Goal: Task Accomplishment & Management: Manage account settings

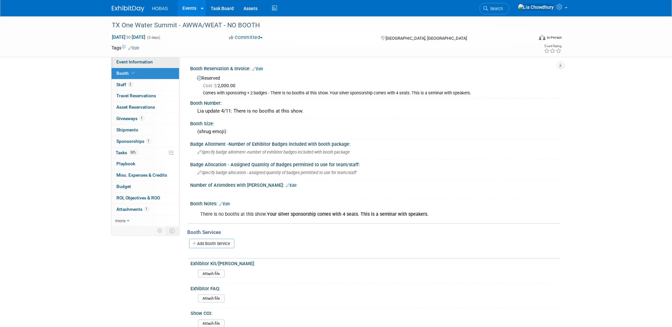
click at [138, 61] on span "Event Information" at bounding box center [135, 61] width 36 height 5
select select "Tradeshow Regional"
select select "Water AND Wastewater"
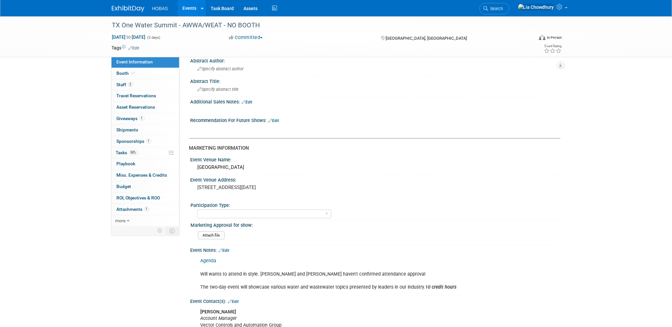
scroll to position [180, 0]
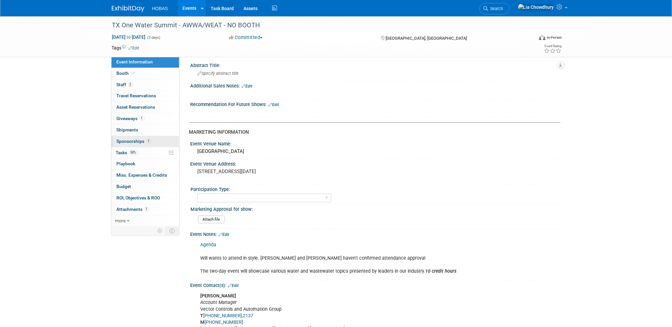
click at [127, 141] on span "Sponsorships 1" at bounding box center [134, 140] width 34 height 5
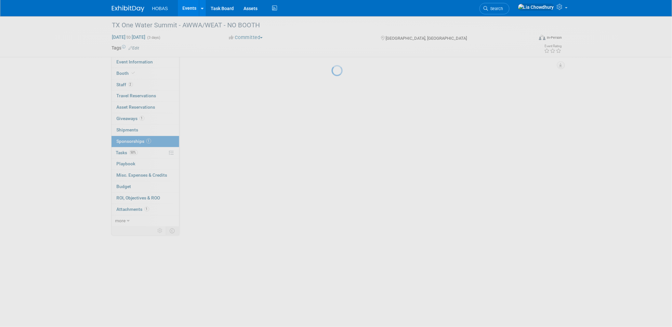
scroll to position [0, 0]
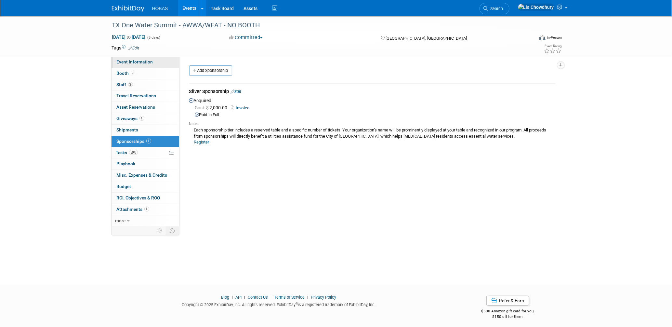
click at [131, 62] on span "Event Information" at bounding box center [135, 61] width 36 height 5
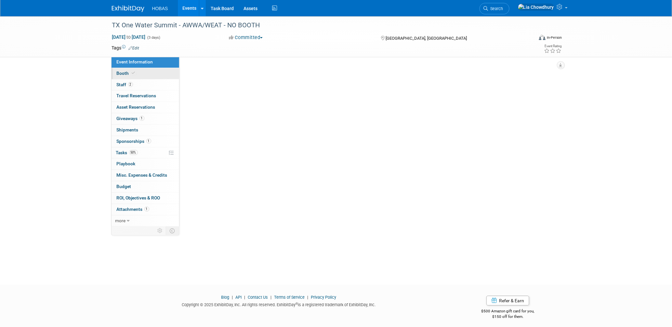
select select "Tradeshow Regional"
select select "Water AND Wastewater"
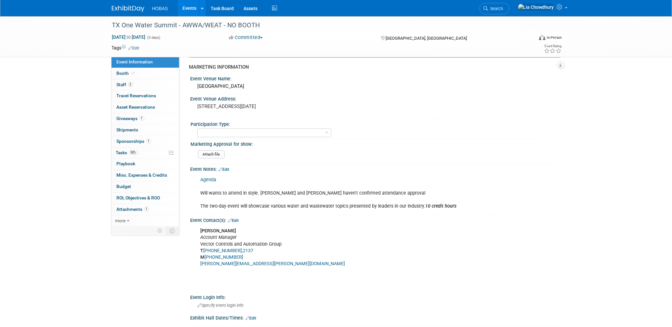
scroll to position [253, 0]
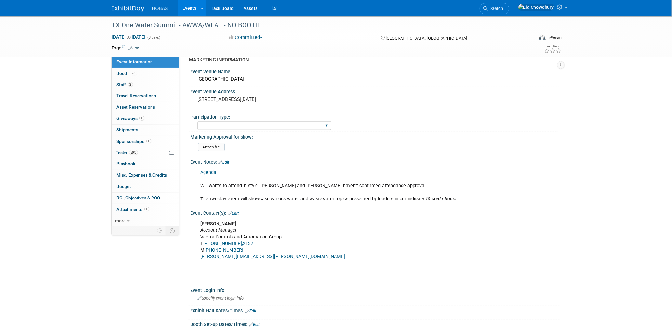
click at [247, 127] on div "Attending only Exhibiting Sponsorship only Exhibiting and Sponsoring Exhibiting…" at bounding box center [264, 126] width 134 height 12
click at [245, 125] on select "Attending only Exhibiting Sponsorship only Exhibiting and Sponsoring Exhibiting…" at bounding box center [264, 125] width 134 height 9
select select "Sponsorship only"
click at [197, 121] on select "Attending only Exhibiting Sponsorship only Exhibiting and Sponsoring Exhibiting…" at bounding box center [264, 125] width 134 height 9
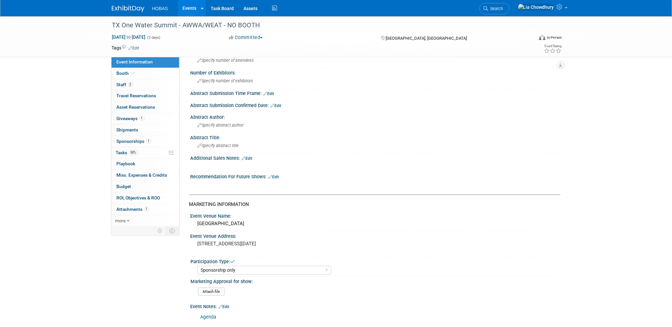
scroll to position [0, 0]
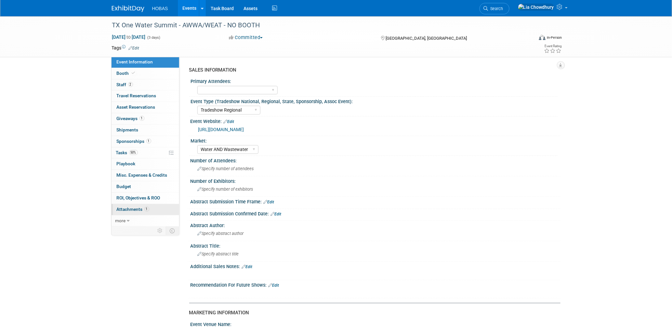
click at [127, 211] on span "Attachments 1" at bounding box center [133, 208] width 33 height 5
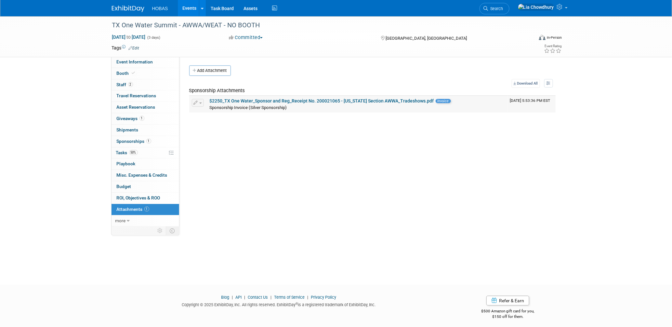
click at [251, 99] on link "$2250_TX One Water_Sponsor and Reg_Receipt No. 200021065 - Texas Section AWWA_T…" at bounding box center [322, 100] width 224 height 5
click at [128, 144] on span "Sponsorships 1" at bounding box center [134, 140] width 34 height 5
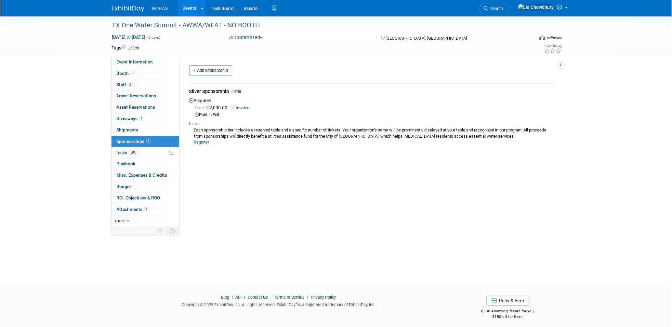
click at [243, 108] on link "Invoice" at bounding box center [241, 107] width 21 height 5
click at [122, 87] on link "2 Staff 2" at bounding box center [145, 84] width 68 height 11
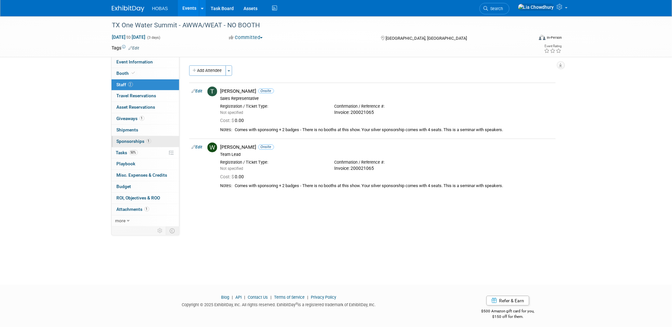
click at [133, 138] on link "1 Sponsorships 1" at bounding box center [145, 141] width 68 height 11
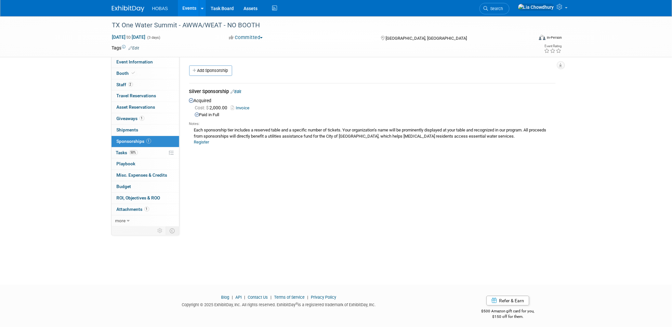
click at [241, 91] on link "Edit" at bounding box center [236, 91] width 11 height 5
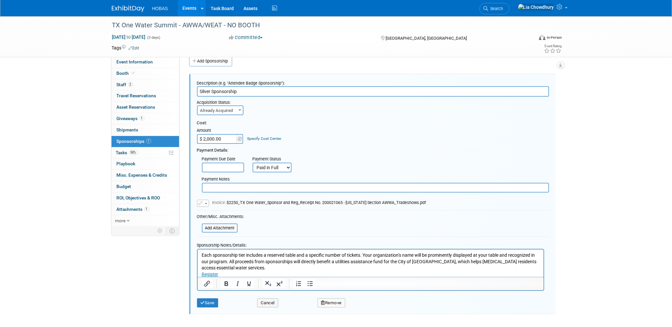
click at [221, 135] on input "$ 2,000.00" at bounding box center [217, 139] width 41 height 10
paste input "25"
type input "$ 2,250.00"
click at [208, 298] on button "Save" at bounding box center [207, 302] width 21 height 9
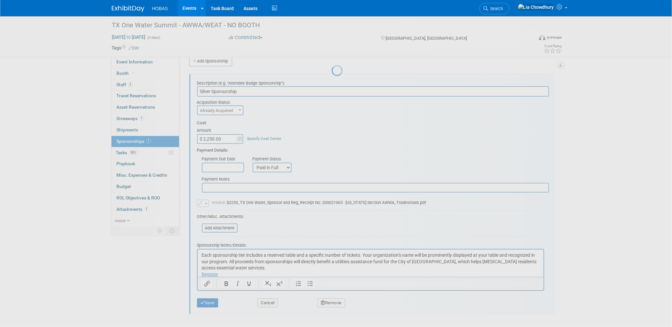
scroll to position [3, 0]
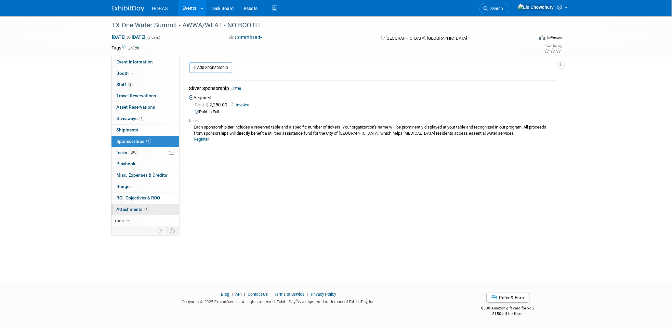
click at [126, 212] on link "1 Attachments 1" at bounding box center [145, 209] width 68 height 11
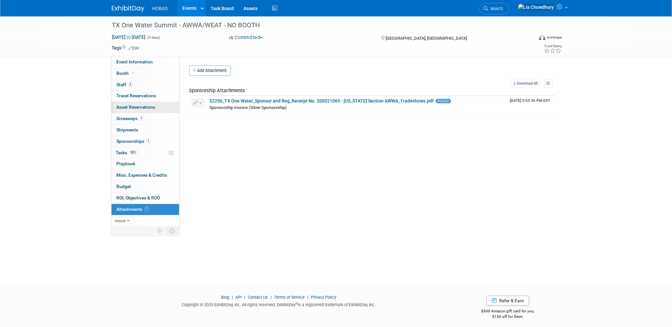
click at [145, 107] on span "Asset Reservations 0" at bounding box center [136, 106] width 39 height 5
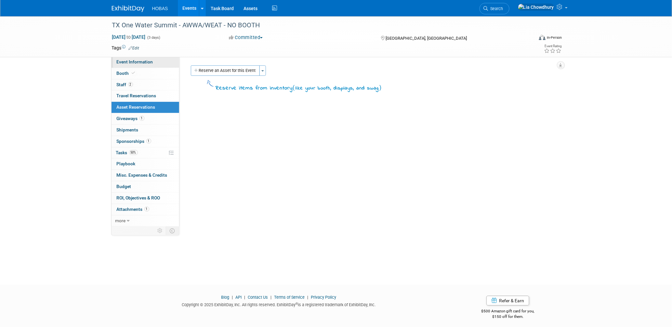
click at [137, 61] on span "Event Information" at bounding box center [135, 61] width 36 height 5
select select "Tradeshow Regional"
select select "Water AND Wastewater"
select select "Sponsorship only"
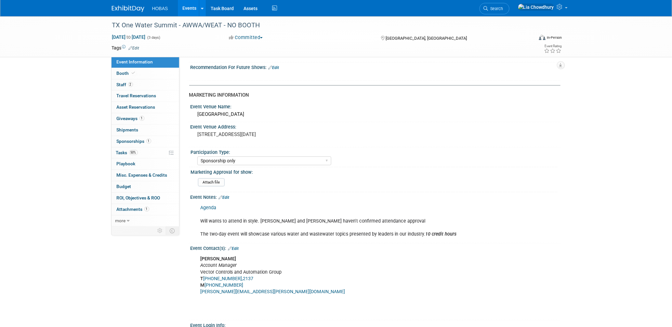
scroll to position [157, 0]
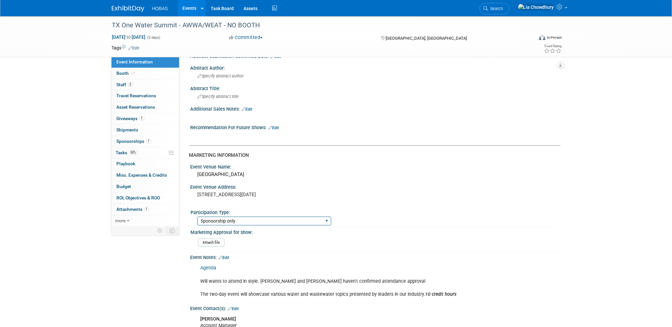
click at [267, 217] on select "Attending only Exhibiting Sponsorship only Exhibiting and Sponsoring Exhibiting…" at bounding box center [264, 220] width 134 height 9
click at [330, 182] on div "Event Venue Address:" at bounding box center [375, 186] width 370 height 8
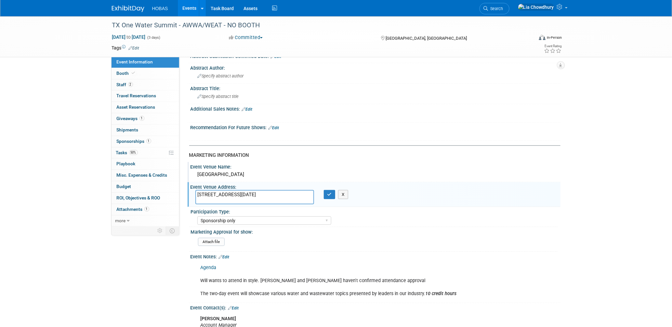
click at [321, 162] on div "Event Venue Name:" at bounding box center [375, 166] width 370 height 8
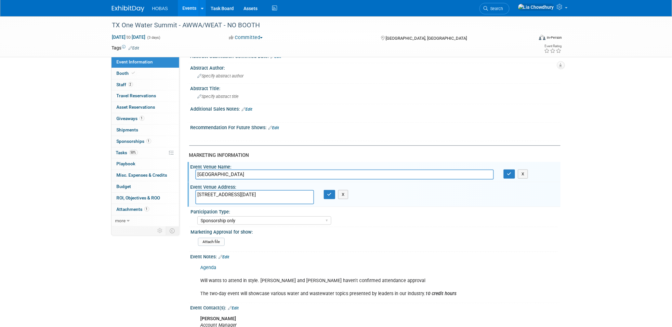
click at [324, 192] on div "X" at bounding box center [332, 194] width 16 height 9
click at [328, 192] on icon "button" at bounding box center [329, 194] width 5 height 4
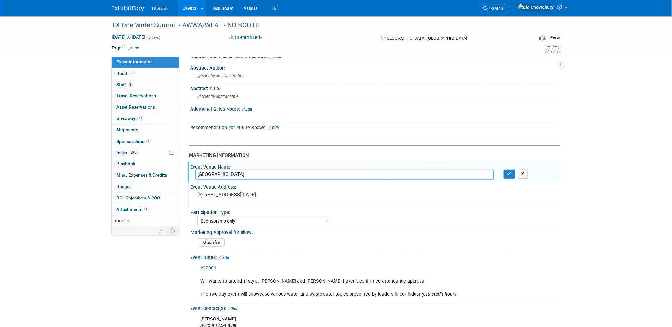
click at [492, 171] on div "American Bank Center" at bounding box center [344, 174] width 308 height 10
click at [115, 142] on link "1 Sponsorships 1" at bounding box center [145, 141] width 68 height 11
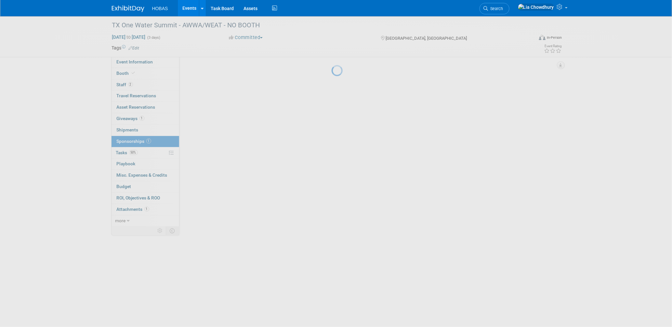
scroll to position [0, 0]
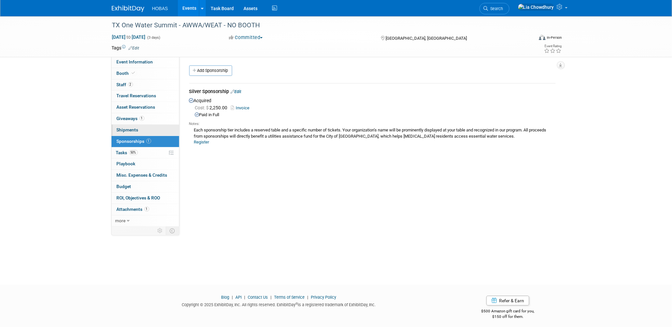
click at [130, 128] on span "Shipments 0" at bounding box center [128, 129] width 22 height 5
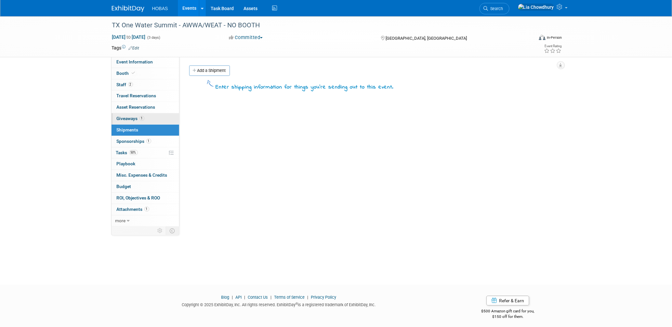
click at [130, 120] on span "Giveaways 1" at bounding box center [131, 118] width 28 height 5
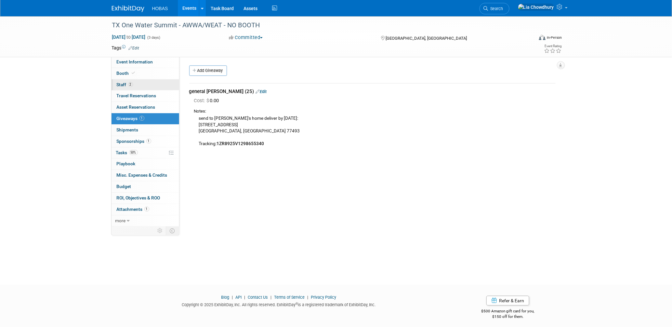
click at [124, 84] on span "Staff 2" at bounding box center [125, 84] width 16 height 5
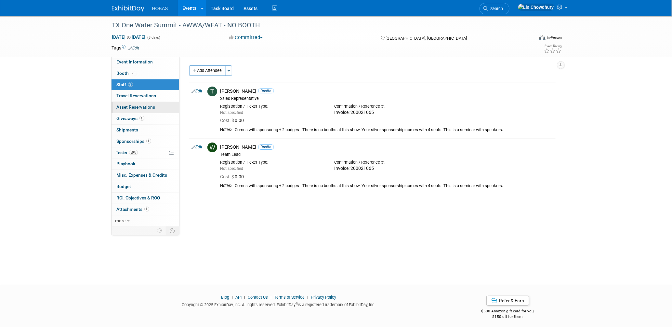
click at [136, 109] on span "Asset Reservations 0" at bounding box center [136, 106] width 39 height 5
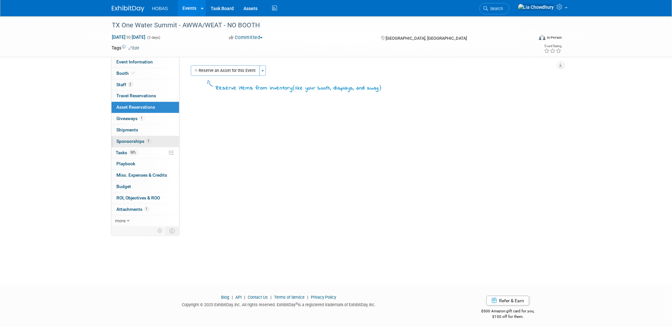
click at [139, 143] on span "Sponsorships 1" at bounding box center [134, 140] width 34 height 5
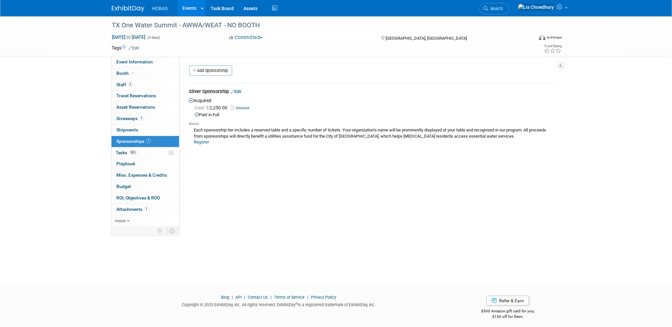
click at [246, 107] on link "Invoice" at bounding box center [241, 107] width 21 height 5
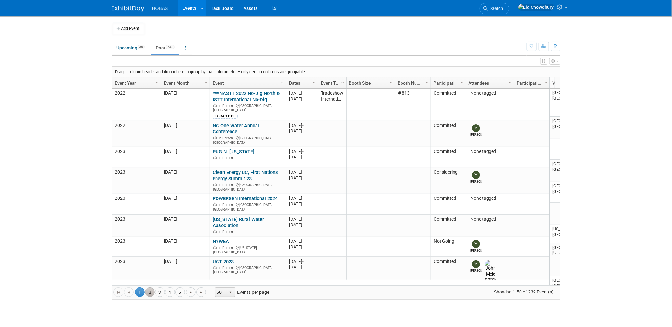
click at [151, 294] on link "2" at bounding box center [150, 292] width 10 height 10
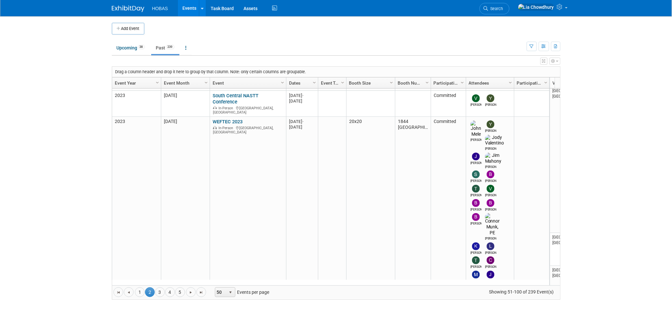
scroll to position [43, 0]
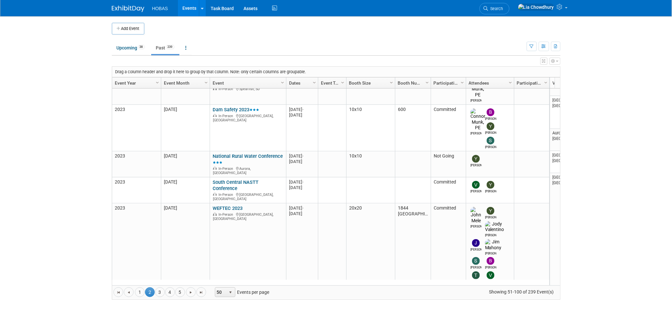
click at [136, 82] on link "Event Year" at bounding box center [136, 82] width 42 height 11
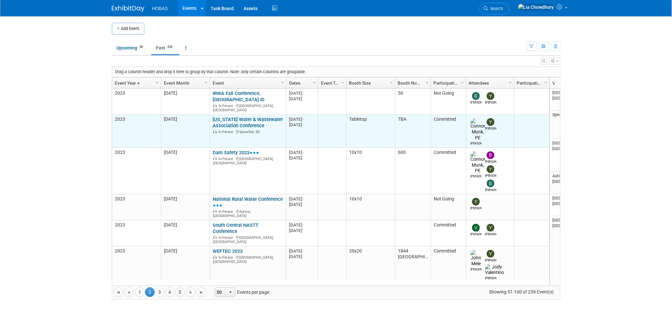
scroll to position [86, 0]
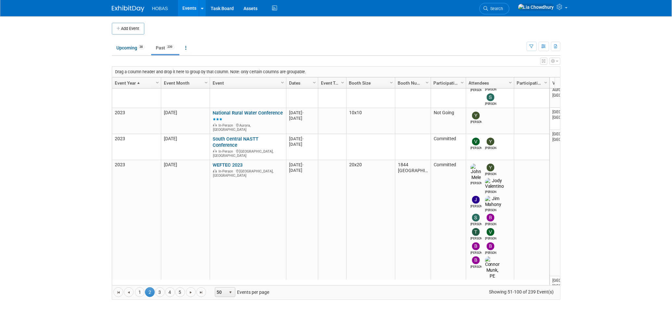
click at [128, 83] on link "Event Year" at bounding box center [136, 82] width 42 height 11
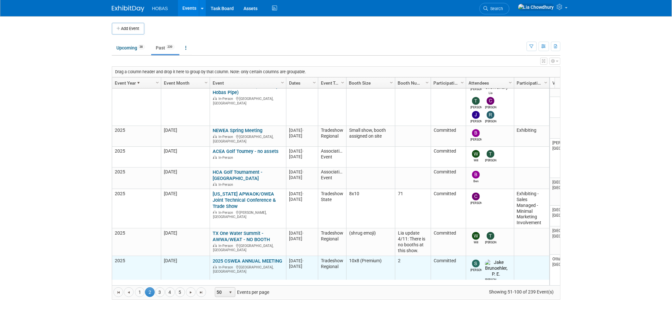
scroll to position [346, 0]
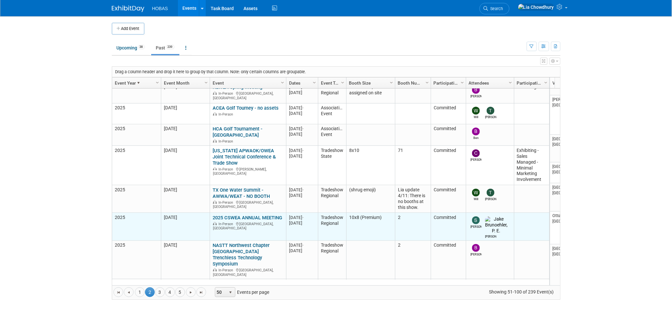
click at [241, 215] on link "2025 CSWEA ANNUAL MEETING" at bounding box center [248, 218] width 70 height 6
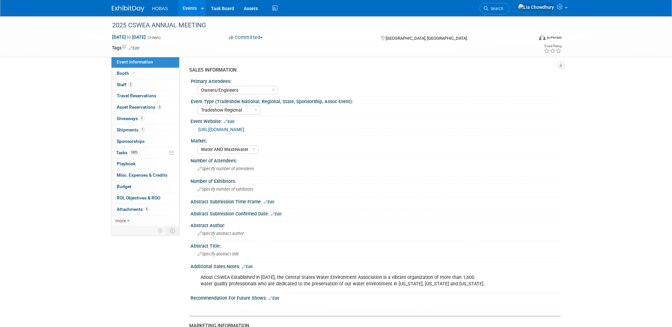
select select "Owners/Engineers"
select select "Tradeshow Regional"
select select "Water AND Wastewater"
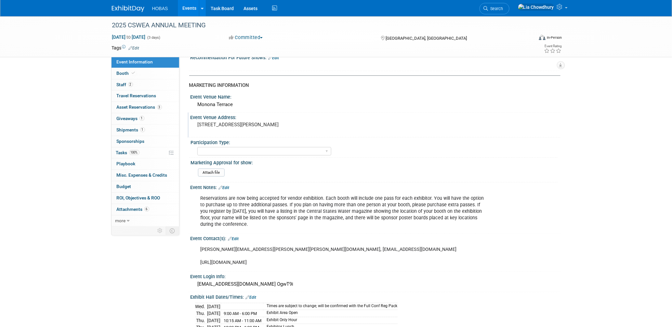
scroll to position [253, 0]
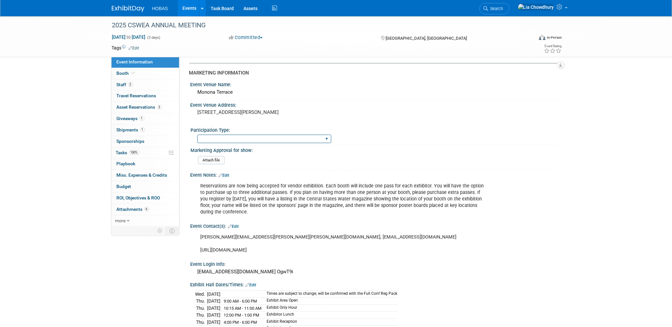
click at [235, 137] on select "Attending only Exhibiting Sponsorship only Exhibiting and Sponsoring Exhibiting…" at bounding box center [264, 139] width 134 height 9
select select "Exhibiting"
click at [197, 135] on select "Attending only Exhibiting Sponsorship only Exhibiting and Sponsoring Exhibiting…" at bounding box center [264, 139] width 134 height 9
click at [131, 76] on span "Booth" at bounding box center [127, 73] width 20 height 5
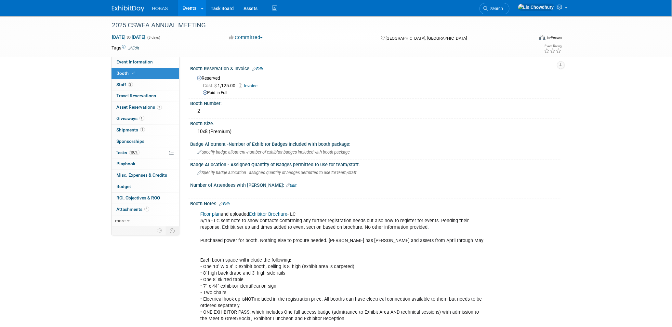
click at [254, 85] on link "Invoice" at bounding box center [250, 85] width 22 height 5
click at [123, 83] on span "Staff 2" at bounding box center [125, 84] width 16 height 5
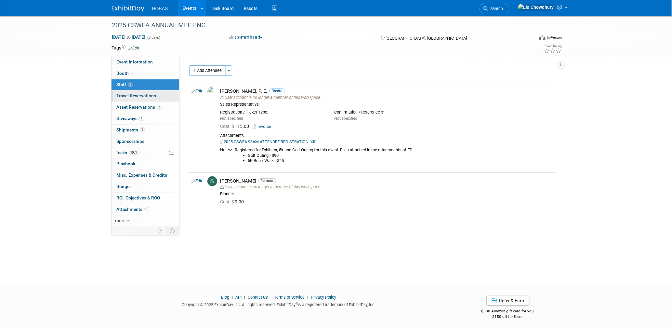
click at [129, 94] on span "Travel Reservations 0" at bounding box center [137, 95] width 40 height 5
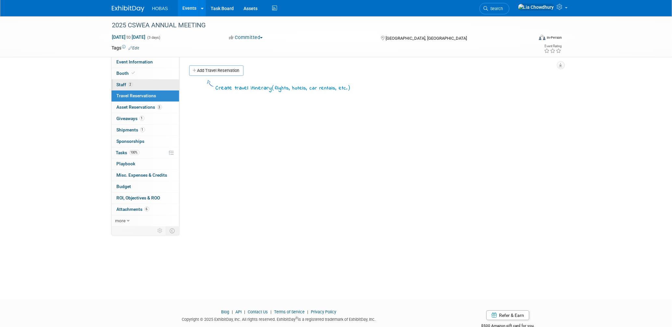
click at [125, 80] on link "2 Staff 2" at bounding box center [145, 84] width 68 height 11
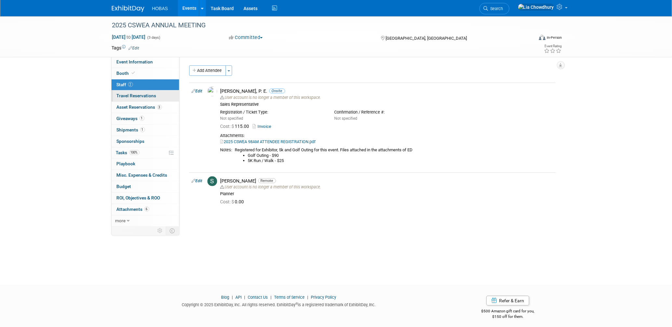
click at [127, 97] on span "Travel Reservations 0" at bounding box center [137, 95] width 40 height 5
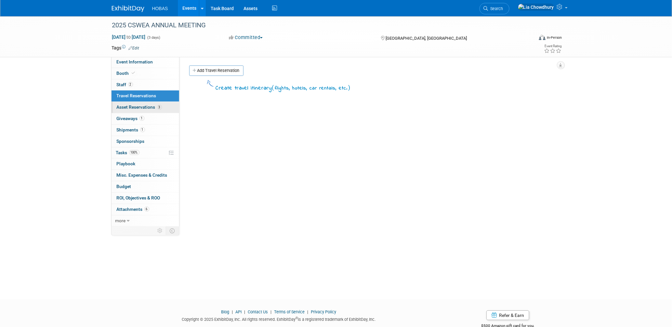
click at [132, 106] on span "Asset Reservations 3" at bounding box center [139, 106] width 45 height 5
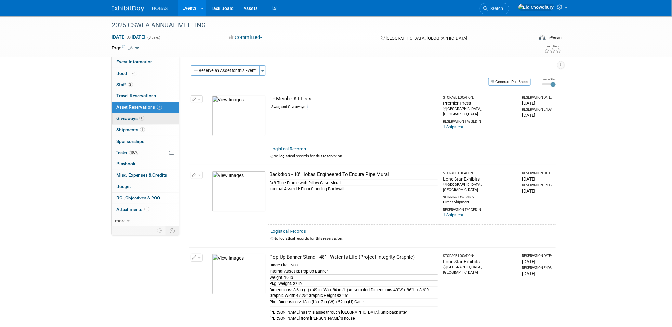
click at [128, 118] on span "Giveaways 1" at bounding box center [131, 118] width 28 height 5
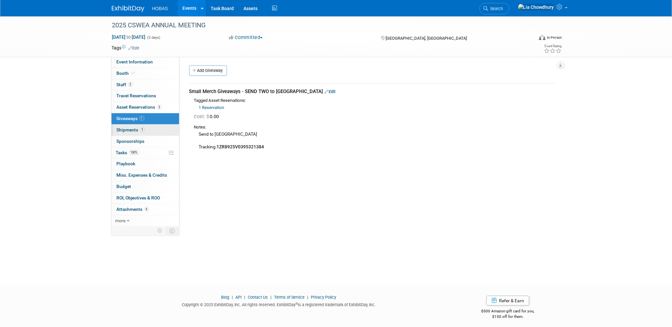
click at [129, 128] on span "Shipments 1" at bounding box center [131, 129] width 28 height 5
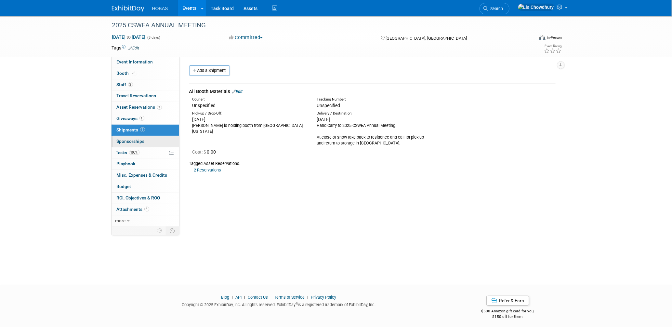
click at [132, 140] on span "Sponsorships 0" at bounding box center [131, 140] width 28 height 5
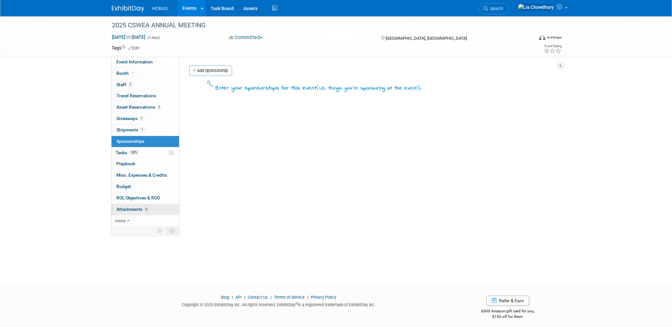
click at [134, 211] on span "Attachments 6" at bounding box center [133, 208] width 33 height 5
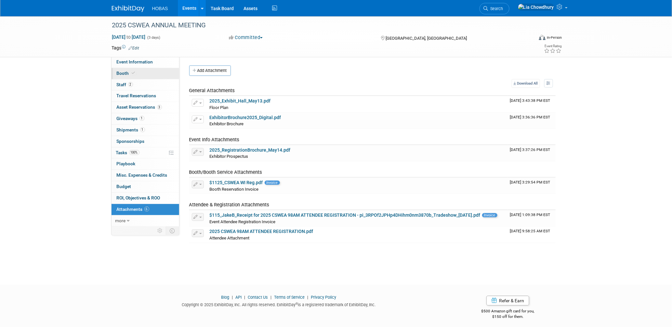
click at [125, 70] on link "Booth" at bounding box center [145, 73] width 68 height 11
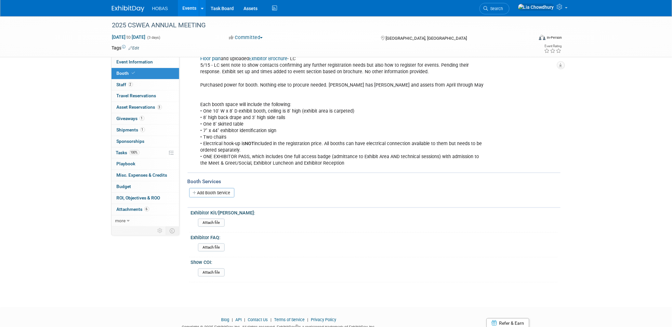
scroll to position [175, 0]
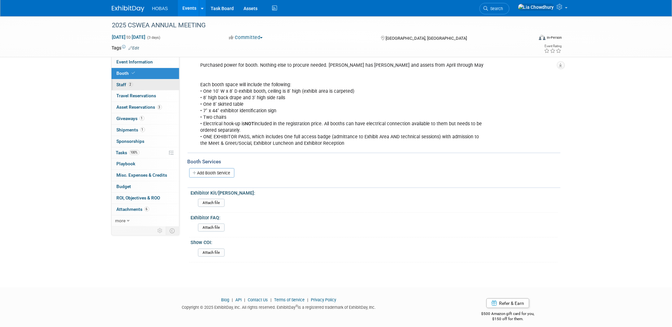
click at [120, 85] on span "Staff 2" at bounding box center [125, 84] width 16 height 5
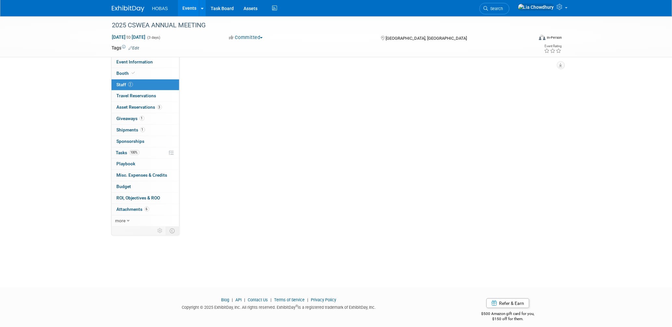
scroll to position [0, 0]
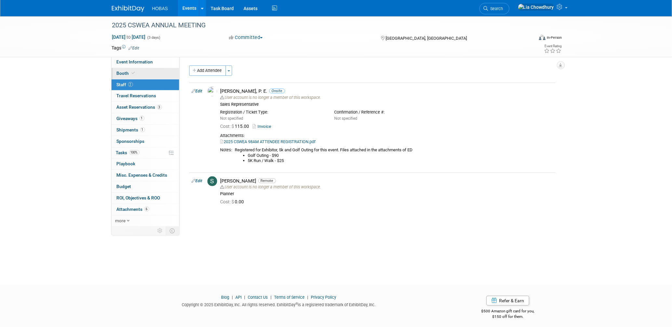
click at [123, 74] on span "Booth" at bounding box center [127, 73] width 20 height 5
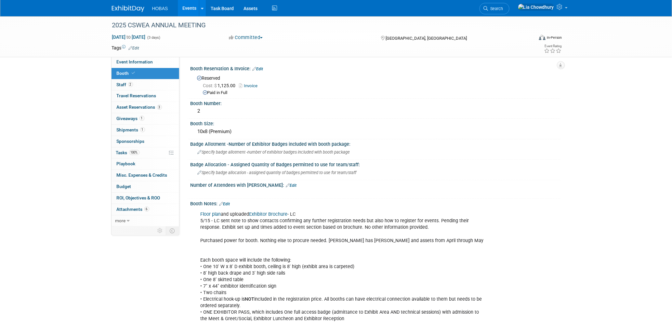
click at [132, 75] on span at bounding box center [134, 73] width 6 height 5
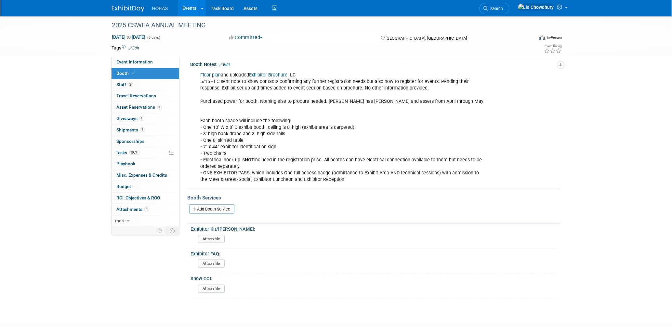
scroll to position [144, 0]
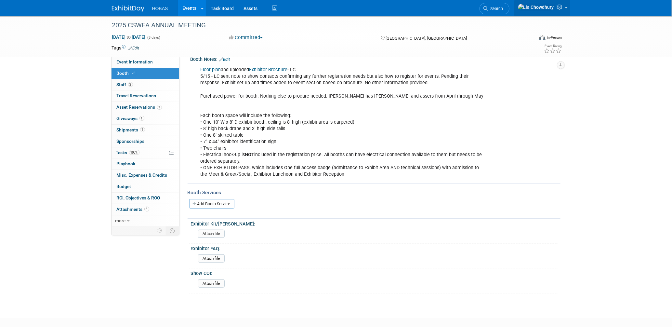
click at [564, 7] on icon at bounding box center [560, 7] width 7 height 6
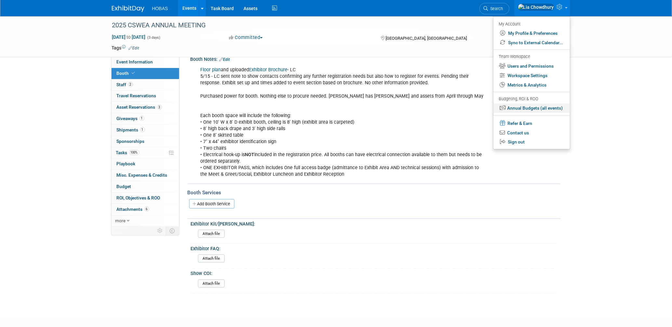
click at [528, 108] on link "Annual Budgets (all events)" at bounding box center [531, 107] width 76 height 9
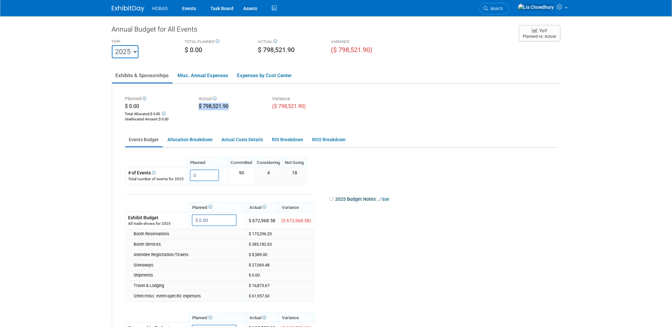
drag, startPoint x: 231, startPoint y: 106, endPoint x: 197, endPoint y: 109, distance: 33.9
click at [197, 109] on div "Actual $ 798,521.90" at bounding box center [231, 103] width 74 height 18
copy div "$ 798,521.90"
click at [192, 8] on link "Events" at bounding box center [189, 8] width 24 height 16
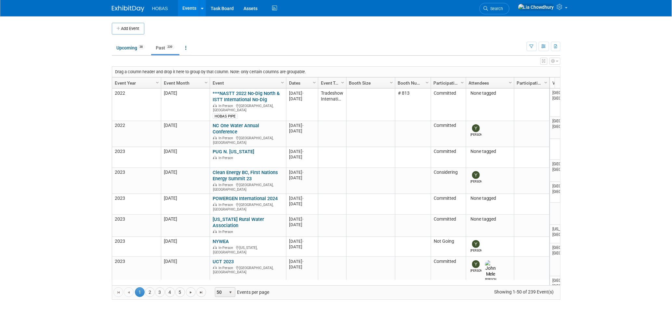
click at [164, 47] on link "Past 239" at bounding box center [165, 48] width 28 height 12
click at [120, 83] on link "Event Year" at bounding box center [136, 82] width 42 height 11
click at [116, 80] on link "Event Year" at bounding box center [136, 82] width 42 height 11
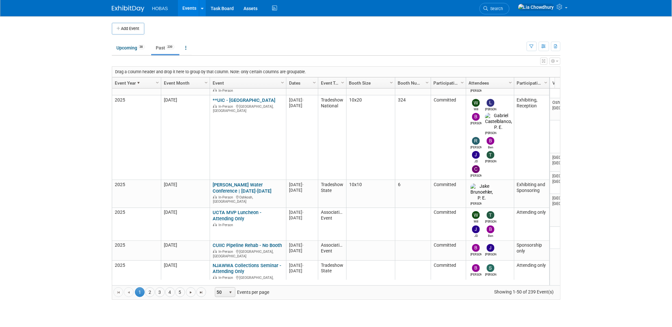
scroll to position [691, 0]
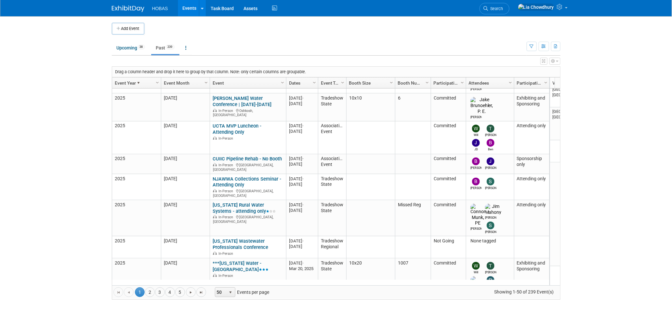
click at [207, 80] on span "Column Settings" at bounding box center [205, 82] width 5 height 5
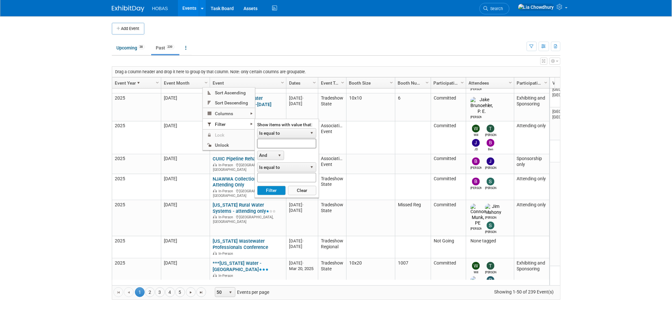
click at [279, 139] on input "text" at bounding box center [286, 142] width 59 height 9
click at [257, 186] on button "Filter" at bounding box center [271, 191] width 28 height 10
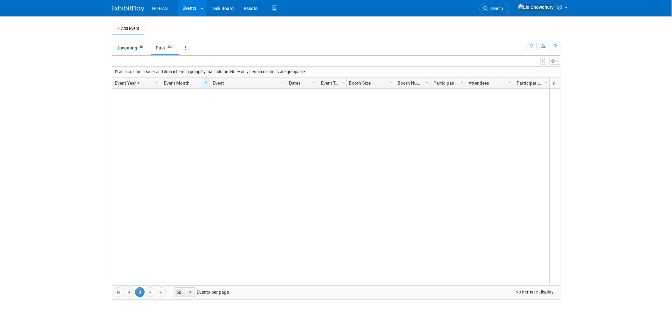
click at [180, 81] on link "Event Month" at bounding box center [185, 82] width 42 height 11
type input "may"
click at [205, 82] on span "Column Settings" at bounding box center [205, 82] width 5 height 5
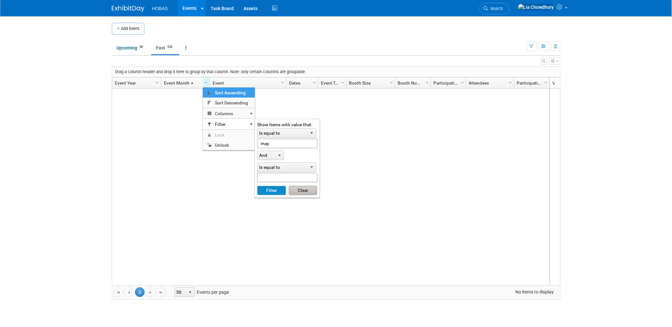
click at [298, 191] on button "Clear" at bounding box center [303, 191] width 29 height 10
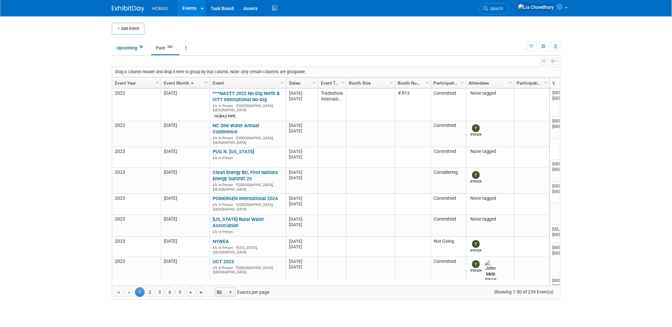
click at [203, 82] on span "Column Settings" at bounding box center [205, 82] width 5 height 5
click at [229, 101] on span "Sort Descending" at bounding box center [229, 103] width 52 height 10
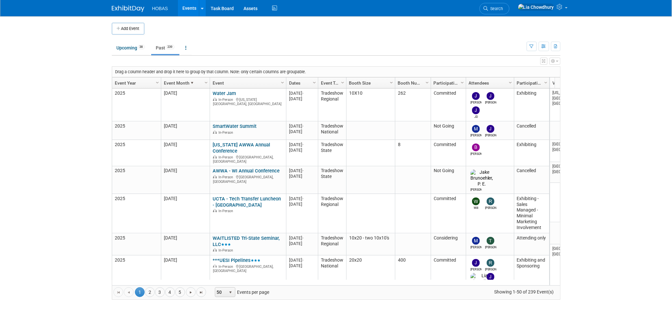
click at [159, 48] on link "Past 239" at bounding box center [165, 48] width 28 height 12
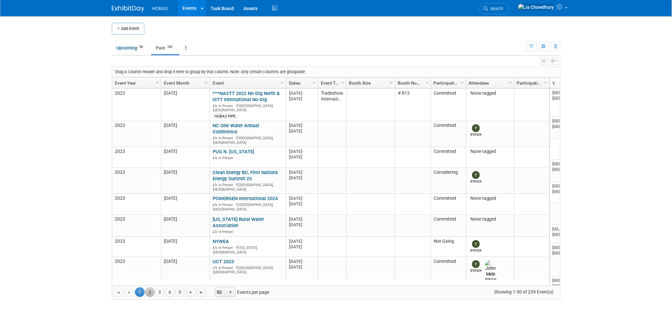
click at [150, 292] on link "2" at bounding box center [150, 292] width 10 height 10
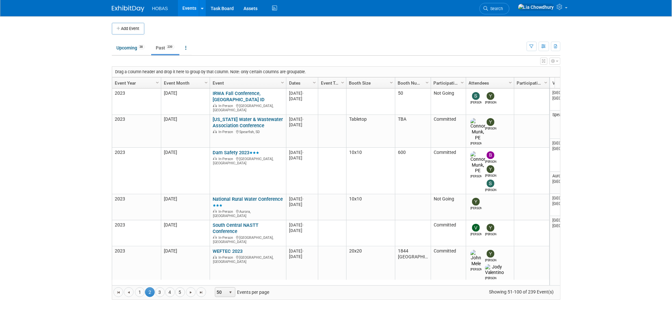
click at [126, 79] on link "Event Year" at bounding box center [136, 82] width 42 height 11
click at [122, 84] on link "Event Year" at bounding box center [136, 82] width 42 height 11
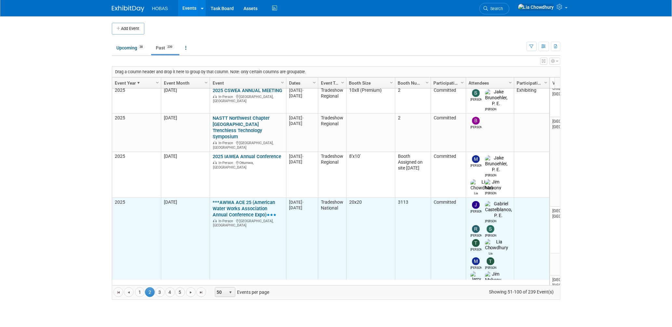
scroll to position [386, 0]
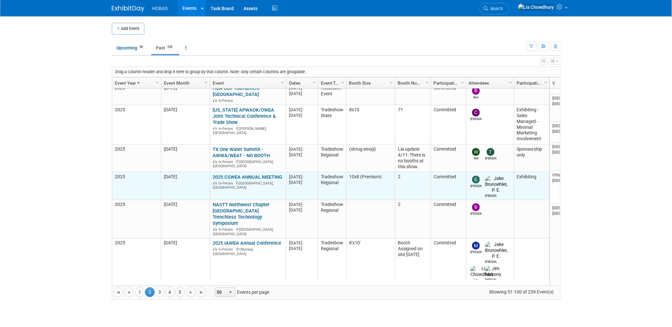
click at [235, 174] on link "2025 CSWEA ANNUAL MEETING" at bounding box center [248, 177] width 70 height 6
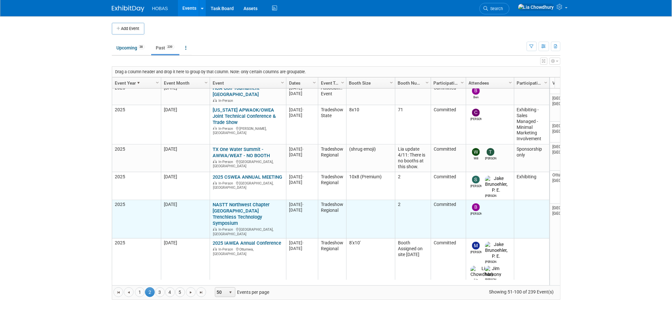
click at [245, 202] on link "NASTT Northwest Chapter [GEOGRAPHIC_DATA] Trenchless Technology Symposium" at bounding box center [241, 214] width 57 height 24
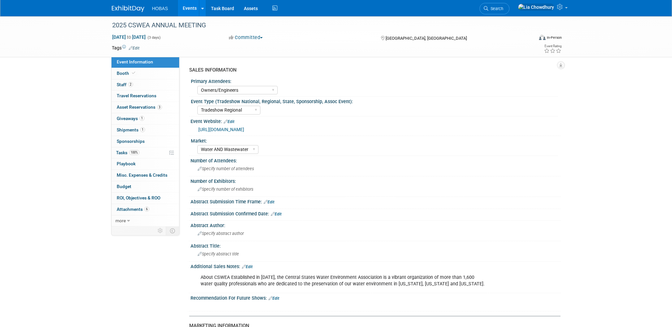
select select "Owners/Engineers"
select select "Tradeshow Regional"
select select "Water AND Wastewater"
select select "Exhibiting"
click at [137, 105] on span "Asset Reservations 3" at bounding box center [139, 106] width 45 height 5
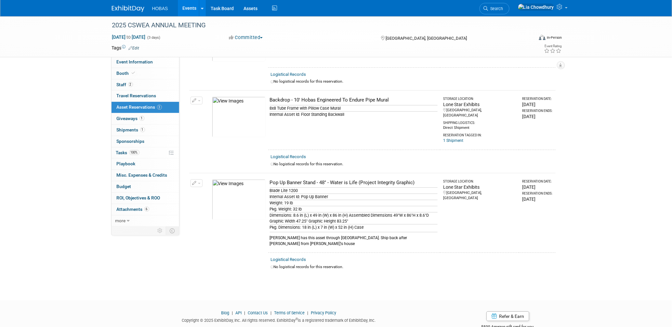
scroll to position [81, 0]
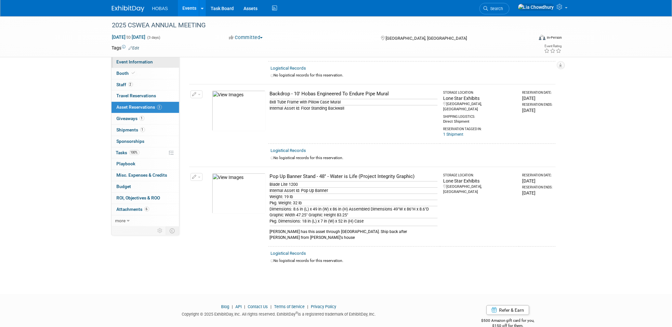
click at [126, 63] on span "Event Information" at bounding box center [135, 61] width 36 height 5
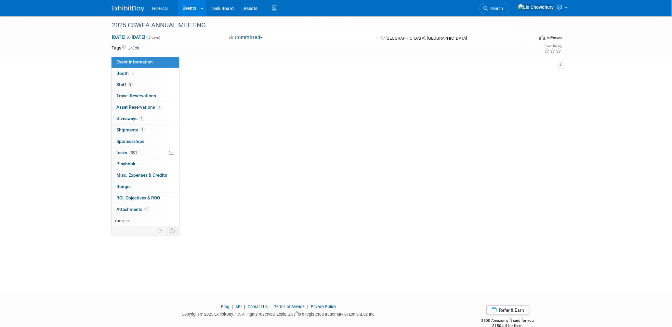
scroll to position [0, 0]
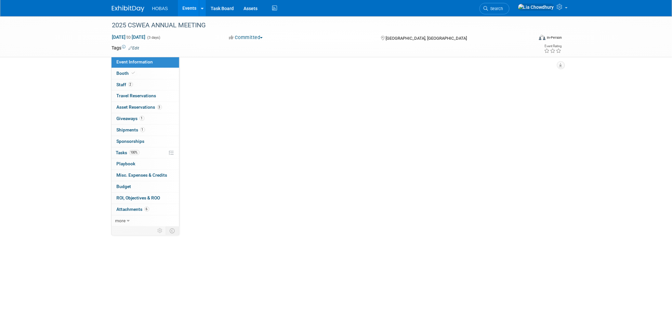
select select "Owners/Engineers"
select select "Tradeshow Regional"
select select "Water AND Wastewater"
select select "Exhibiting"
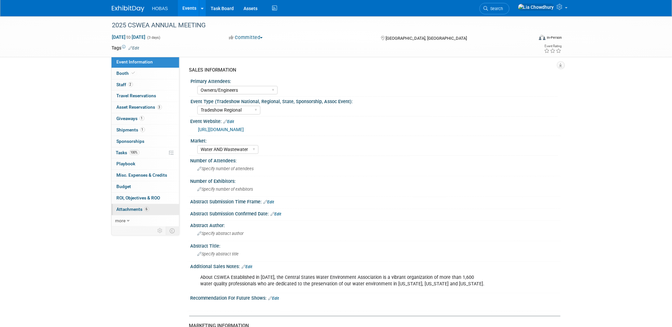
click at [123, 209] on span "Attachments 6" at bounding box center [133, 208] width 33 height 5
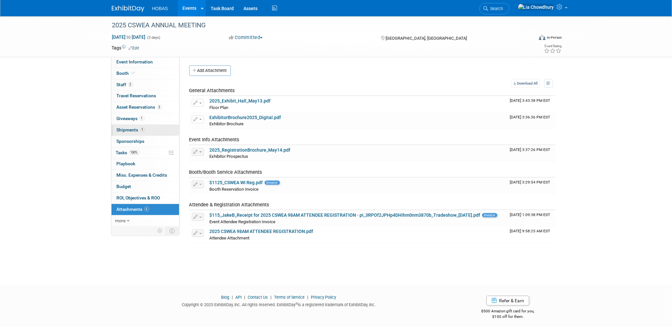
click at [130, 129] on span "Shipments 1" at bounding box center [131, 129] width 28 height 5
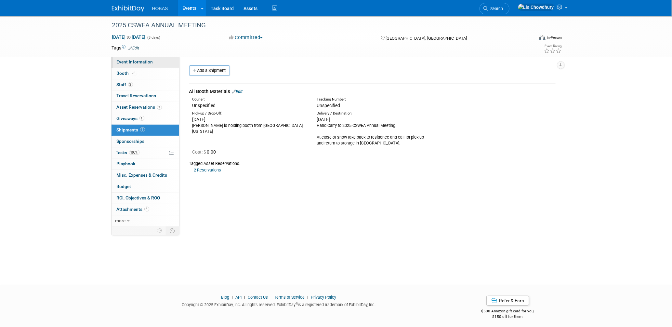
click at [141, 61] on span "Event Information" at bounding box center [135, 61] width 36 height 5
select select "Owners/Engineers"
select select "Tradeshow Regional"
select select "Water AND Wastewater"
select select "Exhibiting"
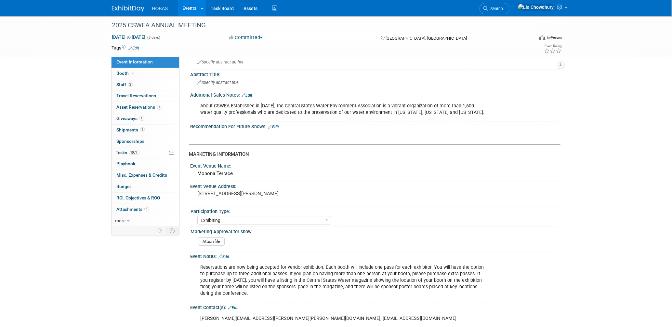
scroll to position [180, 0]
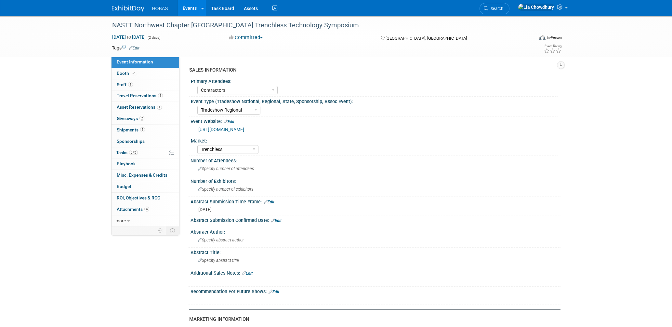
select select "Contractors"
select select "Tradeshow Regional"
select select "Trenchless"
click at [133, 73] on span at bounding box center [134, 73] width 6 height 5
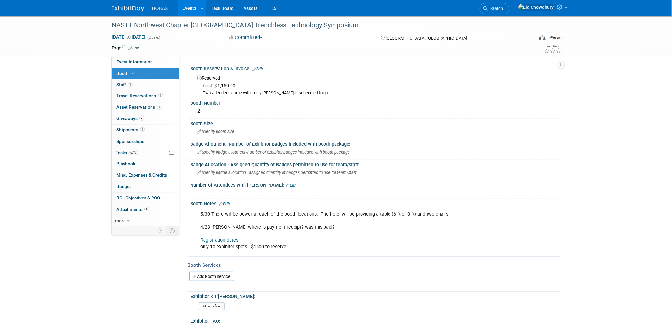
click at [260, 70] on link "Edit" at bounding box center [258, 69] width 11 height 5
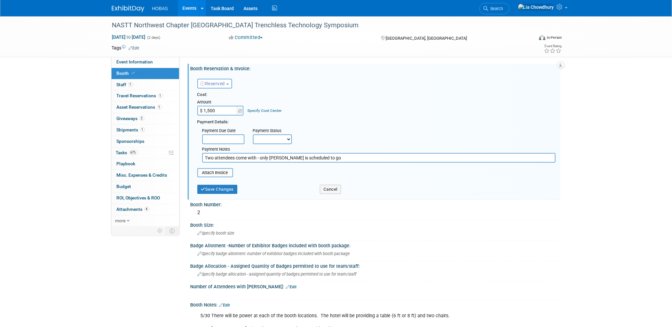
type input "$ 1,500.00"
click at [286, 135] on select "Not Paid Yet Partially Paid Paid in Full" at bounding box center [272, 139] width 39 height 10
select select "1"
click at [253, 134] on select "Not Paid Yet Partially Paid Paid in Full" at bounding box center [272, 139] width 39 height 10
click at [210, 170] on input "file" at bounding box center [193, 173] width 77 height 8
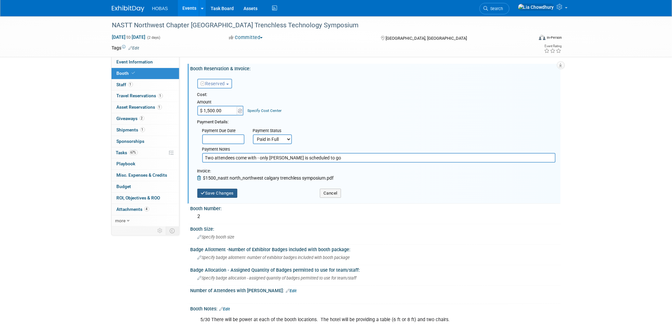
click at [219, 191] on button "Save Changes" at bounding box center [217, 193] width 40 height 9
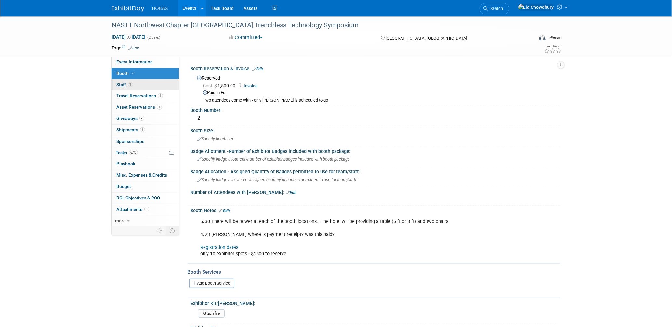
click at [127, 83] on span "Staff 1" at bounding box center [125, 84] width 16 height 5
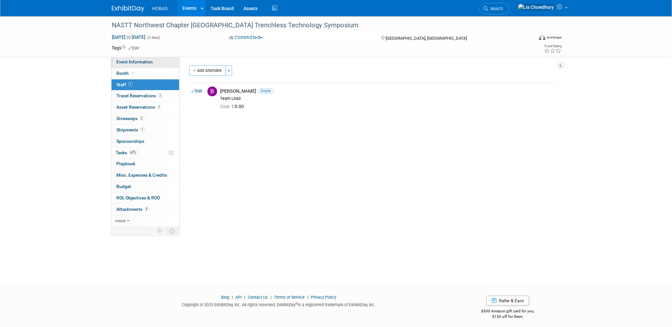
click at [126, 59] on link "Event Information" at bounding box center [145, 62] width 68 height 11
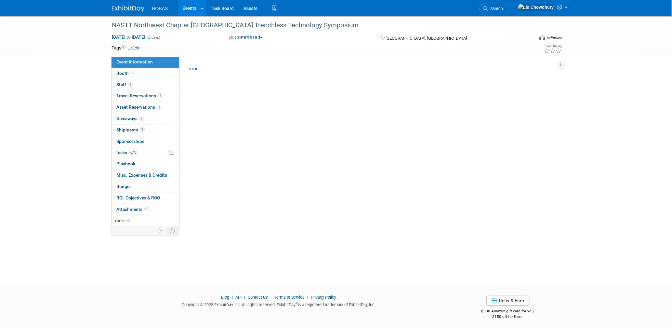
select select "Contractors"
select select "Tradeshow Regional"
select select "Trenchless"
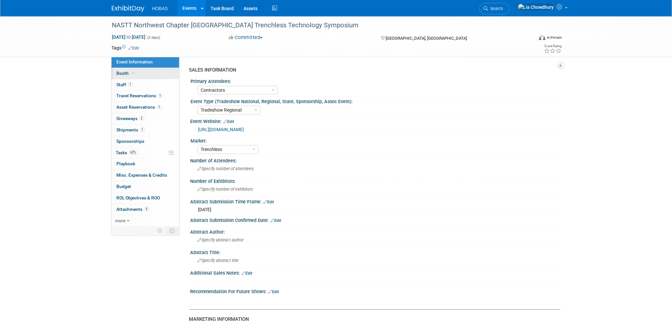
click at [127, 75] on span "Booth" at bounding box center [127, 73] width 20 height 5
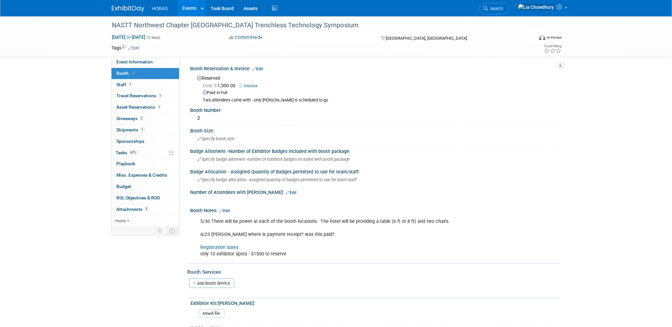
click at [261, 68] on link "Edit" at bounding box center [258, 69] width 11 height 5
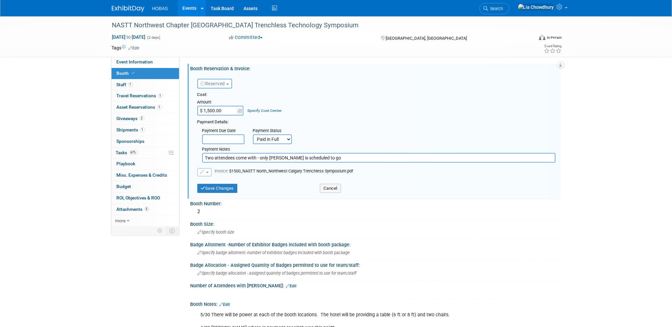
click at [206, 172] on span "button" at bounding box center [207, 172] width 3 height 1
click at [394, 128] on div "Payment Due Date Payment Status Not Paid Yet Partially Paid Paid in Full Next P…" at bounding box center [376, 143] width 368 height 37
click at [225, 82] on span "Reserved" at bounding box center [213, 83] width 25 height 5
click at [284, 72] on div "Reserved Need to Reserve Reserved No Reservation Required Ideally by:" at bounding box center [375, 133] width 370 height 125
click at [223, 189] on button "Save Changes" at bounding box center [217, 188] width 40 height 9
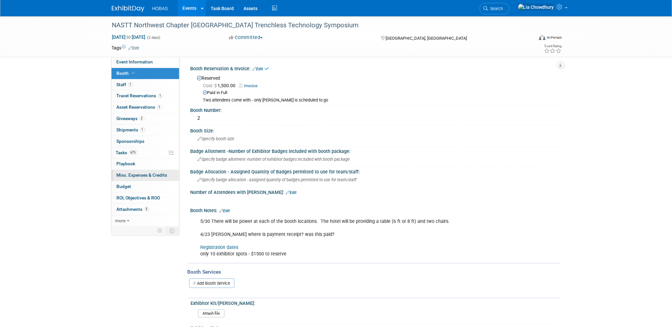
click at [128, 177] on span "Misc. Expenses & Credits 0" at bounding box center [142, 174] width 51 height 5
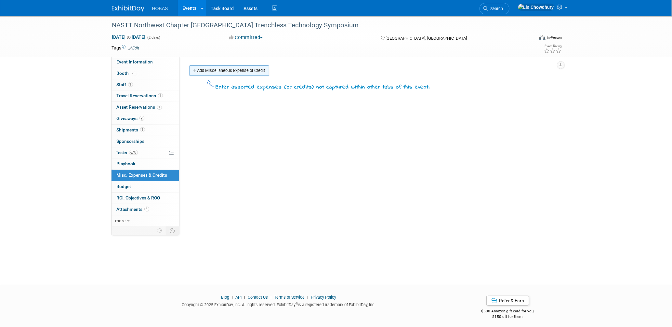
click at [233, 70] on link "Add Miscellaneous Expense or Credit" at bounding box center [229, 70] width 80 height 10
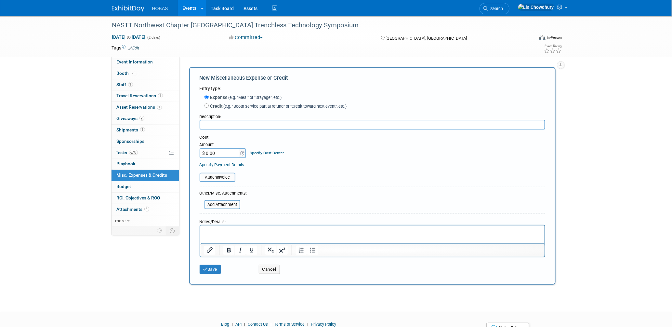
click at [214, 104] on label "Credit (e.g. "Booth service partial refund" or "Credit toward next event", etc.)" at bounding box center [278, 106] width 138 height 7
click at [209, 104] on input "Credit (e.g. "Booth service partial refund" or "Credit toward next event", etc.)" at bounding box center [206, 105] width 4 height 4
radio input "true"
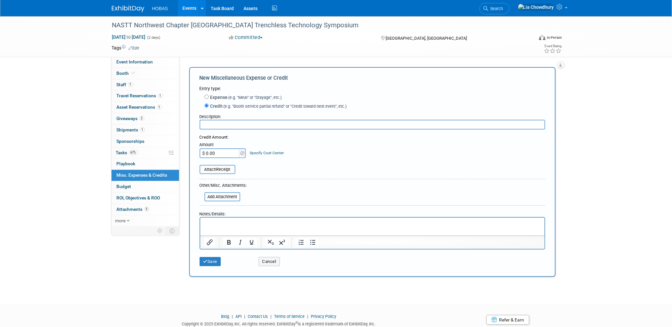
click at [211, 123] on input "text" at bounding box center [373, 125] width 346 height 10
type input "Refund"
type input "$ 431.76"
click at [207, 166] on input "file" at bounding box center [195, 169] width 77 height 8
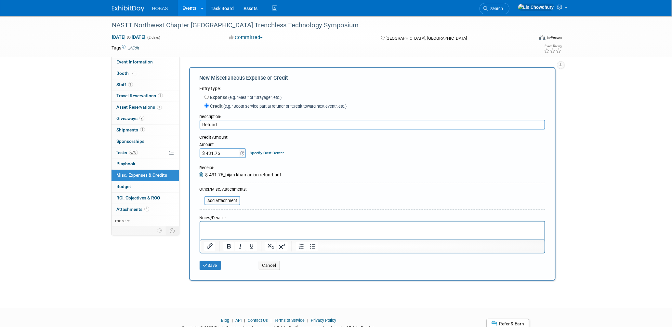
click at [205, 152] on input "$ 431.76" at bounding box center [220, 153] width 41 height 10
click at [213, 261] on button "Save" at bounding box center [210, 265] width 21 height 9
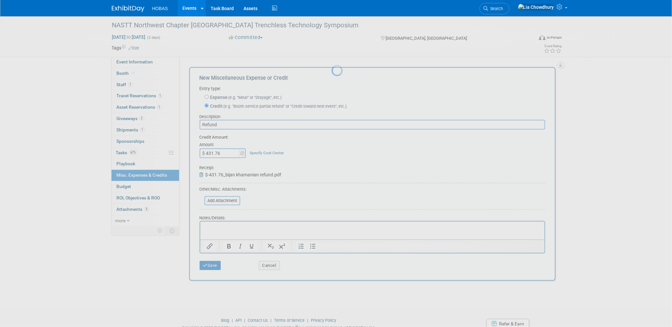
scroll to position [3, 0]
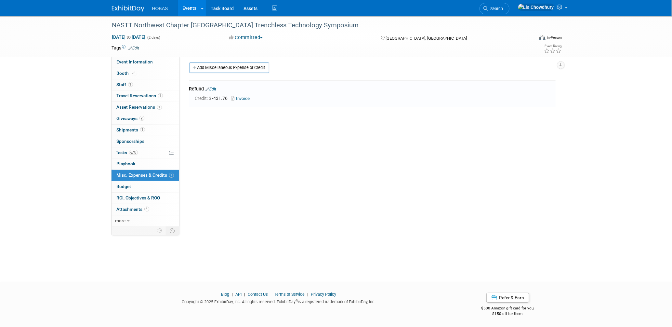
click at [213, 89] on link "Edit" at bounding box center [211, 89] width 11 height 5
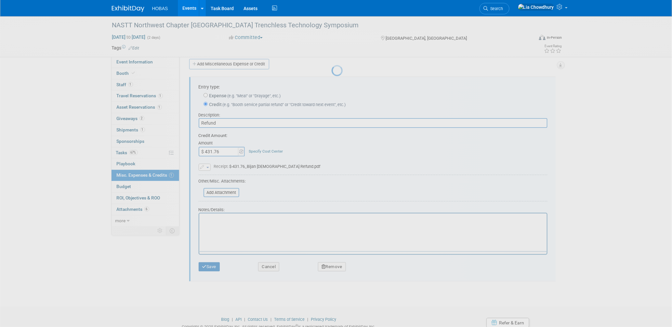
scroll to position [9, 0]
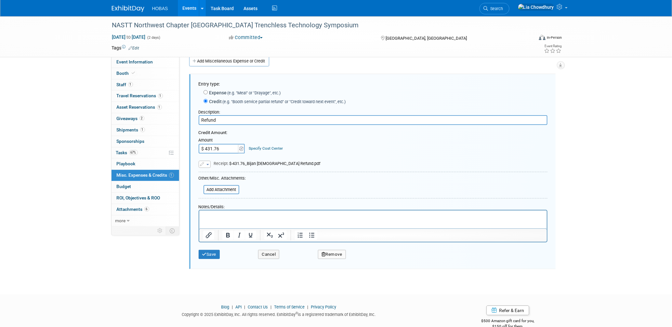
click at [217, 216] on p "Rich Text Area. Press ALT-0 for help." at bounding box center [373, 216] width 340 height 7
click at [213, 218] on p "Refund" at bounding box center [373, 216] width 340 height 7
click at [212, 218] on p "Refund" at bounding box center [373, 216] width 340 height 7
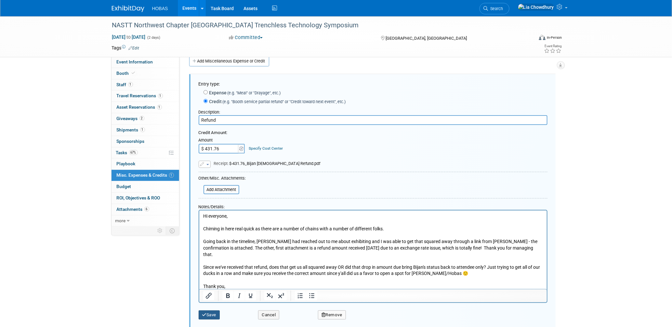
click at [207, 314] on button "Save" at bounding box center [209, 314] width 21 height 9
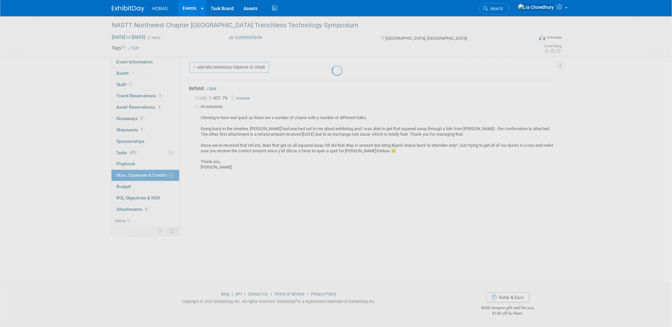
scroll to position [3, 0]
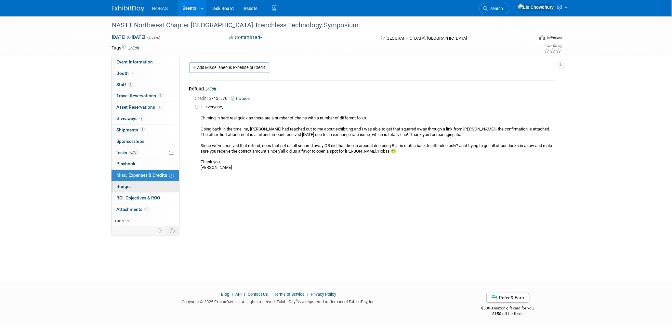
click at [124, 184] on span "Budget" at bounding box center [124, 186] width 15 height 5
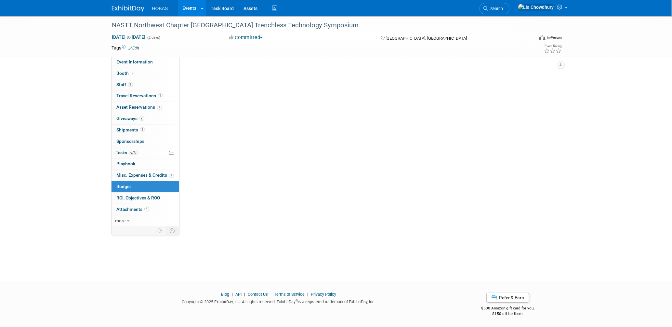
scroll to position [0, 0]
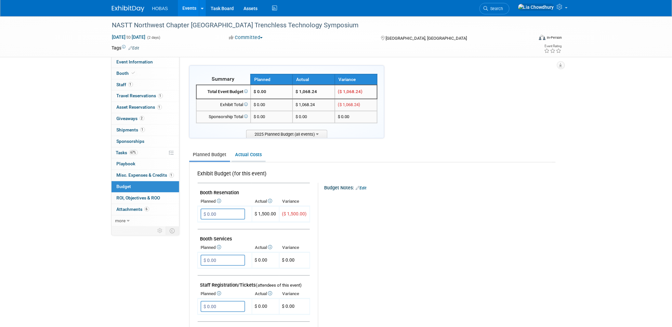
click at [251, 154] on link "Actual Costs" at bounding box center [248, 155] width 34 height 12
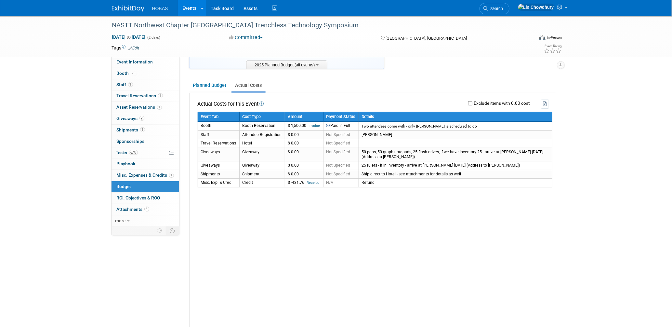
scroll to position [72, 0]
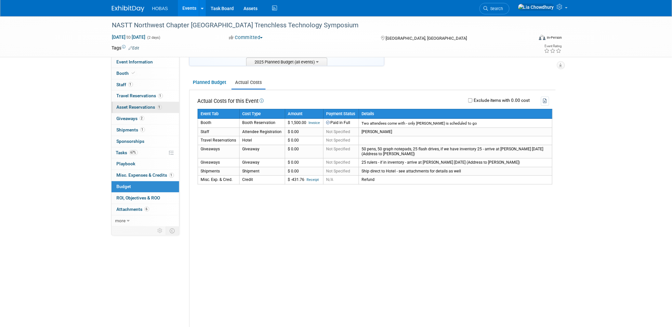
click at [134, 108] on span "Asset Reservations 1" at bounding box center [139, 106] width 45 height 5
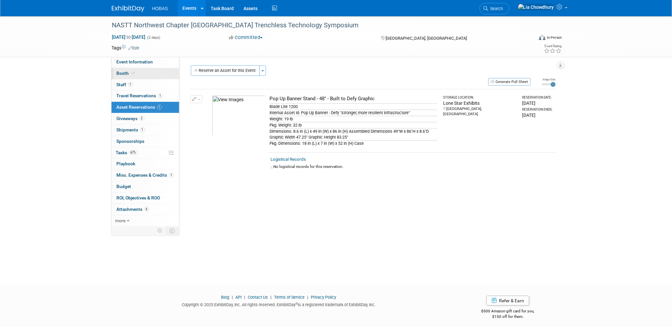
click at [119, 72] on span "Booth" at bounding box center [127, 73] width 20 height 5
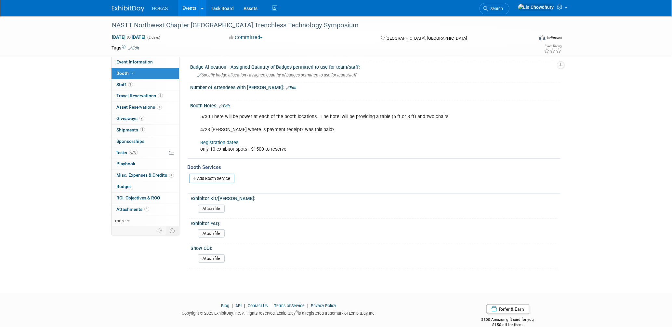
scroll to position [110, 0]
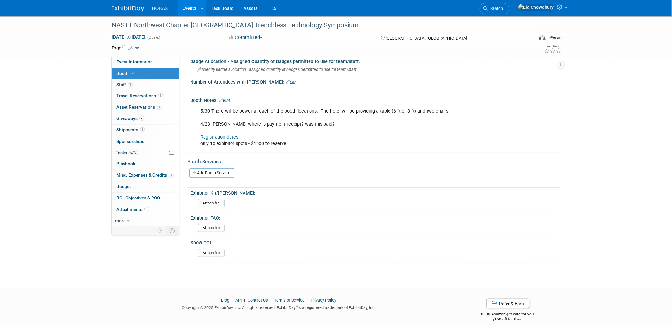
click at [211, 171] on link "Add Booth Service" at bounding box center [211, 172] width 45 height 9
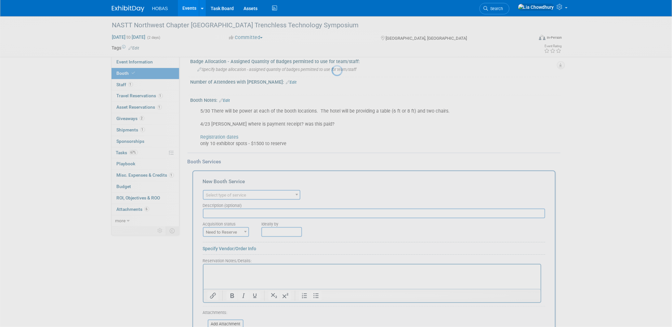
scroll to position [0, 0]
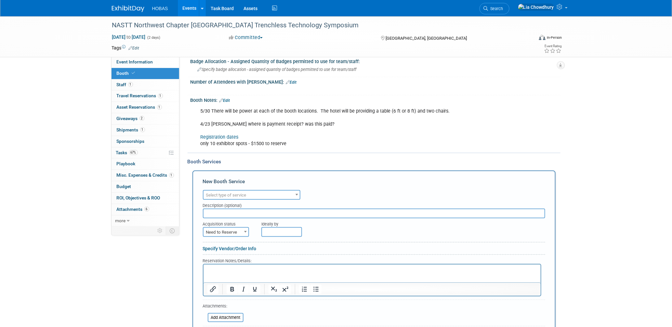
click at [237, 194] on span "Select type of service" at bounding box center [251, 194] width 96 height 9
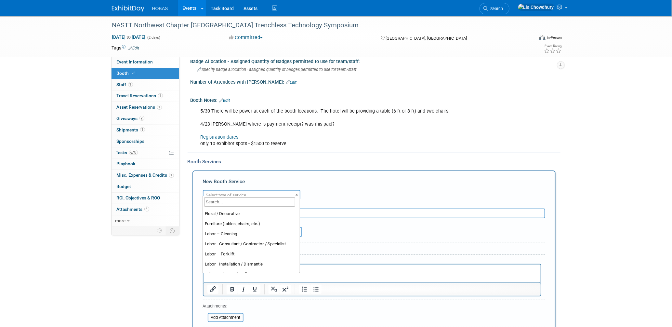
scroll to position [144, 0]
select select "1"
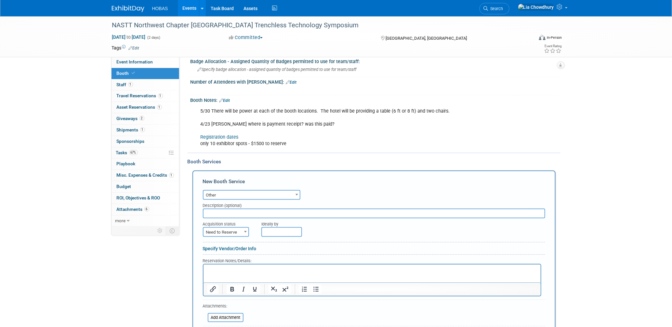
click at [228, 208] on input "text" at bounding box center [374, 213] width 342 height 10
type input "Exhibit Style"
click at [234, 228] on span "Need to Reserve" at bounding box center [225, 232] width 45 height 9
select select "2"
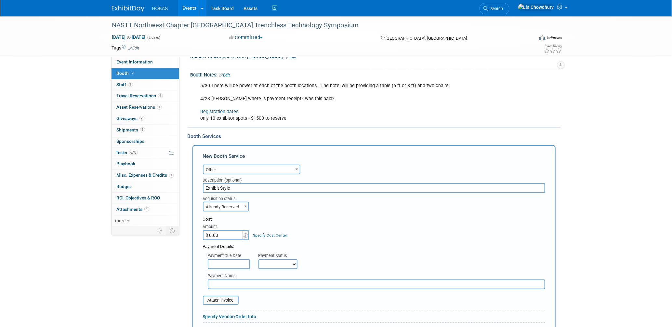
scroll to position [219, 0]
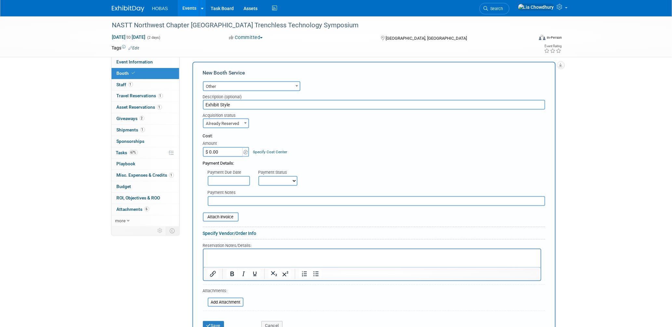
click at [273, 176] on select "Not Paid Yet Partially Paid Paid in Full" at bounding box center [277, 181] width 39 height 10
select select "1"
click at [258, 176] on select "Not Paid Yet Partially Paid Paid in Full" at bounding box center [277, 181] width 39 height 10
click at [223, 148] on input "$ 0.00" at bounding box center [223, 152] width 41 height 10
paste input "3,733.18"
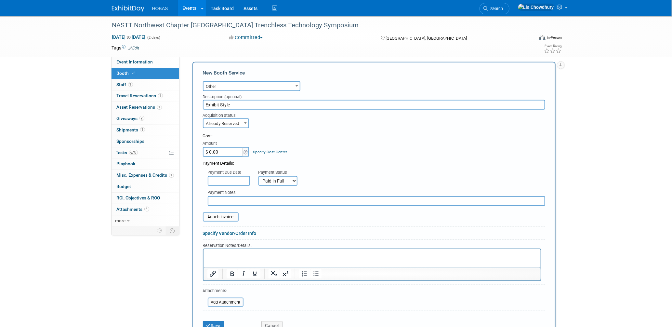
type input "$ 3,733.18"
click at [235, 196] on input "text" at bounding box center [376, 201] width 337 height 10
type input "Exhibit Style: Service Labor/Shipping/Freight/Show Manual Orders"
click at [221, 213] on input "file" at bounding box center [199, 217] width 77 height 8
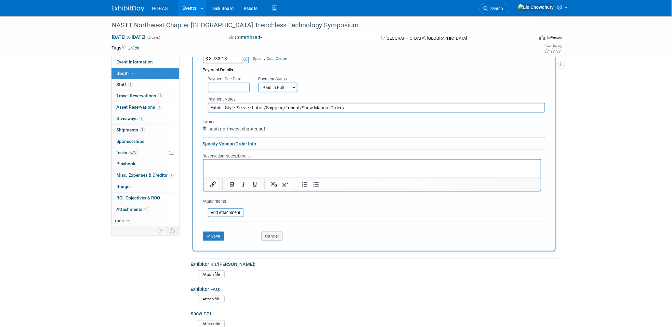
scroll to position [327, 0]
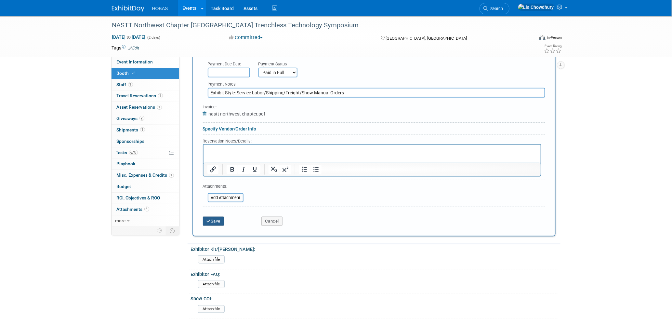
click at [211, 216] on button "Save" at bounding box center [213, 220] width 21 height 9
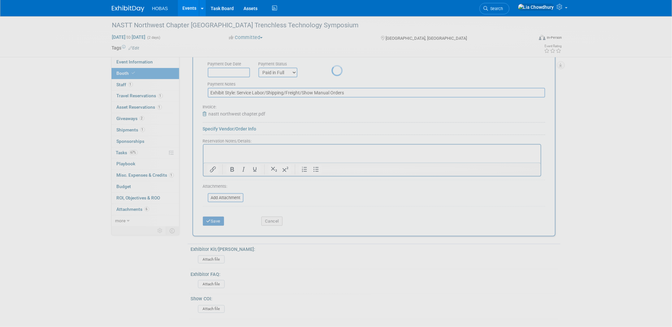
scroll to position [168, 0]
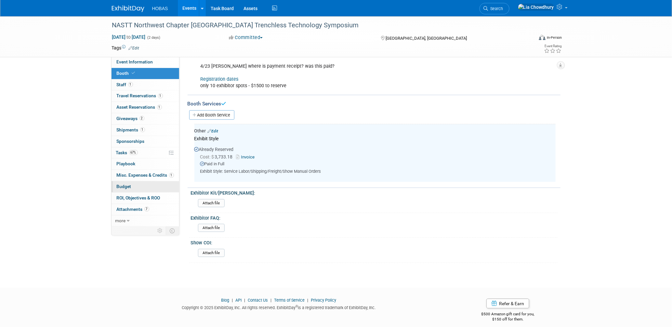
click at [119, 185] on span "Budget" at bounding box center [124, 186] width 15 height 5
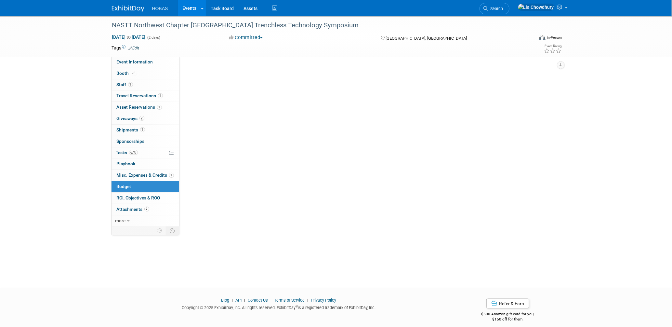
scroll to position [0, 0]
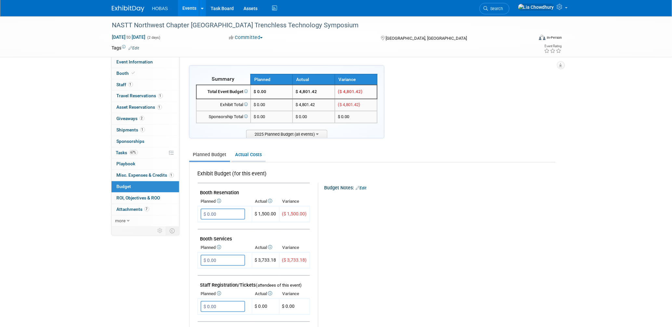
click at [251, 153] on link "Actual Costs" at bounding box center [248, 155] width 34 height 12
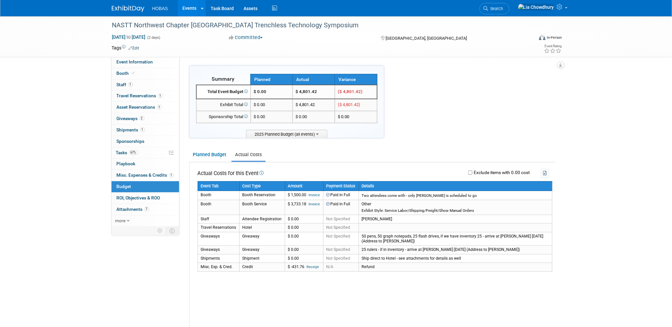
click at [472, 170] on label "Exclude items with 0.00 cost" at bounding box center [501, 172] width 58 height 5
click at [472, 170] on input "Exclude items with 0.00 cost" at bounding box center [470, 172] width 4 height 4
checkbox input "true"
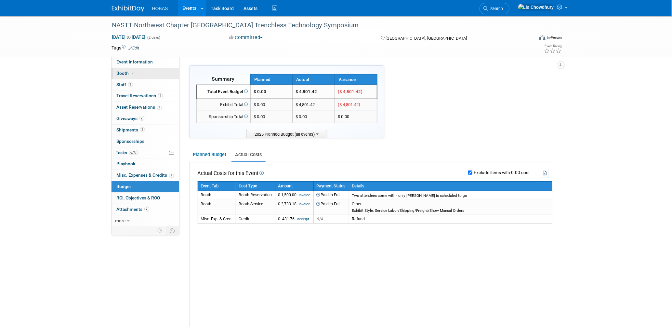
click at [124, 73] on span "Booth" at bounding box center [127, 73] width 20 height 5
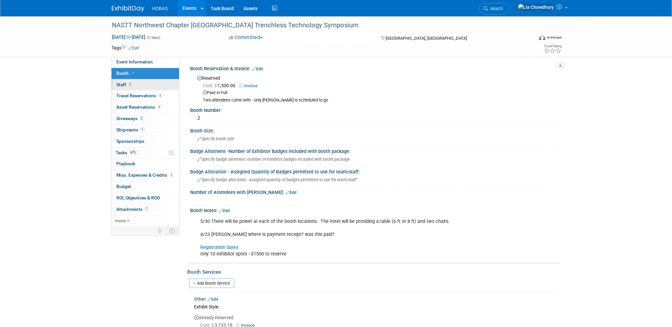
click at [126, 88] on link "1 Staff 1" at bounding box center [145, 84] width 68 height 11
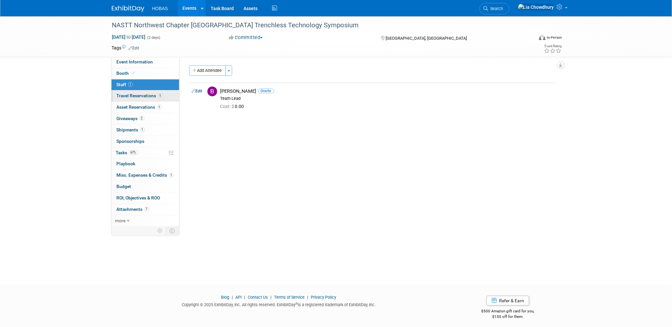
click at [126, 98] on span "Travel Reservations 1" at bounding box center [140, 95] width 46 height 5
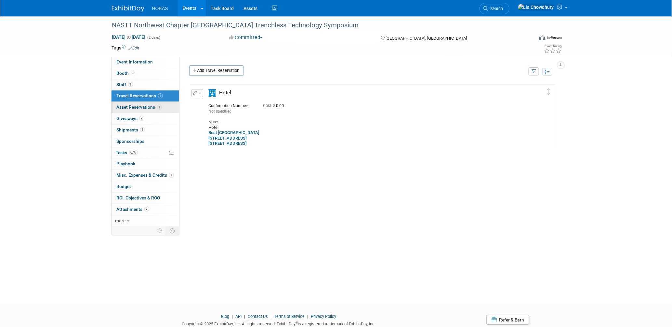
click at [126, 106] on span "Asset Reservations 1" at bounding box center [139, 106] width 45 height 5
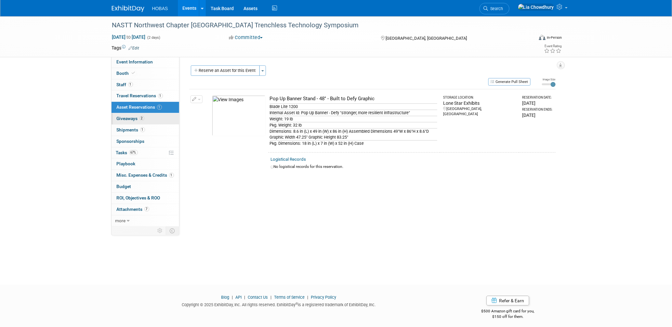
click at [125, 117] on span "Giveaways 2" at bounding box center [131, 118] width 28 height 5
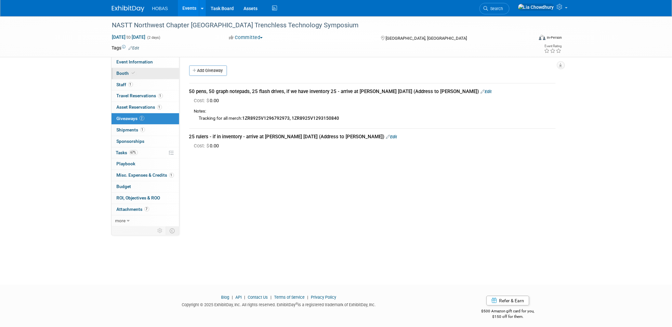
click at [120, 73] on span "Booth" at bounding box center [127, 73] width 20 height 5
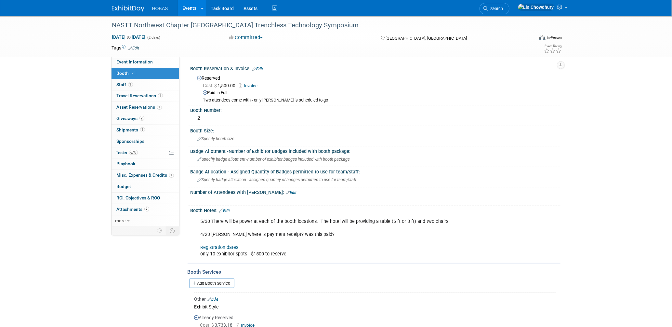
click at [190, 7] on link "Events" at bounding box center [190, 8] width 24 height 16
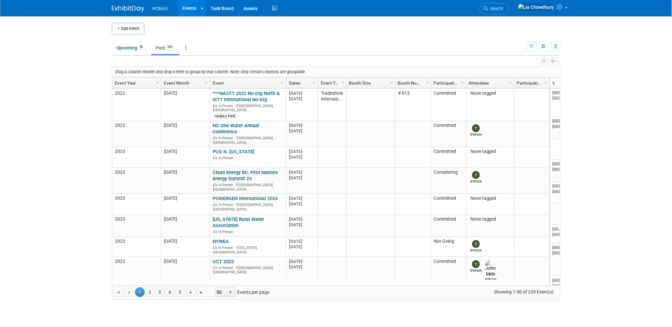
click at [158, 46] on link "Past 239" at bounding box center [165, 48] width 28 height 12
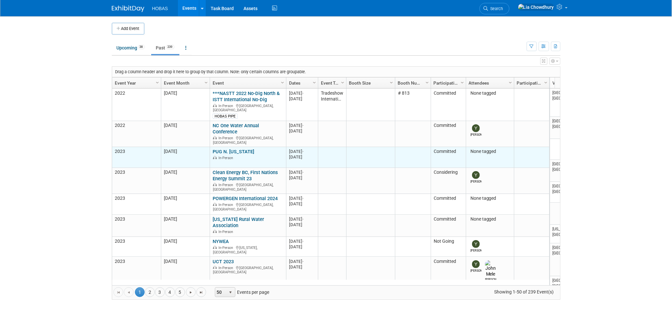
scroll to position [129, 0]
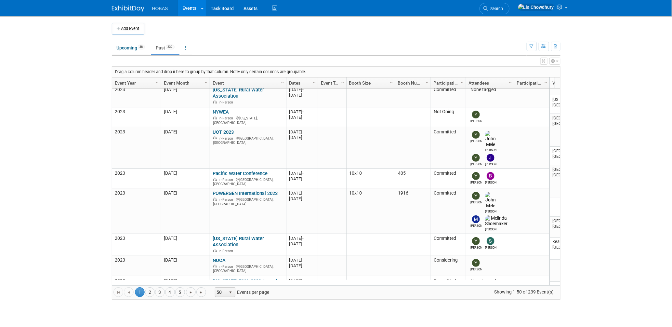
click at [131, 80] on link "Event Year" at bounding box center [136, 82] width 42 height 11
click at [132, 83] on link "Event Year" at bounding box center [136, 82] width 42 height 11
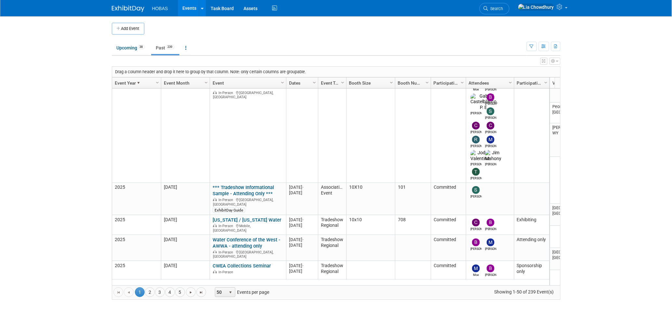
scroll to position [1293, 0]
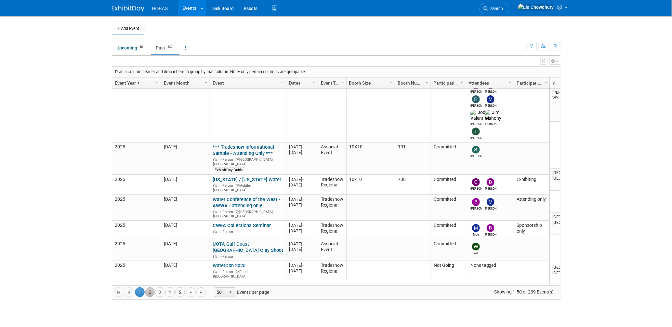
click at [147, 293] on link "2" at bounding box center [150, 292] width 10 height 10
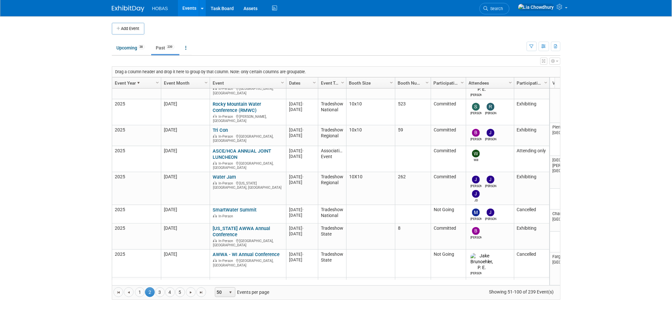
click at [129, 82] on link "Event Year" at bounding box center [136, 82] width 42 height 11
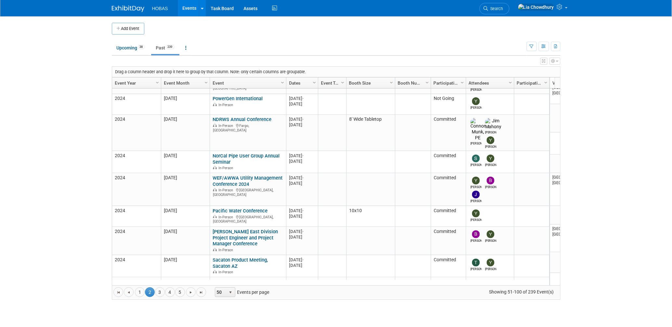
click at [126, 77] on link "Event Year" at bounding box center [136, 82] width 42 height 11
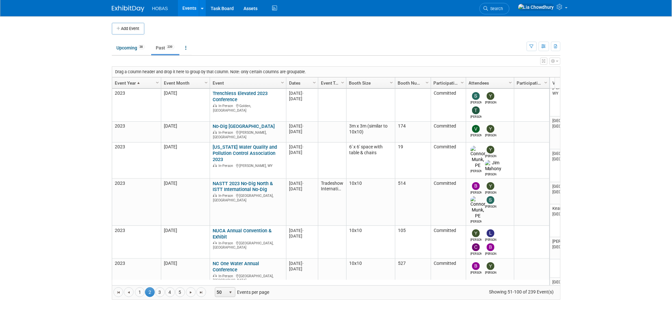
click at [129, 80] on link "Event Year" at bounding box center [136, 82] width 42 height 11
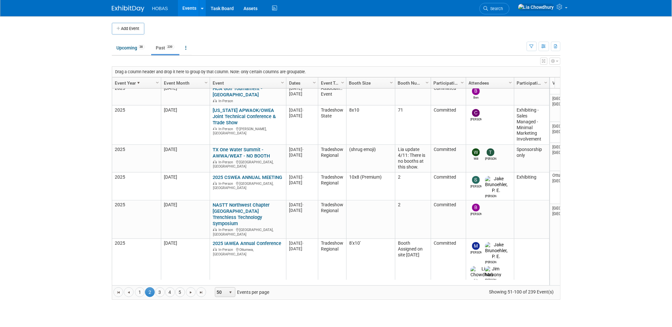
click at [232, 202] on link "NASTT Northwest Chapter [GEOGRAPHIC_DATA] Trenchless Technology Symposium" at bounding box center [241, 214] width 57 height 24
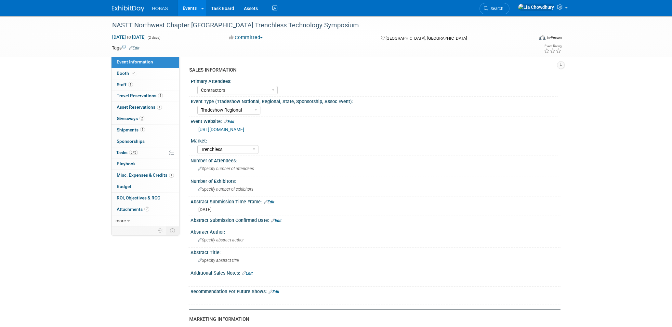
select select "Contractors"
select select "Tradeshow Regional"
select select "Trenchless"
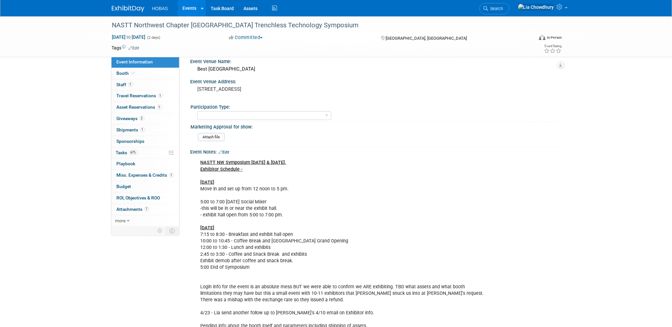
scroll to position [289, 0]
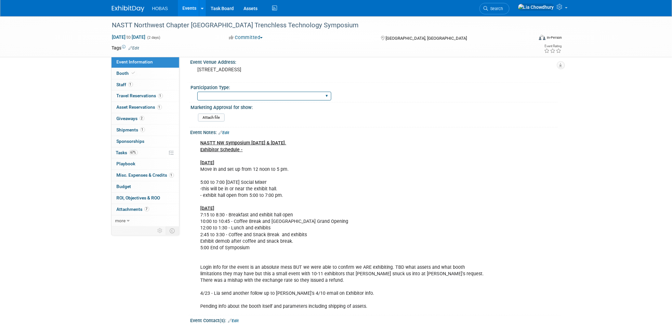
click at [219, 93] on select "Attending only Exhibiting Sponsorship only Exhibiting and Sponsoring Exhibiting…" at bounding box center [264, 96] width 134 height 9
select select "Exhibiting"
click at [197, 92] on select "Attending only Exhibiting Sponsorship only Exhibiting and Sponsoring Exhibiting…" at bounding box center [264, 96] width 134 height 9
click at [188, 5] on link "Events" at bounding box center [190, 8] width 24 height 16
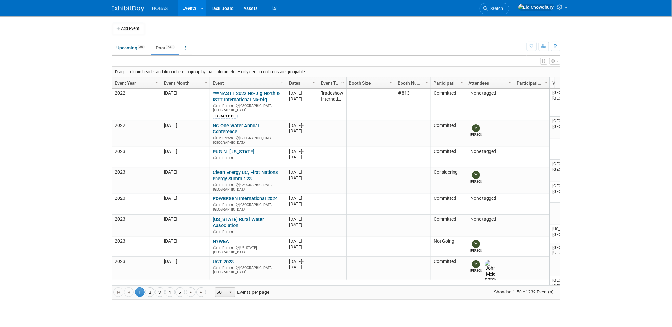
click at [160, 48] on link "Past 239" at bounding box center [165, 48] width 28 height 12
click at [148, 291] on link "2" at bounding box center [150, 292] width 10 height 10
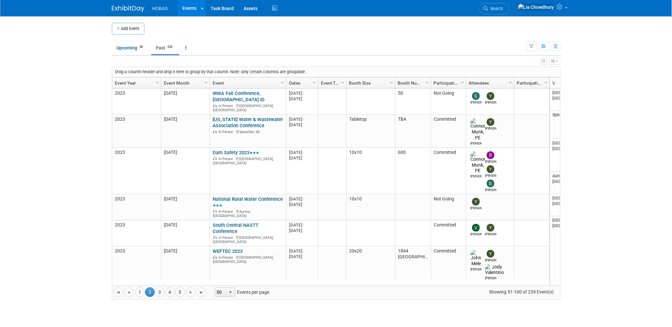
click at [123, 80] on link "Event Year" at bounding box center [136, 82] width 42 height 11
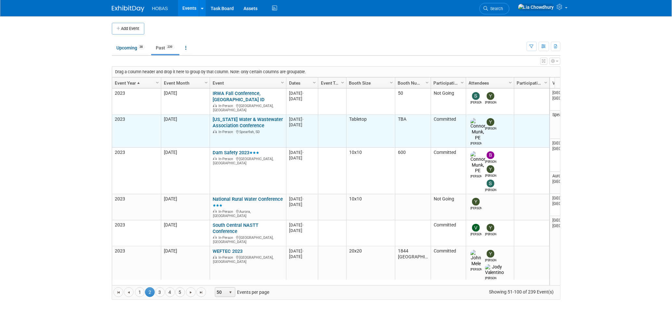
scroll to position [86, 0]
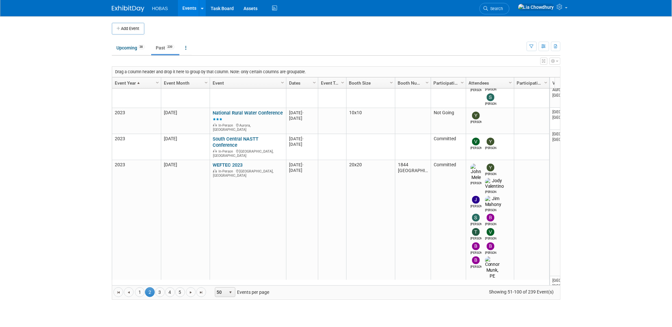
click at [129, 85] on link "Event Year" at bounding box center [136, 82] width 42 height 11
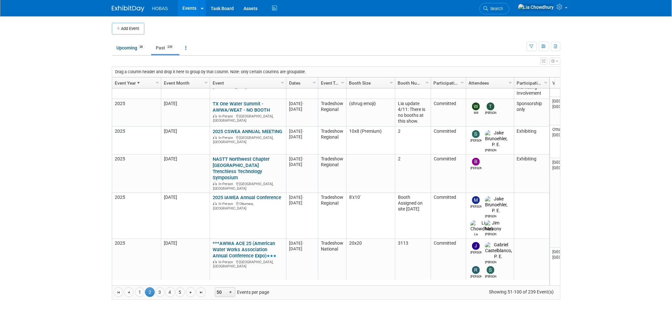
scroll to position [389, 0]
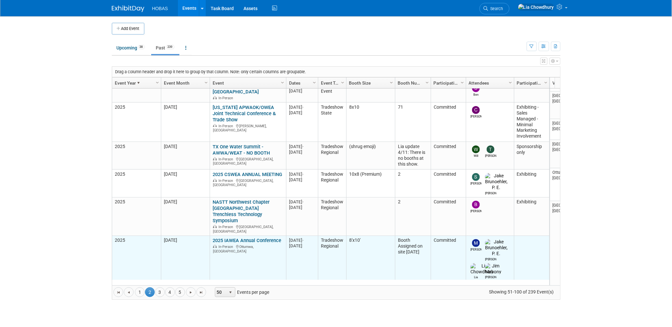
click at [253, 237] on link "2025 IAWEA Annual Conference" at bounding box center [247, 240] width 69 height 6
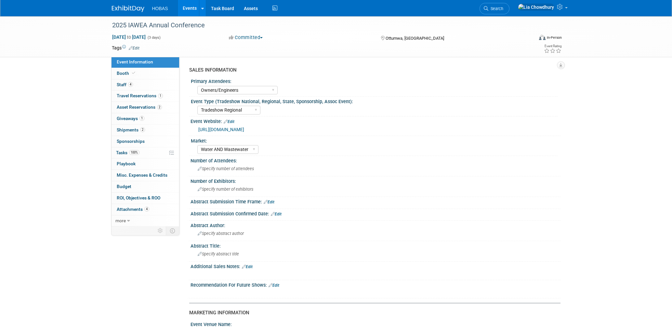
select select "Owners/Engineers"
select select "Tradeshow Regional"
select select "Water AND Wastewater"
click at [120, 76] on link "Booth" at bounding box center [145, 73] width 68 height 11
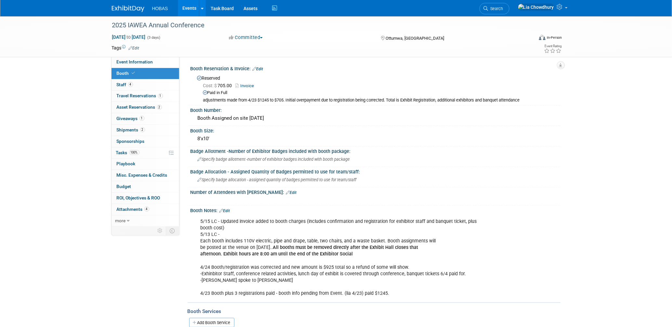
click at [249, 84] on link "Invoice" at bounding box center [247, 85] width 22 height 5
click at [129, 85] on span "4" at bounding box center [130, 84] width 5 height 5
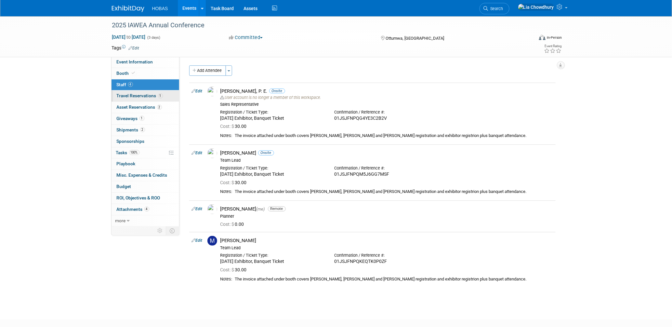
click at [131, 93] on span "Travel Reservations 1" at bounding box center [140, 95] width 46 height 5
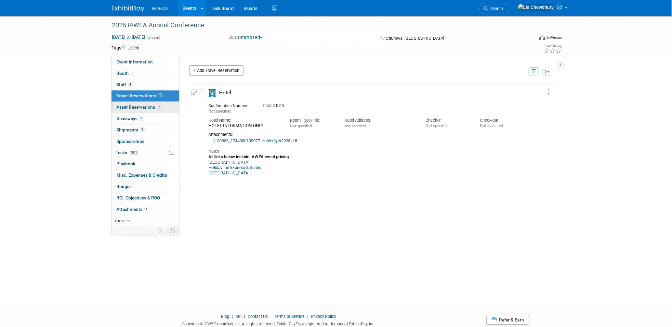
click at [130, 110] on span "Asset Reservations 2" at bounding box center [139, 106] width 45 height 5
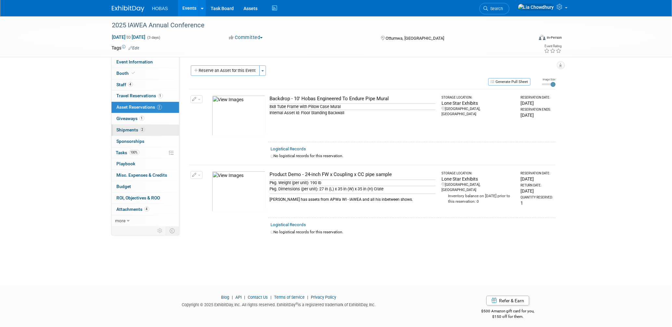
click at [133, 129] on span "Shipments 2" at bounding box center [131, 129] width 28 height 5
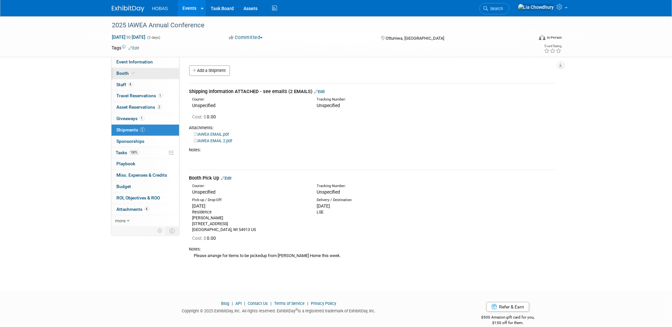
click at [121, 73] on span "Booth" at bounding box center [127, 73] width 20 height 5
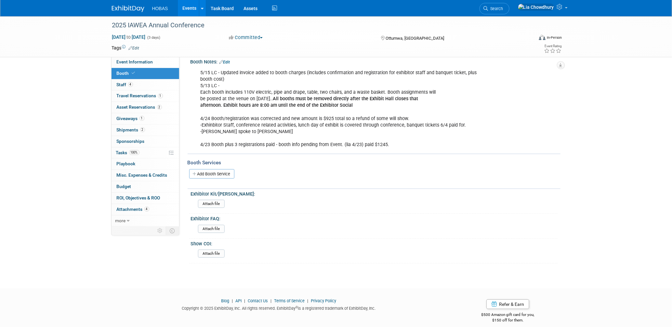
scroll to position [150, 0]
click at [120, 209] on span "Attachments 4" at bounding box center [133, 208] width 33 height 5
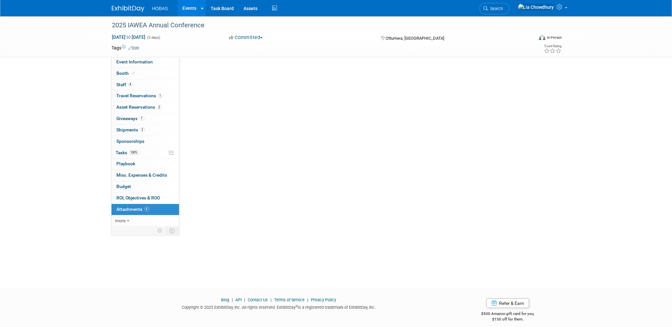
scroll to position [0, 0]
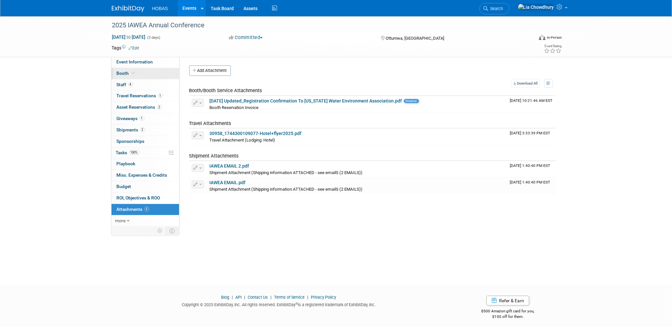
click at [126, 76] on link "Booth" at bounding box center [145, 73] width 68 height 11
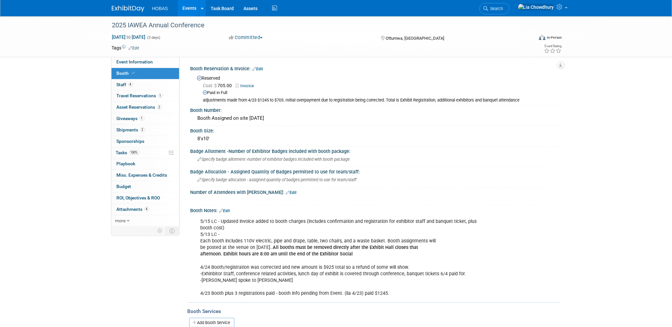
scroll to position [150, 0]
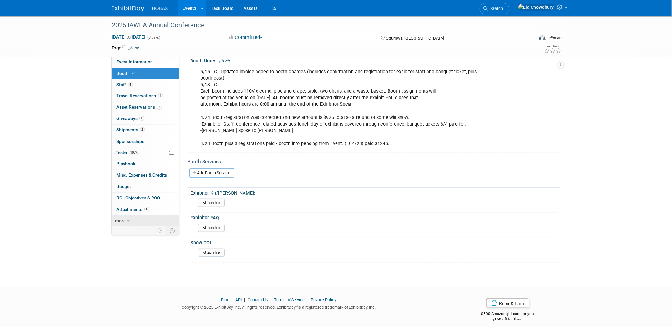
click at [123, 219] on span "more" at bounding box center [120, 220] width 10 height 5
click at [123, 220] on span "less" at bounding box center [119, 220] width 8 height 5
click at [191, 10] on link "Events" at bounding box center [190, 8] width 24 height 16
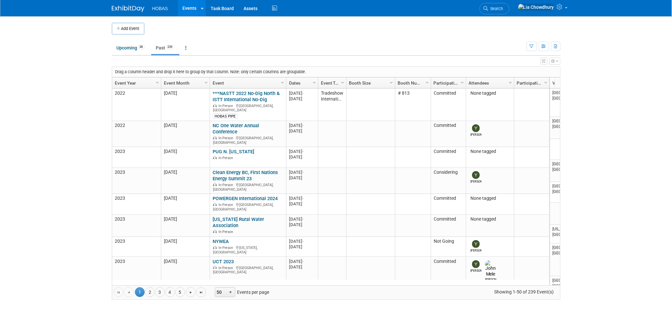
click at [163, 47] on link "Past 239" at bounding box center [165, 48] width 28 height 12
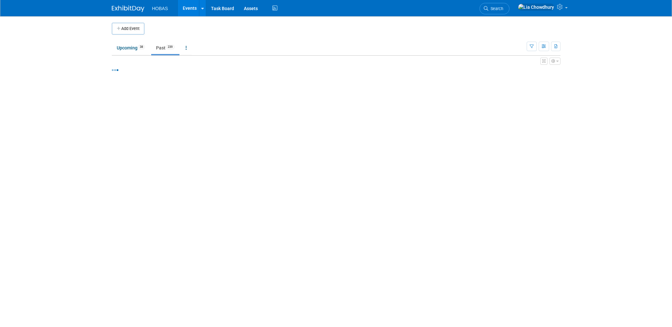
click at [126, 82] on div "Add Event New Event Duplicate Event Warning There is another event in your work…" at bounding box center [336, 144] width 458 height 256
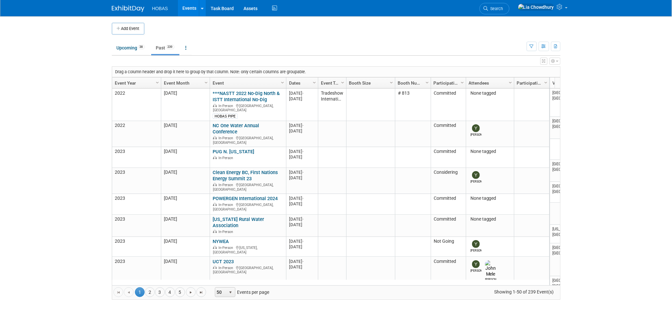
click at [126, 82] on link "Event Year" at bounding box center [136, 82] width 42 height 11
click at [131, 80] on link "Event Year" at bounding box center [136, 82] width 42 height 11
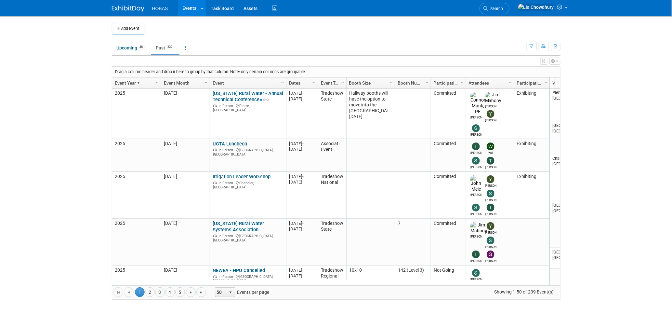
click at [132, 84] on link "Event Year" at bounding box center [136, 82] width 42 height 11
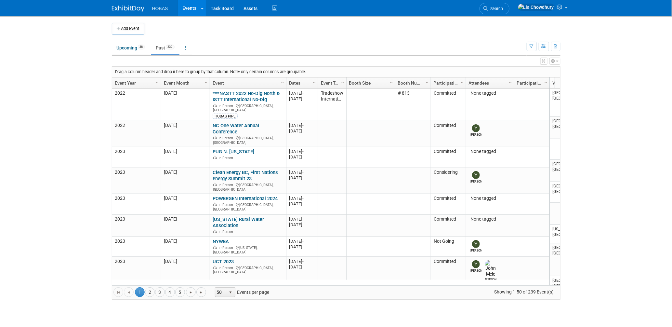
click at [132, 83] on link "Event Year" at bounding box center [136, 82] width 42 height 11
click at [123, 82] on link "Event Year" at bounding box center [136, 82] width 42 height 11
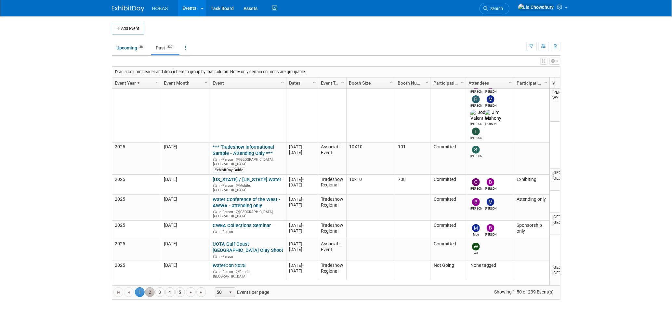
click at [150, 293] on link "2" at bounding box center [150, 292] width 10 height 10
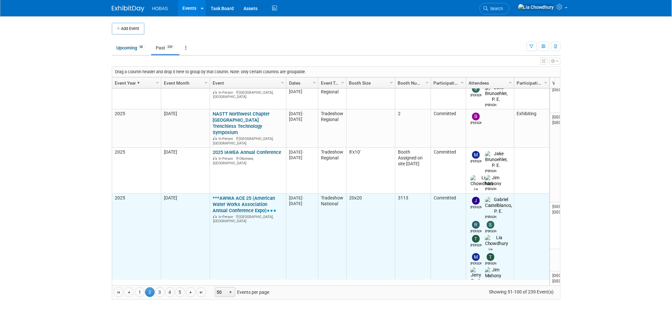
click at [244, 195] on link "***AWWA ACE 25 (American Water Works Association Annual Conference Expo)" at bounding box center [245, 204] width 64 height 18
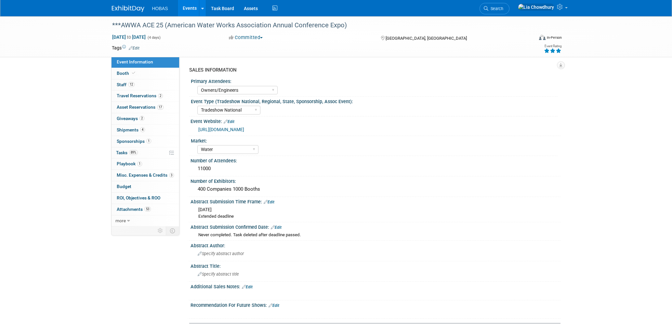
select select "Owners/Engineers"
select select "Tradeshow National"
select select "Water"
click at [126, 185] on span "Budget" at bounding box center [124, 186] width 15 height 5
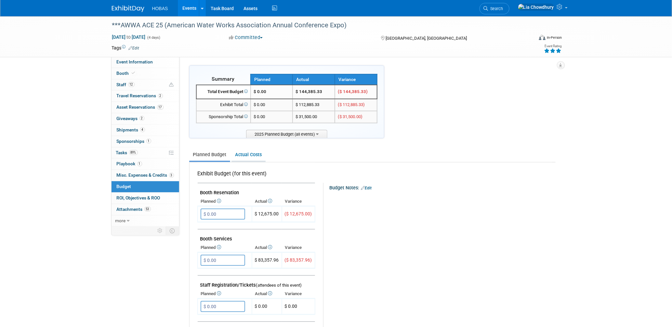
click at [241, 154] on link "Actual Costs" at bounding box center [248, 155] width 34 height 12
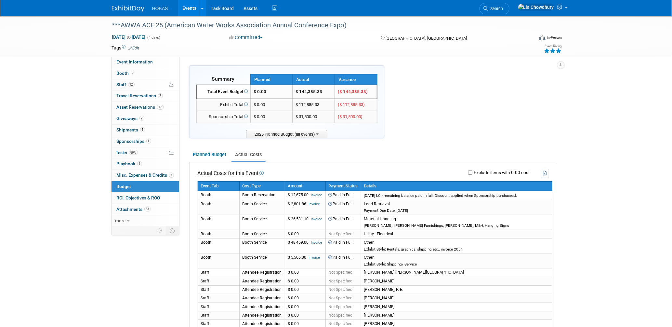
click at [467, 169] on div "Exclude items with 0.00 cost" at bounding box center [409, 173] width 279 height 9
click at [470, 170] on input "Exclude items with 0.00 cost" at bounding box center [470, 172] width 4 height 4
checkbox input "true"
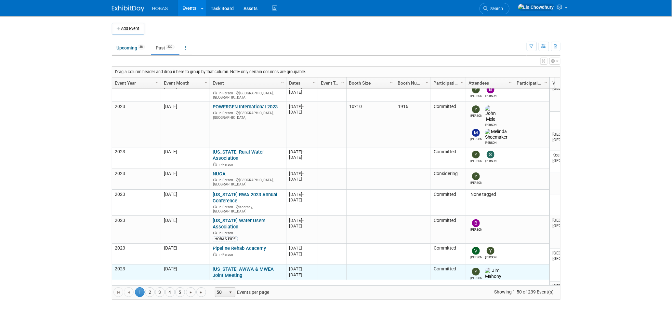
scroll to position [389, 0]
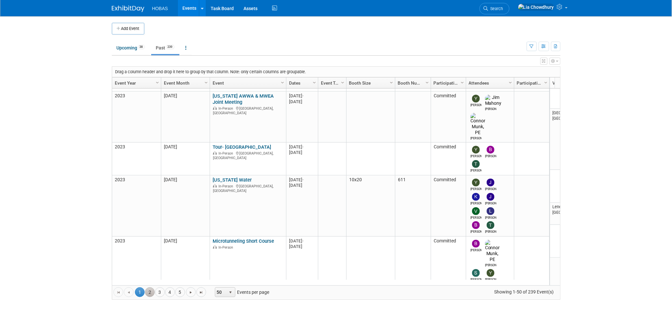
click at [150, 292] on link "2" at bounding box center [150, 292] width 10 height 10
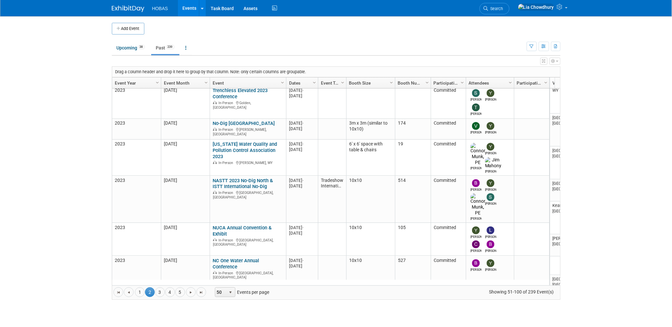
click at [141, 80] on link "Event Year" at bounding box center [136, 82] width 42 height 11
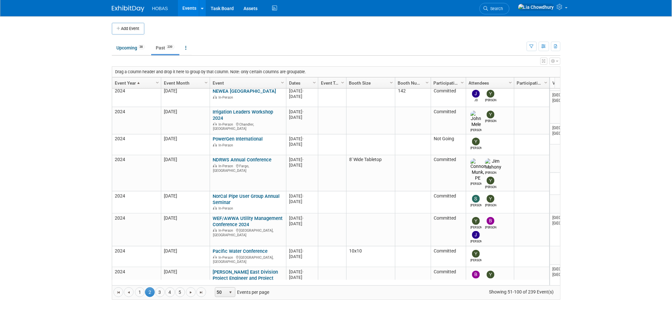
scroll to position [950, 0]
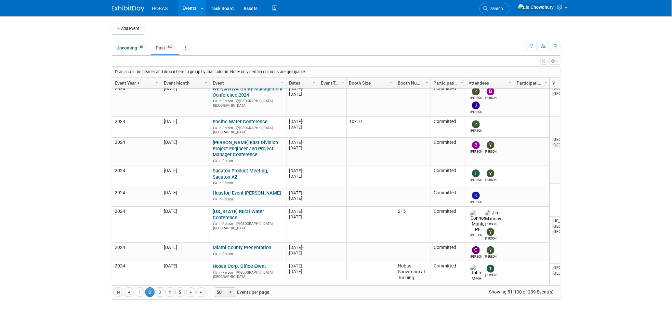
click at [134, 80] on link "Event Year" at bounding box center [136, 82] width 42 height 11
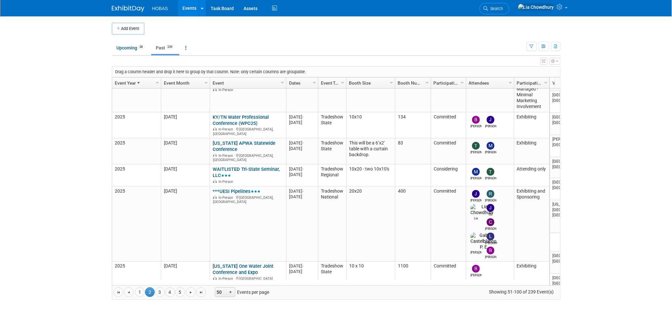
scroll to position [0, 0]
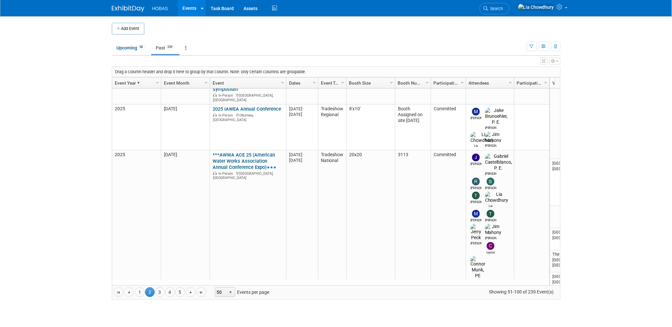
click at [238, 287] on link "RETC - [GEOGRAPHIC_DATA] (Graphic coming w/ [PERSON_NAME] from OK Show)" at bounding box center [248, 299] width 70 height 24
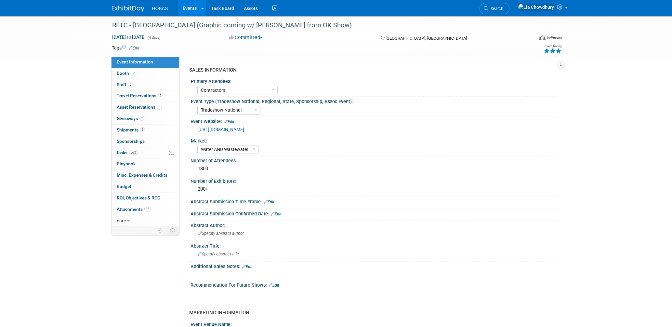
select select "Contractors"
select select "Tradeshow National"
select select "Water AND Wastewater"
click at [124, 73] on span "Booth" at bounding box center [127, 73] width 20 height 5
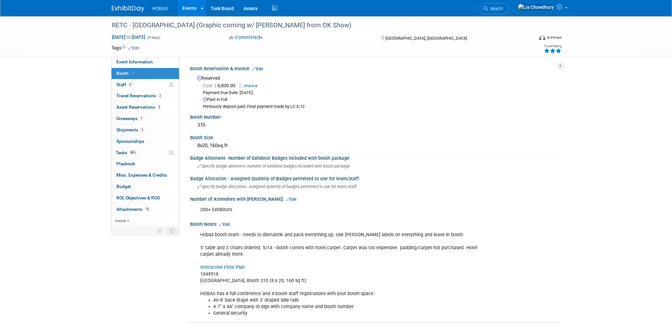
click at [251, 83] on link "Invoice" at bounding box center [250, 85] width 22 height 5
click at [128, 85] on span "6" at bounding box center [130, 84] width 5 height 5
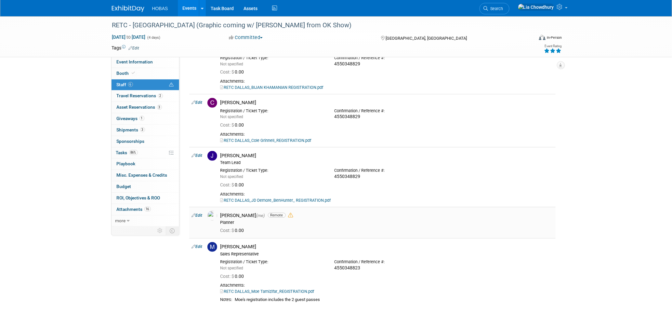
scroll to position [144, 0]
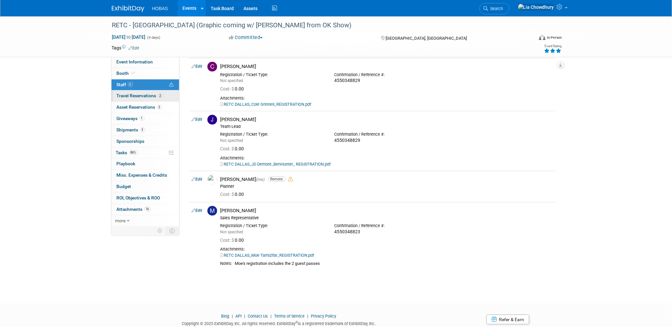
click at [131, 94] on span "Travel Reservations 2" at bounding box center [140, 95] width 46 height 5
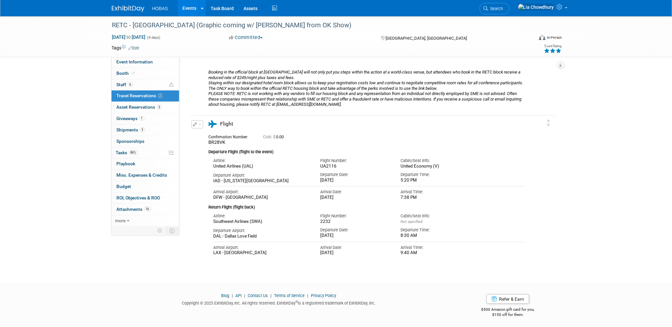
scroll to position [125, 0]
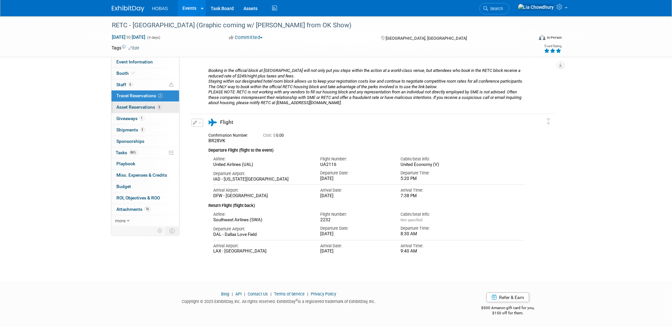
click at [139, 104] on link "3 Asset Reservations 3" at bounding box center [145, 107] width 68 height 11
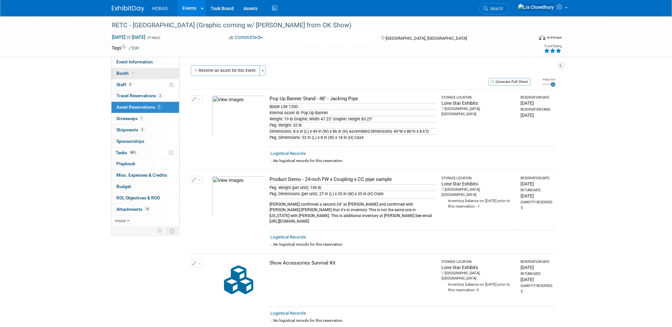
click at [132, 72] on icon at bounding box center [133, 73] width 3 height 4
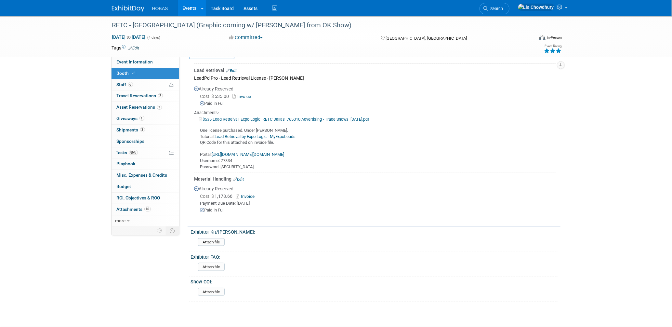
scroll to position [289, 0]
click at [245, 93] on link "Invoice" at bounding box center [243, 95] width 21 height 5
click at [253, 193] on link "Invoice" at bounding box center [246, 195] width 21 height 5
click at [240, 176] on link "Edit" at bounding box center [238, 178] width 11 height 5
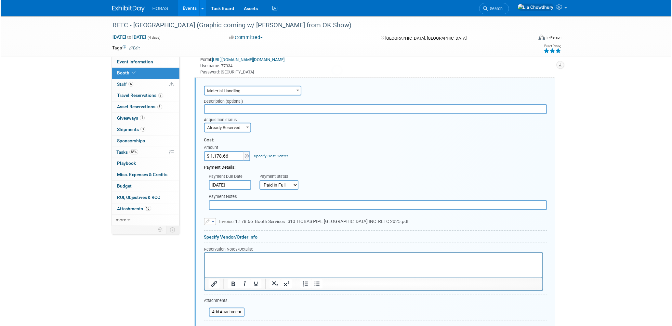
scroll to position [0, 0]
click at [226, 201] on input "text" at bounding box center [378, 206] width 339 height 10
type input "[PERSON_NAME] - Final Itemized Receipt"
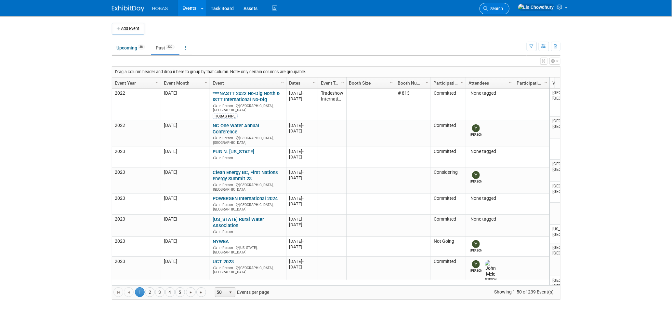
click at [488, 9] on icon at bounding box center [486, 8] width 5 height 5
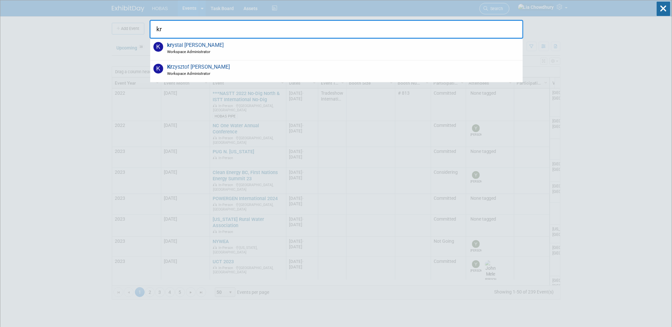
type input "k"
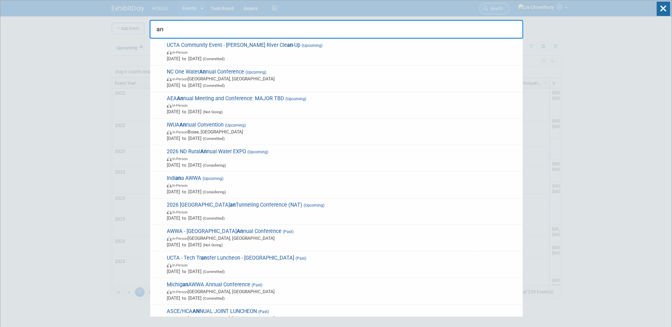
type input "a"
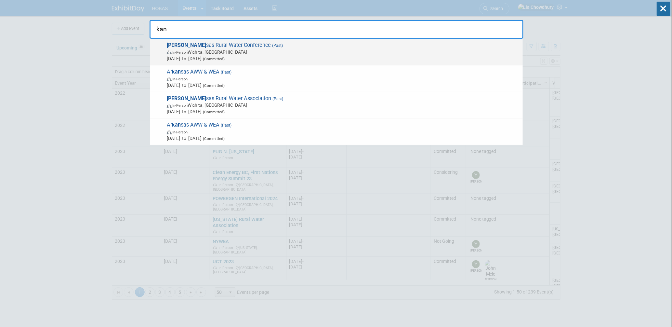
type input "kan"
click at [209, 49] on span "In-Person [GEOGRAPHIC_DATA], [GEOGRAPHIC_DATA]" at bounding box center [343, 52] width 353 height 7
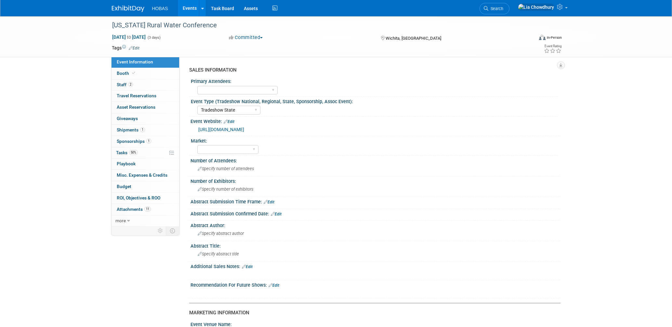
select select "Tradeshow State"
click at [123, 73] on span "Booth" at bounding box center [127, 73] width 20 height 5
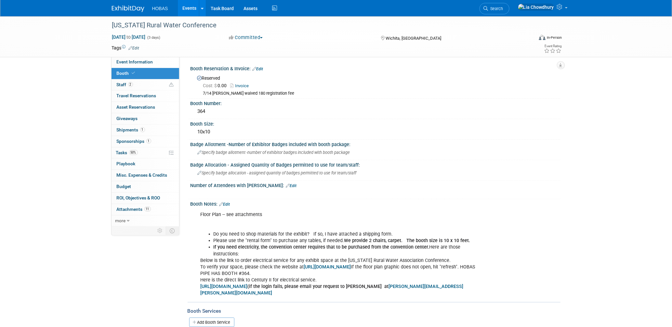
click at [260, 69] on link "Edit" at bounding box center [258, 69] width 11 height 5
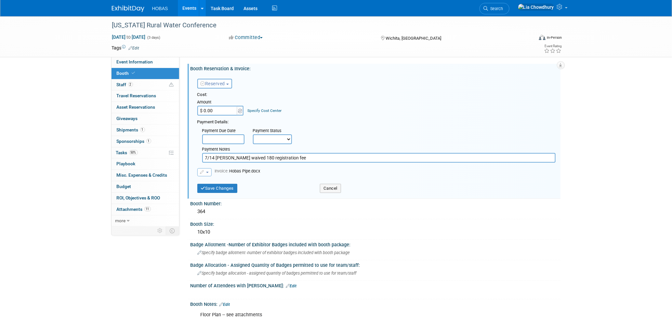
click at [204, 170] on icon "button" at bounding box center [202, 172] width 5 height 4
click at [220, 181] on link "Replace with a new file" at bounding box center [230, 182] width 65 height 9
click at [217, 171] on input "file" at bounding box center [193, 173] width 77 height 8
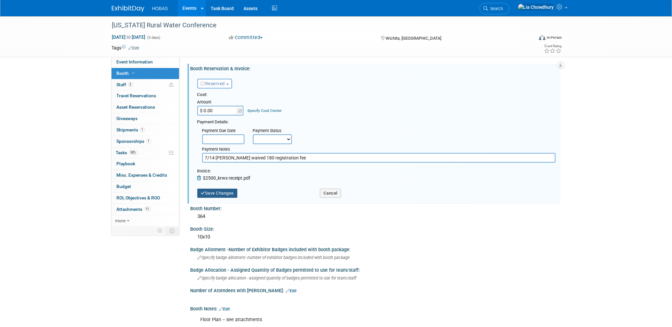
click at [222, 190] on button "Save Changes" at bounding box center [217, 193] width 40 height 9
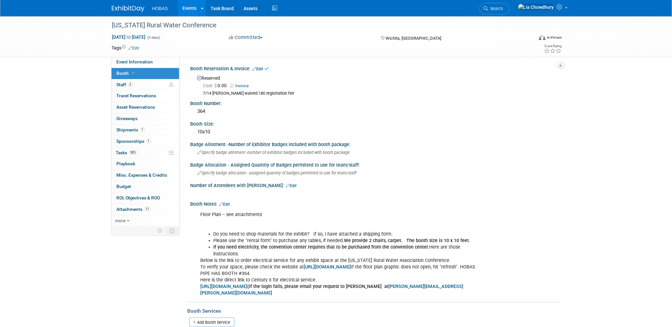
click at [259, 68] on link "Edit" at bounding box center [258, 69] width 11 height 5
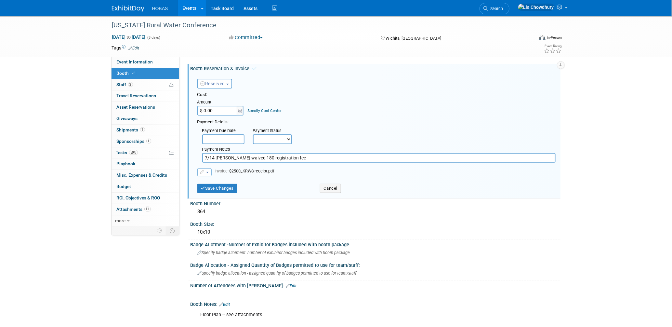
click at [215, 109] on input "$ 0.00" at bounding box center [217, 111] width 41 height 10
type input "$ 2,500.00"
click at [260, 134] on select "Not Paid Yet Partially Paid Paid in Full" at bounding box center [272, 139] width 39 height 10
select select "1"
click at [253, 134] on select "Not Paid Yet Partially Paid Paid in Full" at bounding box center [272, 139] width 39 height 10
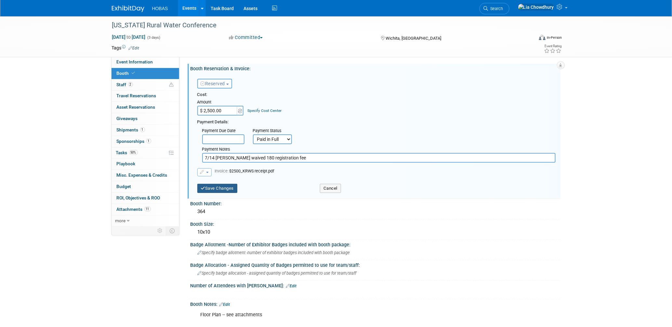
click at [221, 187] on button "Save Changes" at bounding box center [217, 188] width 40 height 9
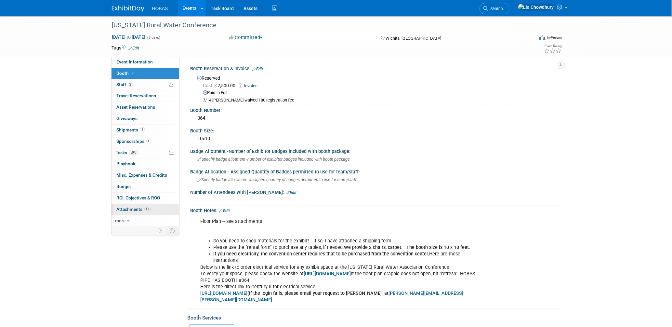
click at [131, 211] on span "Attachments 11" at bounding box center [134, 208] width 34 height 5
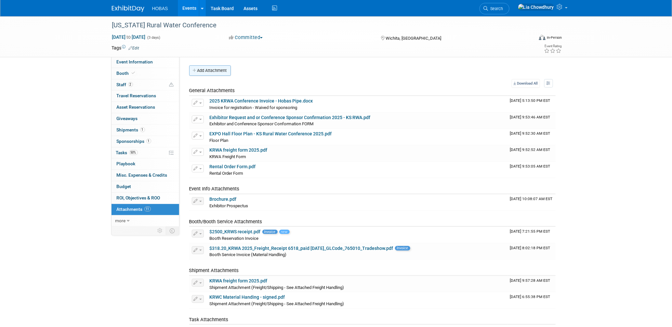
click at [207, 71] on button "Add Attachment" at bounding box center [210, 70] width 42 height 10
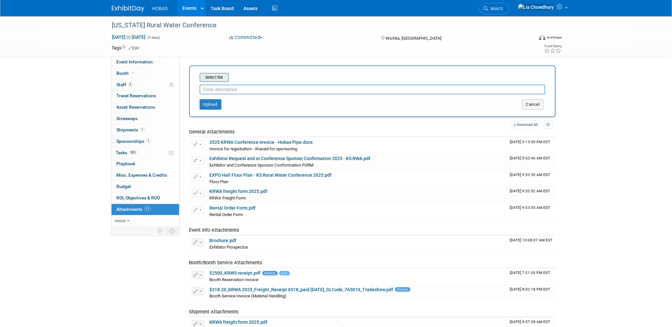
click at [216, 80] on input "file" at bounding box center [189, 77] width 77 height 8
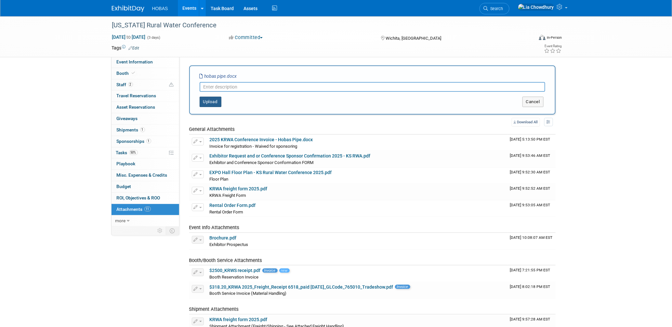
click at [215, 100] on button "Upload" at bounding box center [211, 102] width 22 height 10
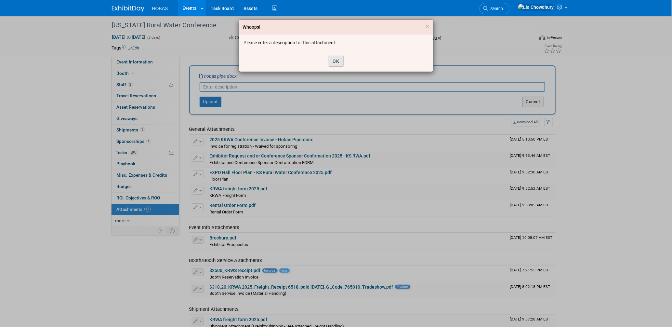
click at [334, 60] on button "OK" at bounding box center [336, 61] width 15 height 11
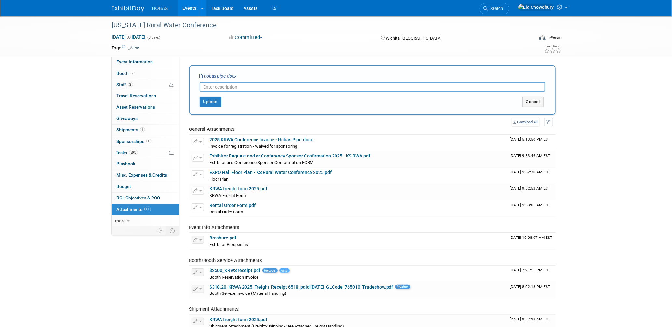
click at [260, 88] on input "text" at bounding box center [373, 87] width 346 height 10
type input "r"
type input "waived"
click at [201, 100] on button "Upload" at bounding box center [211, 102] width 22 height 10
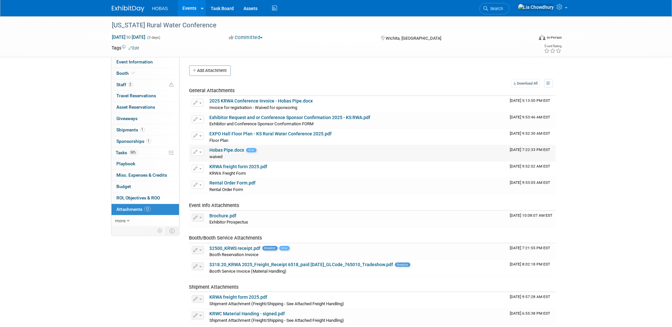
click at [227, 149] on link "Hobas Pipe.docx" at bounding box center [227, 149] width 35 height 5
click at [127, 72] on span "Booth" at bounding box center [127, 73] width 20 height 5
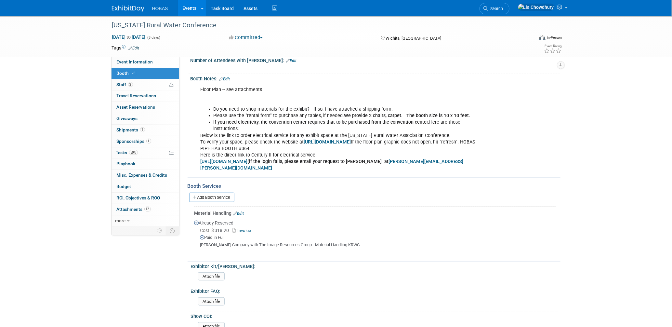
scroll to position [144, 0]
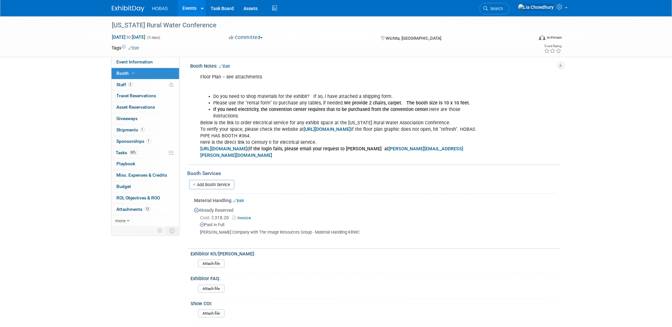
click at [244, 215] on link "Invoice" at bounding box center [243, 217] width 21 height 5
click at [146, 106] on span "Asset Reservations 0" at bounding box center [136, 106] width 39 height 5
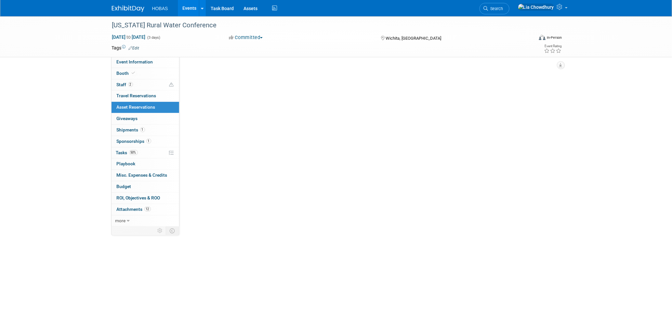
scroll to position [0, 0]
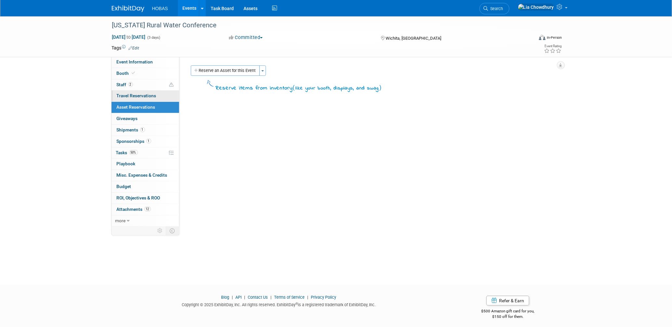
click at [141, 97] on span "Travel Reservations 0" at bounding box center [137, 95] width 40 height 5
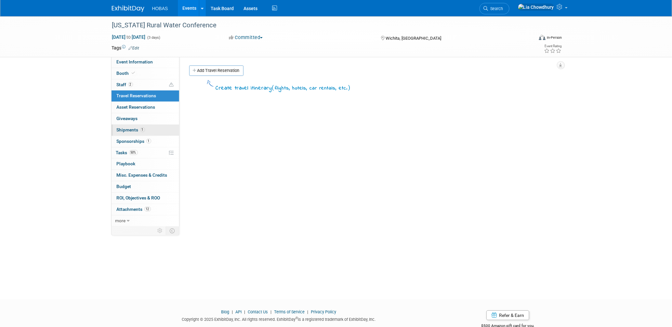
click at [133, 129] on span "Shipments 1" at bounding box center [131, 129] width 28 height 5
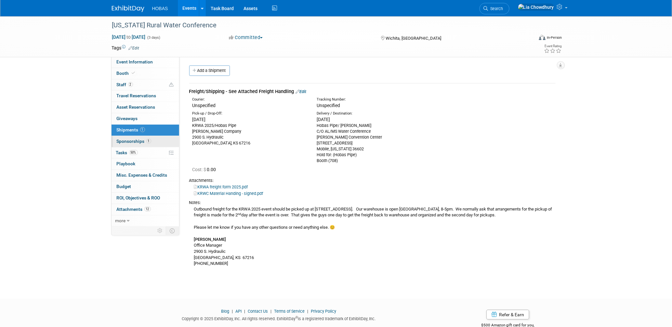
click at [134, 140] on span "Sponsorships 1" at bounding box center [134, 140] width 34 height 5
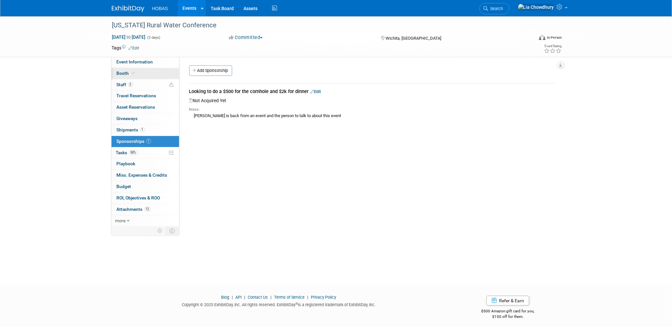
click at [124, 73] on span "Booth" at bounding box center [127, 73] width 20 height 5
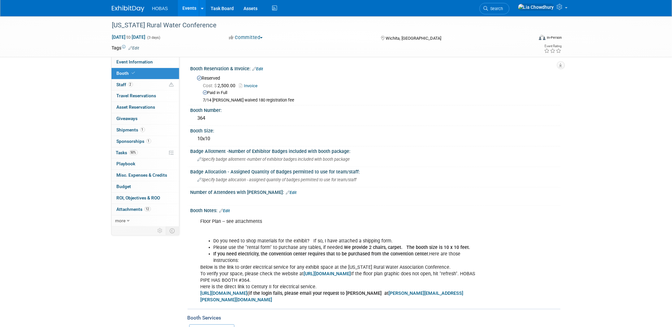
click at [250, 85] on link "Invoice" at bounding box center [250, 85] width 22 height 5
click at [126, 186] on span "Budget" at bounding box center [124, 186] width 15 height 5
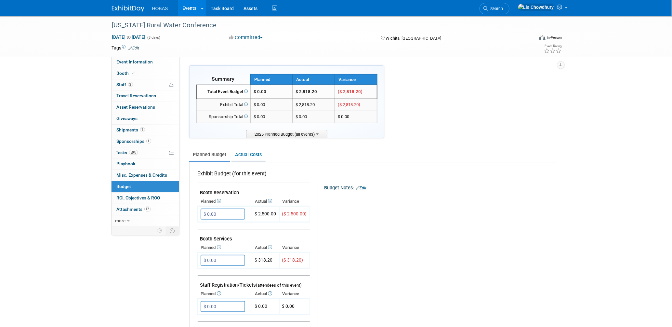
click at [250, 151] on link "Actual Costs" at bounding box center [248, 155] width 34 height 12
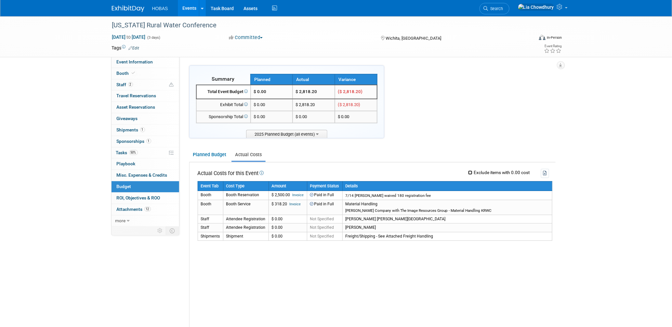
click at [469, 171] on input "Exclude items with 0.00 cost" at bounding box center [470, 172] width 4 height 4
checkbox input "true"
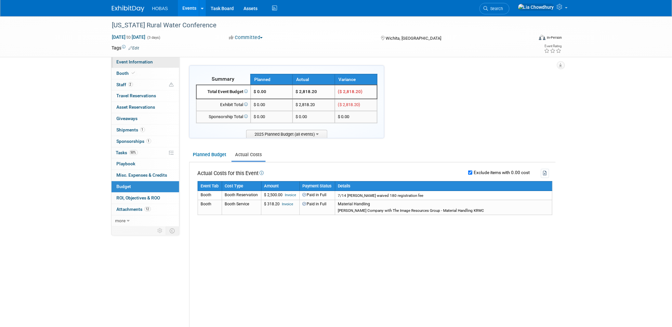
click at [137, 63] on span "Event Information" at bounding box center [135, 61] width 36 height 5
select select "Tradeshow State"
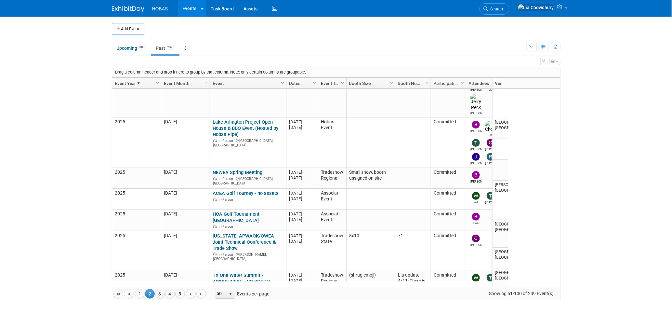
scroll to position [261, 0]
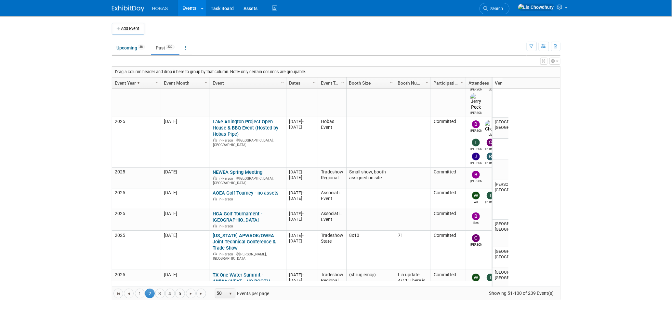
click at [595, 162] on body "HOBAS Events Add Event Bulk Upload Events Shareable Event Boards Recently Viewe…" at bounding box center [336, 163] width 672 height 327
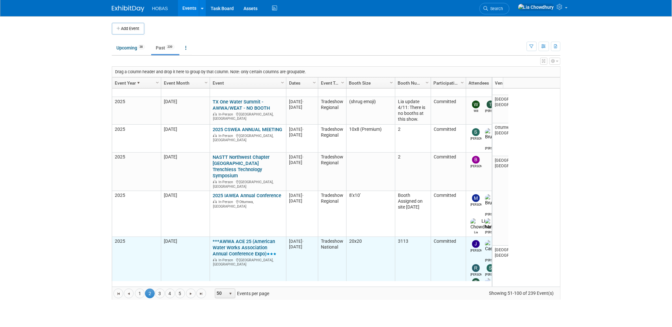
scroll to position [477, 0]
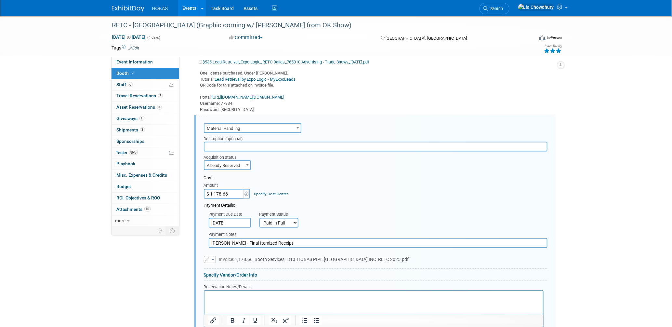
scroll to position [260, 0]
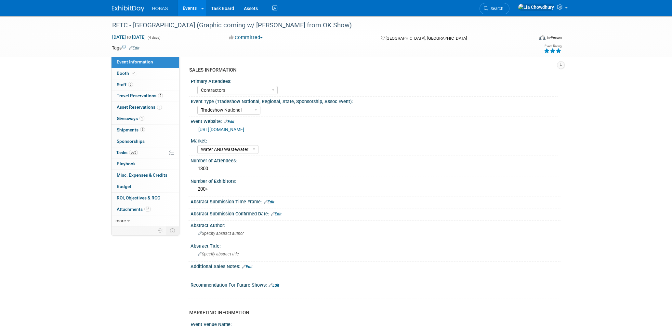
select select "Contractors"
select select "Tradeshow National"
select select "Water AND Wastewater"
click at [124, 76] on link "Booth" at bounding box center [145, 73] width 68 height 11
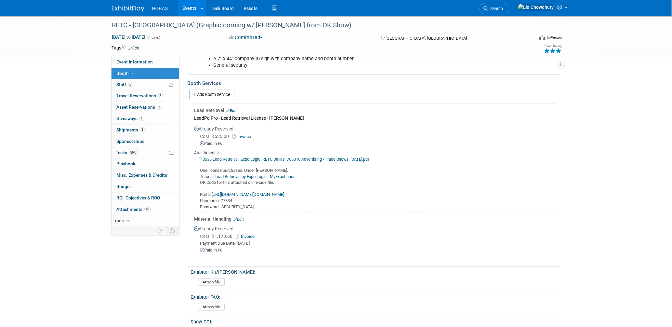
scroll to position [253, 0]
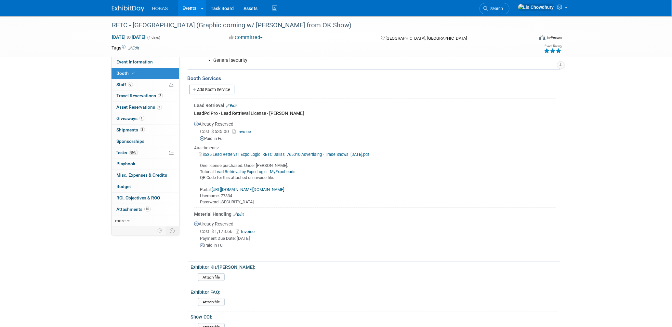
click at [252, 229] on link "Invoice" at bounding box center [246, 231] width 21 height 5
click at [242, 212] on link "Edit" at bounding box center [238, 214] width 11 height 5
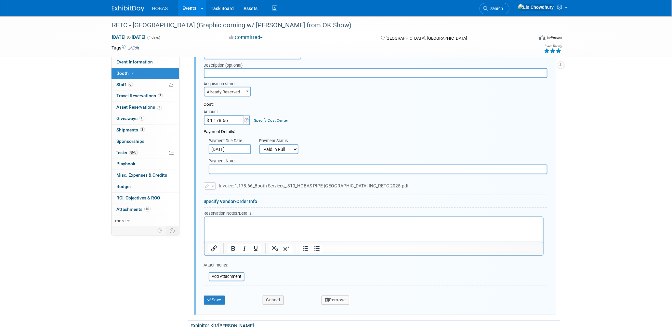
scroll to position [490, 0]
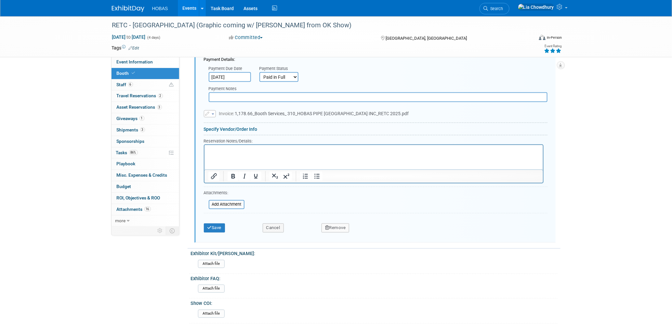
click at [231, 92] on div at bounding box center [378, 97] width 339 height 10
click at [229, 94] on input "text" at bounding box center [378, 97] width 339 height 10
type input "[PERSON_NAME] services and Material Handling"
drag, startPoint x: 211, startPoint y: 229, endPoint x: 211, endPoint y: 225, distance: 3.6
click at [211, 229] on div "Save Cancel Remove" at bounding box center [376, 226] width 344 height 20
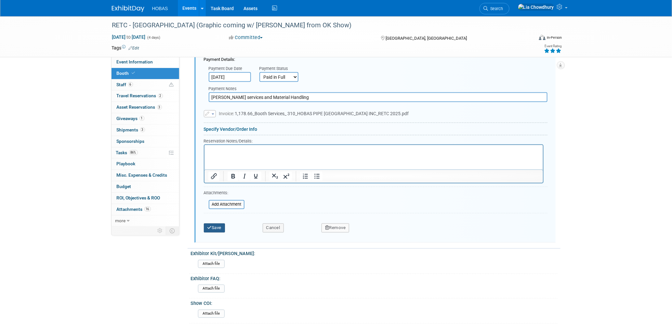
click at [212, 223] on button "Save" at bounding box center [214, 227] width 21 height 9
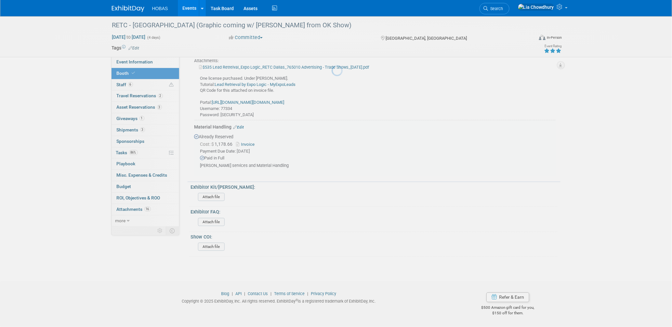
scroll to position [333, 0]
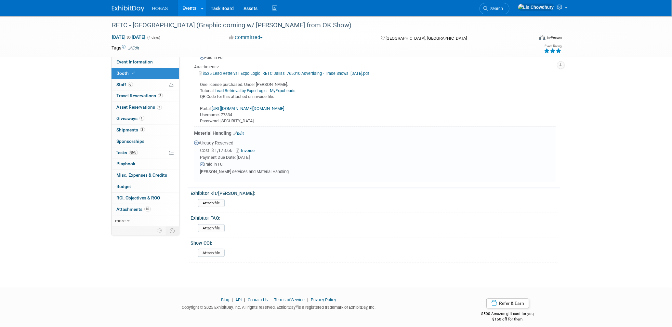
click at [124, 71] on span "Booth" at bounding box center [127, 73] width 20 height 5
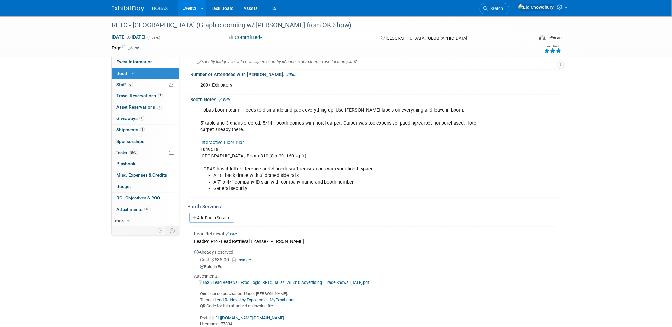
scroll to position [189, 0]
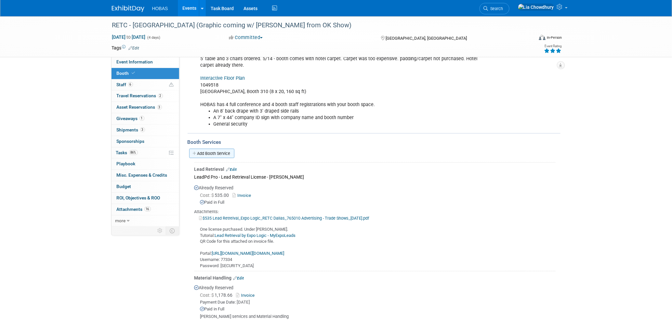
click at [224, 151] on link "Add Booth Service" at bounding box center [211, 153] width 45 height 9
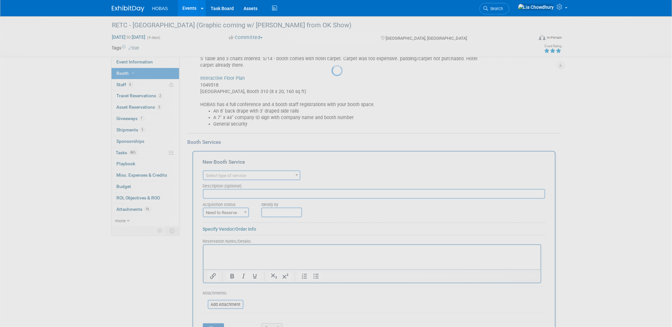
scroll to position [0, 0]
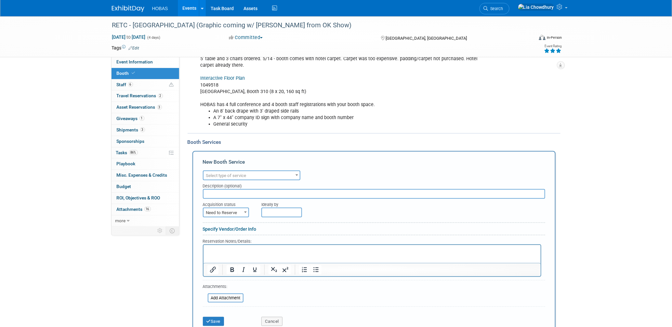
click at [237, 173] on span "Select type of service" at bounding box center [226, 175] width 40 height 5
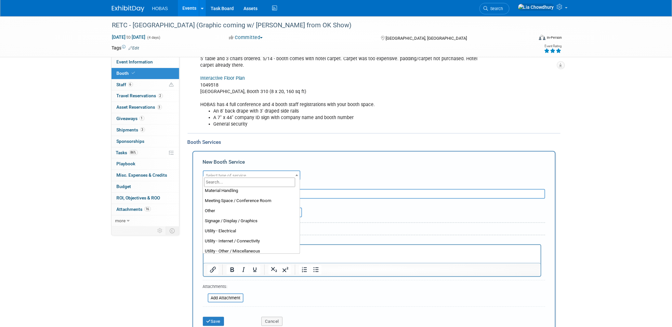
scroll to position [166, 0]
select select "1"
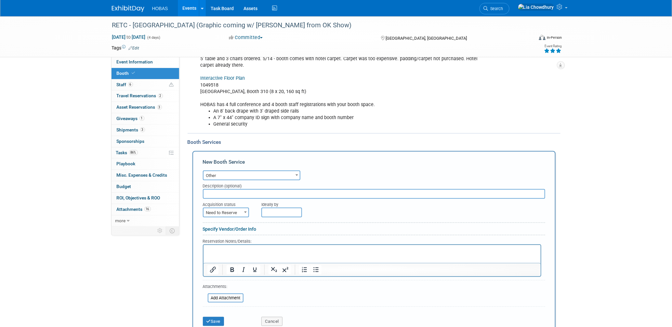
click at [228, 189] on input "text" at bounding box center [374, 194] width 342 height 10
drag, startPoint x: 236, startPoint y: 191, endPoint x: 197, endPoint y: 188, distance: 39.8
click at [197, 188] on div "New Booth Service Audio / Video Carpet / Flooring Catering / Food / Beverage Fl…" at bounding box center [373, 244] width 363 height 186
type input "Exhibit Style"
click at [263, 251] on p "Rich Text Area. Press ALT-0 for help." at bounding box center [372, 250] width 330 height 6
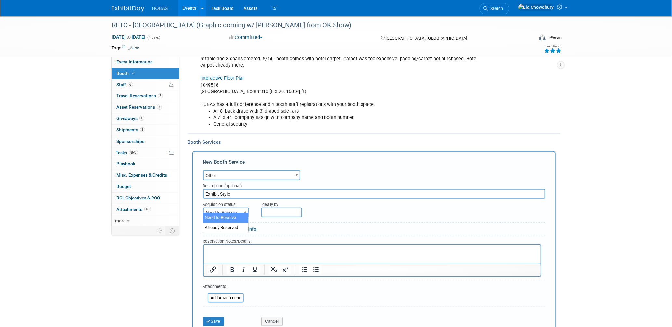
click at [242, 208] on span at bounding box center [245, 212] width 7 height 8
select select "2"
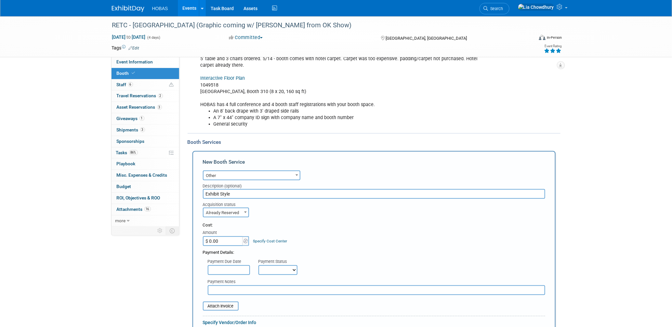
click at [235, 237] on input "$ 0.00" at bounding box center [223, 241] width 41 height 10
click at [268, 266] on select "Not Paid Yet Partially Paid Paid in Full" at bounding box center [277, 270] width 39 height 10
select select "1"
click at [258, 265] on select "Not Paid Yet Partially Paid Paid in Full" at bounding box center [277, 270] width 39 height 10
click at [247, 286] on input "text" at bounding box center [376, 290] width 337 height 10
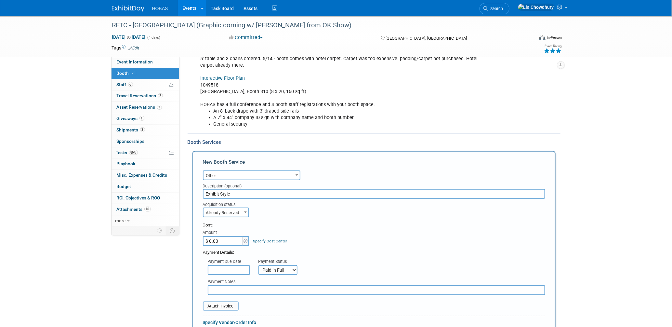
paste input "Exhibit Style"
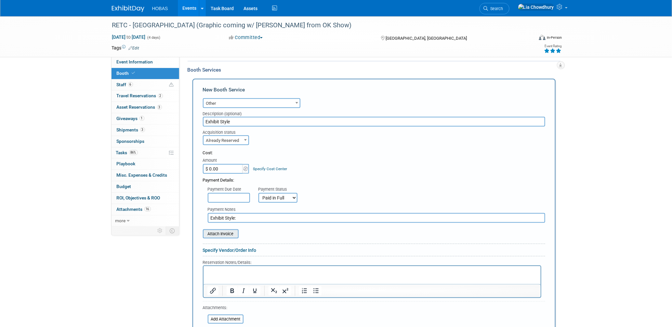
type input "Exhibit Style:"
click at [234, 230] on input "file" at bounding box center [199, 234] width 77 height 8
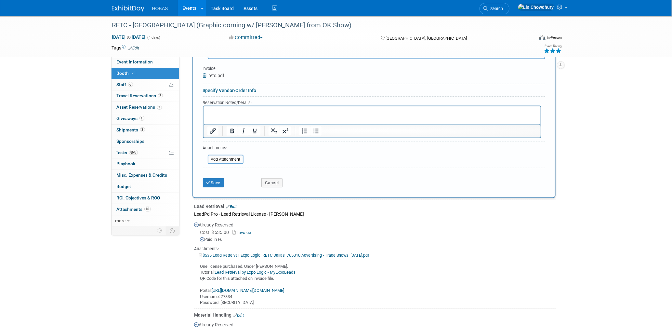
scroll to position [442, 0]
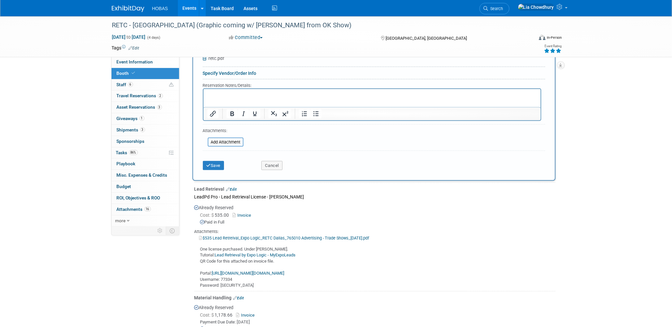
click at [58, 156] on div "RETC - Dallas (Graphic coming w/ Cole from OK Show) Jun 8, 2025 to Jun 11, 2025…" at bounding box center [336, 8] width 672 height 866
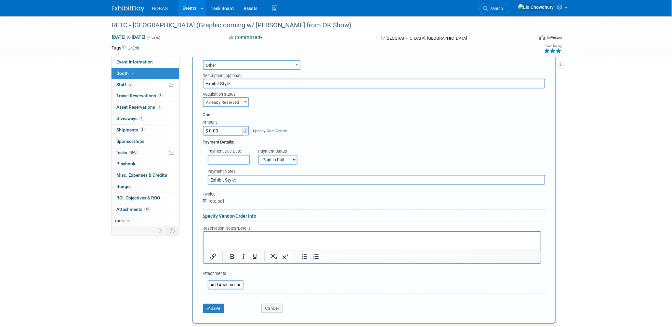
scroll to position [297, 0]
click at [218, 129] on input "$ 0.00" at bounding box center [223, 132] width 41 height 10
paste input "2,208"
type input "$ 2,208.00"
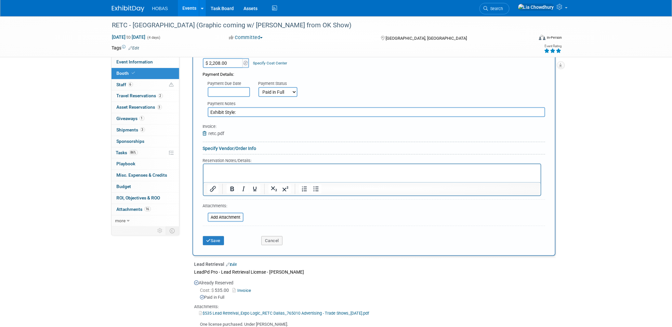
scroll to position [370, 0]
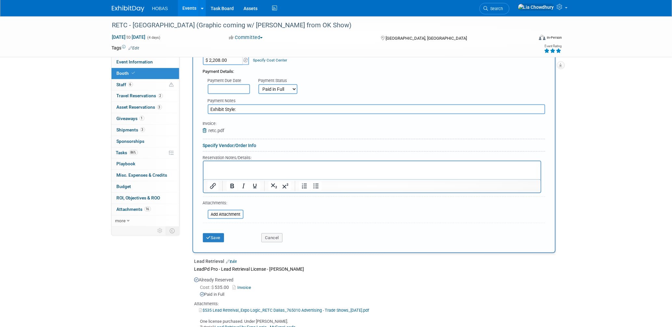
click at [259, 105] on input "Exhibit Style:" at bounding box center [376, 109] width 337 height 10
click at [281, 108] on input "Exhibit Style: Service Labor" at bounding box center [376, 109] width 337 height 10
type input "Exhibit Style: Service Labor, Shipping and Freight, Show Manual orders"
click at [219, 233] on button "Save" at bounding box center [213, 237] width 21 height 9
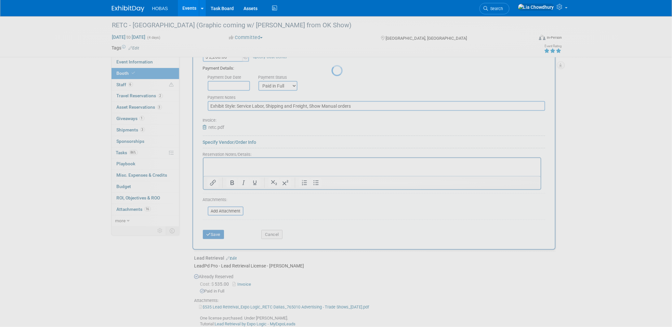
scroll to position [391, 0]
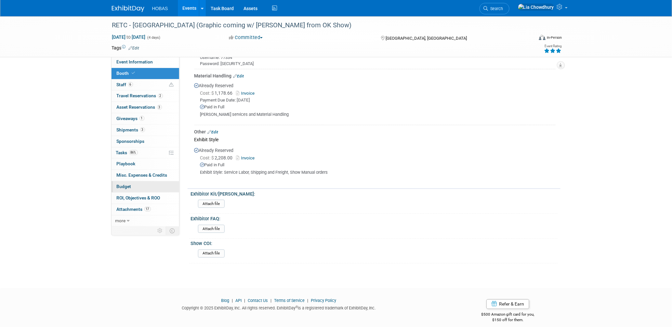
click at [128, 185] on span "Budget" at bounding box center [124, 186] width 15 height 5
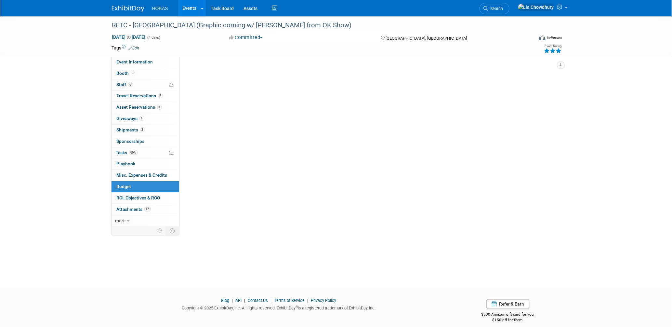
scroll to position [0, 0]
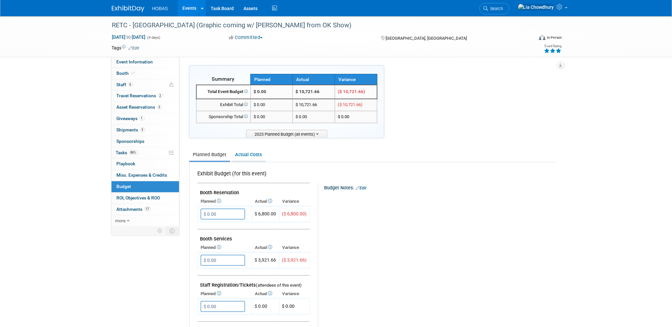
click at [241, 153] on link "Actual Costs" at bounding box center [248, 155] width 34 height 12
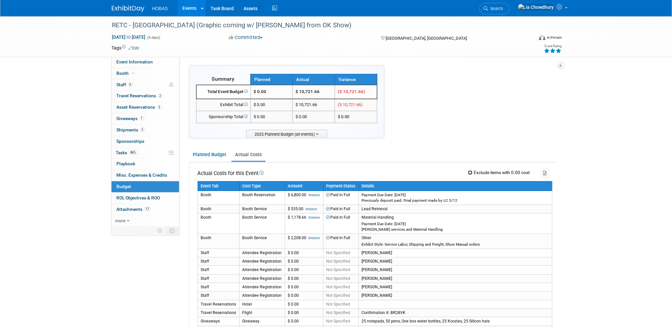
click at [469, 172] on input "Exclude items with 0.00 cost" at bounding box center [470, 172] width 4 height 4
checkbox input "true"
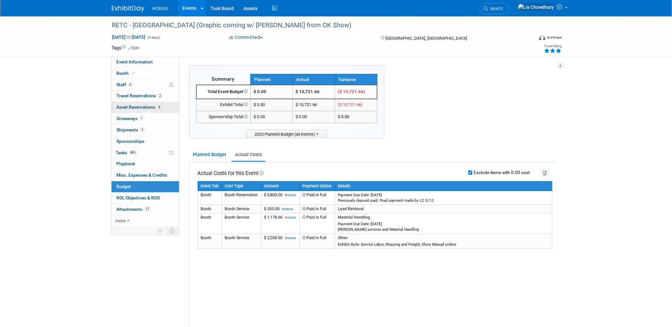
click at [148, 106] on span "Asset Reservations 3" at bounding box center [139, 106] width 45 height 5
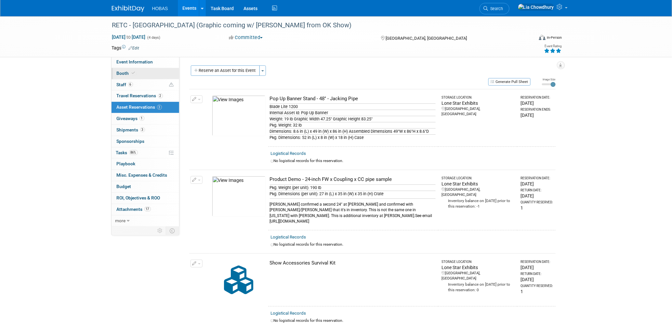
click at [132, 73] on icon at bounding box center [133, 73] width 3 height 4
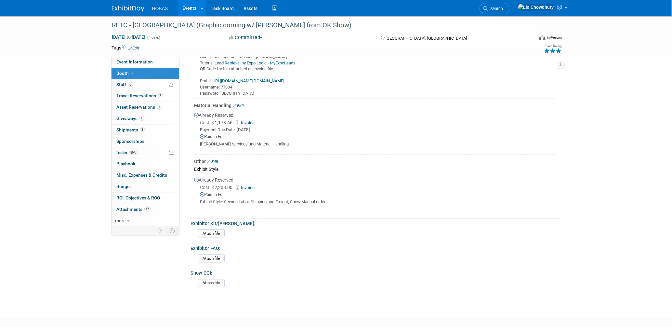
scroll to position [391, 0]
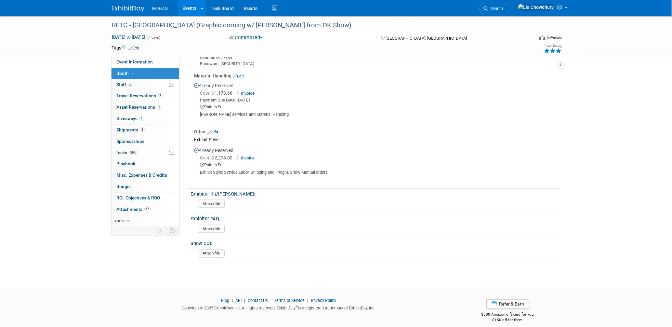
click at [185, 11] on link "Events" at bounding box center [190, 8] width 24 height 16
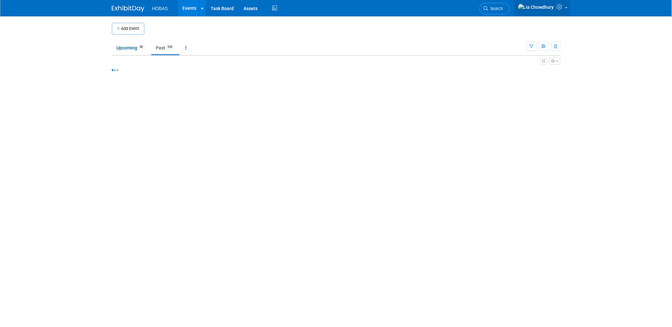
click at [562, 8] on icon at bounding box center [560, 7] width 7 height 6
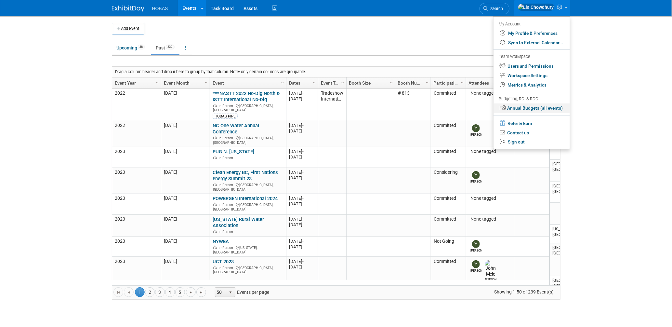
click at [522, 109] on link "Annual Budgets (all events)" at bounding box center [531, 107] width 76 height 9
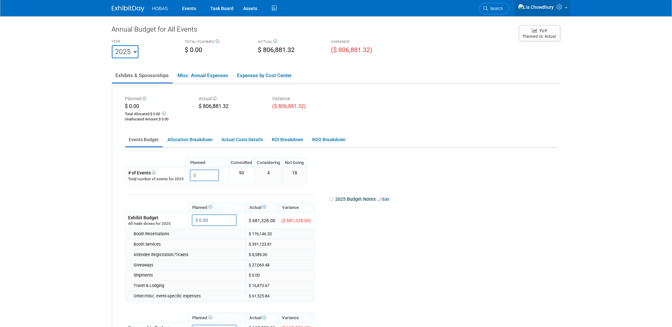
click at [564, 10] on icon at bounding box center [560, 7] width 7 height 6
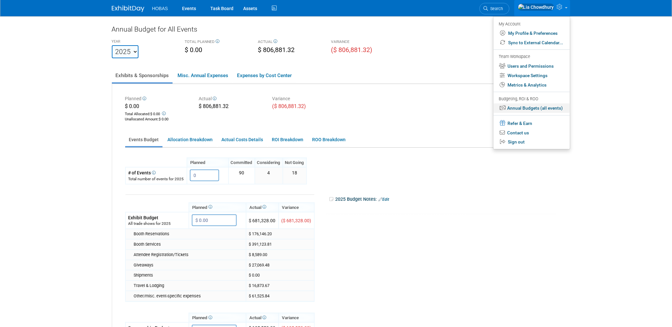
click at [532, 112] on link "Annual Budgets (all events)" at bounding box center [531, 107] width 76 height 9
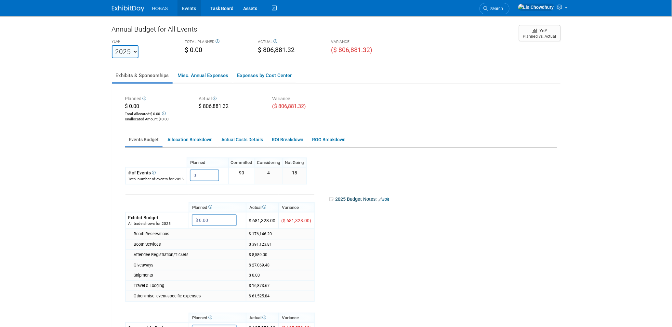
click at [185, 7] on link "Events" at bounding box center [189, 8] width 24 height 16
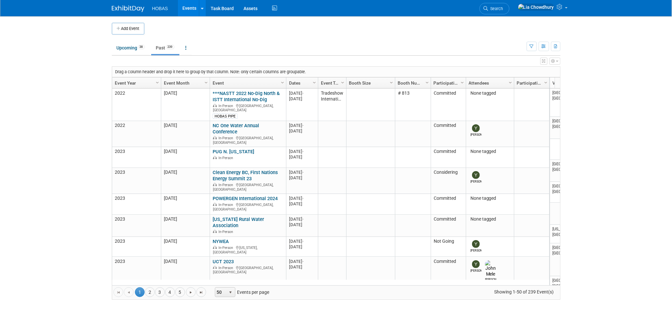
click at [129, 81] on link "Event Year" at bounding box center [136, 82] width 42 height 11
click at [126, 82] on link "Event Year" at bounding box center [136, 82] width 42 height 11
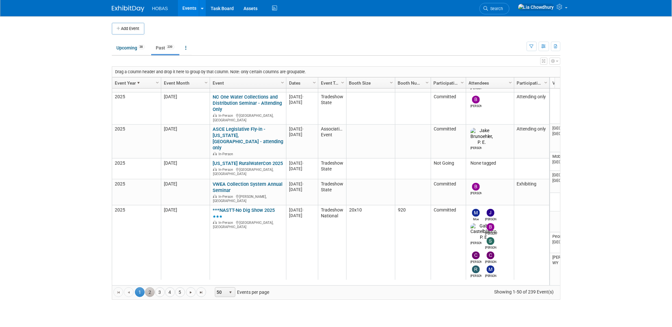
click at [151, 293] on link "2" at bounding box center [150, 292] width 10 height 10
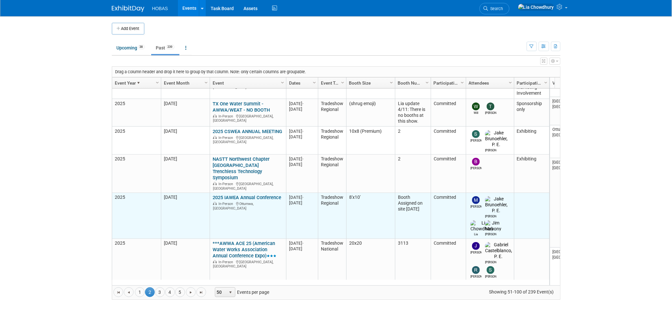
click at [245, 194] on link "2025 IAWEA Annual Conference" at bounding box center [247, 197] width 69 height 6
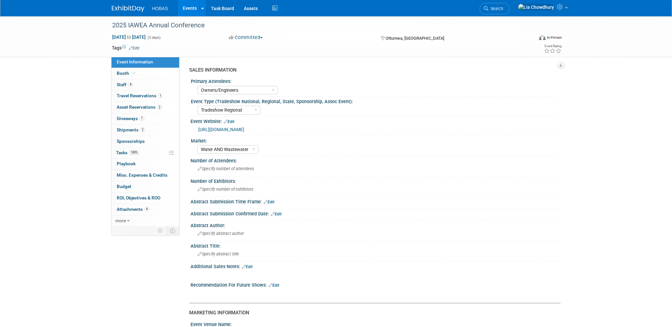
select select "Owners/Engineers"
select select "Tradeshow Regional"
select select "Water AND Wastewater"
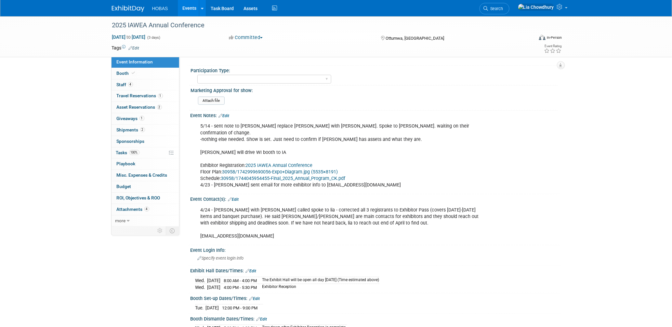
scroll to position [293, 0]
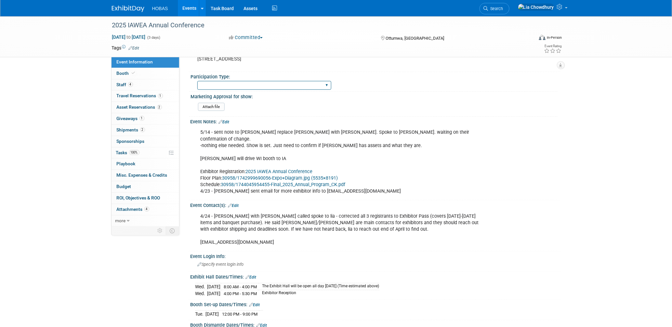
click at [227, 81] on select "Attending only Exhibiting Sponsorship only Exhibiting and Sponsoring Exhibiting…" at bounding box center [264, 85] width 134 height 9
select select "Exhibiting"
click at [197, 81] on select "Attending only Exhibiting Sponsorship only Exhibiting and Sponsoring Exhibiting…" at bounding box center [264, 85] width 134 height 9
click at [124, 74] on span "Booth" at bounding box center [127, 73] width 20 height 5
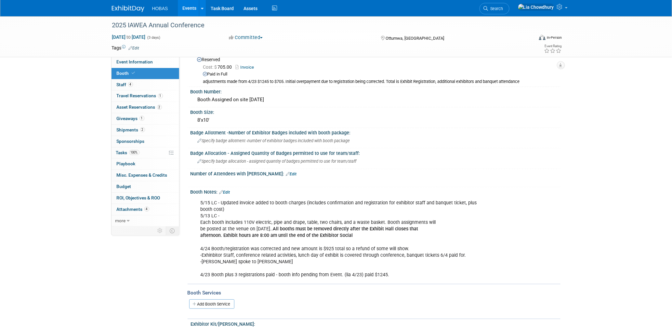
scroll to position [0, 0]
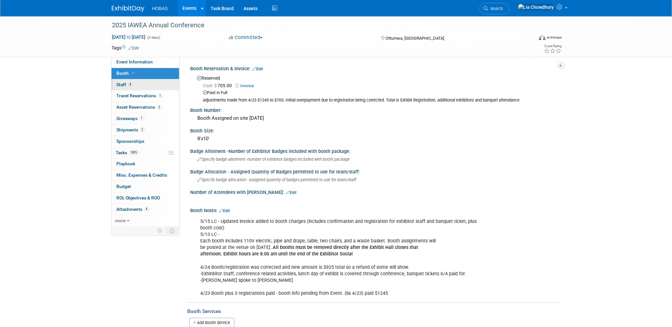
click at [126, 87] on span "Staff 4" at bounding box center [125, 84] width 16 height 5
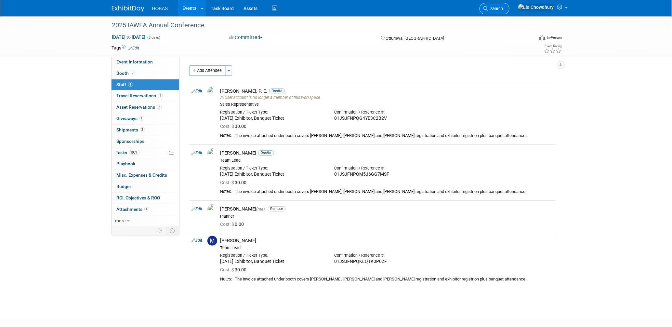
click at [503, 9] on span "Search" at bounding box center [495, 8] width 15 height 5
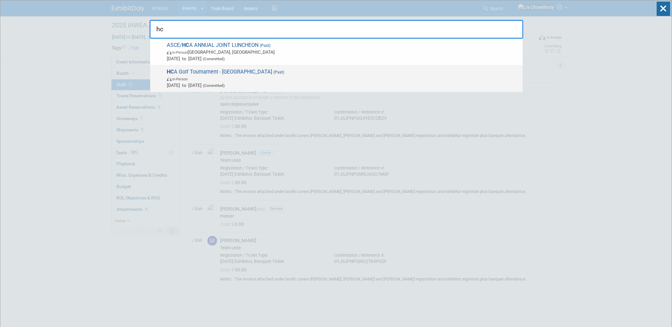
type input "hc"
click at [228, 69] on span "HC A Golf Tournament - Houston (Past) In-Person May 13, 2025 to May 13, 2025 (C…" at bounding box center [342, 79] width 355 height 20
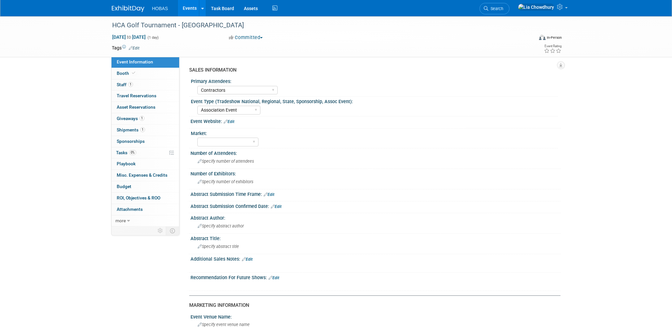
select select "Contractors"
select select "Association Event"
click at [128, 74] on span "Booth" at bounding box center [127, 73] width 20 height 5
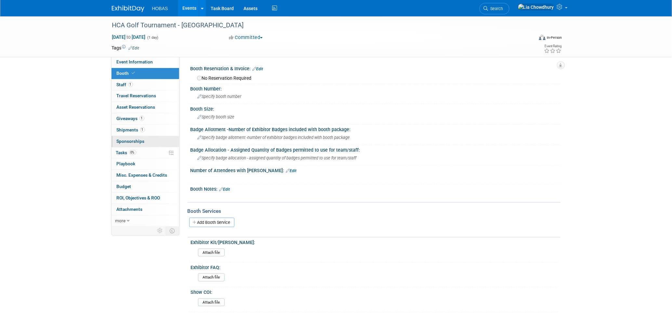
click at [130, 141] on span "Sponsorships 0" at bounding box center [131, 140] width 28 height 5
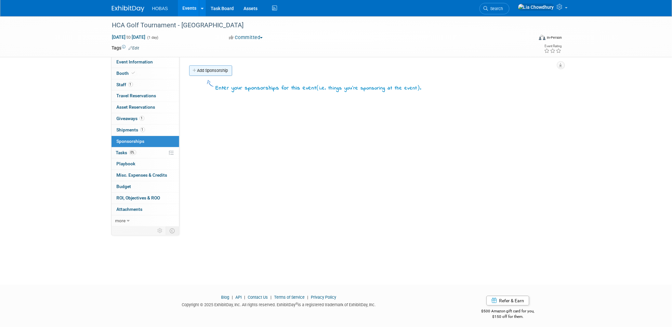
click at [213, 71] on link "Add Sponsorship" at bounding box center [210, 70] width 43 height 10
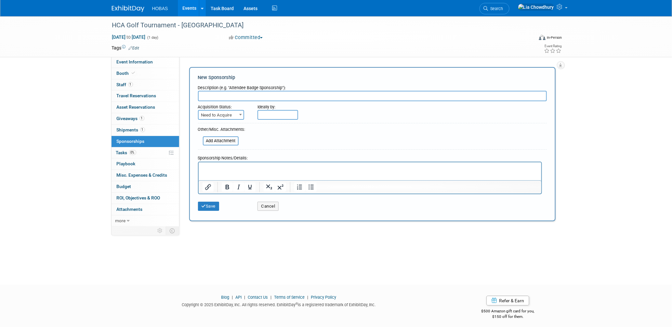
click at [220, 120] on form "Description (e.g. "Attendee Badge Sponsorship"): Acquisition Status: Need to Ac…" at bounding box center [372, 148] width 349 height 132
click at [220, 116] on span "Need to Acquire" at bounding box center [221, 115] width 45 height 9
select select "2"
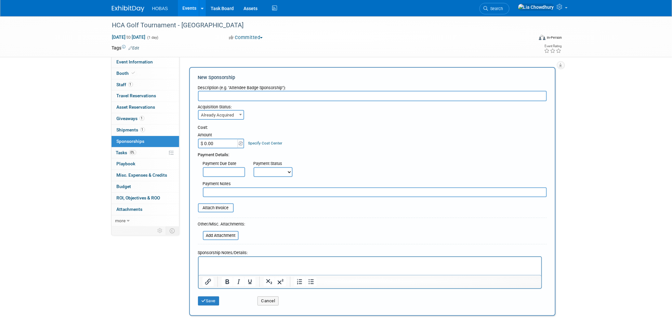
click at [225, 143] on input "$ 0.00" at bounding box center [218, 143] width 41 height 10
type input "$ 500.00"
click at [270, 167] on select "Not Paid Yet Partially Paid Paid in Full" at bounding box center [273, 172] width 39 height 10
select select "1"
click at [254, 167] on select "Not Paid Yet Partially Paid Paid in Full" at bounding box center [273, 172] width 39 height 10
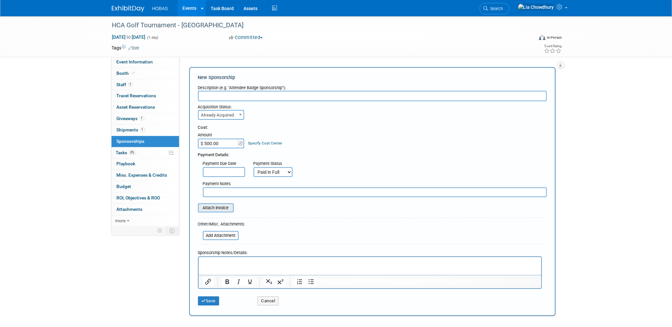
click at [220, 208] on input "file" at bounding box center [194, 208] width 77 height 8
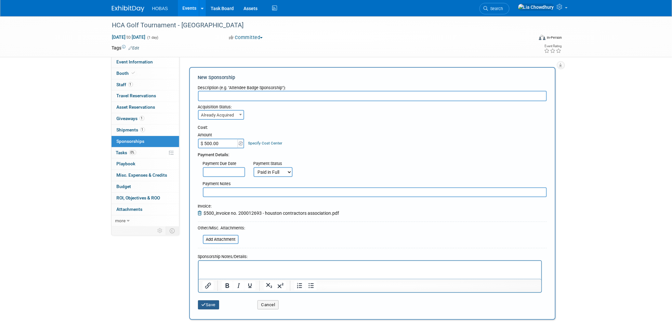
click at [209, 302] on button "Save" at bounding box center [208, 304] width 21 height 9
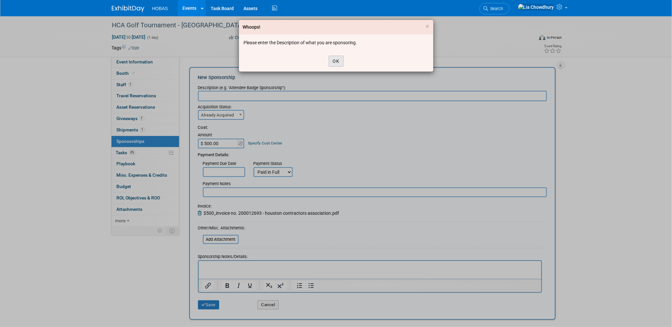
click at [339, 58] on button "OK" at bounding box center [336, 61] width 15 height 11
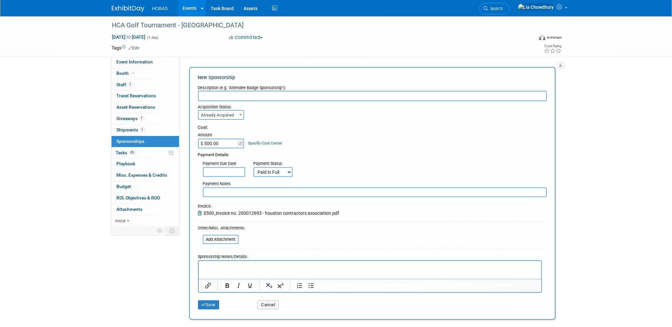
click at [236, 193] on input "text" at bounding box center [375, 192] width 344 height 10
type input "Sponsorship Beverage Cart - Golf Tournament"
click at [205, 304] on button "Save" at bounding box center [208, 304] width 21 height 9
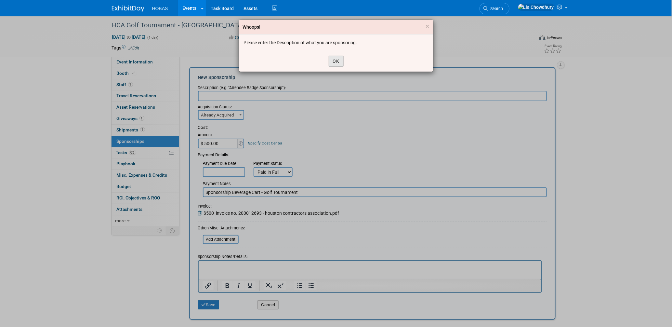
click at [334, 62] on button "OK" at bounding box center [336, 61] width 15 height 11
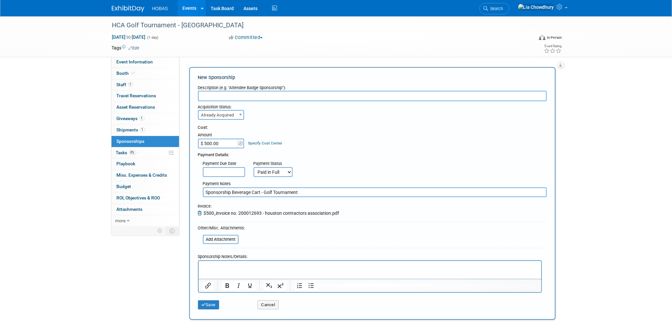
drag, startPoint x: 305, startPoint y: 190, endPoint x: 105, endPoint y: 193, distance: 200.6
click at [104, 194] on div "HCA Golf Tournament - Houston May 13, 2025 to May 13, 2025 (1 day) May 13, 2025…" at bounding box center [336, 175] width 672 height 319
click at [227, 92] on input "text" at bounding box center [372, 96] width 349 height 10
paste input "Sponsorship Beverage Cart - Golf Tournament"
type input "Sponsorship Beverage Cart - Golf Tournament"
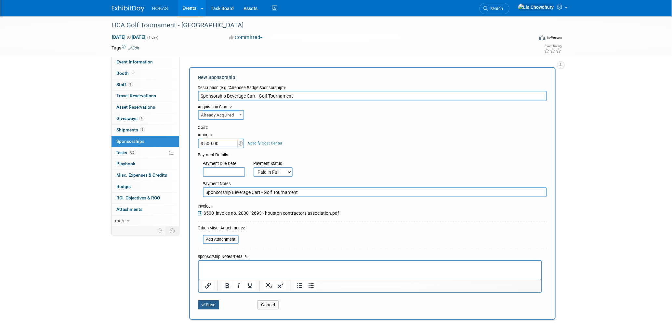
click at [208, 302] on button "Save" at bounding box center [208, 304] width 21 height 9
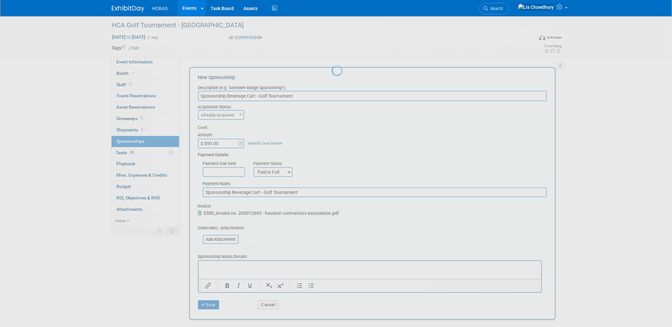
scroll to position [3, 0]
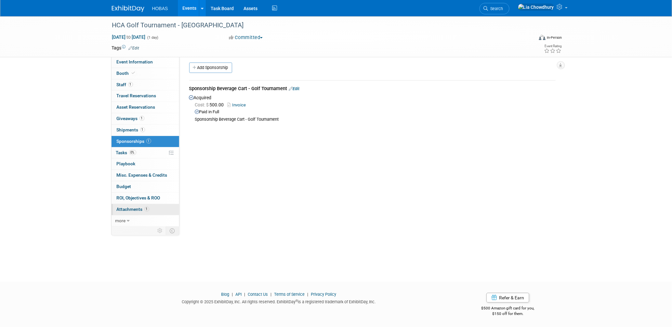
click at [134, 211] on span "Attachments 1" at bounding box center [133, 208] width 33 height 5
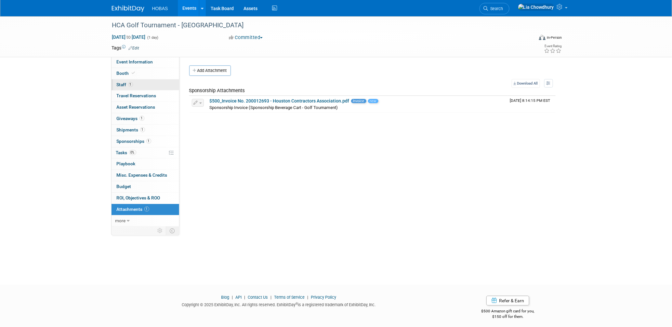
click at [129, 82] on span "1" at bounding box center [130, 84] width 5 height 5
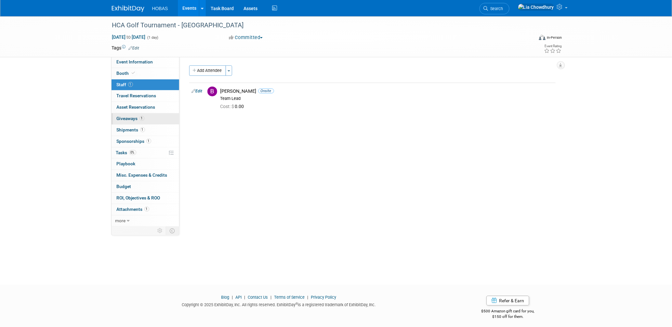
click at [130, 119] on span "Giveaways 1" at bounding box center [131, 118] width 28 height 5
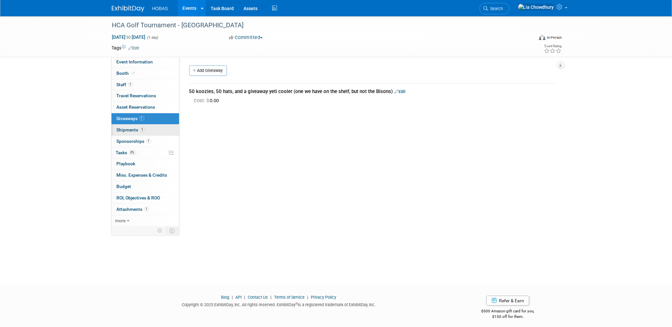
click at [128, 128] on span "Shipments 1" at bounding box center [131, 129] width 28 height 5
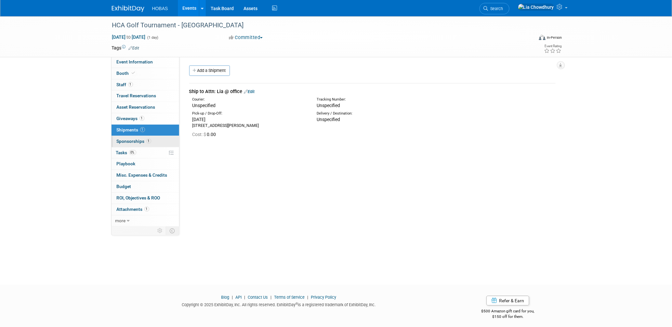
click at [125, 141] on span "Sponsorships 1" at bounding box center [134, 140] width 34 height 5
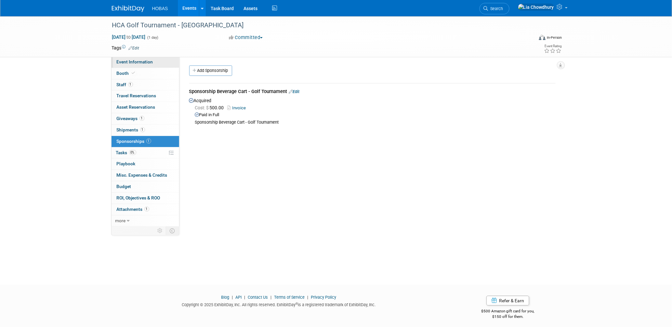
click at [140, 61] on span "Event Information" at bounding box center [135, 61] width 36 height 5
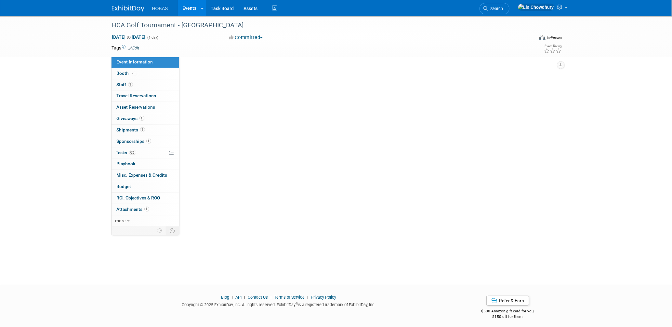
select select "Contractors"
select select "Association Event"
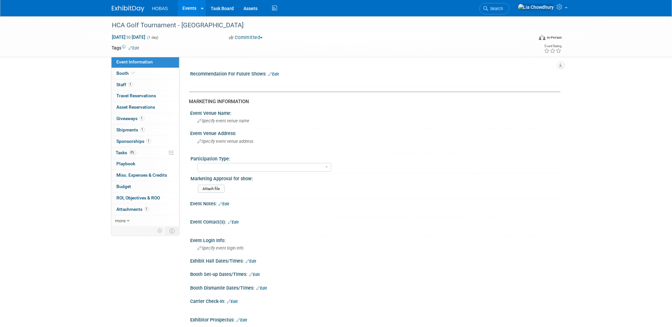
scroll to position [203, 0]
click at [242, 168] on div "Attending only Exhibiting Sponsorship only Exhibiting and Sponsoring Exhibiting…" at bounding box center [264, 168] width 134 height 12
click at [241, 164] on select "Attending only Exhibiting Sponsorship only Exhibiting and Sponsoring Exhibiting…" at bounding box center [264, 167] width 134 height 9
select select "Sponsorship only"
click at [197, 163] on select "Attending only Exhibiting Sponsorship only Exhibiting and Sponsoring Exhibiting…" at bounding box center [264, 167] width 134 height 9
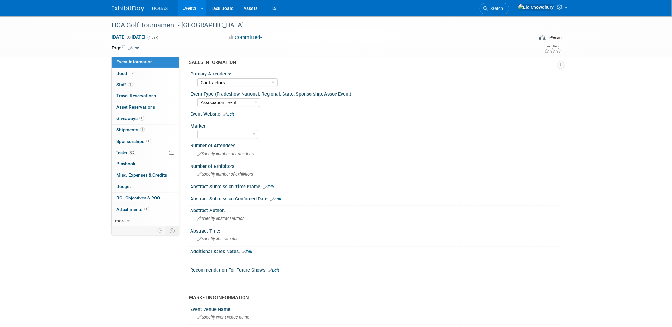
scroll to position [0, 0]
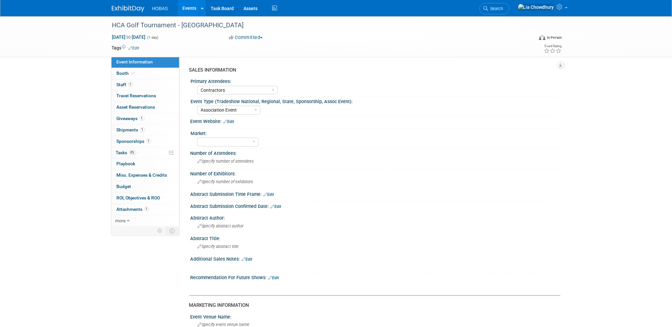
click at [185, 8] on link "Events" at bounding box center [190, 8] width 24 height 16
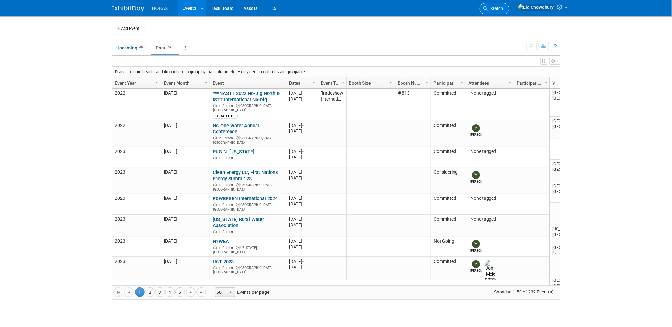
click at [509, 11] on link "Search" at bounding box center [494, 8] width 30 height 11
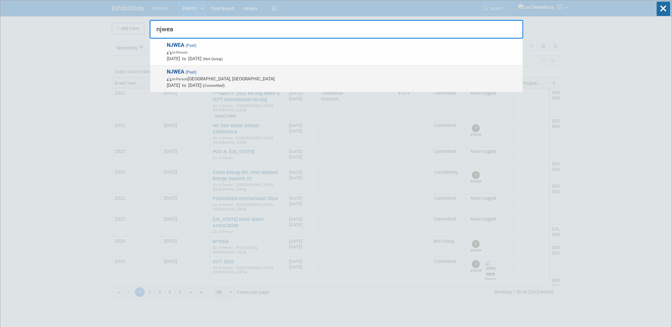
type input "njwea"
click at [203, 81] on span "In-Person Atlantic City, NJ" at bounding box center [343, 78] width 353 height 7
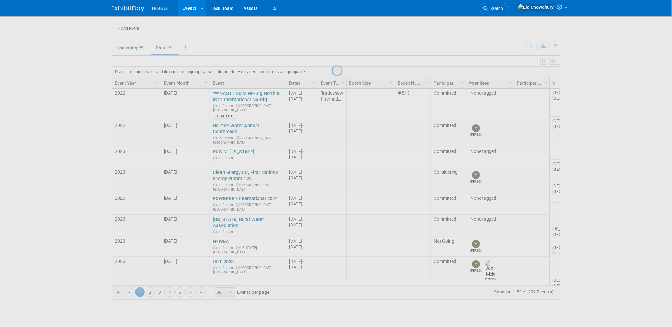
click at [332, 81] on div at bounding box center [336, 163] width 9 height 327
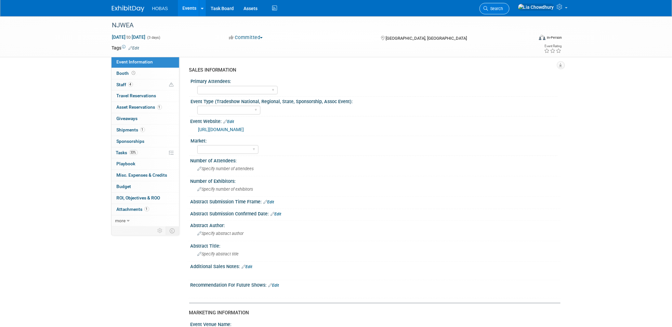
click at [503, 7] on span "Search" at bounding box center [495, 8] width 15 height 5
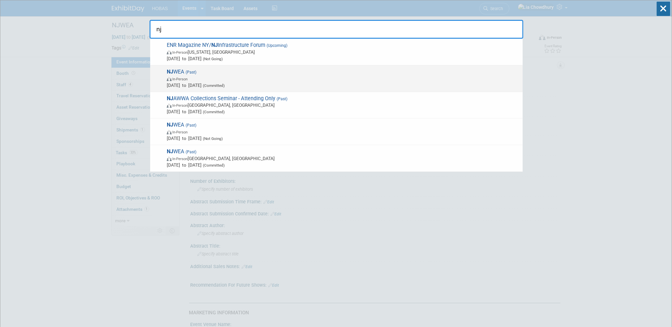
type input "nj"
click at [273, 69] on span "NJ WEA (Past) In-Person May 5, 2025 to May 9, 2025 (Committed)" at bounding box center [342, 79] width 355 height 20
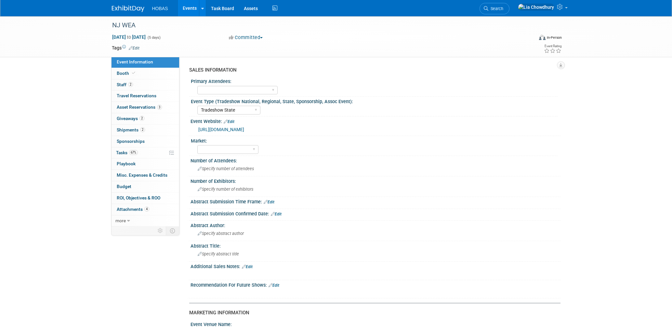
select select "Tradeshow State"
select select "Exhibiting"
click at [127, 73] on span "Booth" at bounding box center [127, 73] width 20 height 5
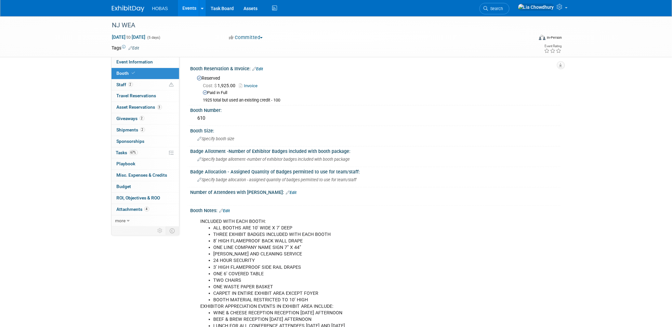
click at [189, 9] on link "Events" at bounding box center [190, 8] width 24 height 16
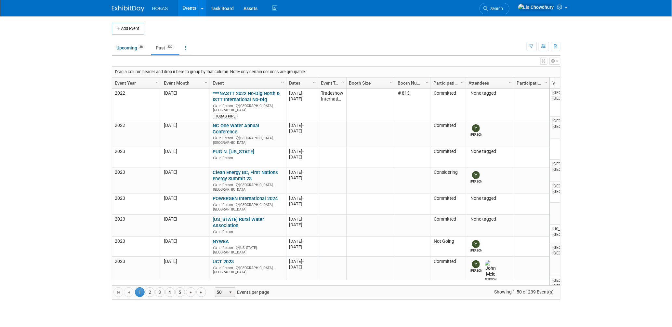
click at [124, 81] on link "Event Year" at bounding box center [136, 82] width 42 height 11
click at [137, 84] on span at bounding box center [138, 82] width 5 height 5
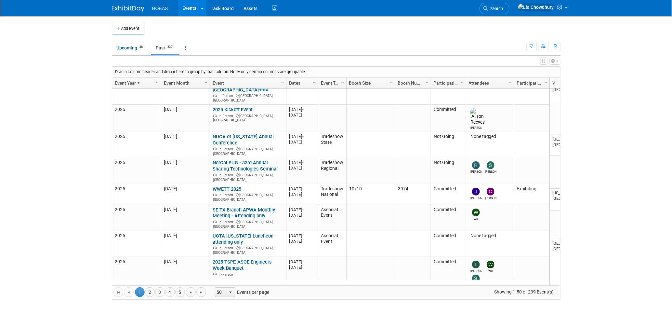
scroll to position [389, 0]
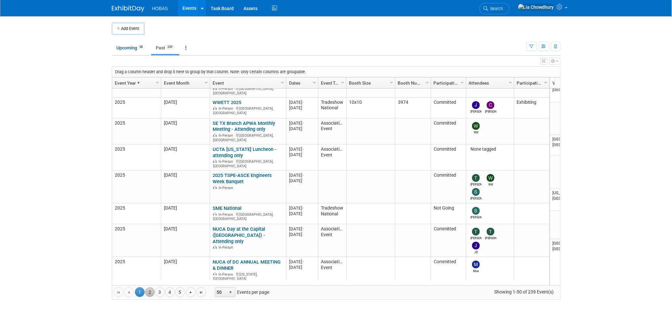
click at [151, 291] on link "2" at bounding box center [150, 292] width 10 height 10
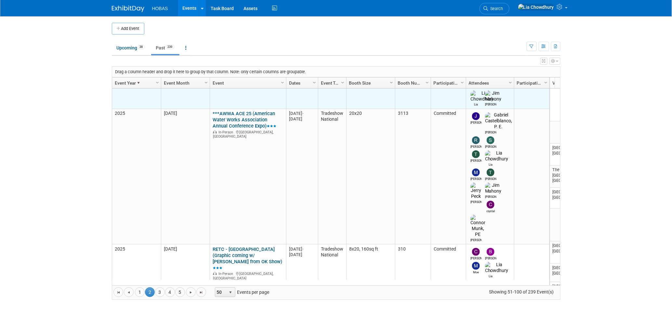
scroll to position [605, 0]
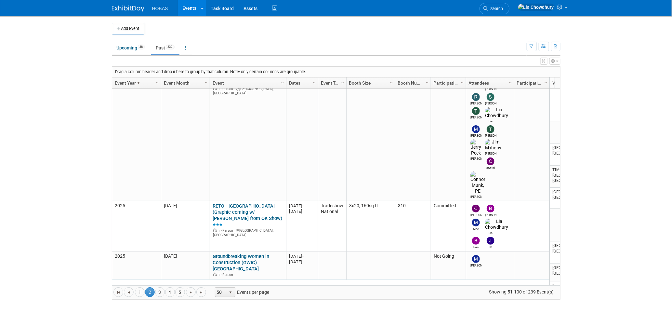
click at [238, 281] on link "TX APWA Annual Conference" at bounding box center [244, 287] width 63 height 12
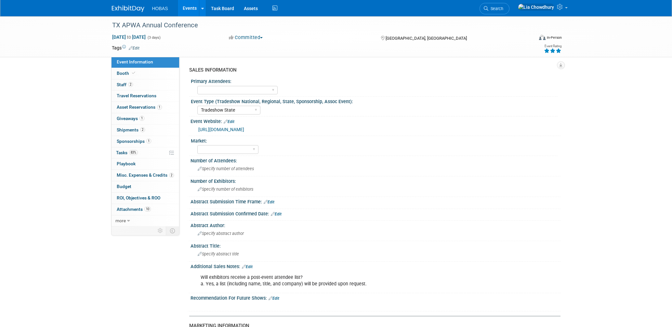
select select "Tradeshow State"
click at [133, 76] on link "Booth" at bounding box center [145, 73] width 68 height 11
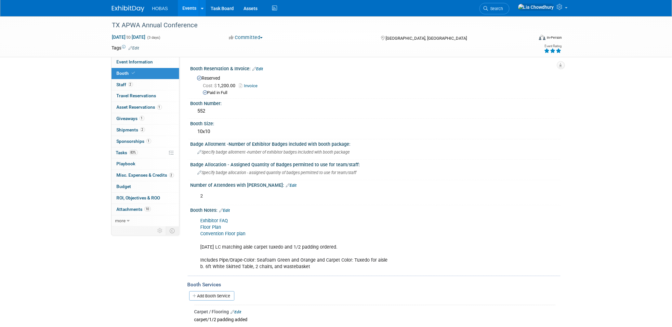
click at [255, 86] on link "Invoice" at bounding box center [250, 85] width 22 height 5
click at [133, 141] on span "Sponsorships 1" at bounding box center [134, 140] width 34 height 5
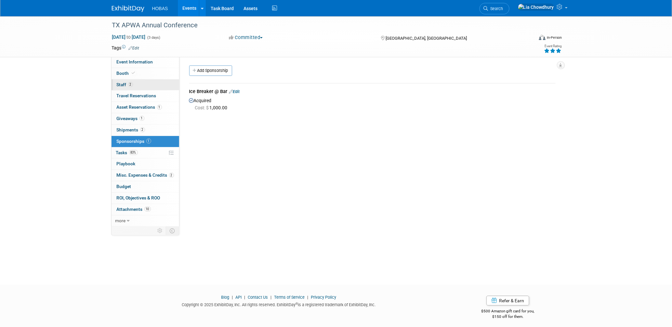
click at [122, 85] on span "Staff 2" at bounding box center [125, 84] width 16 height 5
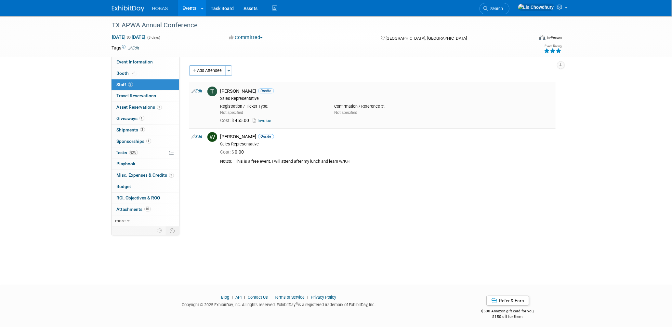
click at [267, 122] on link "Invoice" at bounding box center [263, 120] width 21 height 5
click at [124, 186] on span "Budget" at bounding box center [124, 186] width 15 height 5
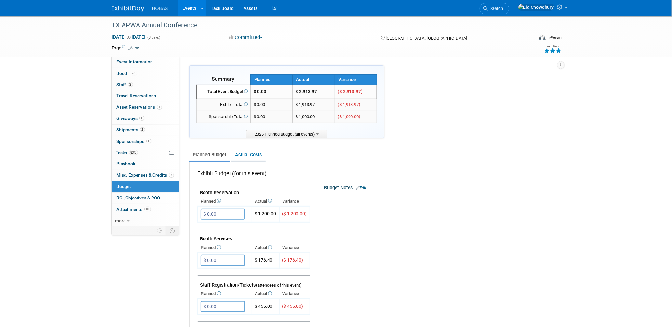
click at [256, 154] on link "Actual Costs" at bounding box center [248, 155] width 34 height 12
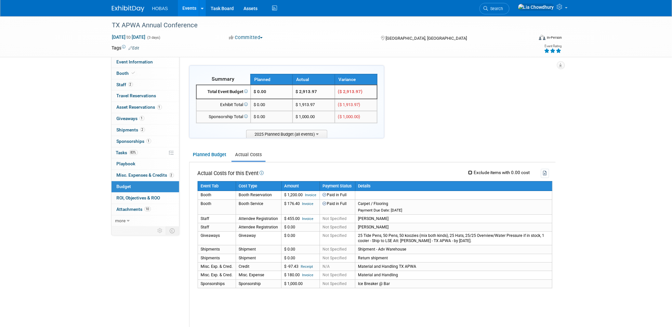
click at [470, 170] on input "Exclude items with 0.00 cost" at bounding box center [470, 172] width 4 height 4
checkbox input "true"
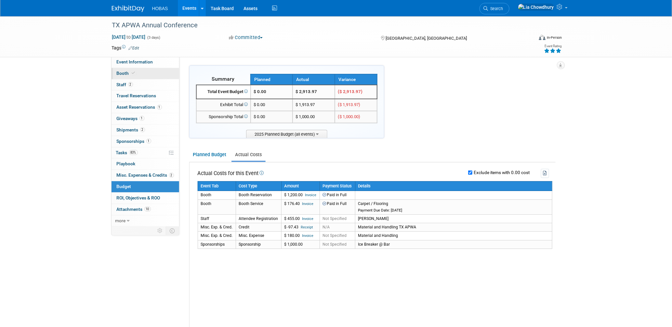
click at [127, 75] on span "Booth" at bounding box center [127, 73] width 20 height 5
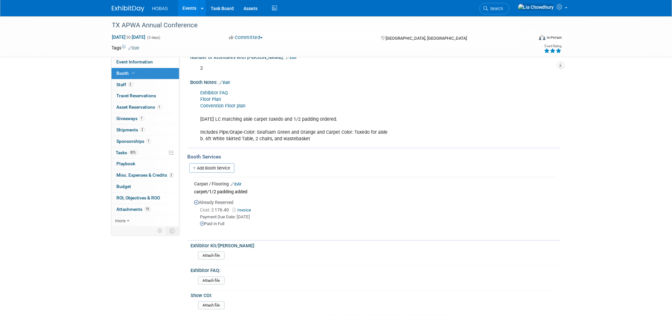
scroll to position [144, 0]
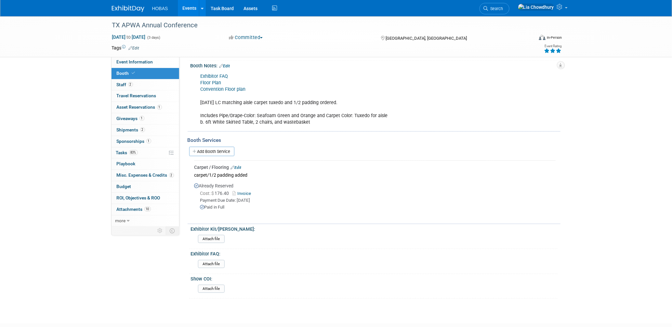
click at [243, 191] on link "Invoice" at bounding box center [243, 193] width 21 height 5
click at [204, 148] on link "Add Booth Service" at bounding box center [211, 151] width 45 height 9
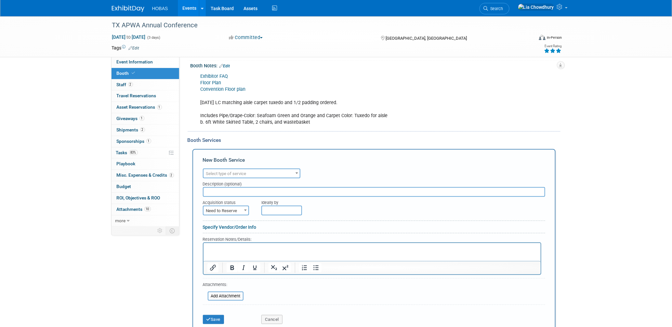
scroll to position [0, 0]
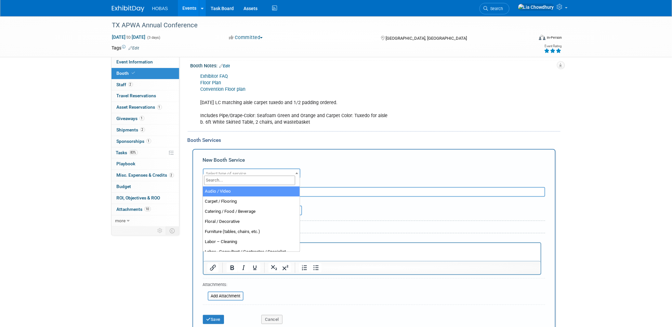
click at [231, 171] on span "Select type of service" at bounding box center [226, 173] width 40 height 5
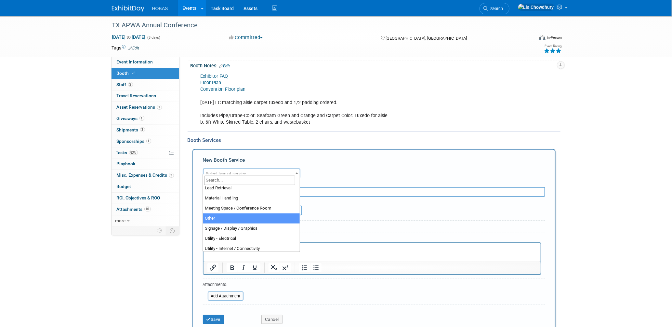
select select "1"
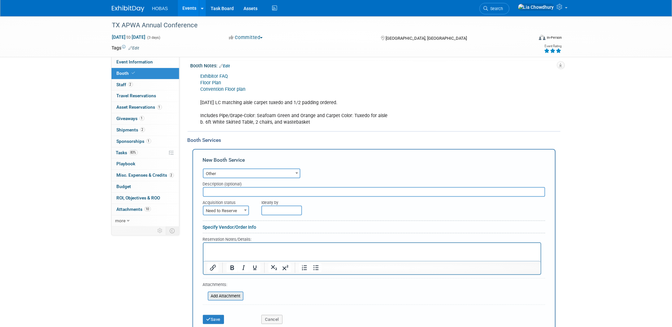
click at [223, 292] on input "file" at bounding box center [203, 296] width 77 height 8
click at [233, 169] on span "Other" at bounding box center [251, 173] width 96 height 9
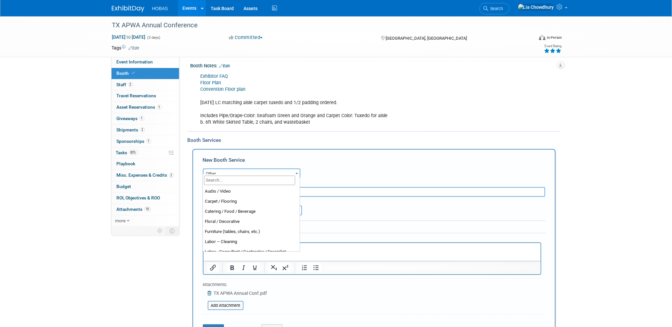
scroll to position [161, 0]
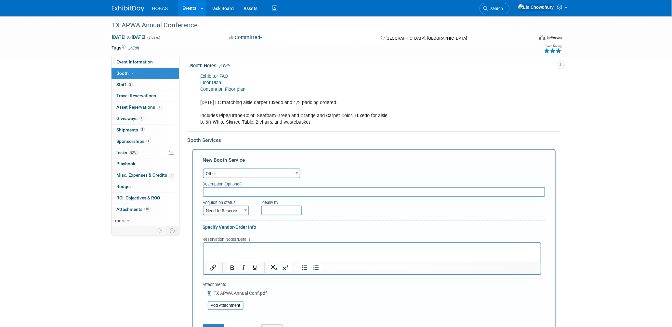
click at [233, 206] on span "Need to Reserve" at bounding box center [225, 210] width 45 height 9
select select "2"
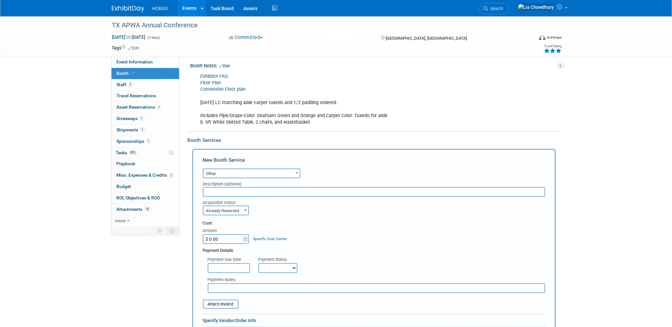
click at [272, 264] on select "Not Paid Yet Partially Paid Paid in Full" at bounding box center [277, 268] width 39 height 10
select select "1"
click at [258, 263] on select "Not Paid Yet Partially Paid Paid in Full" at bounding box center [277, 268] width 39 height 10
click at [233, 235] on input "$ 0.00" at bounding box center [223, 239] width 41 height 10
paste input "6,582"
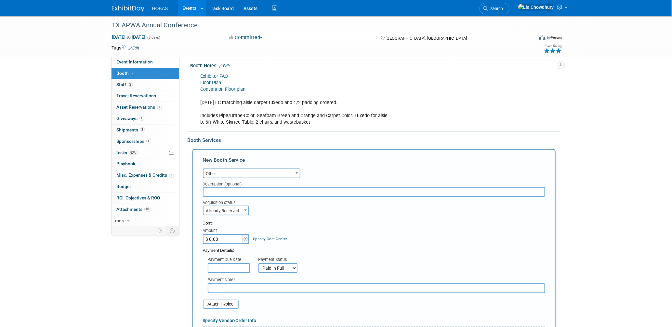
type input "$ 6,582.00"
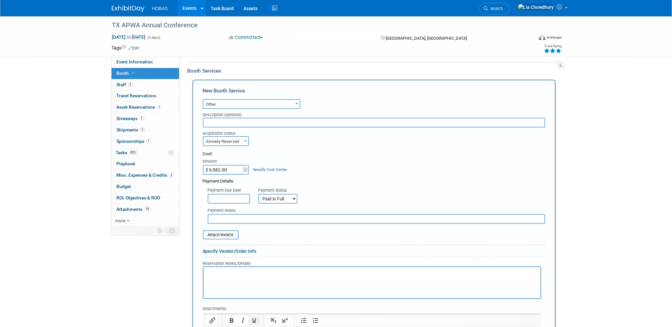
scroll to position [216, 0]
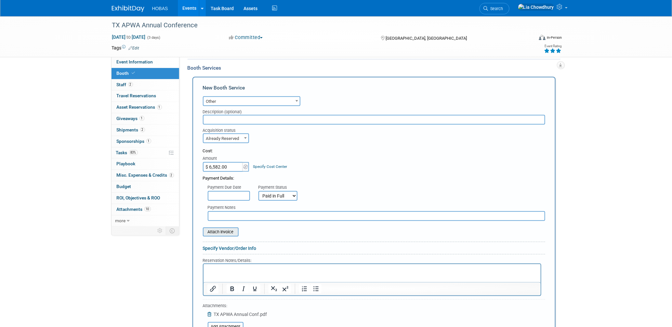
click at [224, 228] on input "file" at bounding box center [199, 232] width 77 height 8
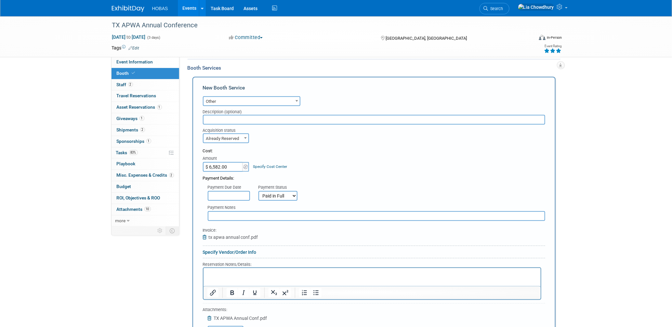
click at [225, 211] on input "text" at bounding box center [376, 216] width 337 height 10
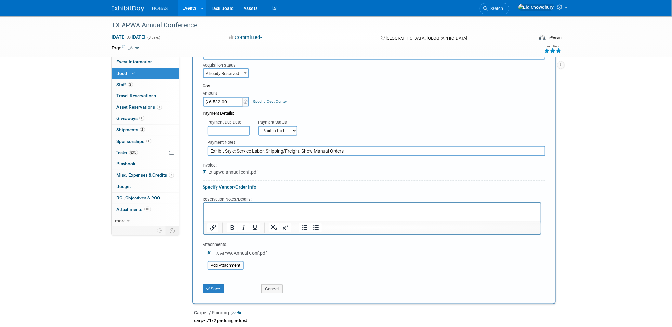
scroll to position [397, 0]
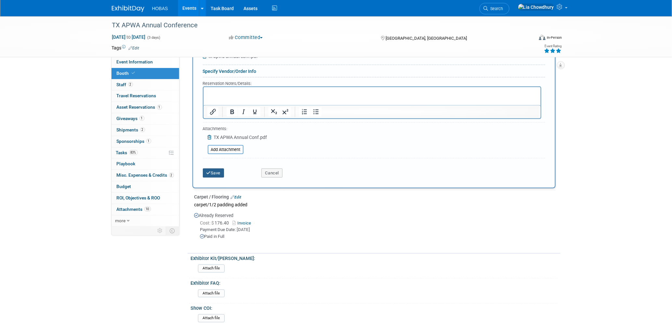
type input "Exhibit Style: Service Labor, Shipping/Freight, Show Manual Orders"
click at [215, 168] on button "Save" at bounding box center [213, 172] width 21 height 9
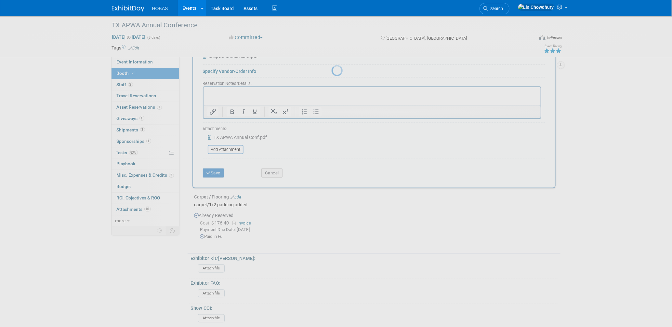
scroll to position [244, 0]
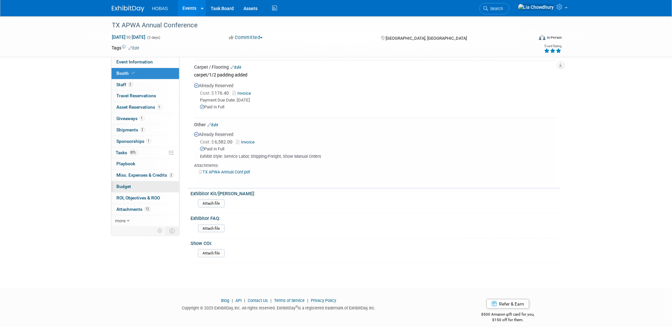
click at [124, 186] on span "Budget" at bounding box center [124, 186] width 15 height 5
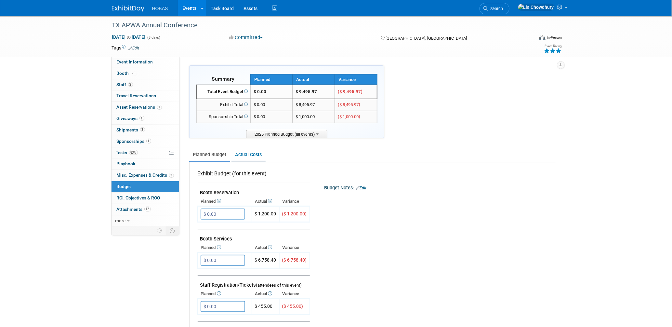
click at [251, 159] on link "Actual Costs" at bounding box center [248, 155] width 34 height 12
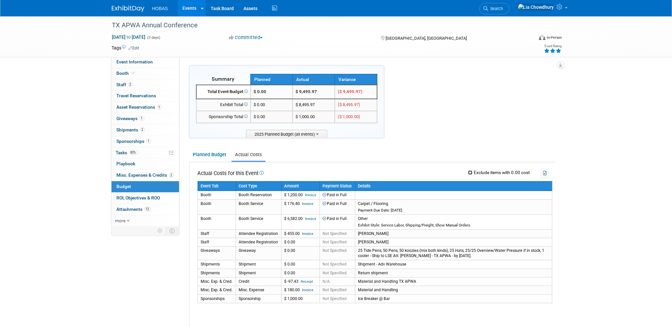
click at [470, 172] on input "Exclude items with 0.00 cost" at bounding box center [470, 172] width 4 height 4
checkbox input "true"
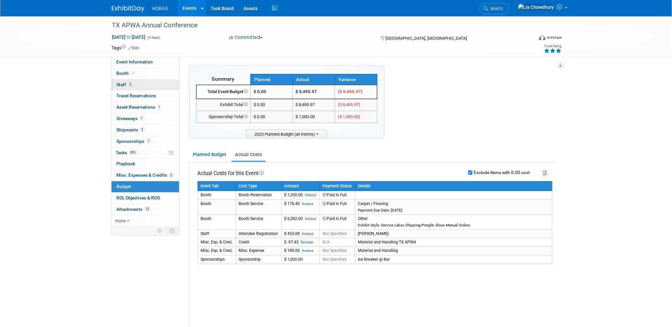
click at [121, 82] on span "Staff 2" at bounding box center [125, 84] width 16 height 5
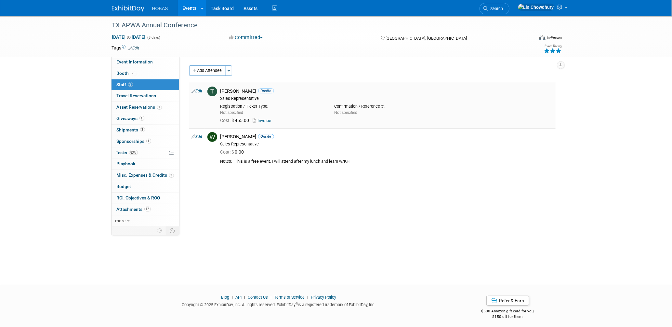
click at [197, 90] on link "Edit" at bounding box center [197, 91] width 11 height 5
select select "16e9b475-9764-403d-9188-23c454186707"
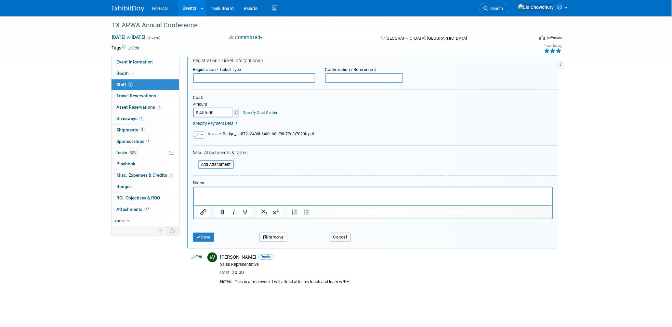
scroll to position [81, 0]
click at [206, 234] on button "Save" at bounding box center [203, 236] width 21 height 9
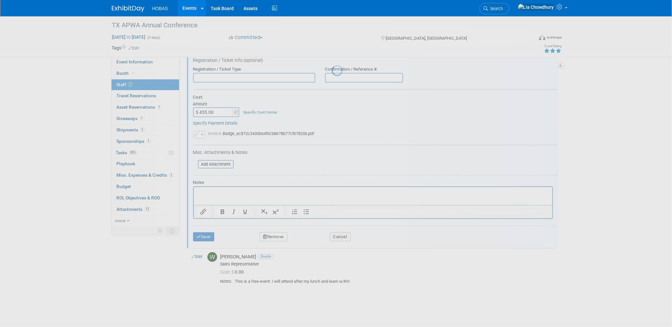
scroll to position [3, 0]
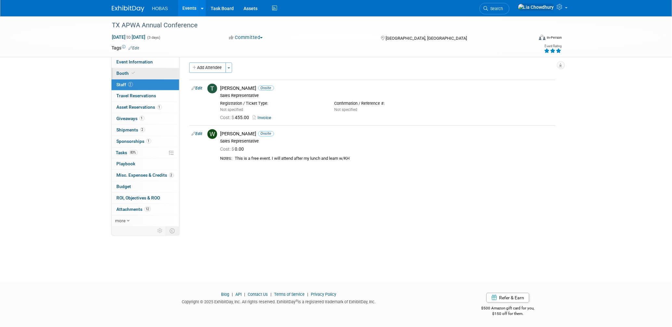
click at [127, 75] on span "Booth" at bounding box center [127, 73] width 20 height 5
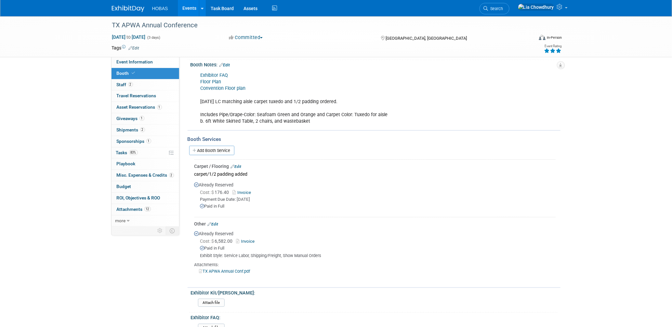
scroll to position [136, 0]
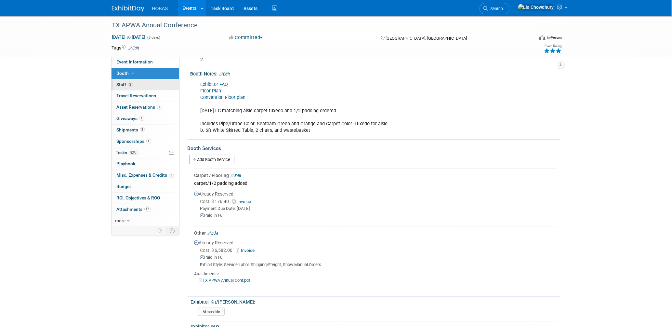
click at [128, 84] on span "2" at bounding box center [130, 84] width 5 height 5
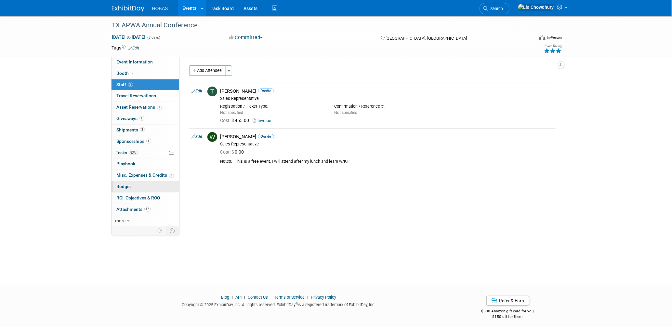
click at [120, 185] on span "Budget" at bounding box center [124, 186] width 15 height 5
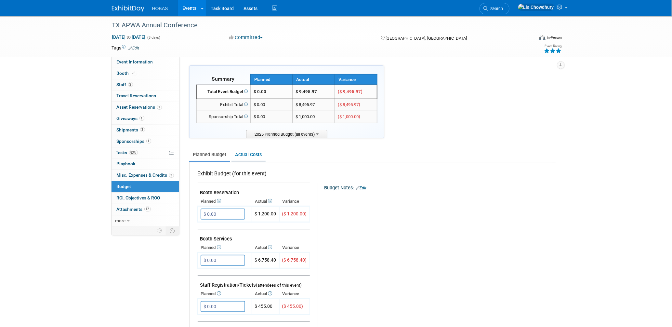
click at [249, 153] on link "Actual Costs" at bounding box center [248, 155] width 34 height 12
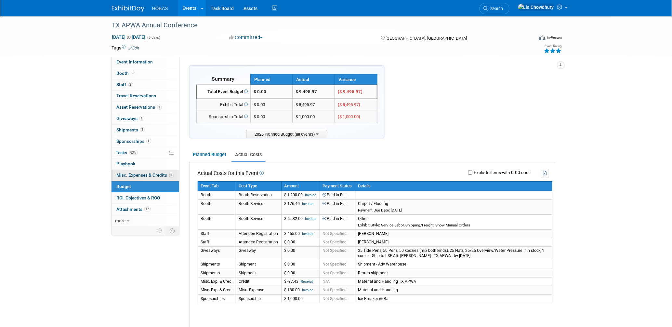
click at [126, 174] on span "Misc. Expenses & Credits 2" at bounding box center [145, 174] width 57 height 5
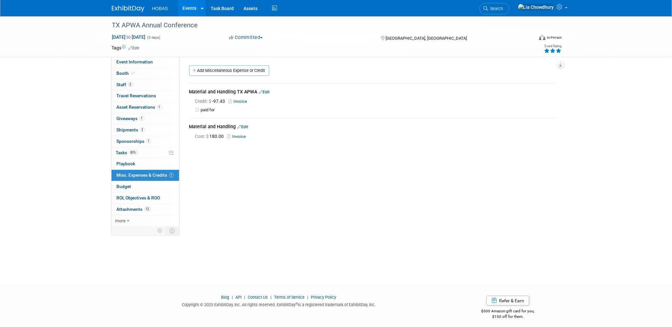
click at [263, 90] on link "Edit" at bounding box center [264, 92] width 11 height 5
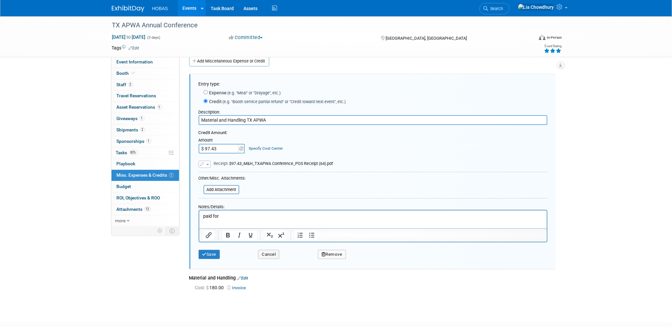
click at [216, 92] on label "Expense (e.g. "Meal" or "Drayage", etc.)" at bounding box center [244, 92] width 73 height 7
click at [208, 92] on input "Expense (e.g. "Meal" or "Drayage", etc.)" at bounding box center [205, 92] width 4 height 4
radio input "true"
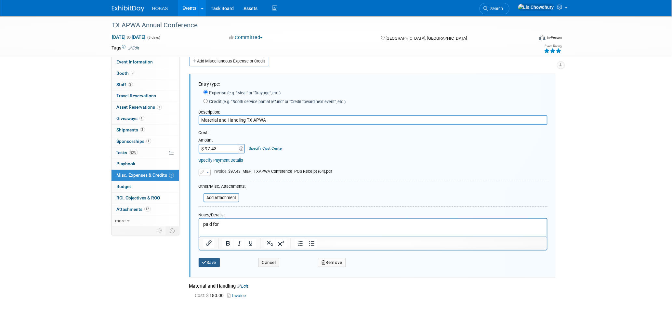
click at [212, 260] on button "Save" at bounding box center [209, 262] width 21 height 9
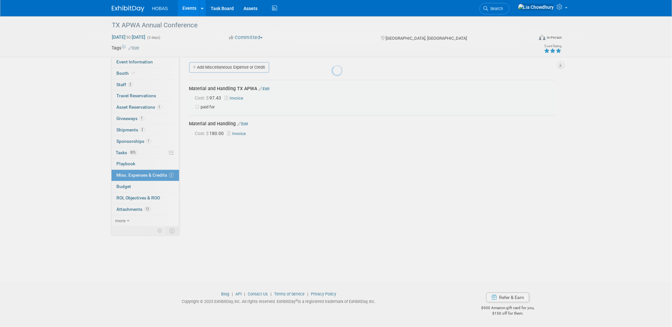
scroll to position [3, 0]
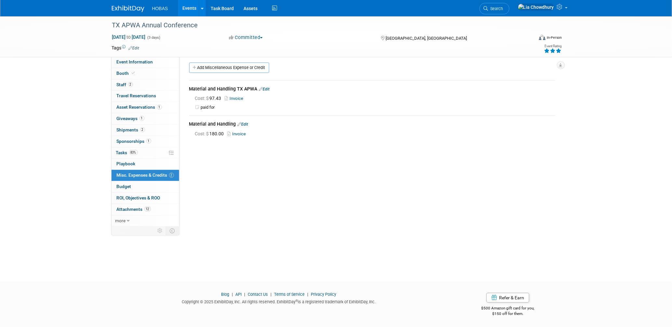
click at [240, 134] on link "Invoice" at bounding box center [238, 133] width 21 height 5
click at [128, 183] on link "Budget" at bounding box center [145, 186] width 68 height 11
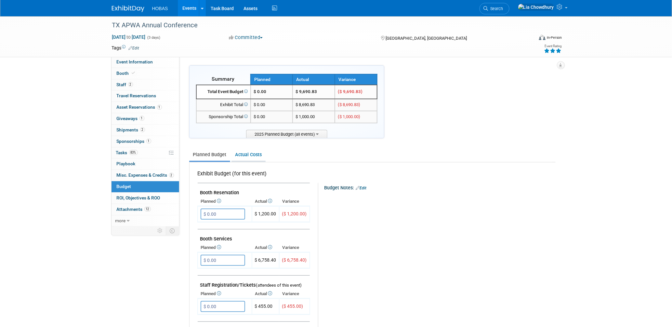
click at [245, 154] on link "Actual Costs" at bounding box center [248, 155] width 34 height 12
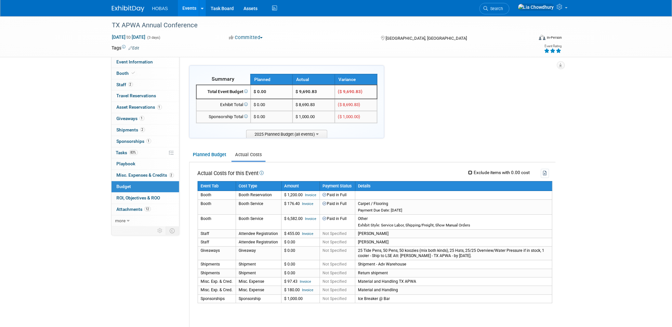
click at [470, 170] on input "Exclude items with 0.00 cost" at bounding box center [470, 172] width 4 height 4
checkbox input "true"
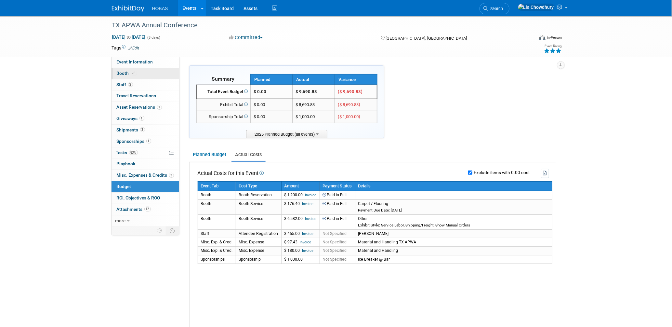
click at [123, 74] on span "Booth" at bounding box center [127, 73] width 20 height 5
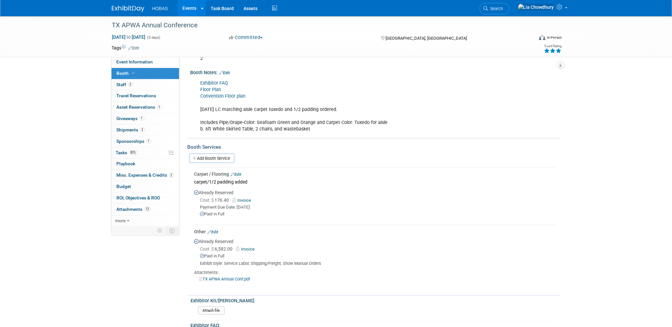
scroll to position [136, 0]
click at [210, 155] on link "Add Booth Service" at bounding box center [211, 159] width 45 height 9
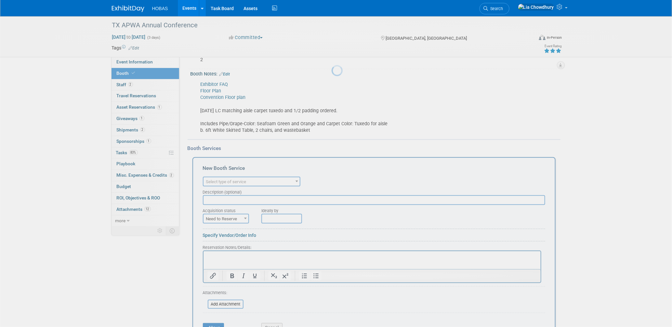
scroll to position [0, 0]
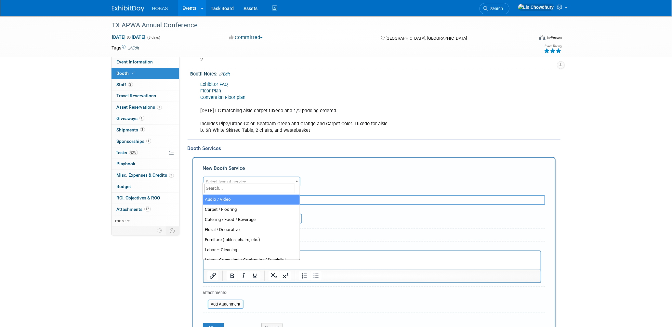
click at [232, 179] on span "Select type of service" at bounding box center [226, 181] width 40 height 5
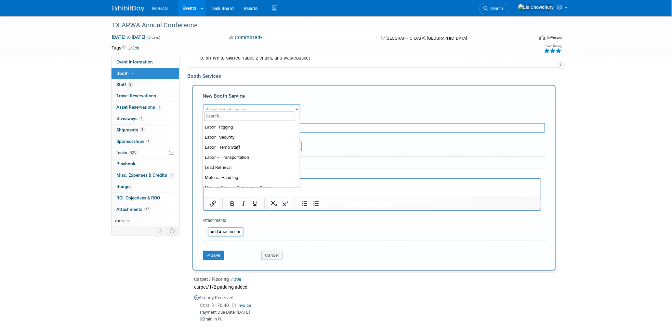
scroll to position [108, 0]
select select "10"
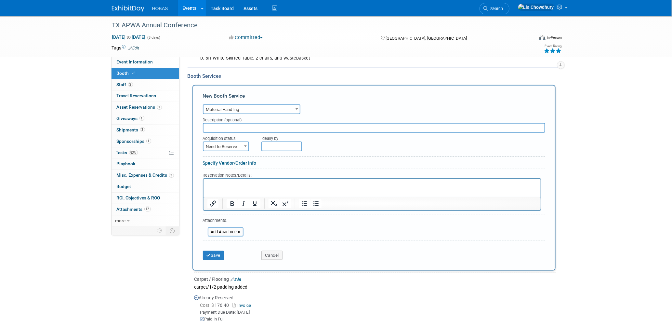
click at [221, 142] on span "Need to Reserve" at bounding box center [225, 146] width 45 height 9
select select "2"
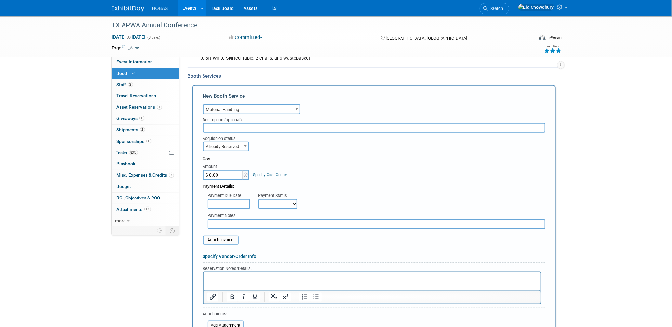
click at [216, 170] on input "$ 0.00" at bounding box center [223, 175] width 41 height 10
type input "$ 97.43"
click at [265, 200] on select "Not Paid Yet Partially Paid Paid in Full" at bounding box center [277, 204] width 39 height 10
select select "1"
click at [258, 199] on select "Not Paid Yet Partially Paid Paid in Full" at bounding box center [277, 204] width 39 height 10
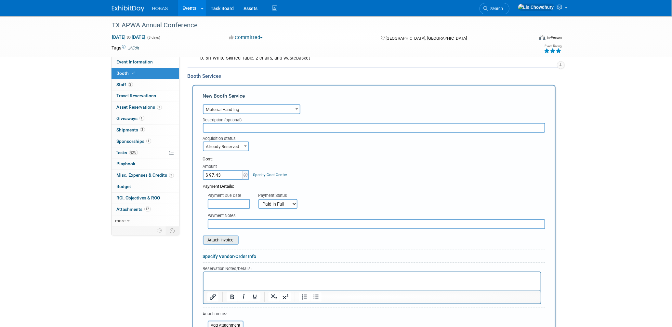
click at [224, 236] on input "file" at bounding box center [199, 240] width 77 height 8
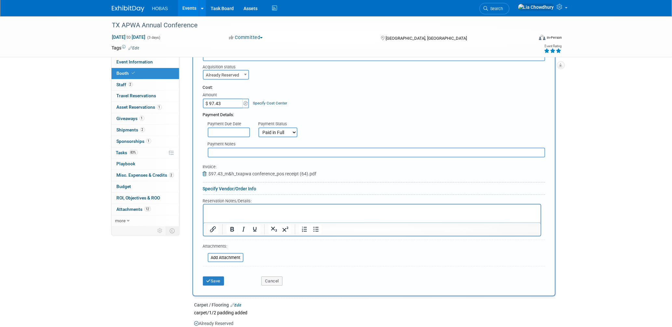
scroll to position [281, 0]
click at [216, 276] on button "Save" at bounding box center [213, 280] width 21 height 9
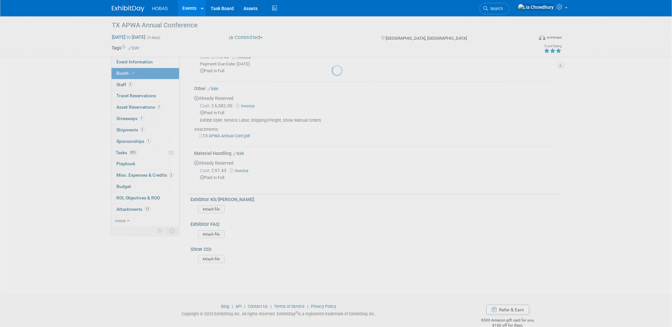
scroll to position [286, 0]
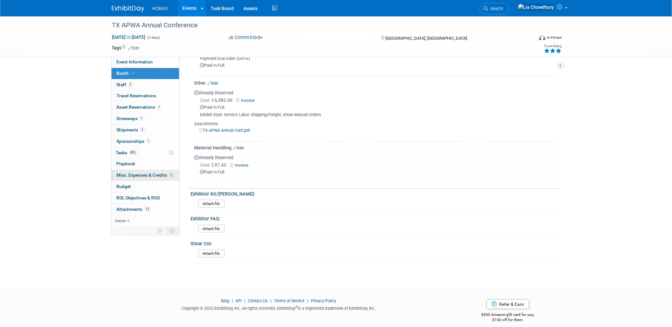
click at [127, 174] on span "Misc. Expenses & Credits 2" at bounding box center [145, 174] width 57 height 5
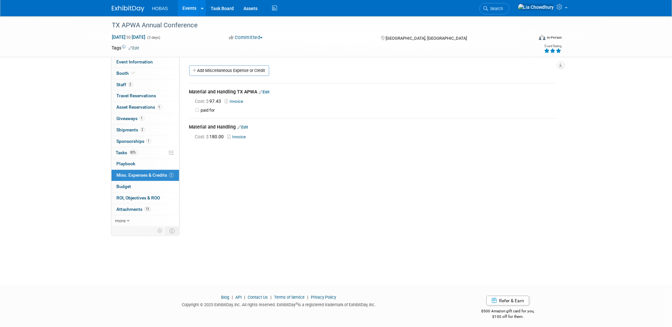
click at [262, 90] on icon at bounding box center [261, 92] width 4 height 4
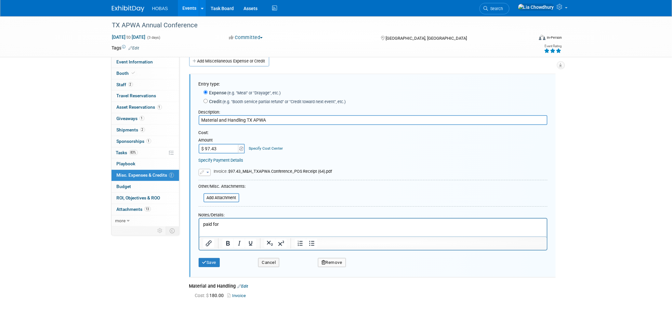
click at [335, 263] on button "Remove" at bounding box center [332, 262] width 28 height 9
click at [369, 264] on link "Yes" at bounding box center [368, 267] width 19 height 10
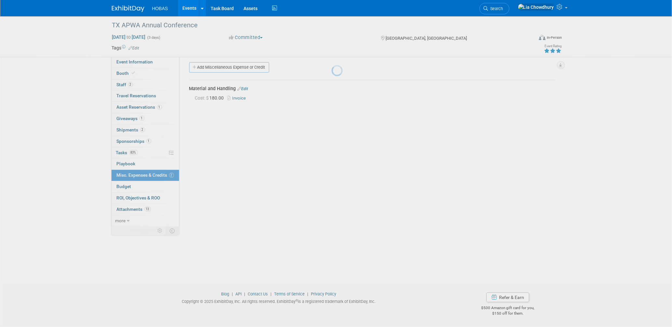
scroll to position [3, 0]
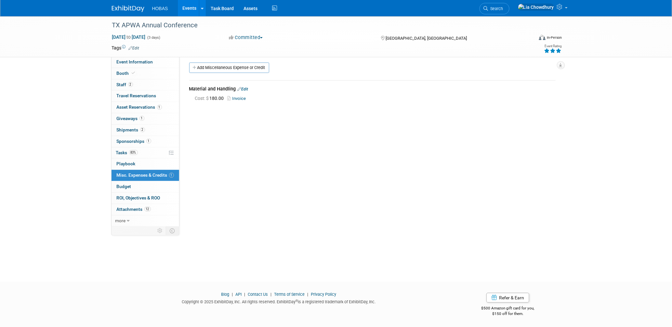
click at [244, 88] on link "Edit" at bounding box center [243, 89] width 11 height 5
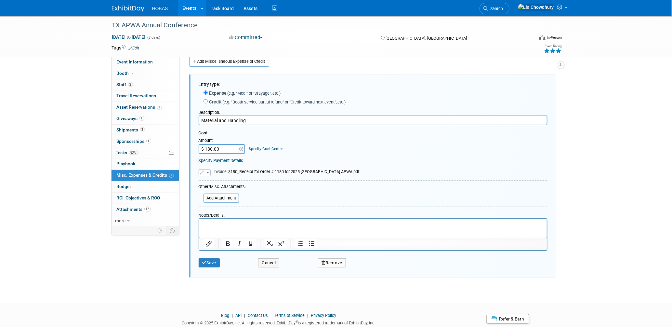
scroll to position [9, 0]
click at [326, 259] on button "Remove" at bounding box center [332, 262] width 28 height 9
click at [363, 268] on icon at bounding box center [363, 268] width 4 height 4
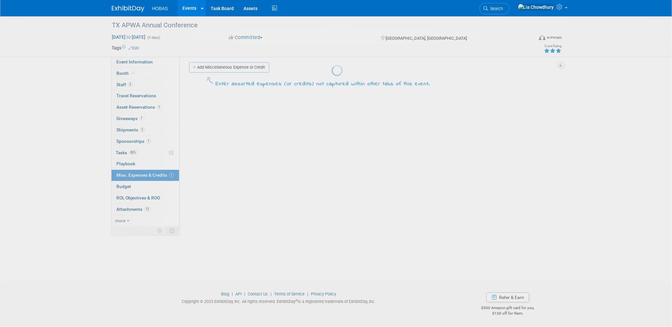
scroll to position [3, 0]
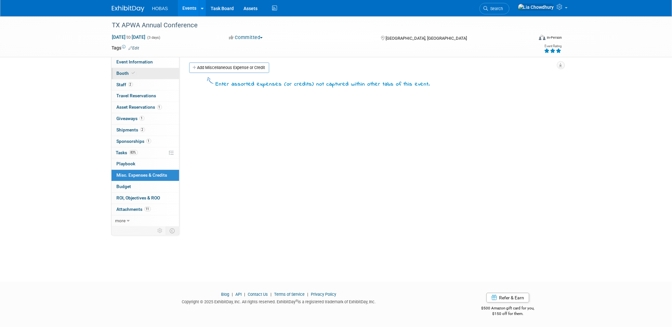
click at [120, 70] on link "Booth" at bounding box center [145, 73] width 68 height 11
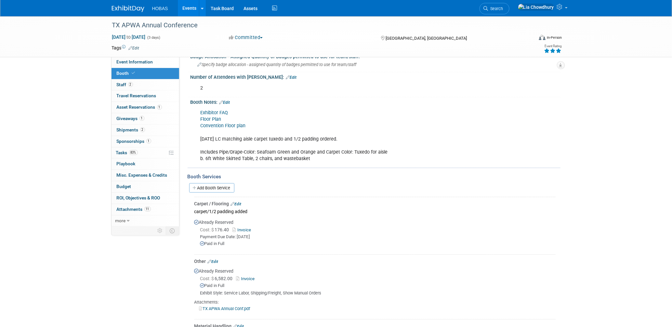
scroll to position [108, 0]
click at [212, 184] on link "Add Booth Service" at bounding box center [211, 187] width 45 height 9
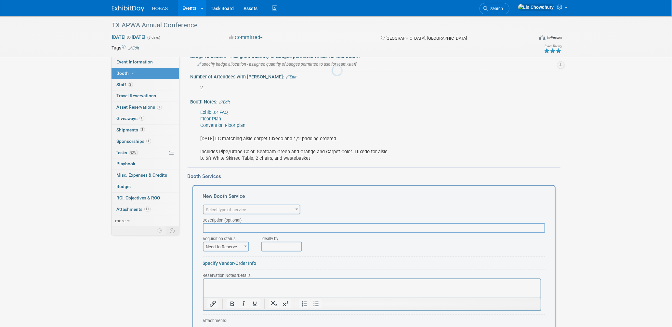
scroll to position [0, 0]
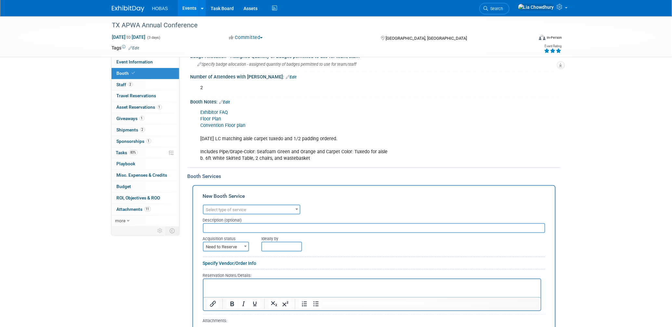
drag, startPoint x: 232, startPoint y: 195, endPoint x: 232, endPoint y: 200, distance: 4.2
click at [232, 200] on div "New Booth Service Audio / Video Carpet / Flooring Catering / Food / Beverage Fl…" at bounding box center [373, 278] width 363 height 186
drag, startPoint x: 232, startPoint y: 200, endPoint x: 232, endPoint y: 206, distance: 6.5
click at [232, 207] on span "Select type of service" at bounding box center [226, 209] width 40 height 5
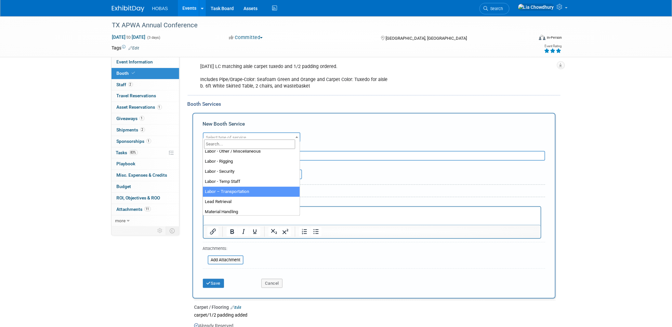
scroll to position [94, 0]
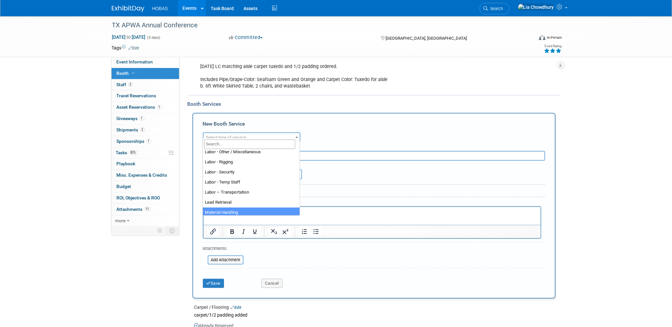
select select "10"
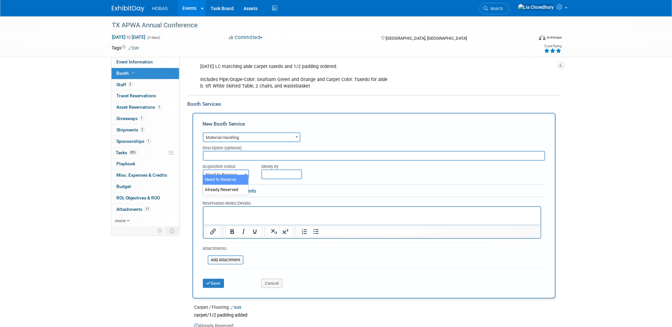
click at [233, 170] on span "Need to Reserve" at bounding box center [225, 174] width 45 height 9
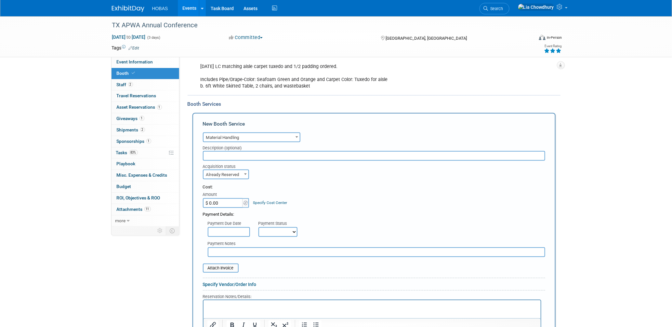
select select "2"
click at [273, 231] on div "Payment Due Date Payment Status Not Paid Yet Partially Paid Paid in Full Next P…" at bounding box center [374, 226] width 352 height 19
click at [273, 227] on select "Not Paid Yet Partially Paid Paid in Full" at bounding box center [277, 232] width 39 height 10
select select "1"
click at [258, 227] on select "Not Paid Yet Partially Paid Paid in Full" at bounding box center [277, 232] width 39 height 10
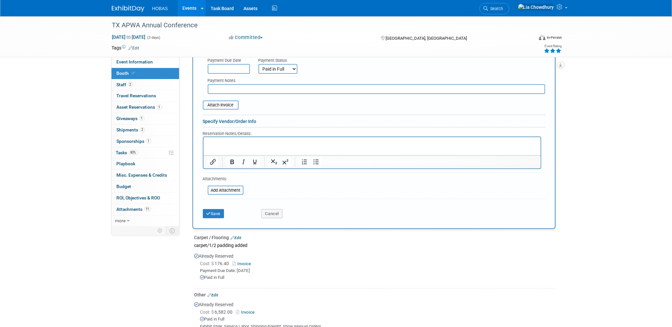
scroll to position [361, 0]
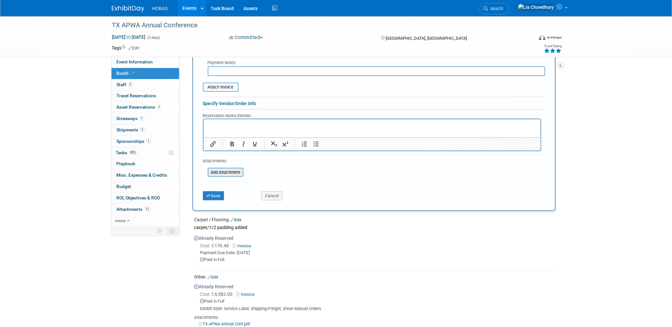
click at [215, 168] on input "file" at bounding box center [203, 172] width 77 height 8
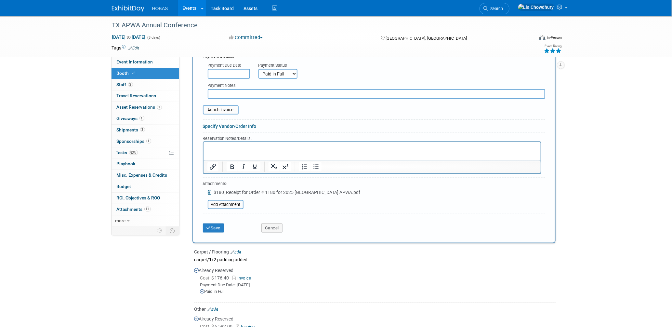
scroll to position [289, 0]
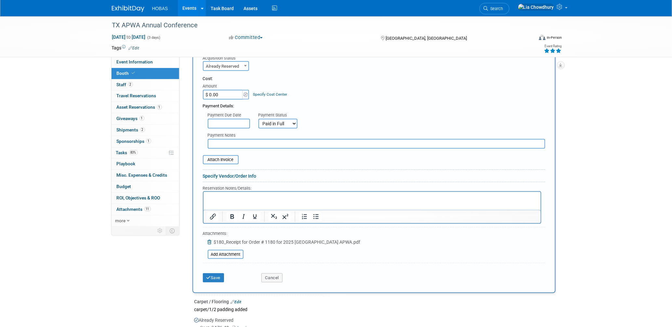
click at [230, 92] on input "$ 0.00" at bounding box center [223, 95] width 41 height 10
type input "$ 180.00"
click at [218, 156] on input "file" at bounding box center [199, 160] width 77 height 8
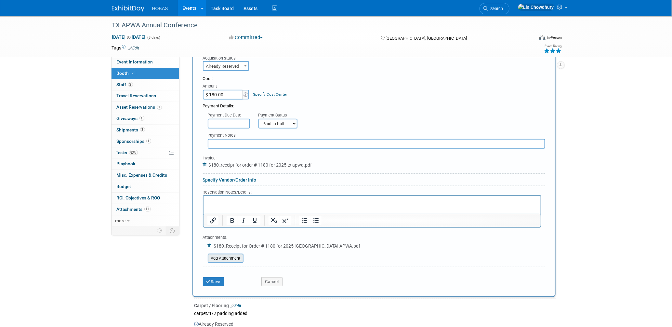
click at [234, 254] on input "file" at bounding box center [203, 258] width 77 height 8
click at [208, 243] on icon at bounding box center [210, 245] width 5 height 5
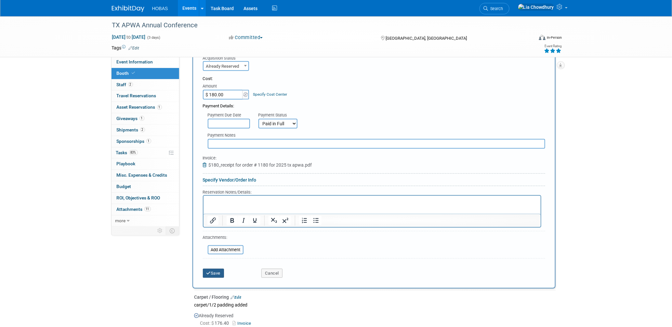
click at [211, 268] on button "Save" at bounding box center [213, 272] width 21 height 9
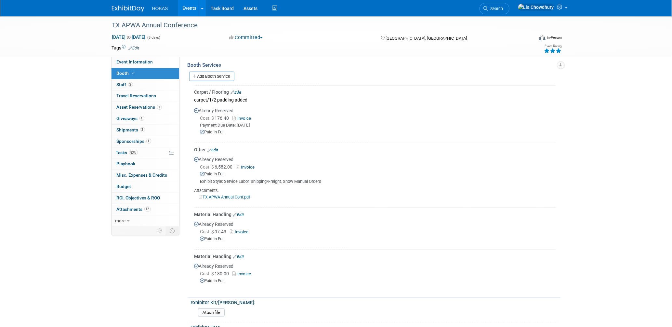
scroll to position [147, 0]
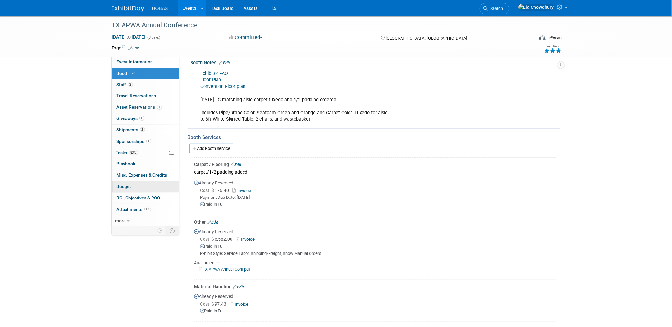
click at [121, 184] on span "Budget" at bounding box center [124, 186] width 15 height 5
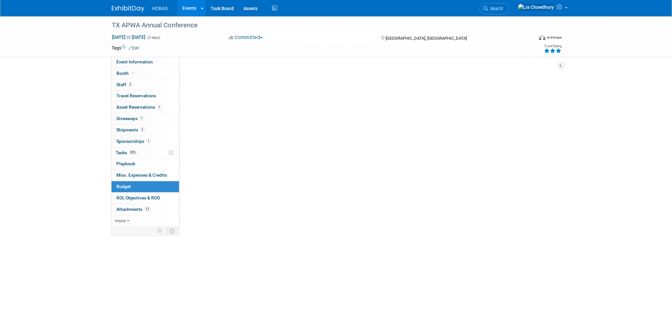
scroll to position [0, 0]
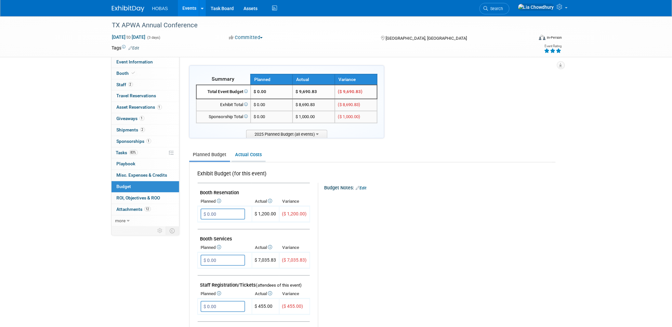
drag, startPoint x: 244, startPoint y: 154, endPoint x: 256, endPoint y: 156, distance: 12.8
click at [244, 154] on link "Actual Costs" at bounding box center [248, 155] width 34 height 12
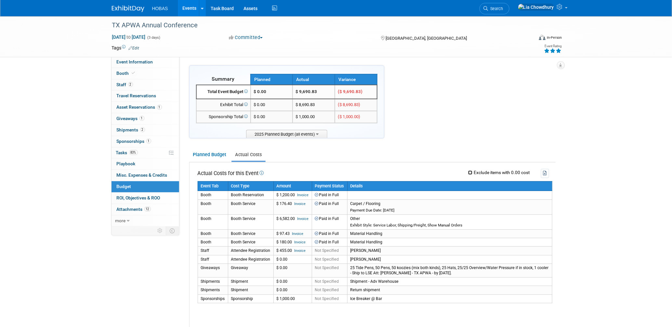
click at [469, 172] on input "Exclude items with 0.00 cost" at bounding box center [470, 172] width 4 height 4
checkbox input "true"
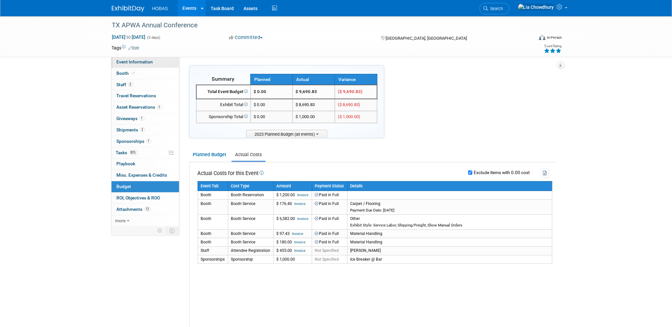
click at [139, 66] on link "Event Information" at bounding box center [145, 62] width 68 height 11
select select "Tradeshow State"
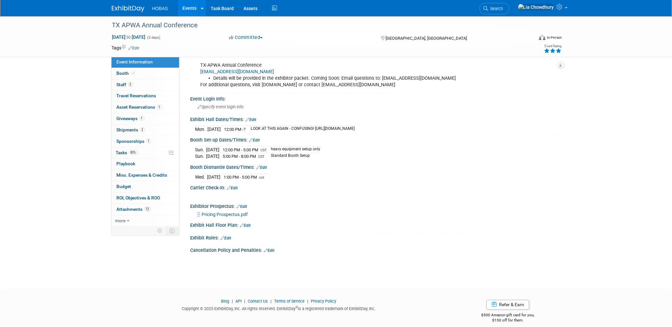
scroll to position [470, 0]
click at [183, 9] on link "Events" at bounding box center [190, 8] width 24 height 16
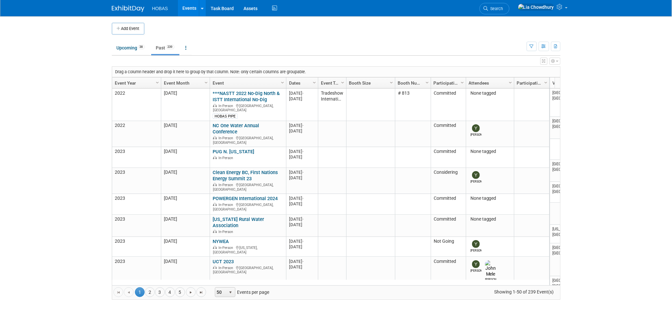
click at [163, 49] on link "Past 239" at bounding box center [165, 48] width 28 height 12
click at [121, 83] on link "Event Year" at bounding box center [136, 82] width 42 height 11
click at [138, 80] on span at bounding box center [138, 82] width 5 height 5
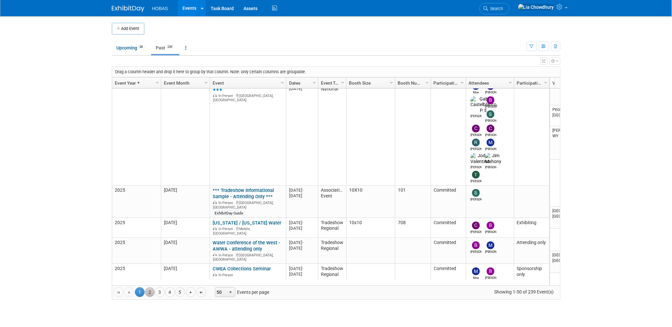
click at [151, 292] on link "2" at bounding box center [150, 292] width 10 height 10
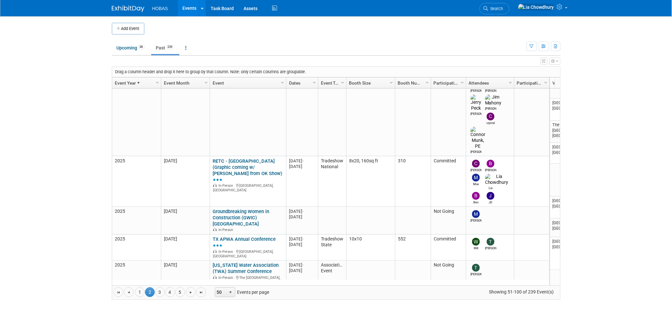
click at [235, 309] on link "Central [US_STATE] Pressure Pipe Symposium -- (Marketing support minimal)" at bounding box center [245, 318] width 65 height 18
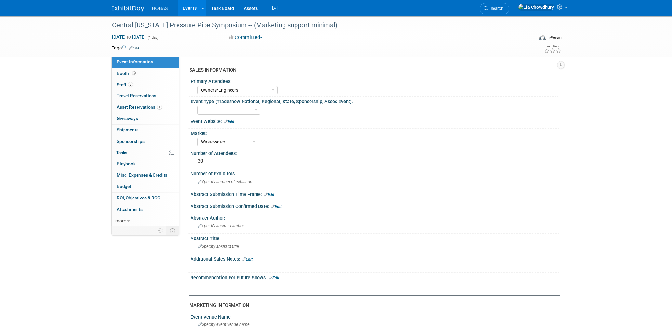
select select "Owners/Engineers"
select select "Wastewater"
click at [122, 73] on span "Booth" at bounding box center [127, 73] width 20 height 5
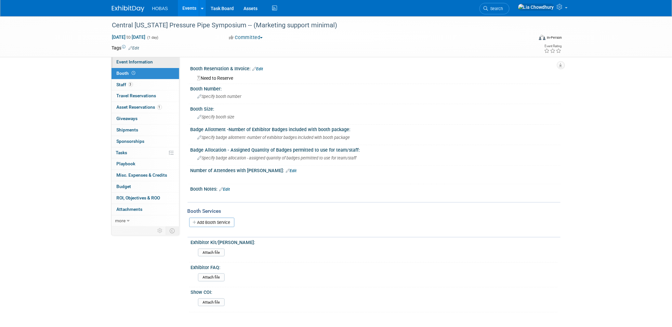
click at [142, 59] on span "Event Information" at bounding box center [135, 61] width 36 height 5
select select "Owners/Engineers"
select select "Wastewater"
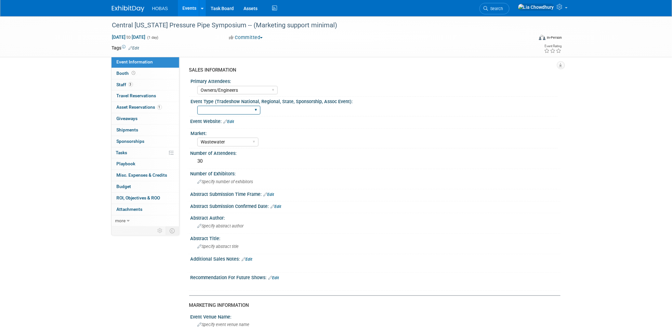
click at [255, 110] on select "Tradeshow International Tradeshow National Tradeshow Regional Tradeshow State A…" at bounding box center [228, 110] width 63 height 9
click at [154, 28] on div "Central [US_STATE] Pressure Pipe Symposium -- (Marketing support minimal)" at bounding box center [317, 26] width 414 height 12
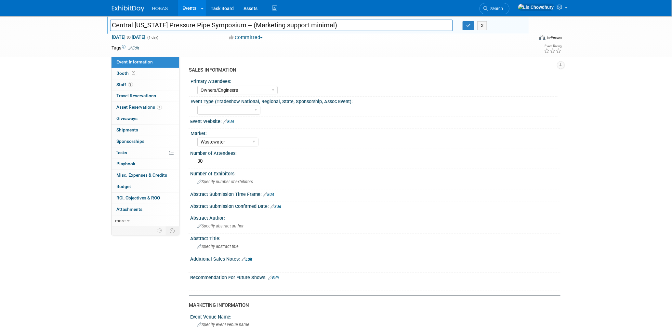
drag, startPoint x: 111, startPoint y: 26, endPoint x: 244, endPoint y: 25, distance: 133.3
click at [244, 25] on input "Central [US_STATE] Pressure Pipe Symposium -- (Marketing support minimal)" at bounding box center [281, 25] width 343 height 11
click at [228, 109] on select "Tradeshow International Tradeshow National Tradeshow Regional Tradeshow State A…" at bounding box center [228, 110] width 63 height 9
select select "Tradeshow Regional"
click at [197, 106] on select "Tradeshow International Tradeshow National Tradeshow Regional Tradeshow State A…" at bounding box center [228, 110] width 63 height 9
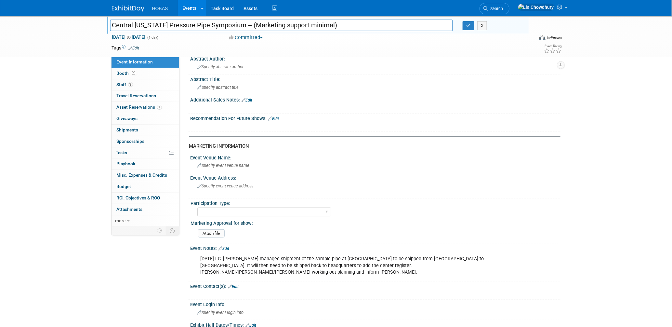
scroll to position [180, 0]
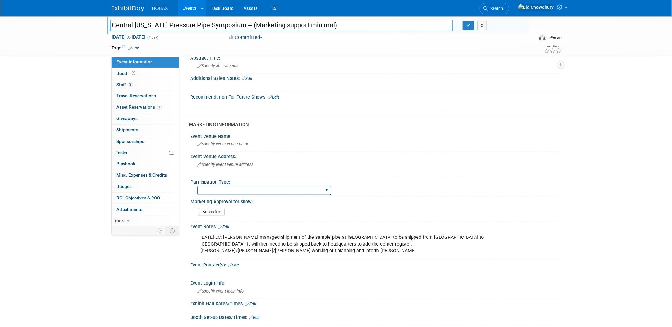
click at [264, 188] on select "Attending only Exhibiting Sponsorship only Exhibiting and Sponsoring Exhibiting…" at bounding box center [264, 190] width 134 height 9
select select "Exhibiting - Sales Managed - Minimal Marketing Involvement"
click at [197, 186] on select "Attending only Exhibiting Sponsorship only Exhibiting and Sponsoring Exhibiting…" at bounding box center [264, 190] width 134 height 9
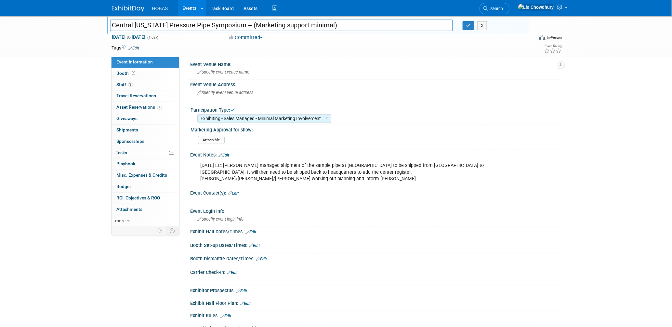
scroll to position [253, 0]
click at [119, 74] on span "Booth" at bounding box center [127, 73] width 20 height 5
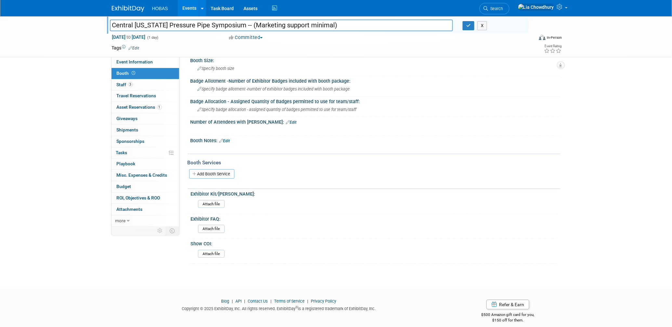
scroll to position [50, 0]
click at [217, 173] on link "Add Booth Service" at bounding box center [211, 172] width 45 height 9
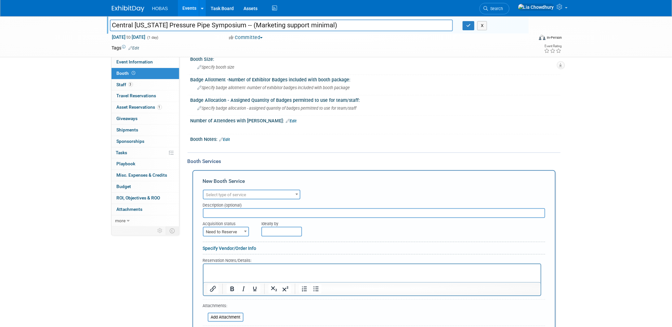
scroll to position [0, 0]
click at [229, 192] on span "Select type of service" at bounding box center [226, 194] width 40 height 5
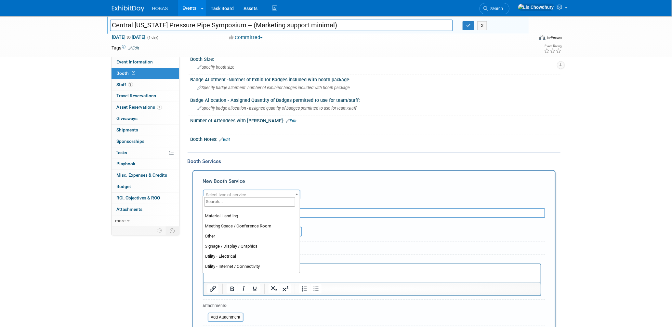
scroll to position [166, 0]
select select "1"
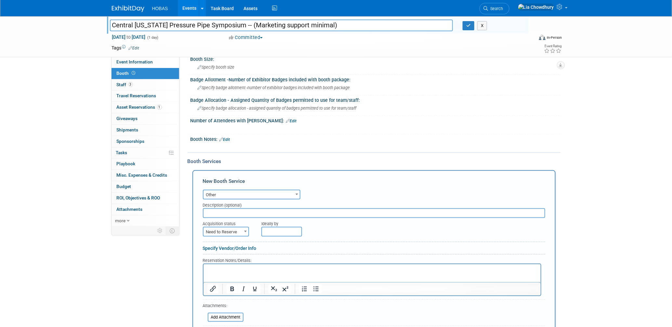
click at [227, 208] on input "text" at bounding box center [374, 213] width 342 height 10
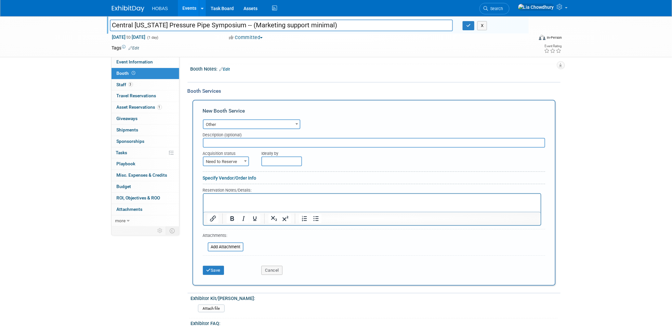
scroll to position [122, 0]
click at [240, 155] on span "Need to Reserve" at bounding box center [225, 159] width 45 height 9
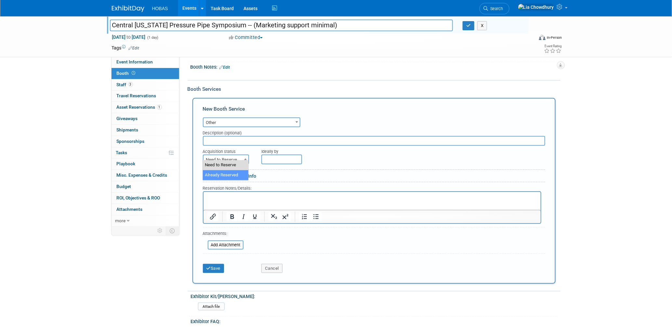
select select "2"
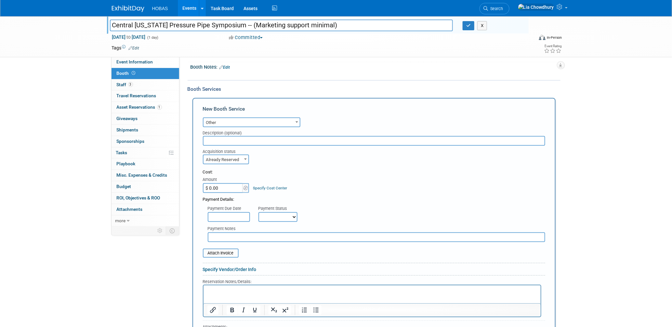
click at [282, 212] on select "Not Paid Yet Partially Paid Paid in Full" at bounding box center [277, 217] width 39 height 10
select select "1"
click at [258, 212] on select "Not Paid Yet Partially Paid Paid in Full" at bounding box center [277, 217] width 39 height 10
click at [235, 232] on input "text" at bounding box center [376, 237] width 337 height 10
click at [260, 232] on input "Exhibit Style:" at bounding box center [376, 237] width 337 height 10
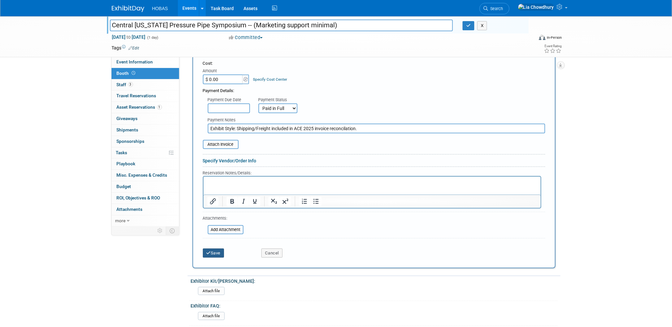
type input "Exhibit Style: Shipping/Freight included in ACE 2025 invoice reconcilation."
click at [216, 248] on button "Save" at bounding box center [213, 252] width 21 height 9
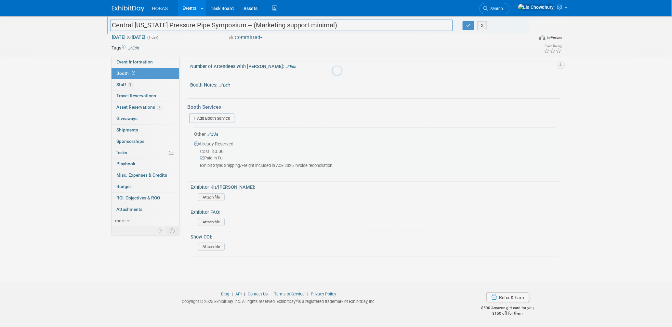
scroll to position [98, 0]
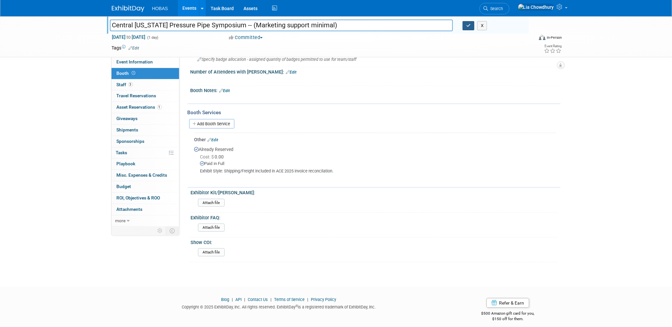
click at [470, 27] on icon "button" at bounding box center [468, 25] width 5 height 4
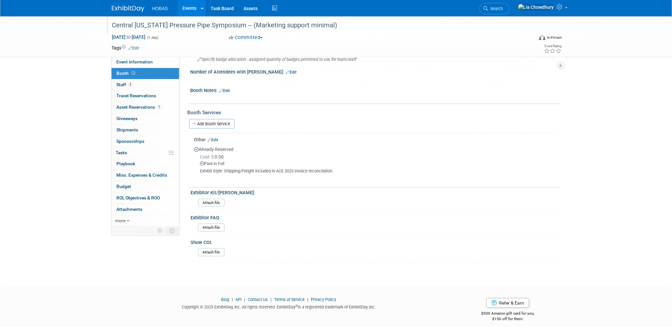
click at [189, 7] on link "Events" at bounding box center [190, 8] width 24 height 16
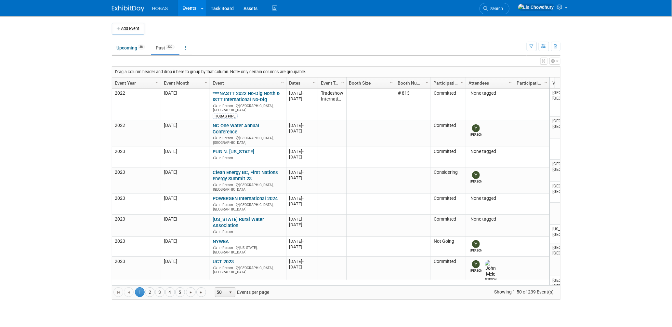
click at [164, 47] on link "Past 239" at bounding box center [165, 48] width 28 height 12
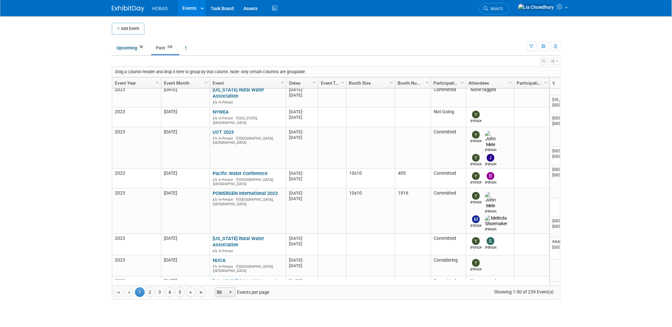
click at [123, 80] on link "Event Year" at bounding box center [136, 82] width 42 height 11
click at [126, 83] on link "Event Year" at bounding box center [136, 82] width 42 height 11
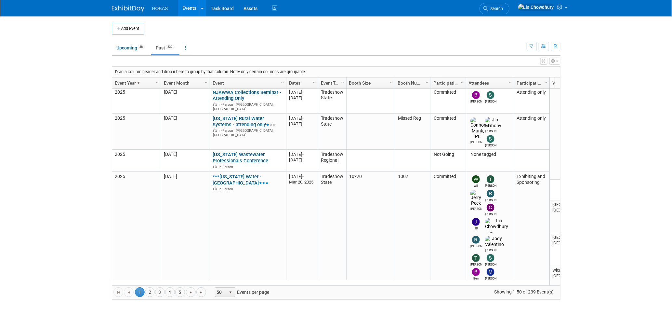
scroll to position [907, 0]
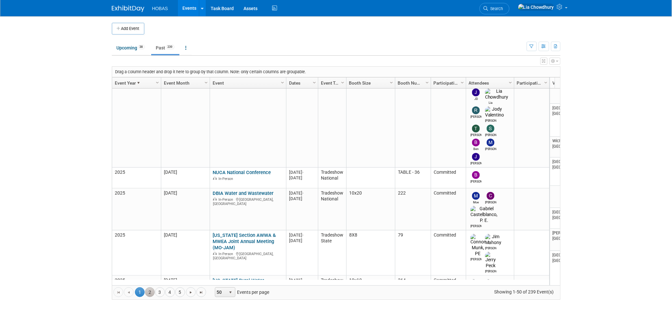
click at [149, 295] on link "2" at bounding box center [150, 292] width 10 height 10
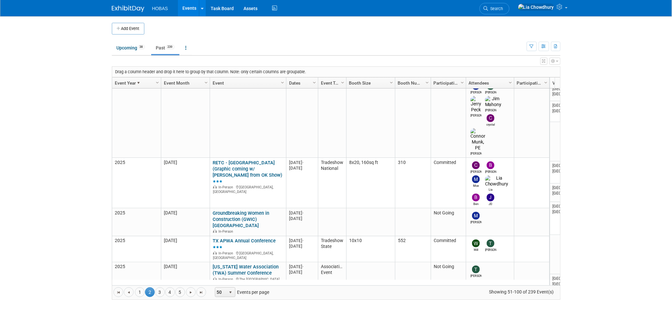
scroll to position [691, 0]
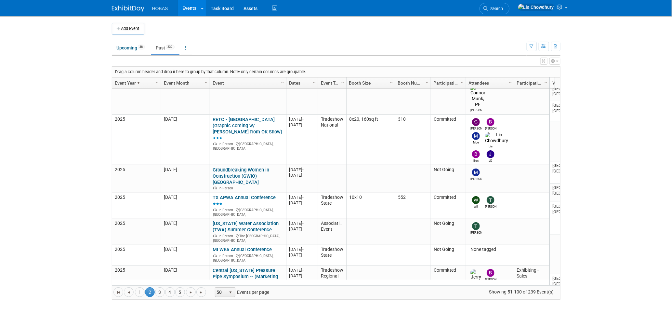
click at [226, 307] on link "Showroom Work/Exchange Samples" at bounding box center [242, 313] width 58 height 12
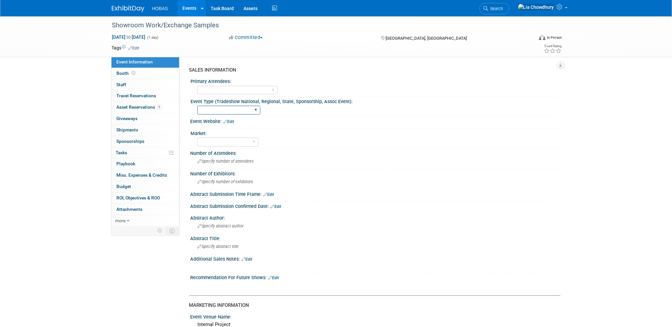
click at [221, 110] on select "Tradeshow International Tradeshow National Tradeshow Regional Tradeshow State A…" at bounding box center [228, 110] width 63 height 9
select select "Hobas Event"
click at [197, 106] on select "Tradeshow International Tradeshow National Tradeshow Regional Tradeshow State A…" at bounding box center [228, 110] width 63 height 9
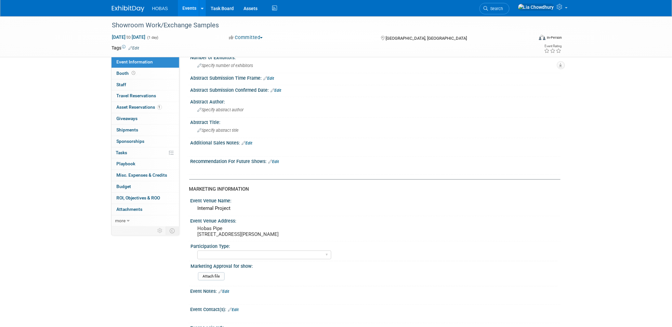
scroll to position [144, 0]
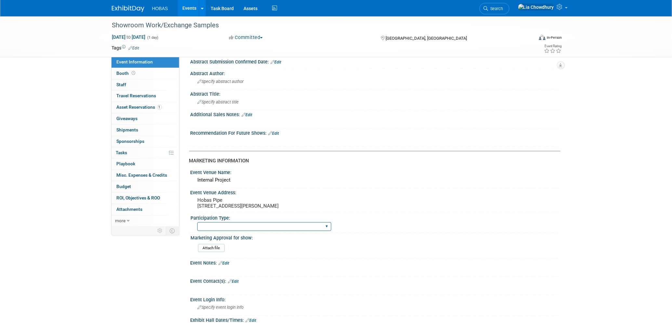
click at [264, 227] on select "Attending only Exhibiting Sponsorship only Exhibiting and Sponsoring Exhibiting…" at bounding box center [264, 226] width 134 height 9
click at [268, 176] on div "Internal Project" at bounding box center [375, 180] width 360 height 10
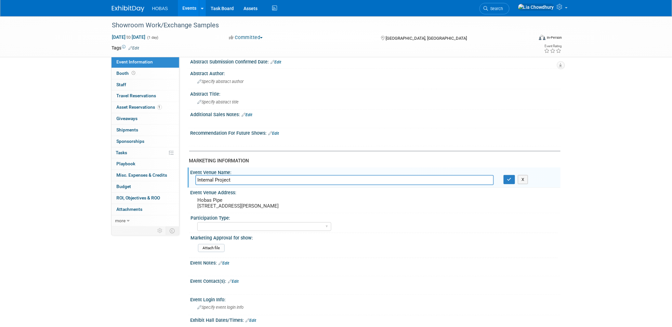
click at [272, 121] on div at bounding box center [342, 122] width 293 height 7
click at [137, 106] on span "Asset Reservations 1" at bounding box center [139, 106] width 45 height 5
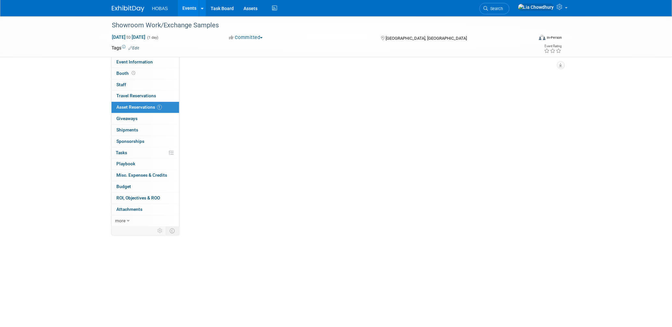
scroll to position [0, 0]
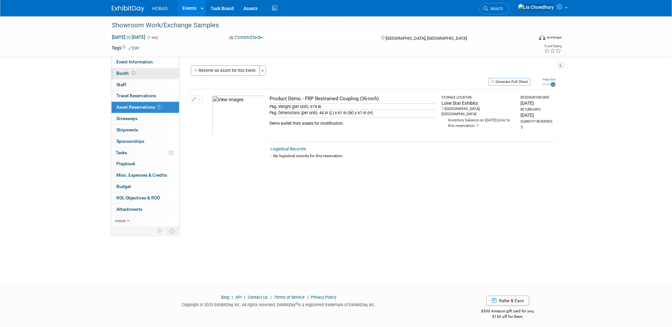
click at [125, 71] on span "Booth" at bounding box center [127, 73] width 20 height 5
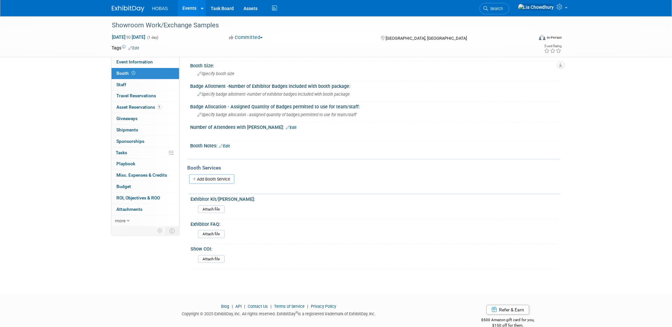
scroll to position [50, 0]
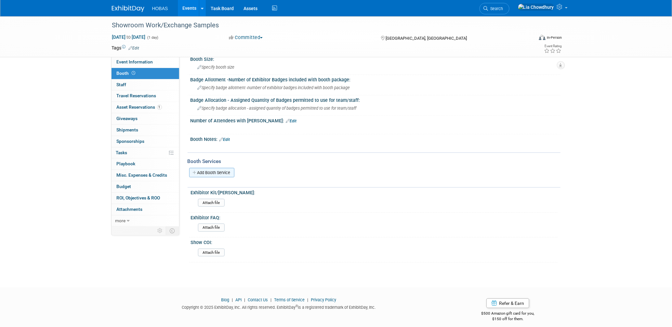
click at [223, 172] on link "Add Booth Service" at bounding box center [211, 172] width 45 height 9
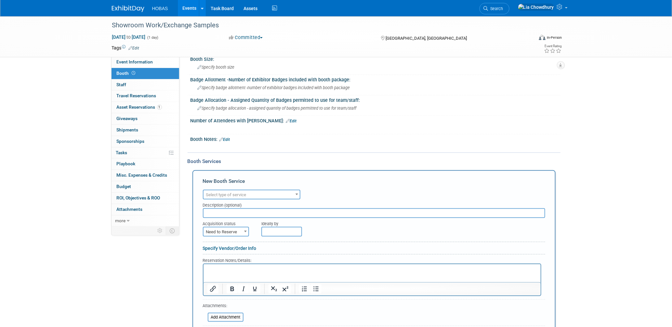
scroll to position [0, 0]
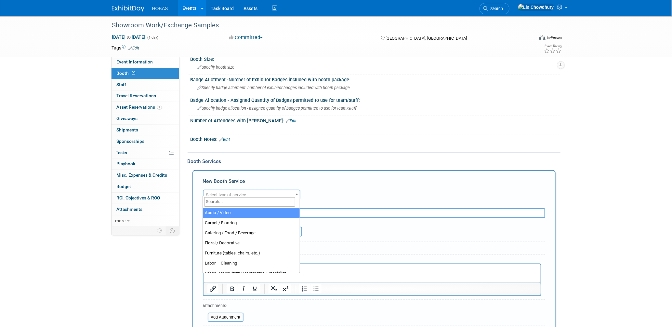
click at [242, 192] on span "Select type of service" at bounding box center [226, 194] width 40 height 5
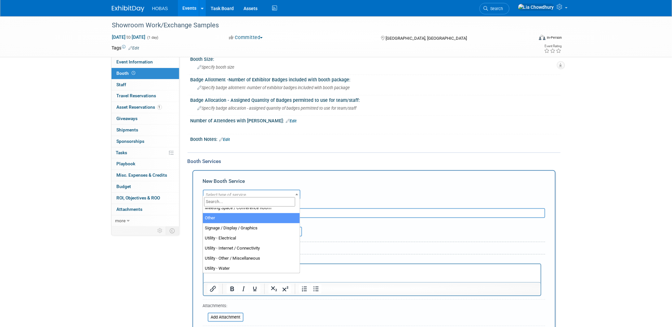
select select "1"
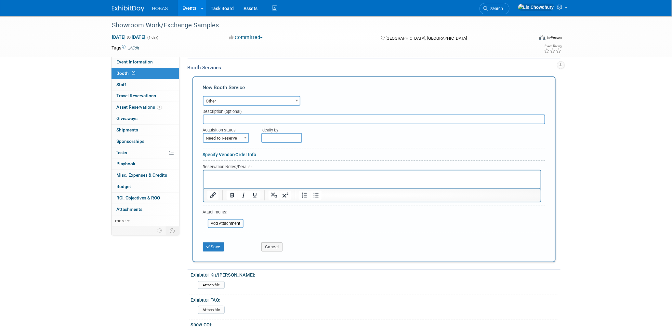
scroll to position [158, 0]
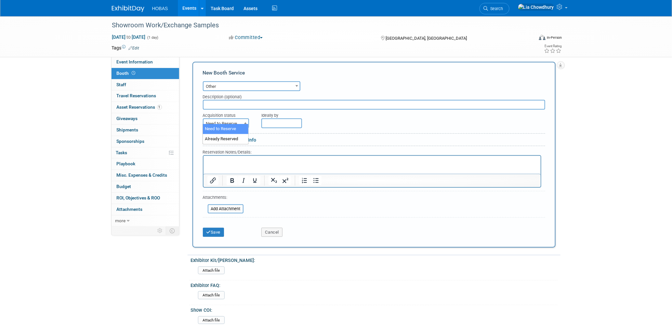
click at [231, 120] on span "Need to Reserve" at bounding box center [225, 123] width 45 height 9
select select "2"
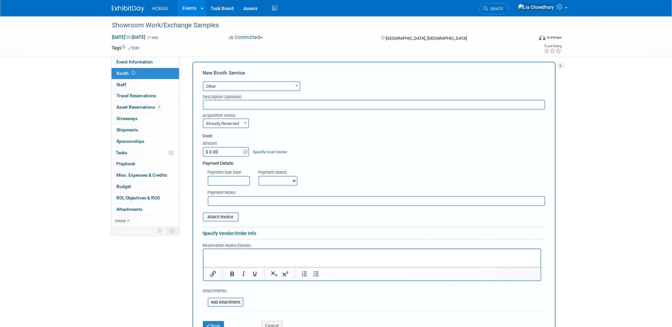
click at [269, 176] on select "Not Paid Yet Partially Paid Paid in Full" at bounding box center [277, 181] width 39 height 10
select select "1"
click at [258, 176] on select "Not Paid Yet Partially Paid Paid in Full" at bounding box center [277, 181] width 39 height 10
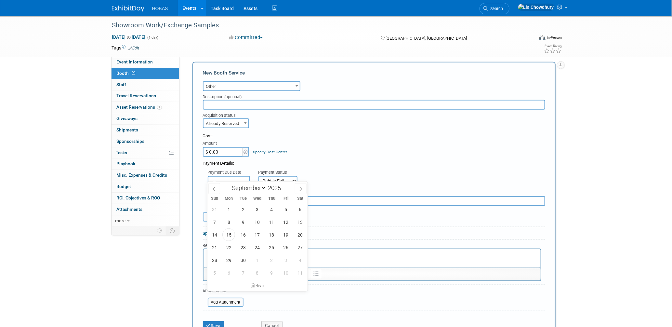
click at [225, 176] on input "text" at bounding box center [229, 181] width 42 height 10
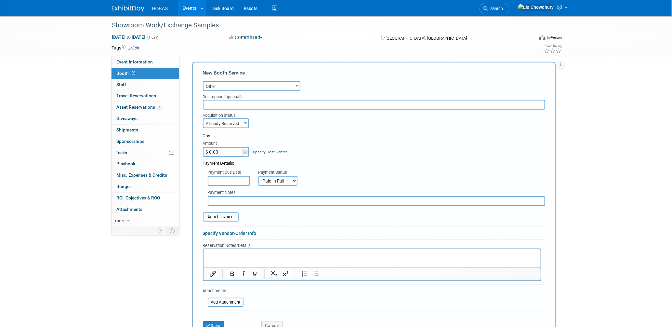
click at [219, 147] on input "$ 0.00" at bounding box center [223, 152] width 41 height 10
paste input "6,825"
type input "$ 6,825.00"
click at [243, 254] on p "Rich Text Area. Press ALT-0 for help." at bounding box center [372, 254] width 330 height 6
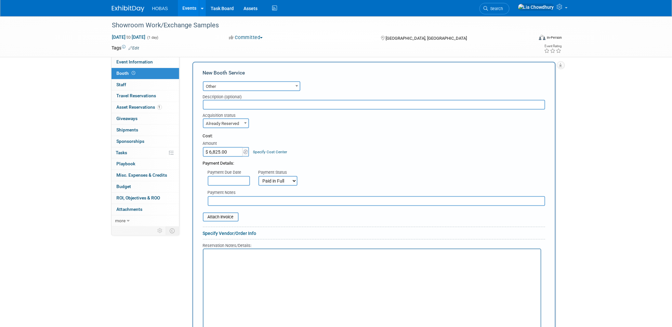
scroll to position [242, 0]
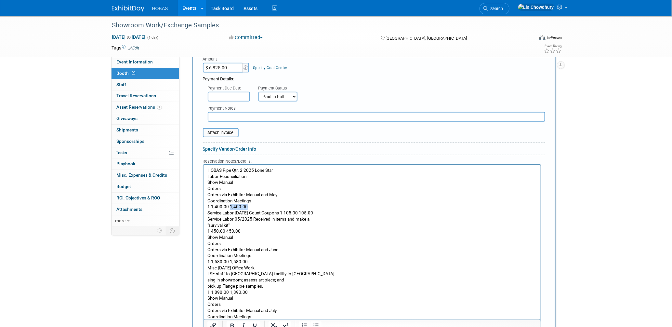
drag, startPoint x: 251, startPoint y: 207, endPoint x: 228, endPoint y: 209, distance: 22.5
click at [228, 209] on p "HOBAS Pipe Qtr. 2 2025 Lone Star Labor Reconciliation Show Manual Orders Orders…" at bounding box center [372, 243] width 330 height 152
drag, startPoint x: 227, startPoint y: 206, endPoint x: 204, endPoint y: 206, distance: 23.4
click at [204, 206] on html "HOBAS Pipe Qtr. 2 2025 Lone Star Labor Reconciliation Show Manual Orders Orders…" at bounding box center [371, 241] width 337 height 155
drag, startPoint x: 243, startPoint y: 229, endPoint x: 393, endPoint y: 392, distance: 221.1
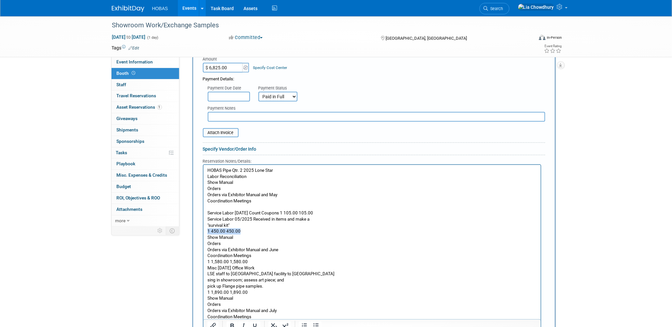
click at [203, 233] on html "HOBAS Pipe Qtr. 2 2025 Lone Star Labor Reconciliation Show Manual Orders Orders…" at bounding box center [371, 241] width 337 height 155
drag, startPoint x: 261, startPoint y: 259, endPoint x: 193, endPoint y: 259, distance: 68.6
click at [203, 259] on html "HOBAS Pipe Qtr. 2 2025 Lone Star Labor Reconciliation Show Manual Orders Orders…" at bounding box center [371, 241] width 337 height 155
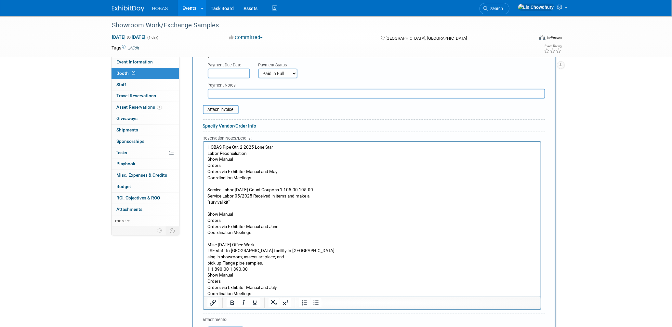
scroll to position [278, 0]
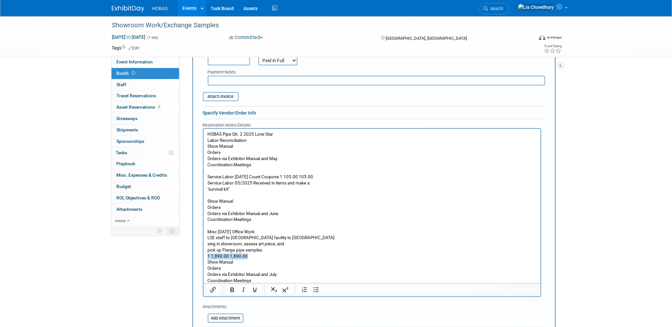
drag, startPoint x: 253, startPoint y: 255, endPoint x: 197, endPoint y: 255, distance: 56.6
click at [203, 255] on html "HOBAS Pipe Qtr. 2 2025 Lone Star Labor Reconciliation Show Manual Orders Orders…" at bounding box center [371, 205] width 337 height 155
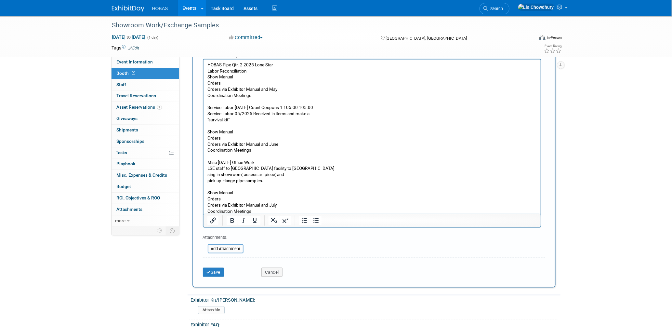
scroll to position [350, 0]
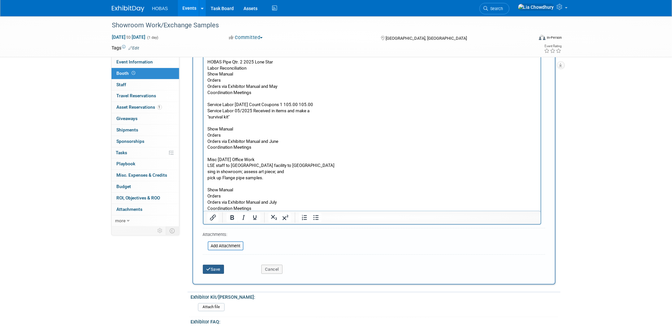
click at [216, 265] on button "Save" at bounding box center [213, 269] width 21 height 9
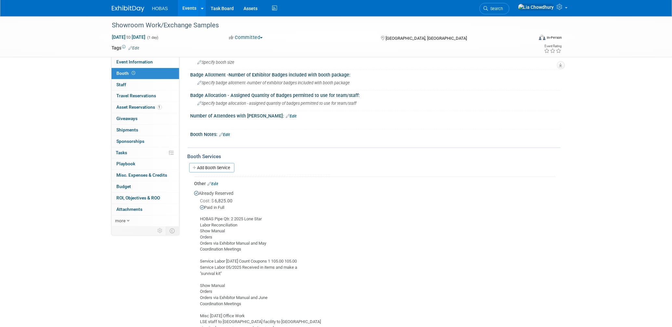
scroll to position [51, 0]
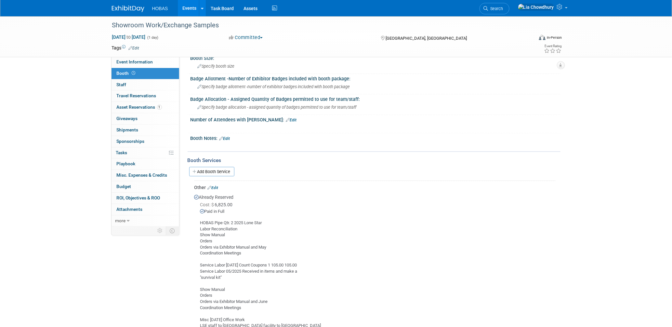
click at [218, 185] on link "Edit" at bounding box center [213, 187] width 11 height 5
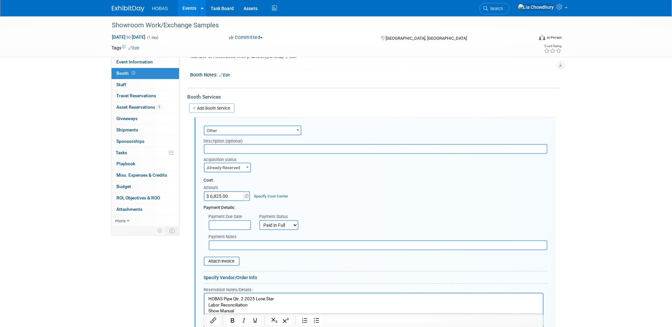
scroll to position [155, 0]
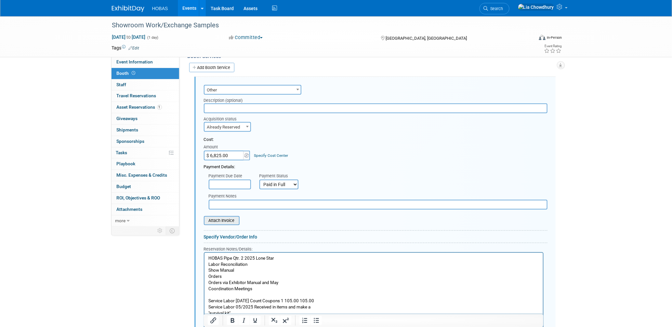
click at [231, 216] on input "file" at bounding box center [200, 220] width 77 height 8
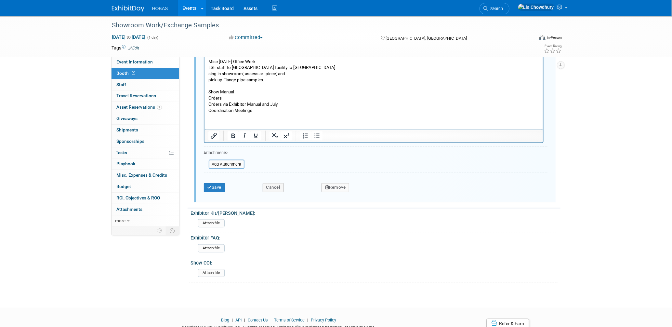
scroll to position [471, 0]
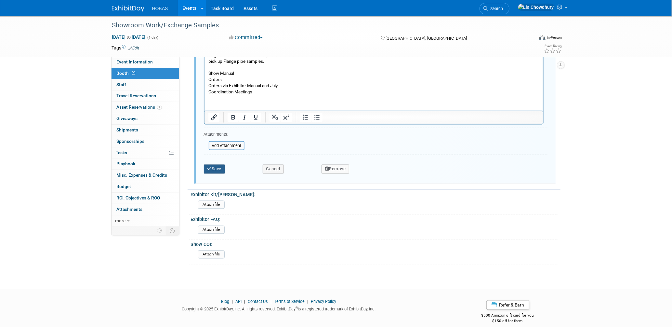
click at [212, 164] on button "Save" at bounding box center [214, 168] width 21 height 9
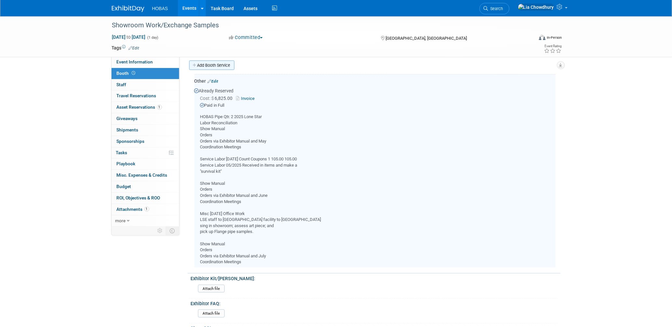
scroll to position [155, 0]
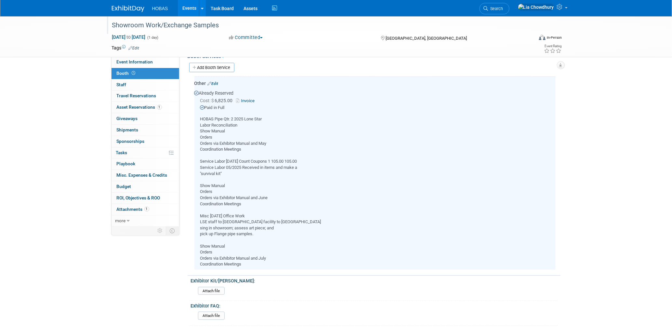
click at [219, 26] on div "Showroom Work/Exchange Samples" at bounding box center [317, 26] width 414 height 12
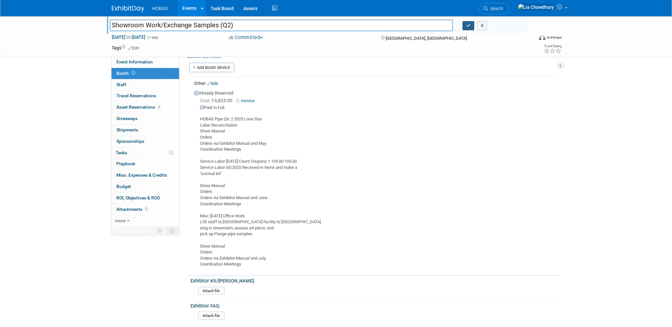
type input "Showroom Work/Exchange Samples (Q2)"
click at [466, 26] on button "button" at bounding box center [469, 25] width 12 height 9
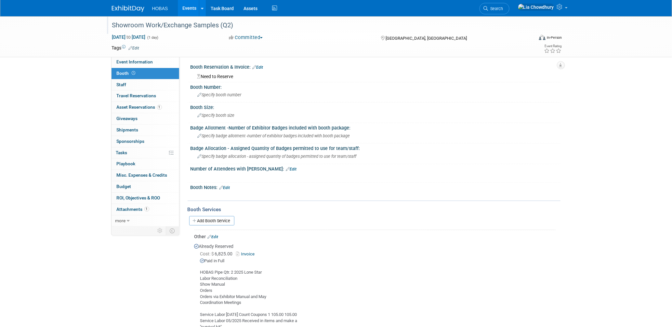
scroll to position [0, 0]
click at [126, 189] on span "Budget" at bounding box center [124, 186] width 15 height 5
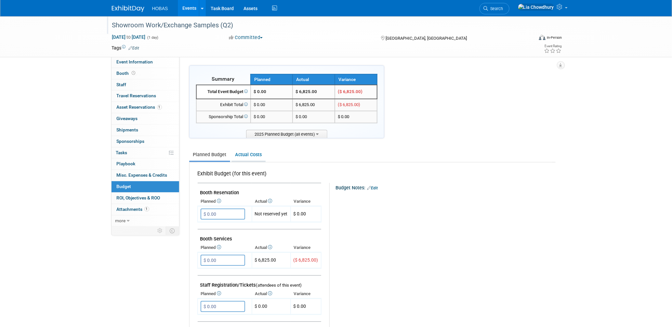
click at [254, 154] on link "Actual Costs" at bounding box center [248, 155] width 34 height 12
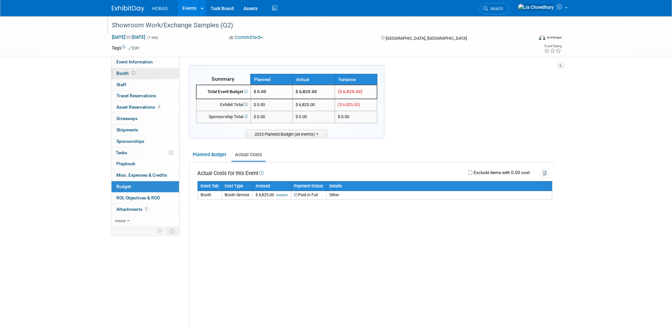
click at [129, 72] on span "Booth" at bounding box center [127, 73] width 20 height 5
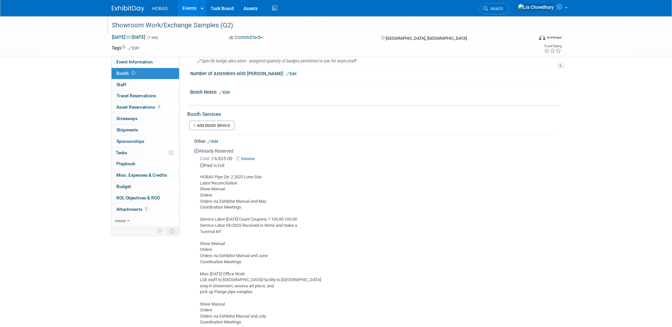
scroll to position [72, 0]
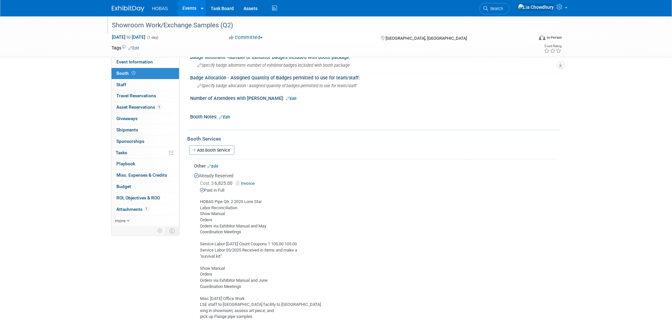
click at [217, 164] on link "Edit" at bounding box center [213, 166] width 11 height 5
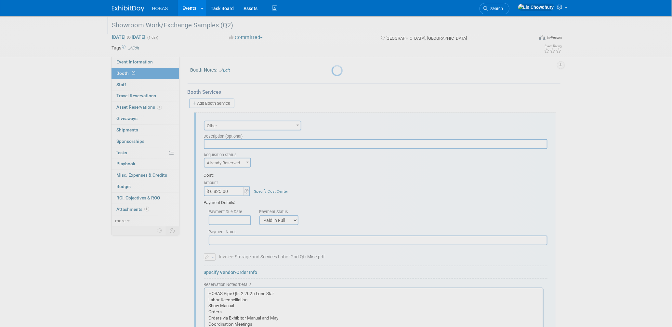
scroll to position [155, 0]
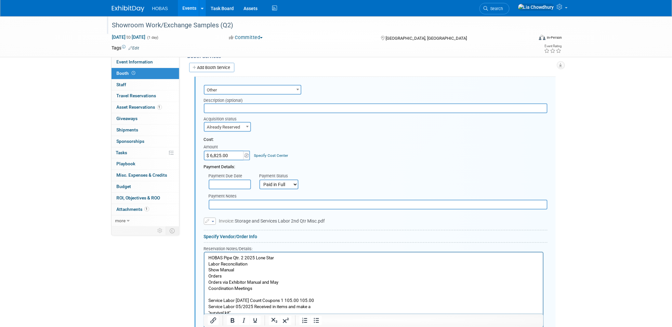
click at [235, 200] on input "text" at bounding box center [378, 205] width 339 height 10
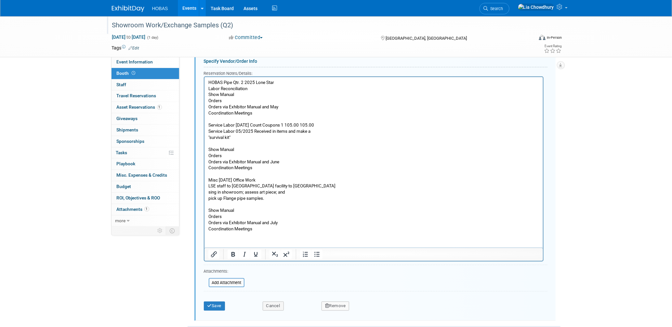
scroll to position [407, 0]
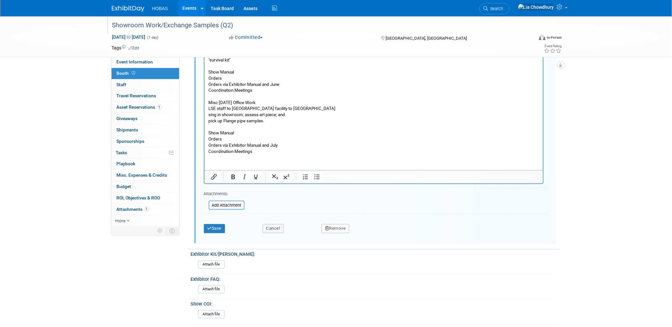
type input "Exhibit Style: Showroom work/sample,"
click at [202, 220] on div "Save" at bounding box center [228, 226] width 59 height 13
click at [220, 224] on button "Save" at bounding box center [214, 228] width 21 height 9
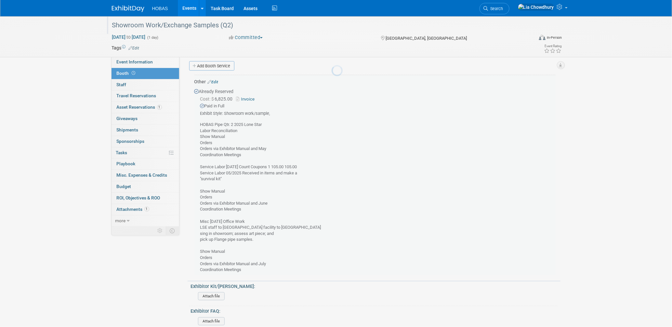
scroll to position [155, 0]
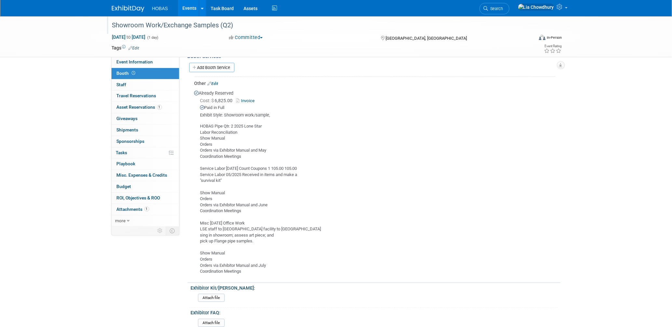
click at [194, 8] on link "Events" at bounding box center [190, 8] width 24 height 16
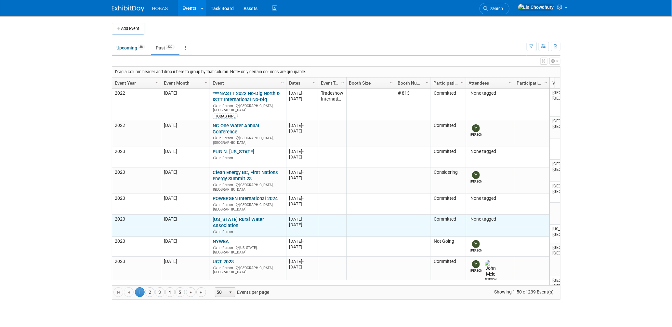
scroll to position [43, 0]
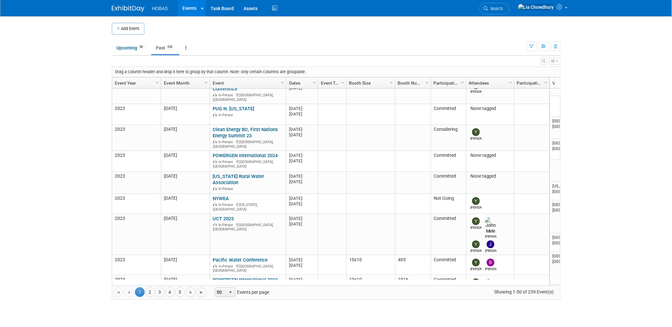
click at [163, 43] on link "Past 239" at bounding box center [165, 48] width 28 height 12
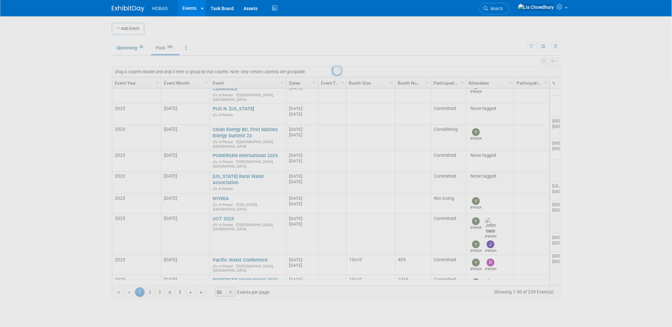
click at [332, 46] on div at bounding box center [336, 163] width 9 height 327
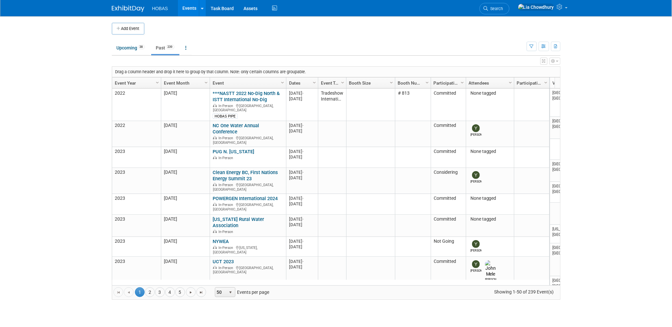
click at [123, 80] on link "Event Year" at bounding box center [136, 82] width 42 height 11
click at [150, 293] on link "2" at bounding box center [150, 292] width 10 height 10
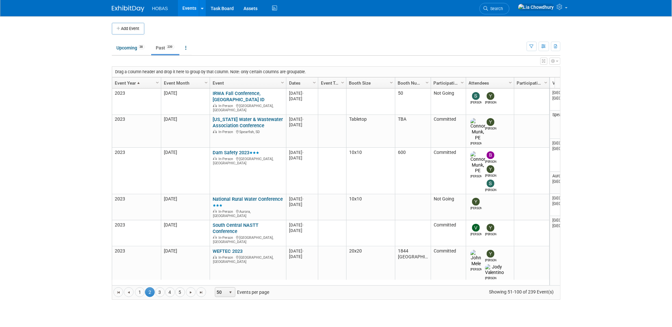
click at [127, 80] on link "Event Year" at bounding box center [136, 82] width 42 height 11
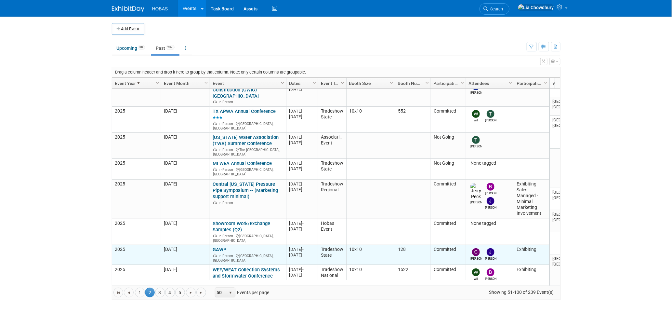
scroll to position [777, 0]
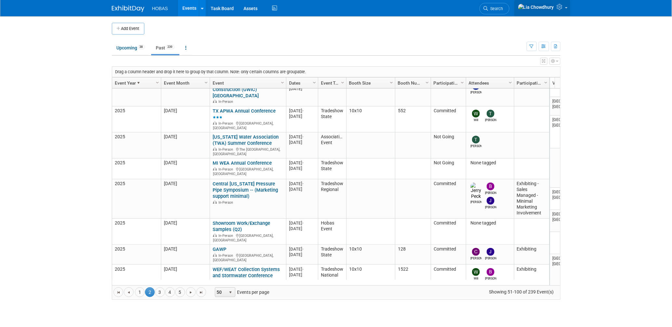
click at [559, 5] on link at bounding box center [542, 8] width 56 height 16
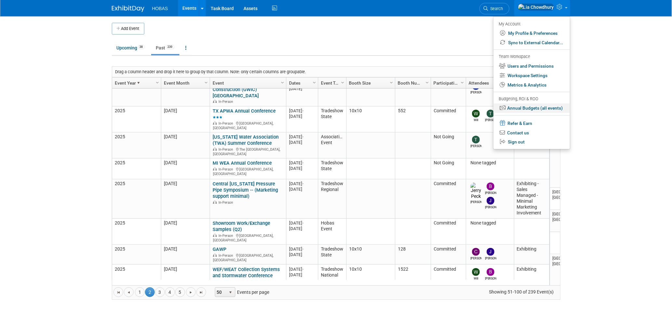
click at [533, 108] on link "Annual Budgets (all events)" at bounding box center [531, 107] width 76 height 9
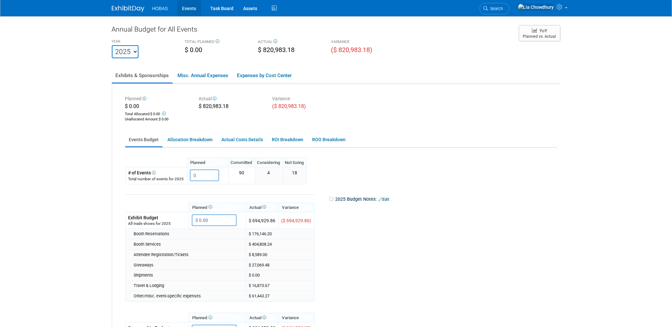
click at [186, 10] on link "Events" at bounding box center [189, 8] width 24 height 16
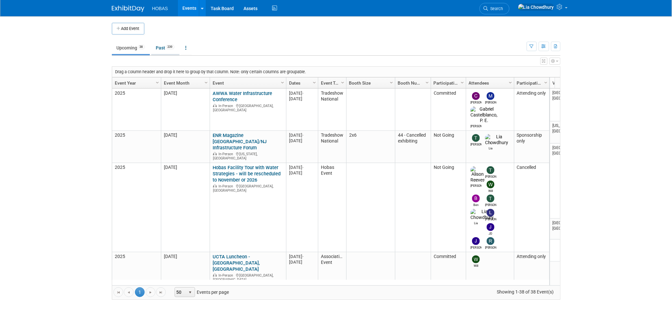
click at [162, 46] on link "Past 239" at bounding box center [165, 48] width 28 height 12
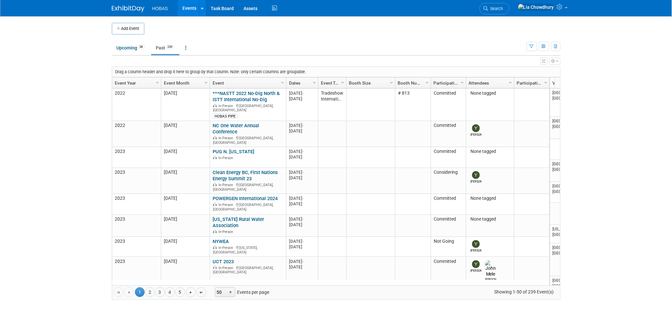
click at [124, 83] on link "Event Year" at bounding box center [136, 82] width 42 height 11
click at [123, 83] on link "Event Year" at bounding box center [136, 82] width 42 height 11
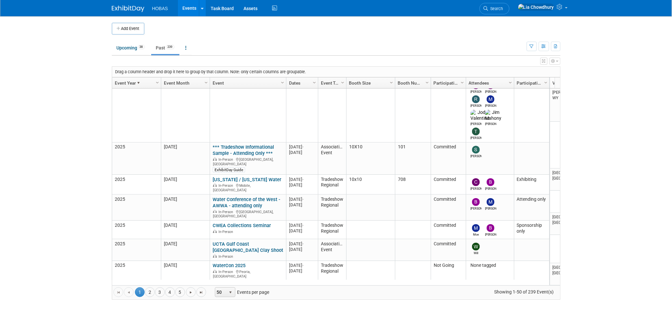
click link "Event Year"
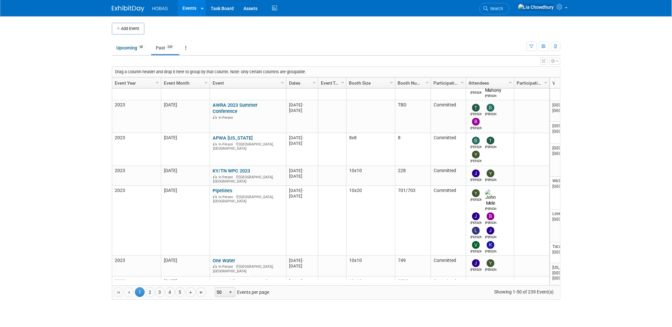
click link "Event Year"
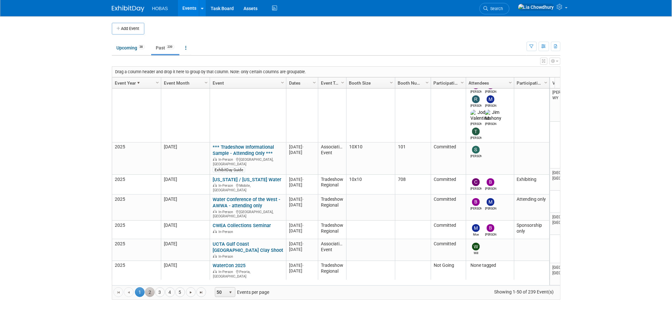
click link "2"
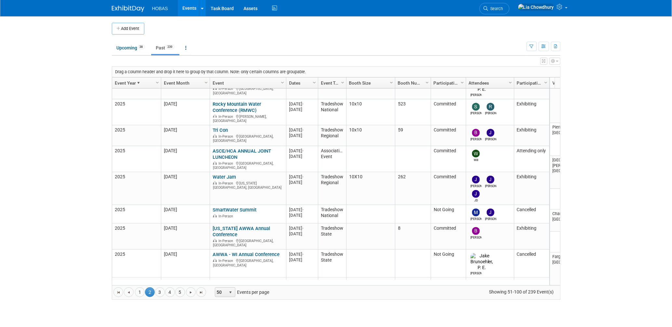
click link "Event Year"
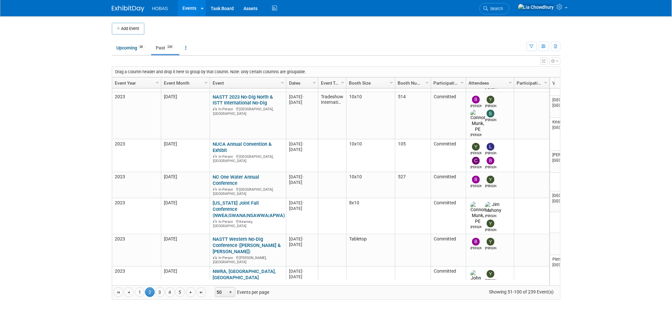
click link "Event Year"
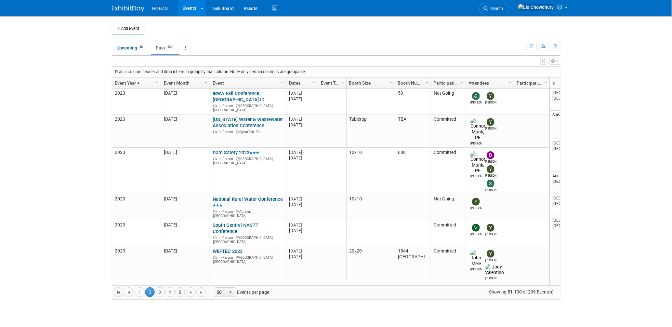
click span
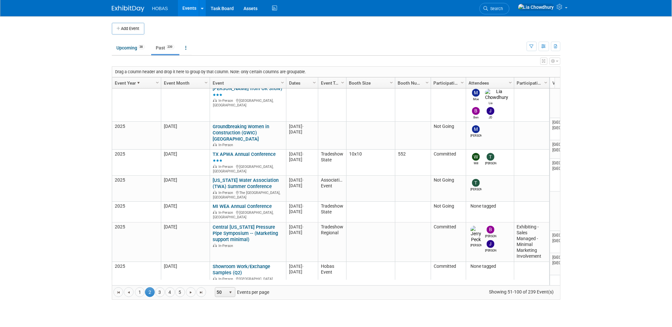
click link "GAWP"
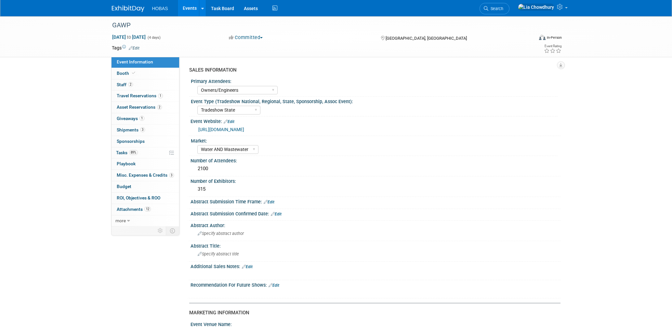
select select "Owners/Engineers"
select select "Tradeshow State"
select select "Water AND Wastewater"
select select "Exhibiting"
click at [120, 74] on span "Booth" at bounding box center [127, 73] width 20 height 5
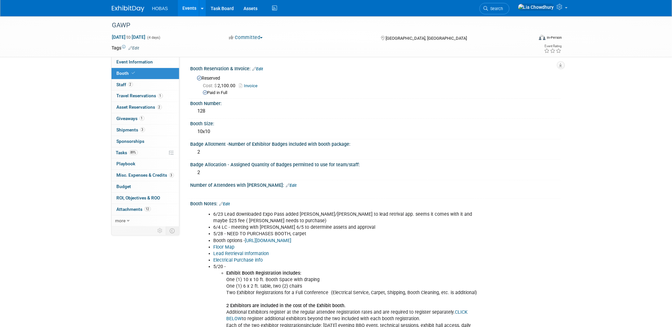
click at [252, 85] on link "Invoice" at bounding box center [250, 85] width 22 height 5
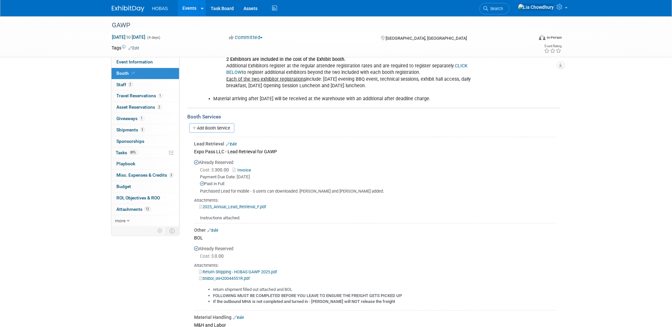
scroll to position [253, 0]
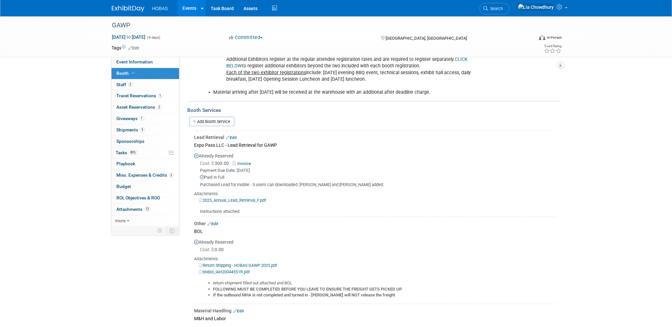
click at [248, 161] on link "Invoice" at bounding box center [243, 163] width 21 height 5
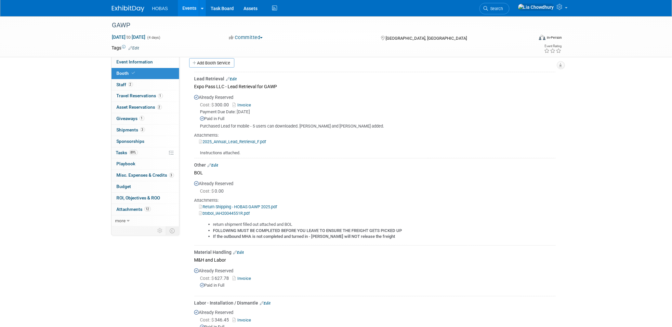
scroll to position [397, 0]
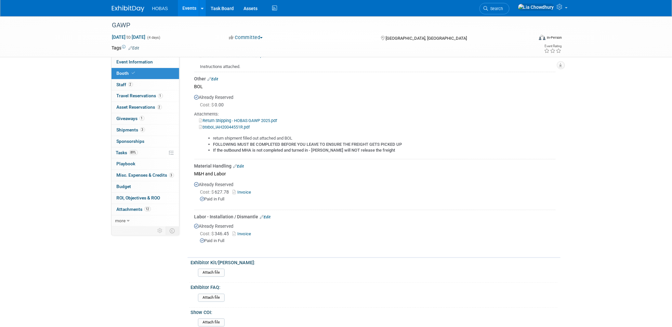
click at [243, 190] on link "Invoice" at bounding box center [243, 191] width 21 height 5
click at [247, 189] on link "Invoice" at bounding box center [243, 191] width 21 height 5
click at [242, 164] on link "Edit" at bounding box center [238, 166] width 11 height 5
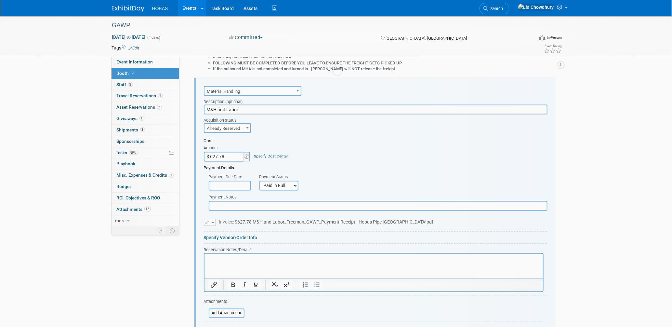
scroll to position [0, 0]
paste input "974.23"
type input "$ 974.23"
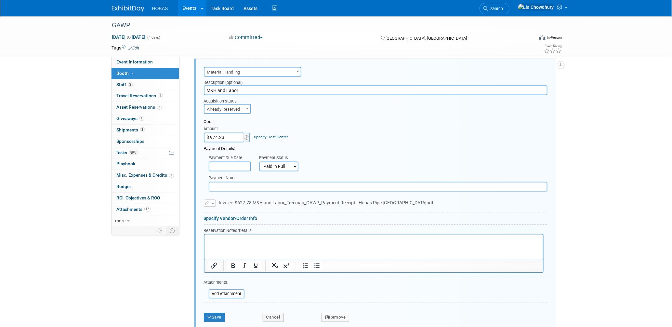
scroll to position [515, 0]
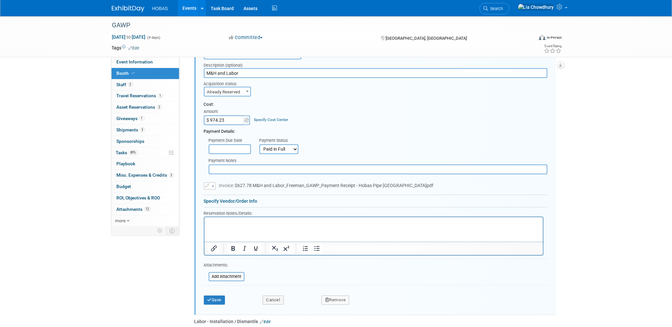
click at [212, 186] on span "button" at bounding box center [213, 186] width 3 height 1
click at [218, 191] on link "Replace with a new file" at bounding box center [236, 195] width 65 height 9
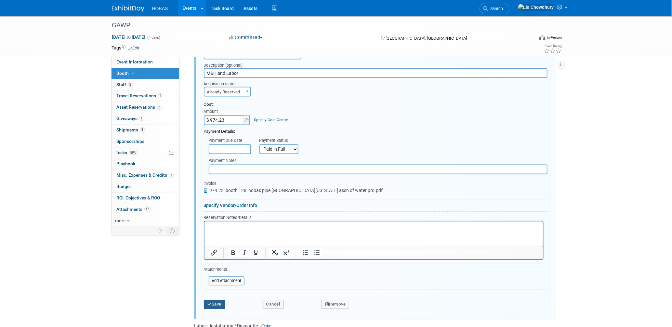
click at [220, 300] on button "Save" at bounding box center [214, 304] width 21 height 9
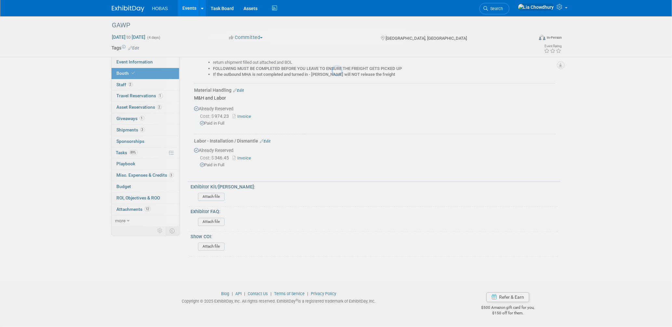
scroll to position [466, 0]
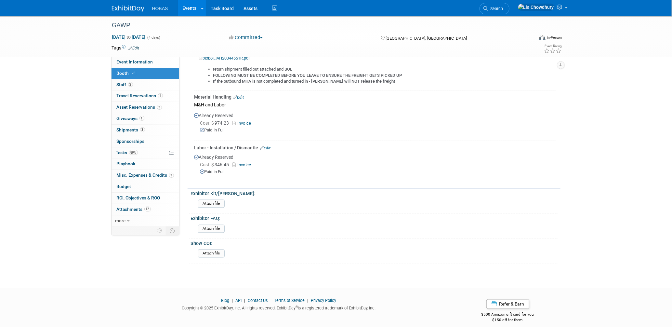
click at [243, 163] on link "Invoice" at bounding box center [243, 165] width 21 height 5
click at [247, 121] on link "Invoice" at bounding box center [243, 123] width 21 height 5
click at [266, 146] on link "Edit" at bounding box center [265, 148] width 11 height 5
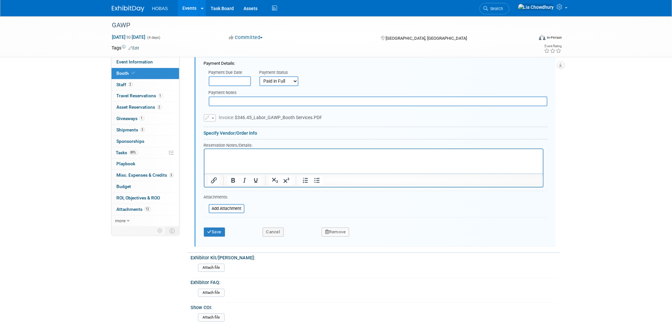
scroll to position [637, 0]
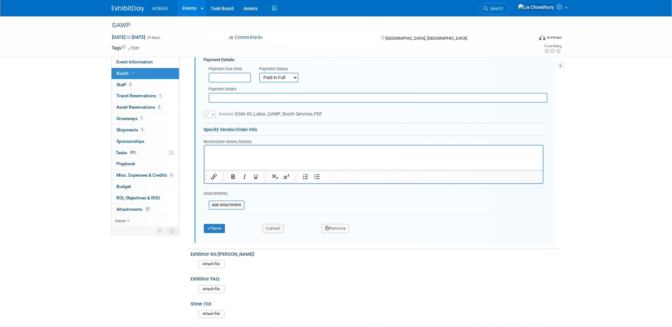
click at [342, 225] on button "Remove" at bounding box center [335, 228] width 28 height 9
click at [363, 228] on link "Yes" at bounding box center [371, 233] width 19 height 10
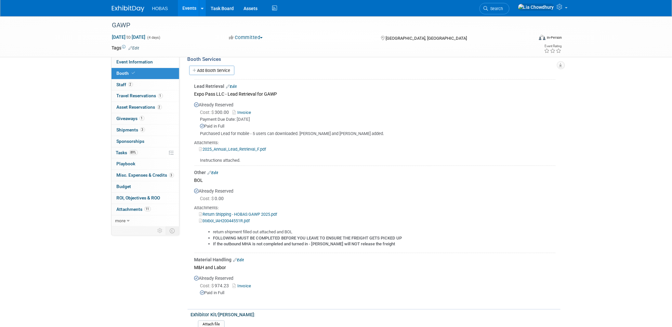
scroll to position [280, 0]
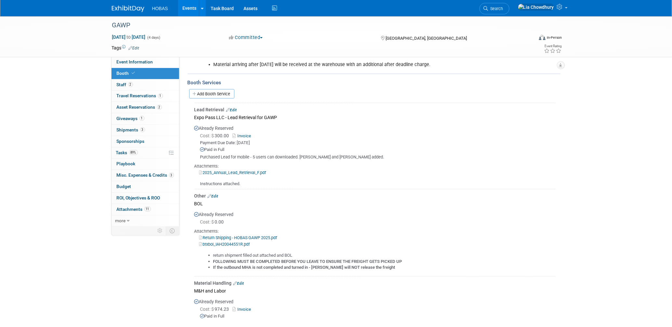
click at [188, 9] on link "Events" at bounding box center [190, 8] width 24 height 16
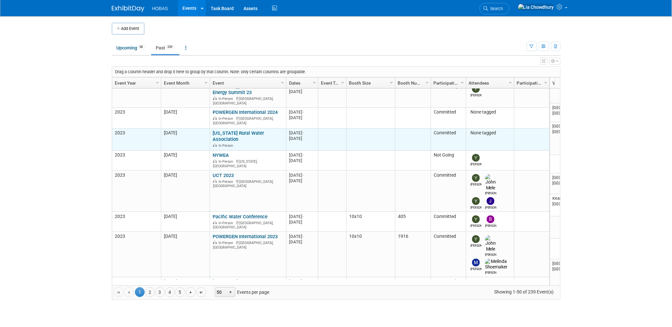
scroll to position [216, 0]
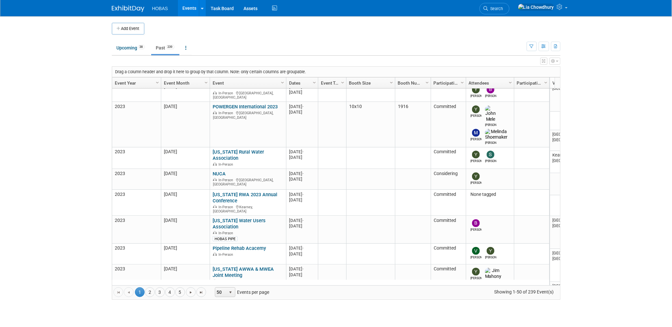
click at [165, 45] on link "Past 239" at bounding box center [165, 48] width 28 height 12
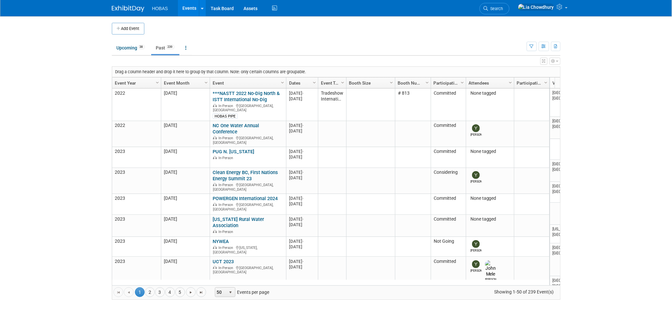
click at [128, 80] on link "Event Year" at bounding box center [136, 82] width 42 height 11
click at [132, 85] on link "Event Year" at bounding box center [136, 82] width 42 height 11
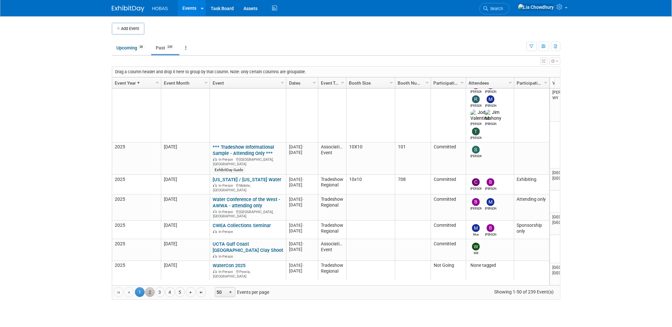
click at [151, 292] on link "2" at bounding box center [150, 292] width 10 height 10
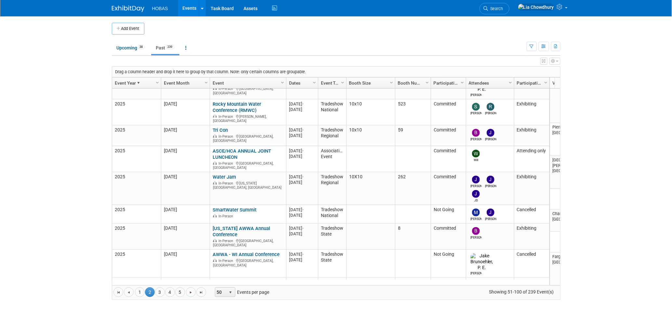
click at [132, 82] on link "Event Year" at bounding box center [136, 82] width 42 height 11
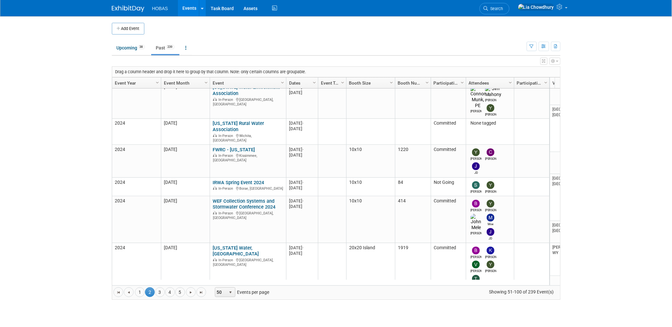
click at [132, 82] on link "Event Year" at bounding box center [136, 82] width 42 height 11
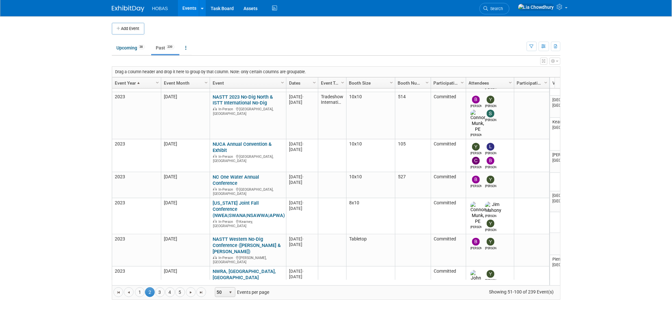
click at [135, 85] on link "Event Year" at bounding box center [136, 82] width 42 height 11
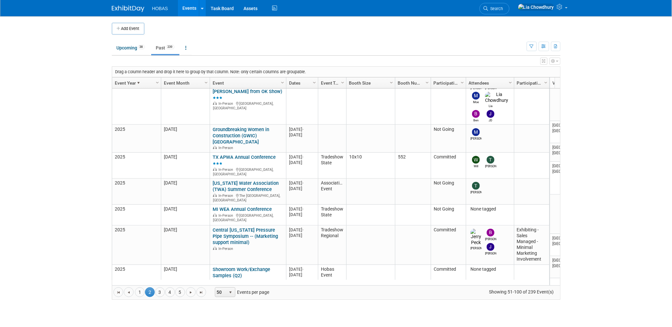
click at [254, 312] on link "WEF/WEAT Collection Systems and Stormwater Conference 2025" at bounding box center [246, 321] width 67 height 18
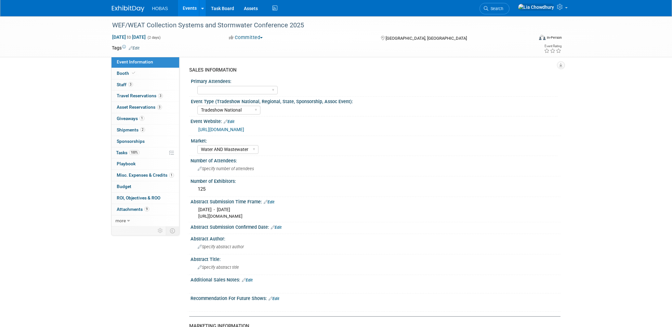
select select "Tradeshow National"
select select "Water AND Wastewater"
select select "Exhibiting"
click at [126, 71] on span "Booth" at bounding box center [127, 73] width 20 height 5
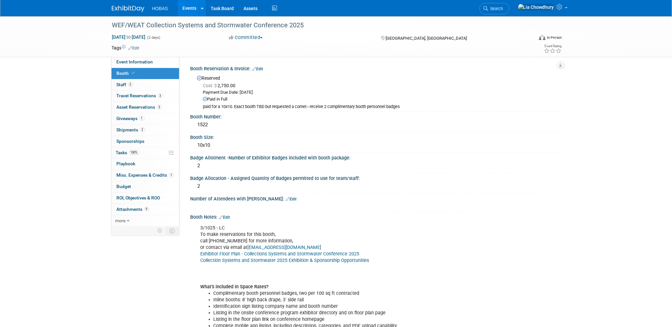
click at [123, 74] on span "Booth" at bounding box center [127, 73] width 20 height 5
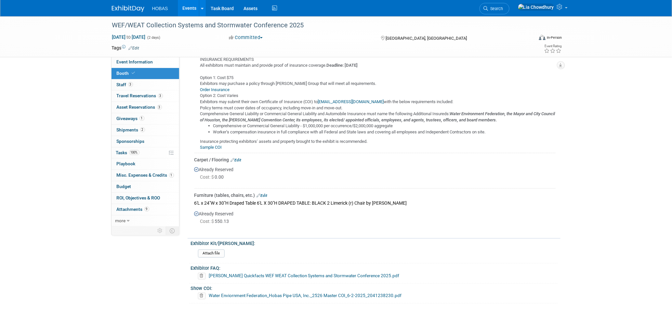
scroll to position [401, 0]
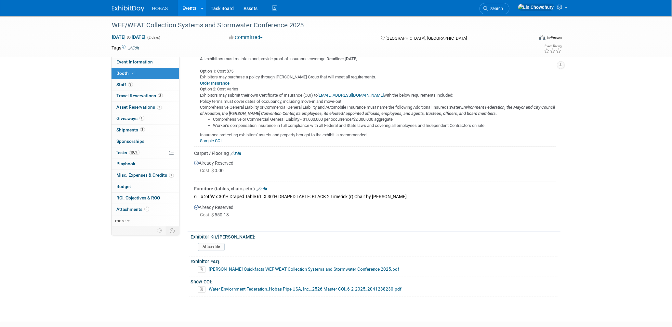
click at [263, 187] on link "Edit" at bounding box center [262, 189] width 11 height 5
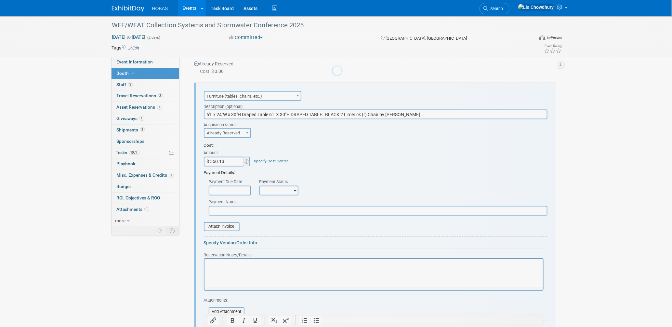
scroll to position [0, 0]
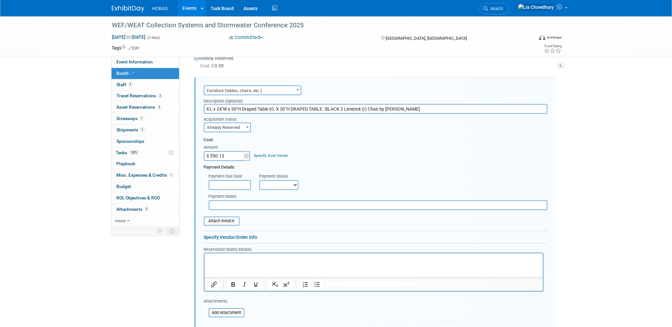
click at [230, 210] on div "Attach Invoice" at bounding box center [376, 218] width 344 height 16
click at [230, 203] on input "text" at bounding box center [378, 205] width 339 height 10
type input "Freeman: Furniture/Material Handling"
click at [236, 151] on input "$ 550.13" at bounding box center [224, 156] width 41 height 10
paste input "670.5"
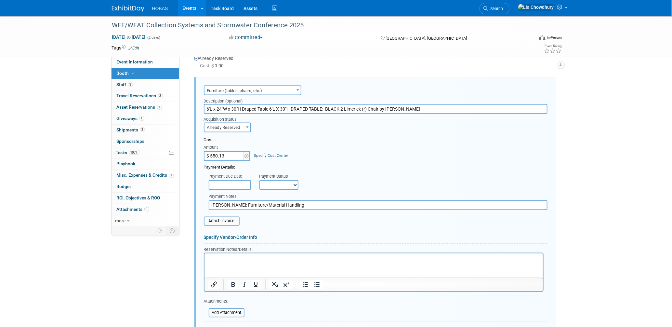
type input "$ 670.53"
click at [287, 180] on select "Not Paid Yet Partially Paid Paid in Full" at bounding box center [278, 185] width 39 height 10
select select "1"
click at [259, 180] on select "Not Paid Yet Partially Paid Paid in Full" at bounding box center [278, 185] width 39 height 10
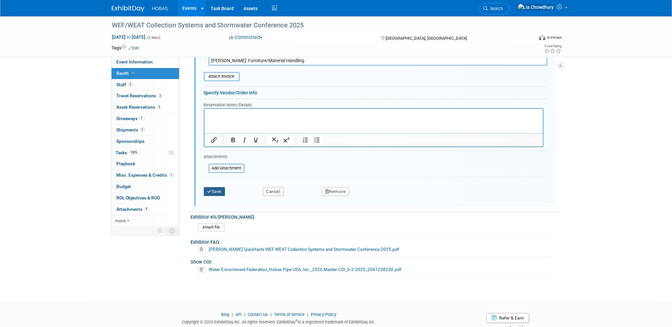
click at [217, 187] on button "Save" at bounding box center [214, 191] width 21 height 9
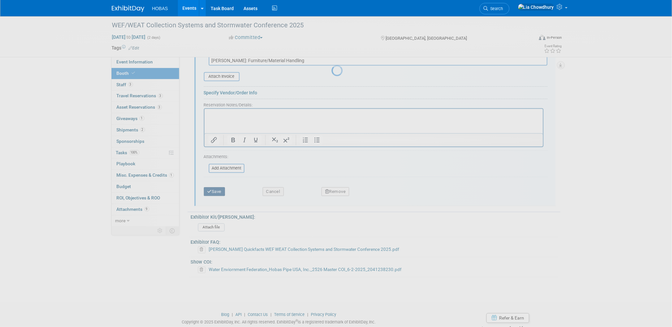
scroll to position [451, 0]
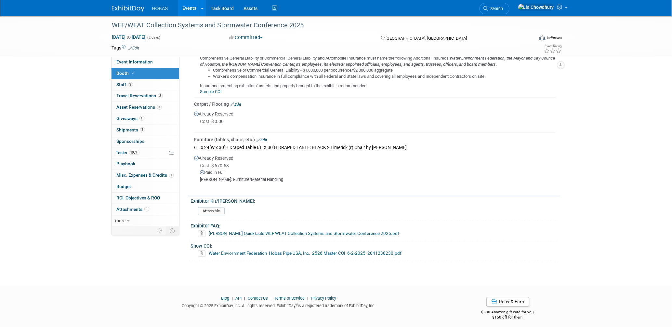
click at [237, 102] on link "Edit" at bounding box center [236, 104] width 11 height 5
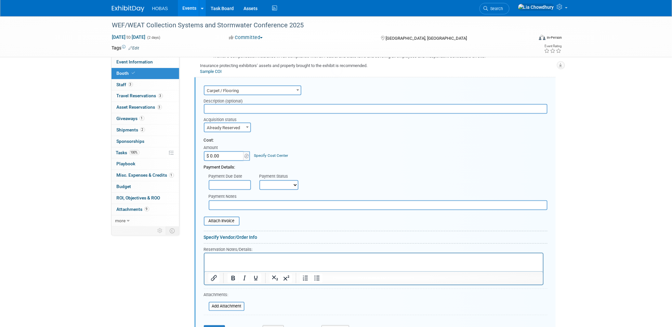
scroll to position [0, 0]
click at [239, 86] on span "Carpet / Flooring" at bounding box center [252, 90] width 96 height 9
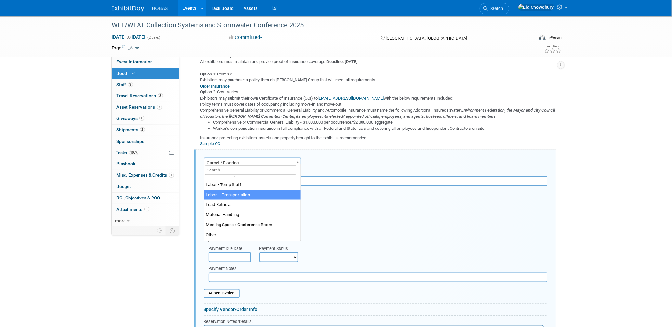
scroll to position [130, 0]
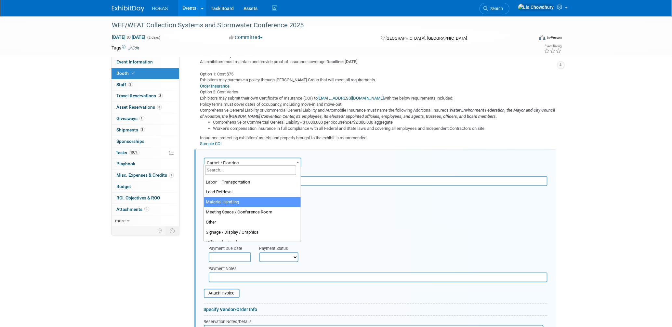
select select "10"
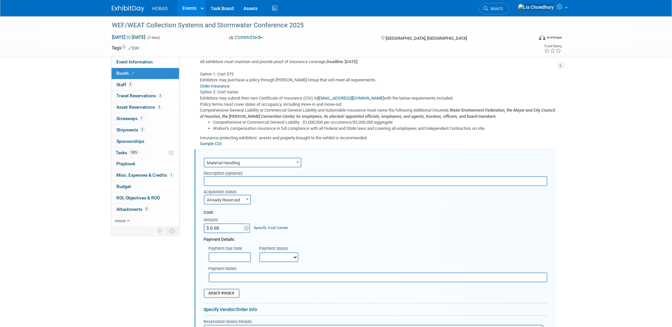
click at [241, 176] on input "text" at bounding box center [376, 181] width 344 height 10
click at [228, 272] on input "text" at bounding box center [378, 277] width 339 height 10
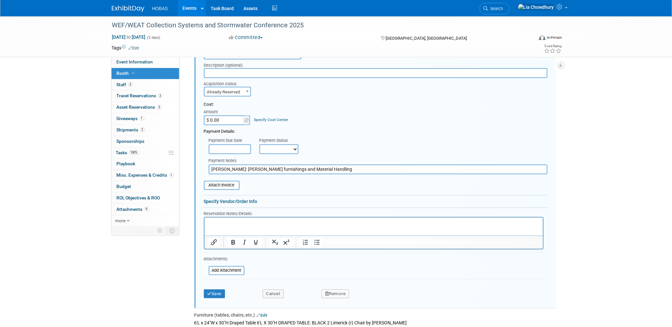
scroll to position [507, 0]
type input "Freeman: Booth furnishings and Material Handling"
click at [216, 144] on input "text" at bounding box center [230, 149] width 42 height 10
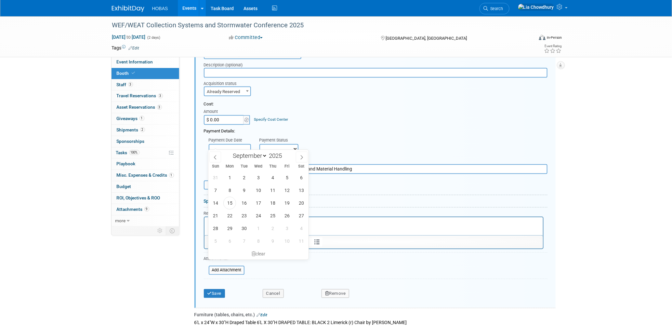
click at [275, 144] on select "Not Paid Yet Partially Paid Paid in Full" at bounding box center [278, 149] width 39 height 10
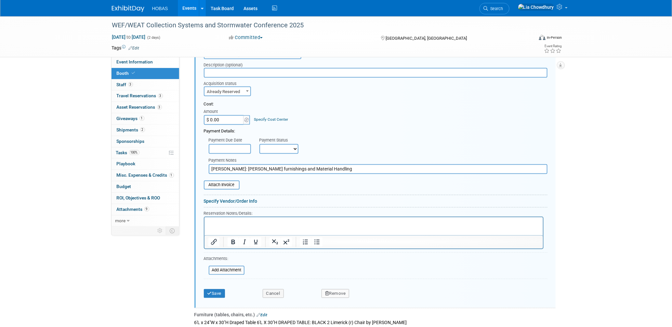
select select "1"
click at [259, 144] on select "Not Paid Yet Partially Paid Paid in Full" at bounding box center [278, 149] width 39 height 10
click at [225, 116] on input "$ 0.00" at bounding box center [224, 120] width 41 height 10
paste input "972.05"
type input "$ 972.05"
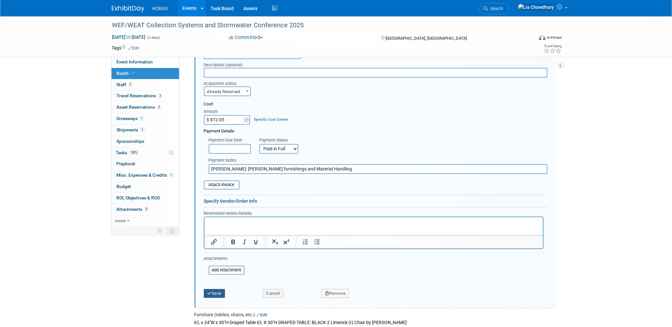
drag, startPoint x: 215, startPoint y: 287, endPoint x: 221, endPoint y: 284, distance: 7.3
click at [215, 289] on button "Save" at bounding box center [214, 293] width 21 height 9
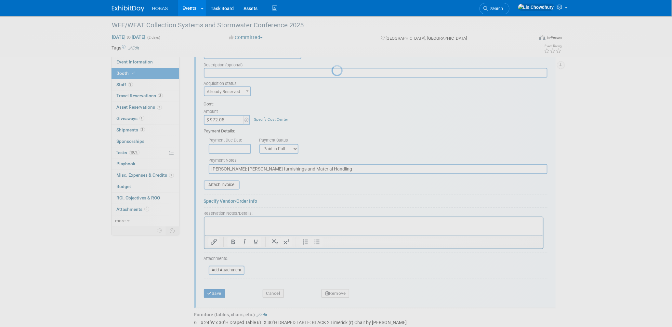
scroll to position [464, 0]
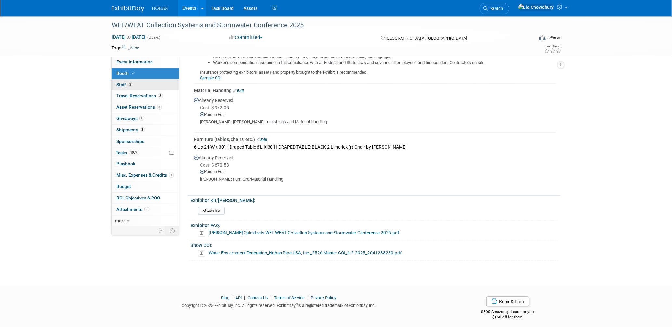
click at [129, 84] on span "3" at bounding box center [130, 84] width 5 height 5
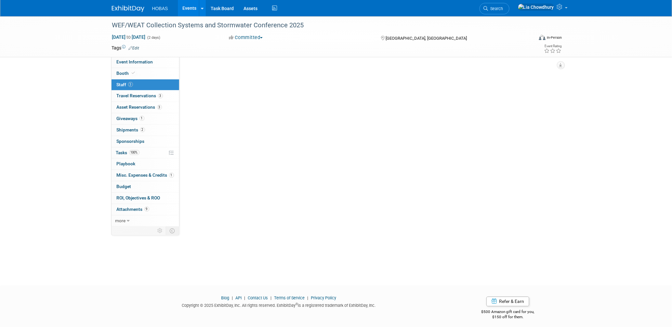
scroll to position [0, 0]
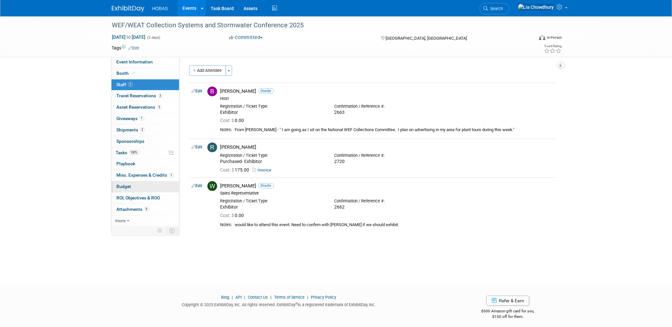
click at [129, 188] on span "Budget" at bounding box center [124, 186] width 15 height 5
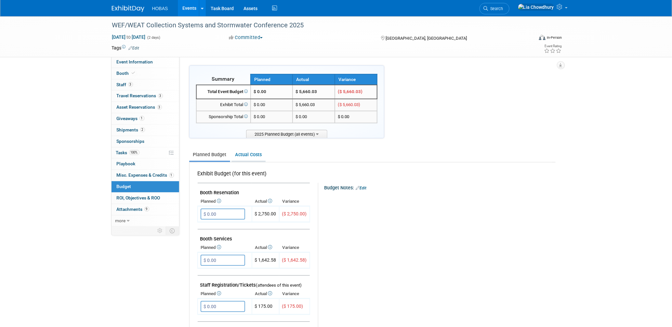
click at [244, 157] on link "Actual Costs" at bounding box center [248, 155] width 34 height 12
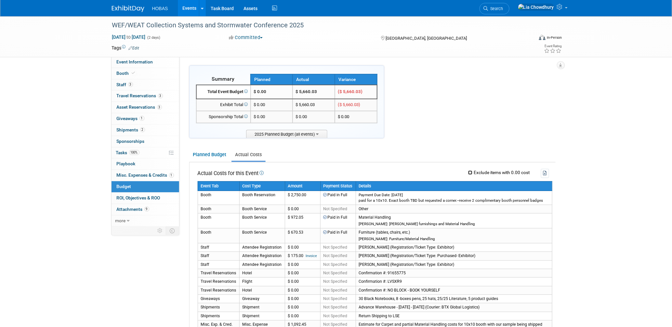
click at [470, 172] on input "Exclude items with 0.00 cost" at bounding box center [470, 172] width 4 height 4
checkbox input "true"
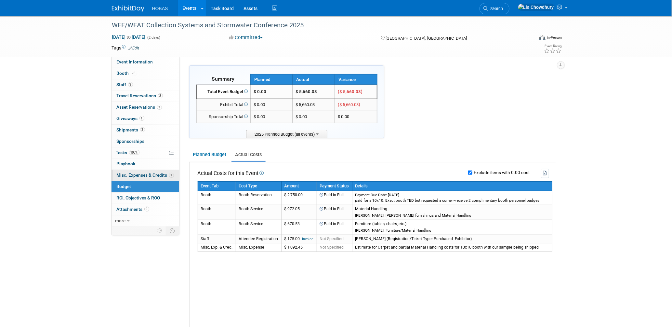
click at [128, 175] on span "Misc. Expenses & Credits 1" at bounding box center [145, 174] width 57 height 5
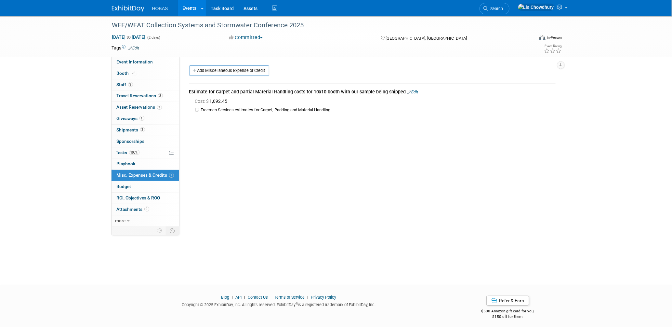
click at [415, 90] on link "Edit" at bounding box center [413, 92] width 11 height 5
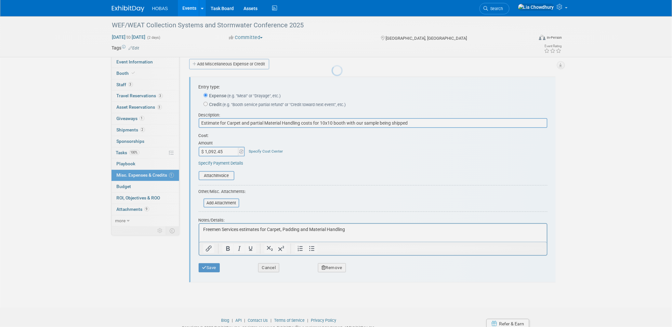
scroll to position [9, 0]
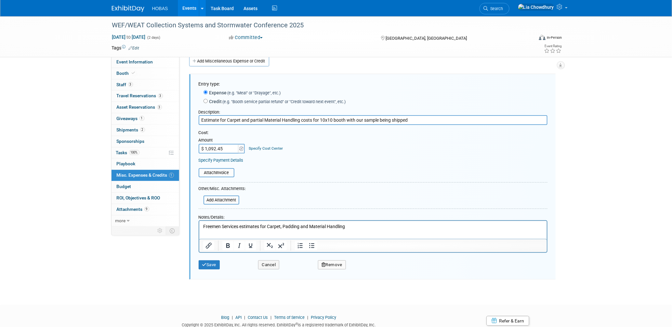
click at [333, 265] on button "Remove" at bounding box center [332, 264] width 28 height 9
click at [361, 272] on link "Yes" at bounding box center [368, 270] width 19 height 10
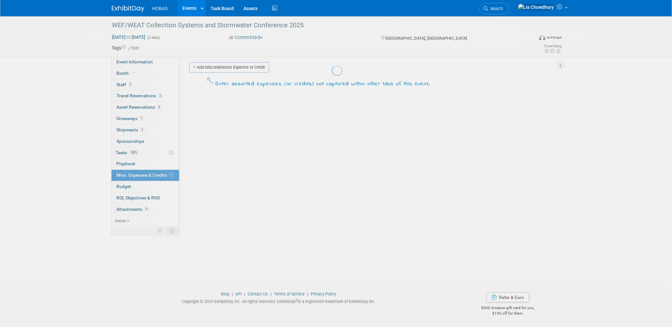
scroll to position [3, 0]
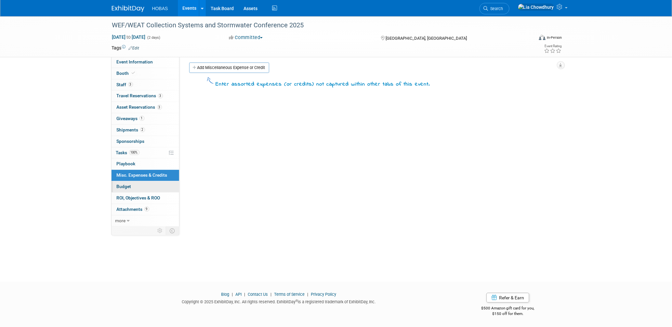
click at [127, 185] on span "Budget" at bounding box center [124, 186] width 15 height 5
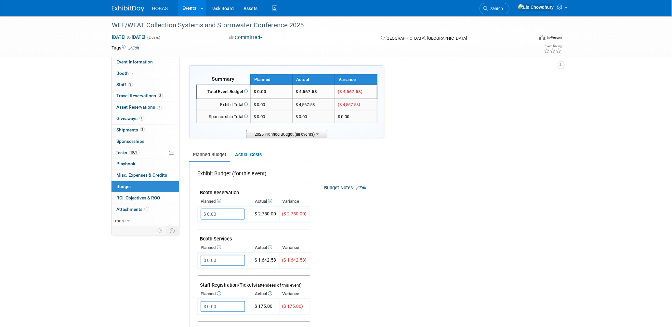
click at [277, 132] on span "2025 Planned Budget (all events)" at bounding box center [286, 134] width 81 height 8
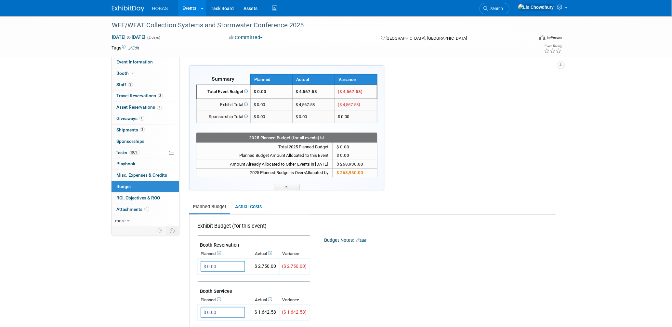
click at [246, 215] on td "Exhibit Budget (for this event)" at bounding box center [254, 225] width 112 height 20
click at [246, 210] on link "Actual Costs" at bounding box center [248, 207] width 34 height 12
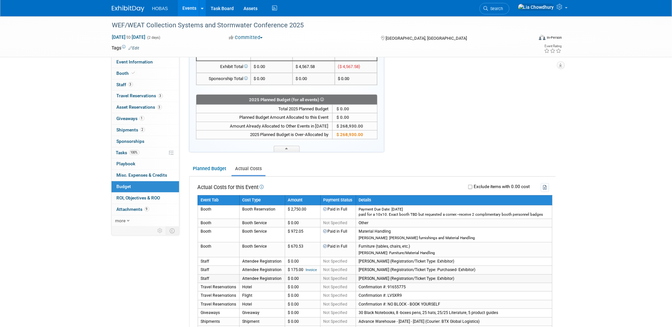
scroll to position [108, 0]
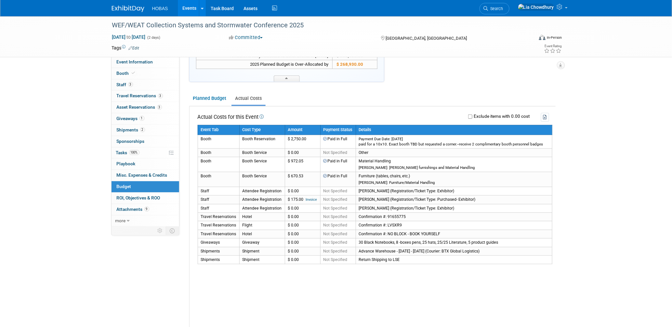
click at [472, 116] on label "Exclude items with 0.00 cost" at bounding box center [501, 116] width 58 height 5
click at [471, 116] on input "Exclude items with 0.00 cost" at bounding box center [470, 116] width 4 height 4
checkbox input "true"
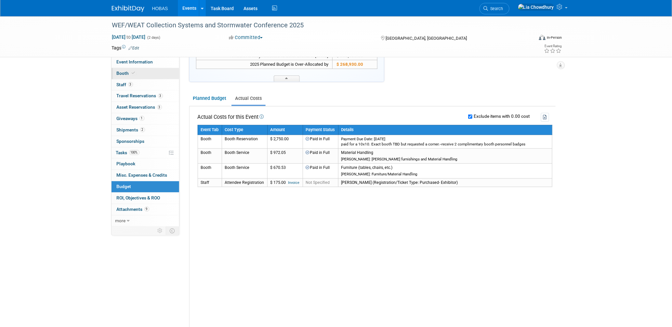
drag, startPoint x: 124, startPoint y: 72, endPoint x: 131, endPoint y: 76, distance: 7.9
click at [124, 72] on span "Booth" at bounding box center [127, 73] width 20 height 5
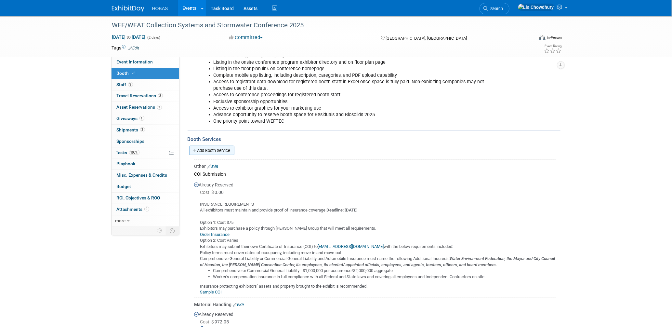
scroll to position [253, 0]
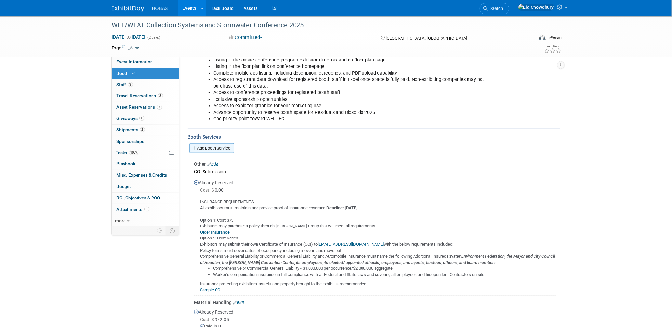
click at [210, 148] on link "Add Booth Service" at bounding box center [211, 147] width 45 height 9
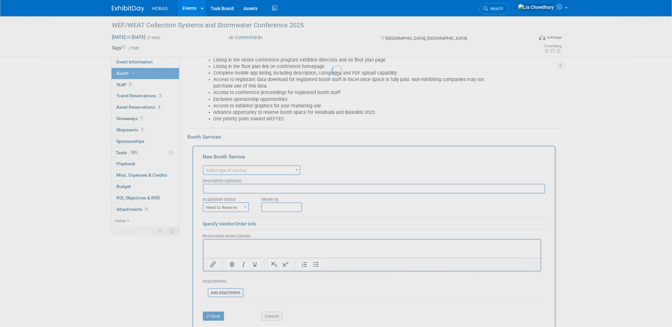
scroll to position [0, 0]
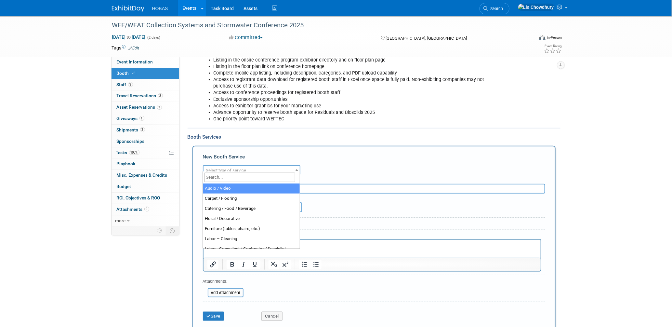
click at [225, 168] on span "Select type of service" at bounding box center [226, 170] width 40 height 5
select select "1"
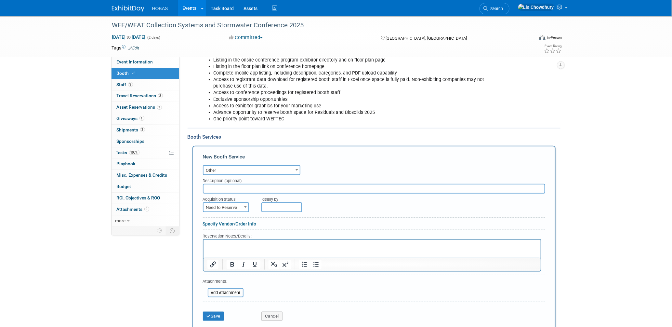
click at [224, 185] on input "text" at bounding box center [374, 189] width 342 height 10
type input "Exhibit Style"
click at [228, 203] on span "Need to Reserve" at bounding box center [225, 207] width 45 height 9
select select "2"
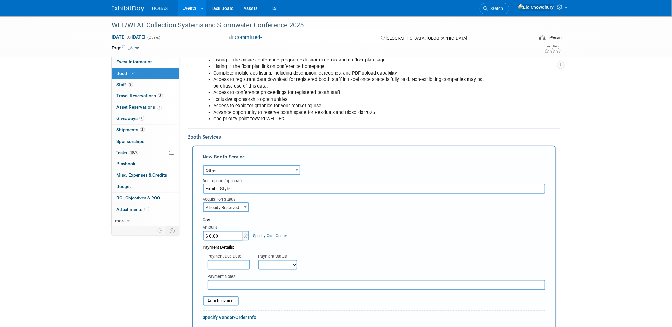
click at [277, 260] on select "Not Paid Yet Partially Paid Paid in Full" at bounding box center [277, 265] width 39 height 10
select select "1"
click at [258, 260] on select "Not Paid Yet Partially Paid Paid in Full" at bounding box center [277, 265] width 39 height 10
drag, startPoint x: 219, startPoint y: 186, endPoint x: 177, endPoint y: 186, distance: 41.6
click at [177, 186] on div "Event Information Event Info Booth Booth 3 Staff 3 Staff 3 Travel Reservations …" at bounding box center [336, 253] width 458 height 978
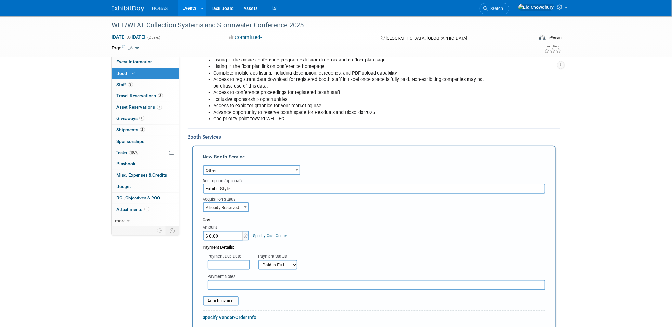
click at [239, 280] on input "text" at bounding box center [376, 285] width 337 height 10
paste input "Exhibit Style"
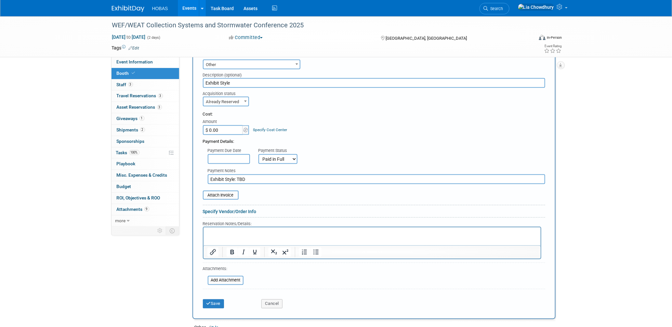
scroll to position [361, 0]
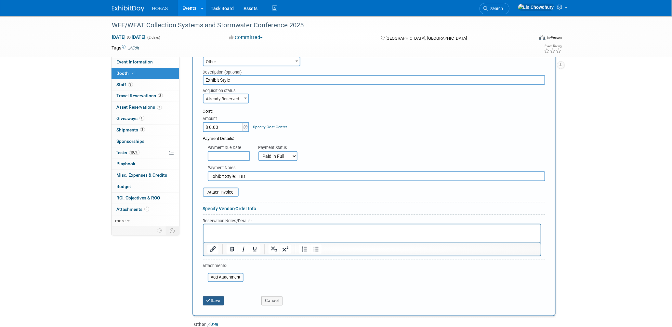
type input "Exhibit Style: TBD"
click at [212, 298] on button "Save" at bounding box center [213, 300] width 21 height 9
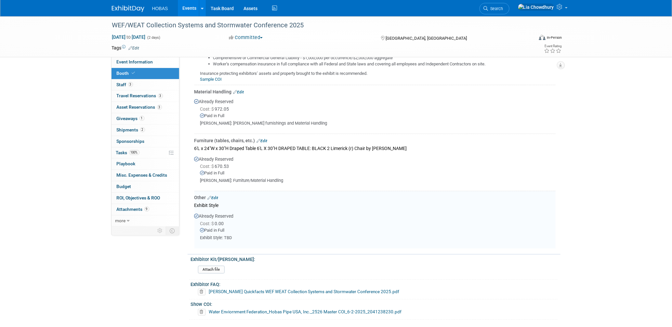
scroll to position [521, 0]
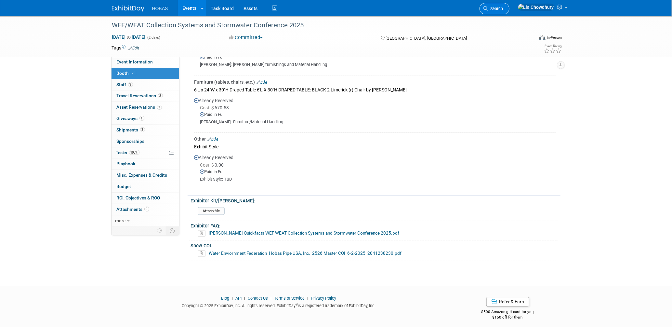
click at [509, 12] on link "Search" at bounding box center [494, 8] width 30 height 11
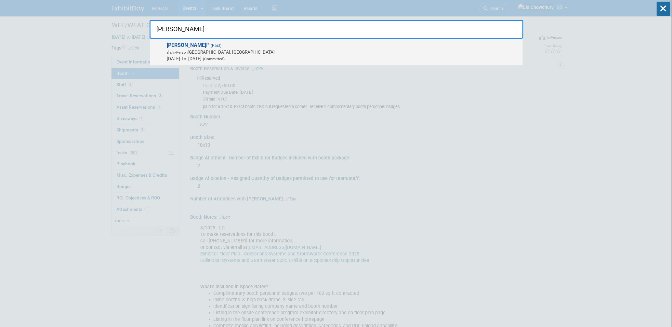
type input "gaw"
click at [220, 52] on span "In-Person Savannah, GA" at bounding box center [343, 52] width 353 height 7
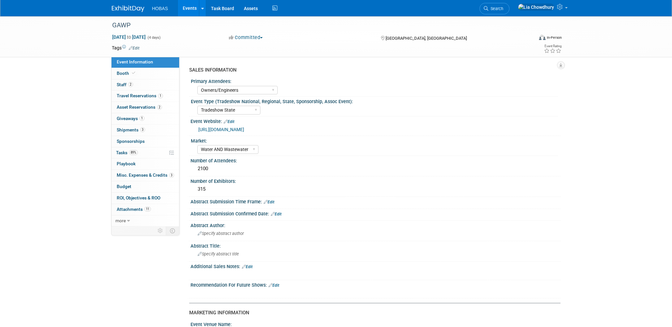
select select "Owners/Engineers"
select select "Tradeshow State"
select select "Water AND Wastewater"
select select "Exhibiting"
click at [124, 72] on span "Booth" at bounding box center [127, 73] width 20 height 5
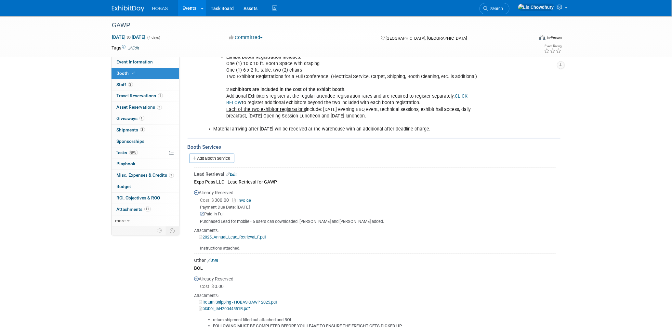
scroll to position [216, 0]
click at [203, 160] on div "Add Booth Service" at bounding box center [374, 157] width 373 height 15
click at [203, 156] on link "Add Booth Service" at bounding box center [211, 157] width 45 height 9
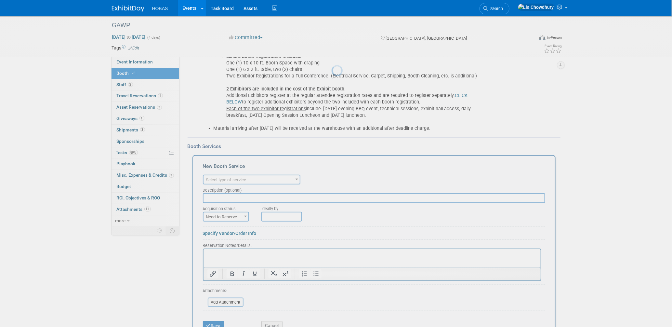
scroll to position [0, 0]
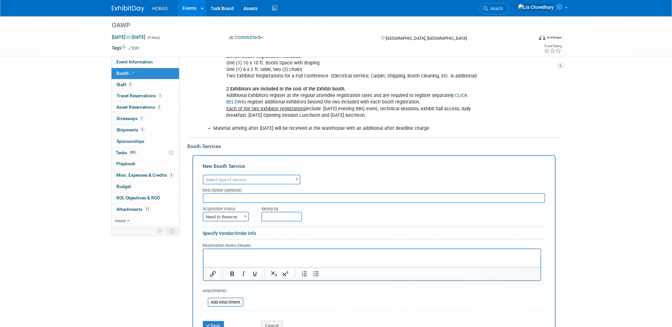
click at [248, 177] on span "Select type of service" at bounding box center [251, 179] width 96 height 9
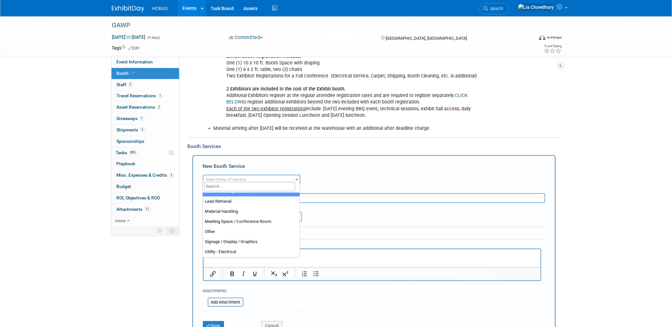
scroll to position [166, 0]
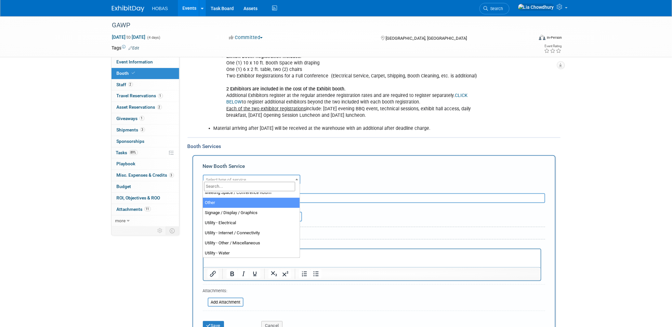
select select "1"
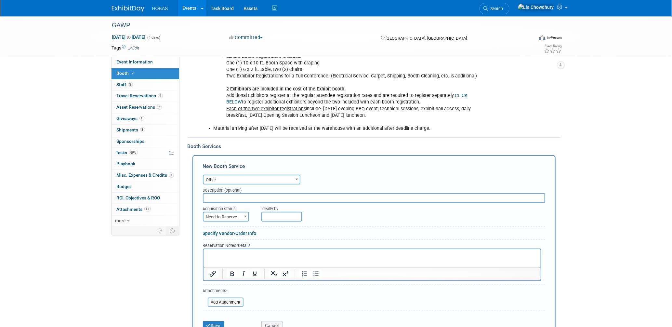
click at [222, 212] on span "Need to Reserve" at bounding box center [225, 216] width 45 height 9
select select "2"
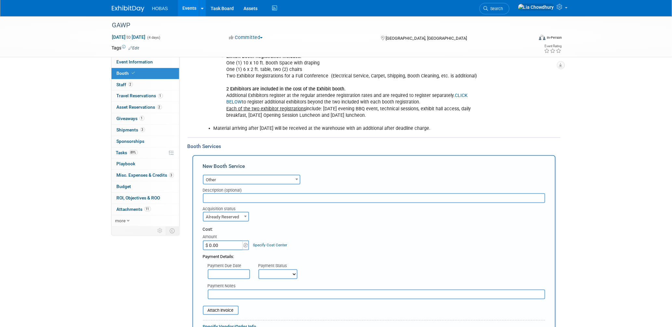
click at [274, 269] on select "Not Paid Yet Partially Paid Paid in Full" at bounding box center [277, 274] width 39 height 10
select select "3"
click at [258, 269] on select "Not Paid Yet Partially Paid Paid in Full" at bounding box center [277, 274] width 39 height 10
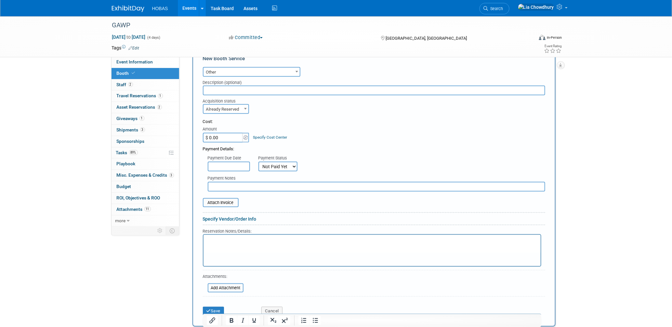
scroll to position [325, 0]
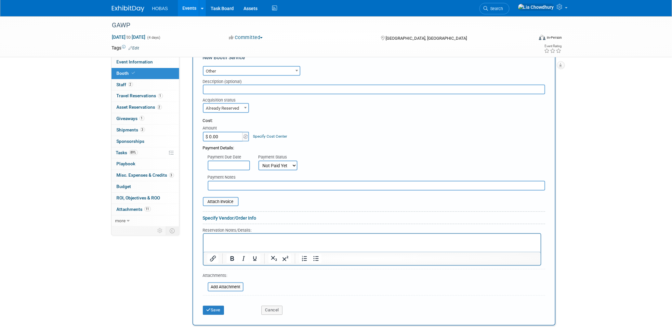
click at [232, 181] on input "text" at bounding box center [376, 186] width 337 height 10
paste input "Exhibit Style"
drag, startPoint x: 252, startPoint y: 181, endPoint x: 162, endPoint y: 179, distance: 90.0
click at [162, 179] on div "Event Information Event Info Booth Booth 2 Staff 2 Staff 1 Travel Reservations …" at bounding box center [336, 161] width 458 height 940
type input "Exhibit Style: TBD"
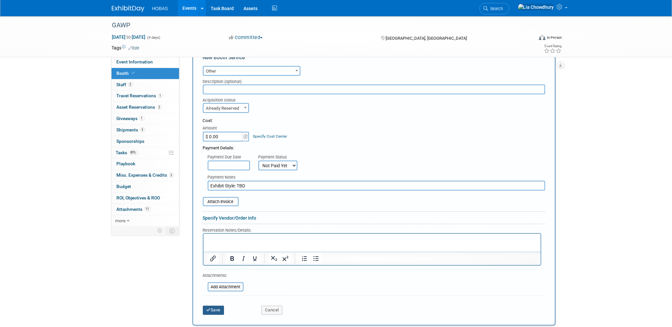
click at [217, 306] on button "Save" at bounding box center [213, 310] width 21 height 9
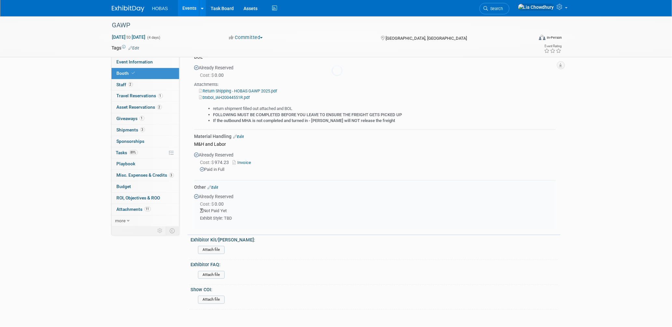
scroll to position [473, 0]
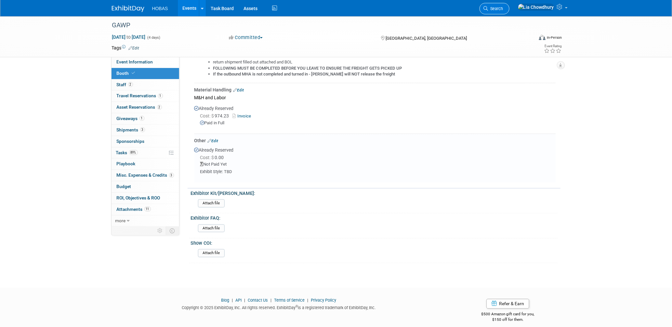
click at [503, 8] on span "Search" at bounding box center [495, 8] width 15 height 5
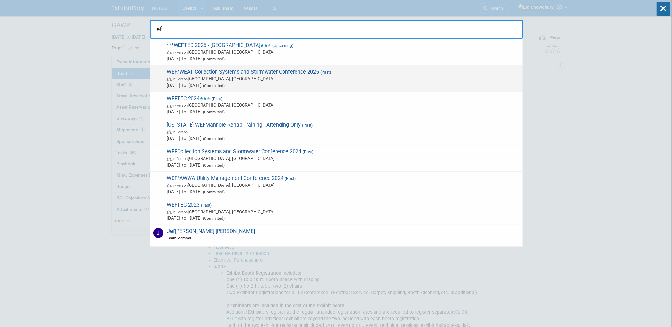
type input "ef"
click at [209, 71] on span "W EF /WEAT Collection Systems and Stormwater Conference 2025 (Past) In-Person H…" at bounding box center [342, 79] width 355 height 20
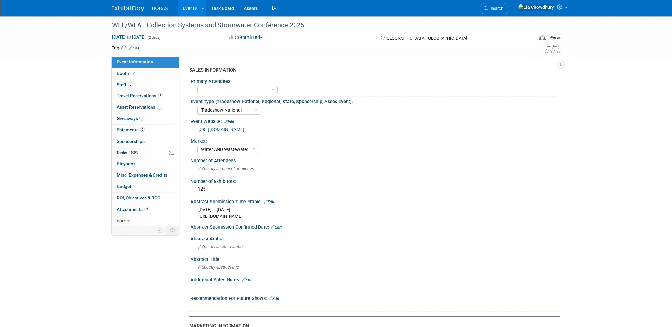
select select "Tradeshow National"
select select "Water AND Wastewater"
select select "Exhibiting"
click at [124, 72] on span "Booth" at bounding box center [127, 73] width 20 height 5
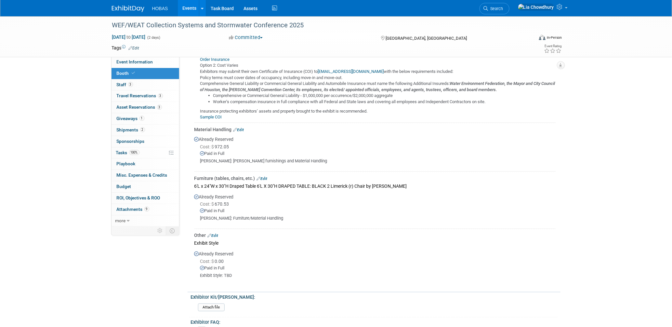
scroll to position [433, 0]
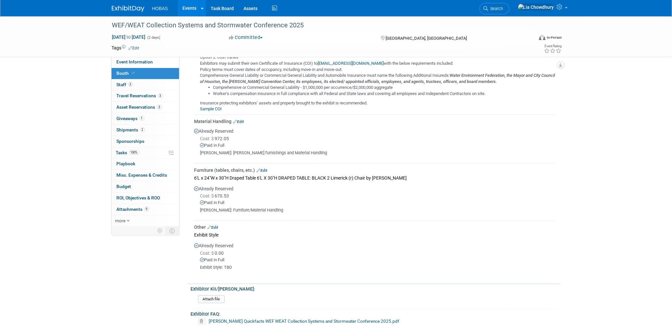
click at [238, 119] on link "Edit" at bounding box center [238, 121] width 11 height 5
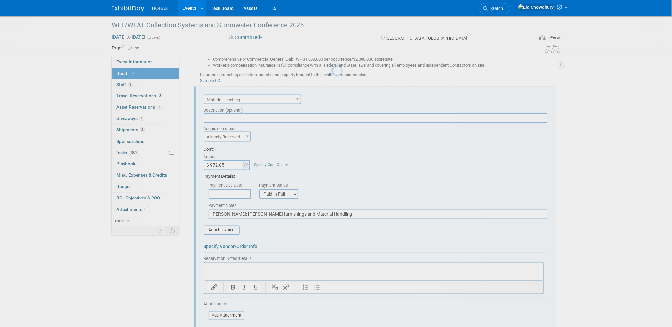
scroll to position [0, 0]
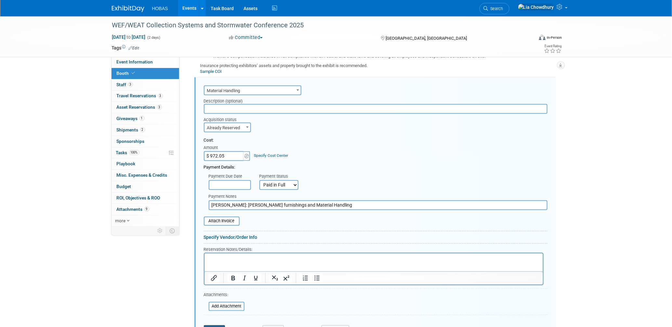
click at [216, 325] on button "Save" at bounding box center [214, 329] width 21 height 9
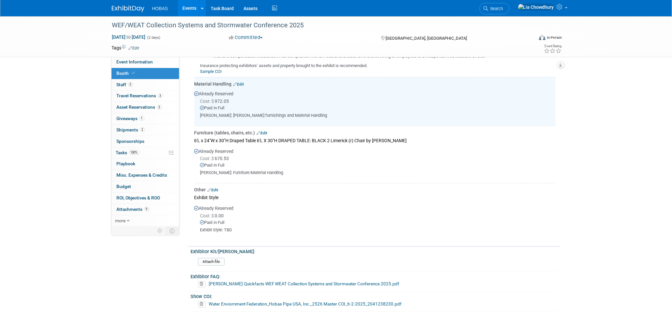
click at [216, 188] on link "Edit" at bounding box center [213, 190] width 11 height 5
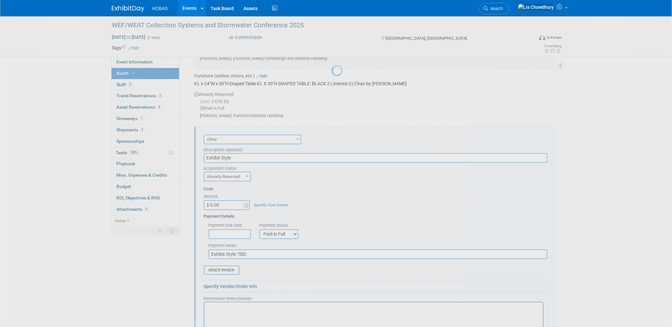
scroll to position [577, 0]
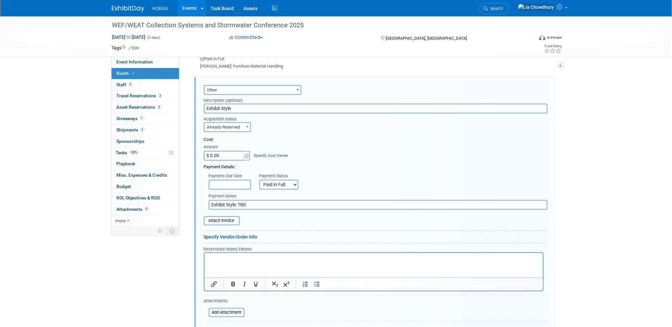
click at [281, 180] on select "Not Paid Yet Partially Paid Paid in Full" at bounding box center [278, 185] width 39 height 10
select select "3"
click at [259, 180] on select "Not Paid Yet Partially Paid Paid in Full" at bounding box center [278, 185] width 39 height 10
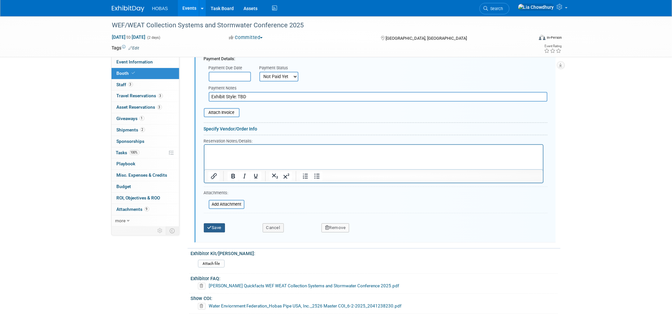
click at [219, 223] on button "Save" at bounding box center [214, 227] width 21 height 9
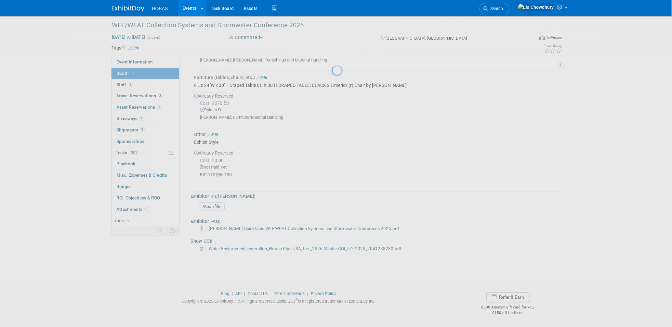
scroll to position [521, 0]
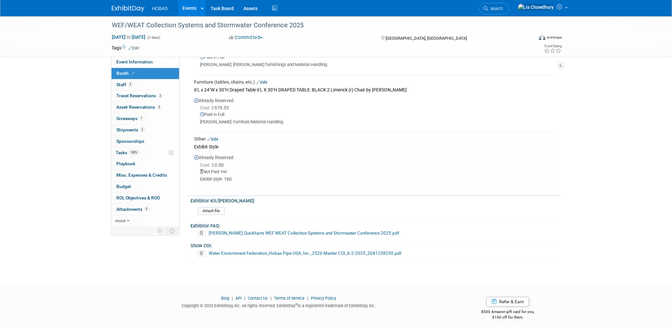
click at [195, 4] on link "Events" at bounding box center [190, 8] width 24 height 16
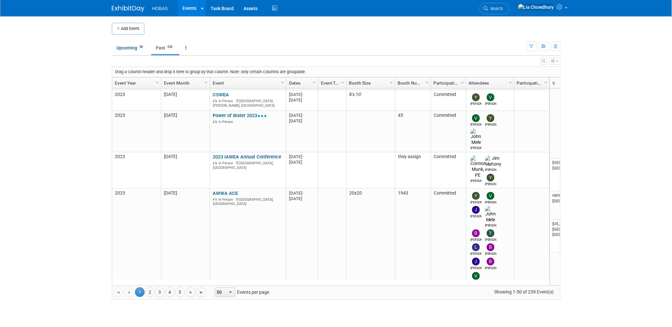
click at [221, 82] on link "Event" at bounding box center [247, 82] width 69 height 11
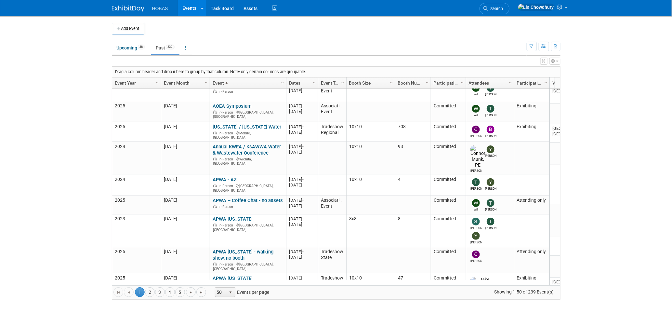
click at [162, 49] on link "Past 239" at bounding box center [165, 48] width 28 height 12
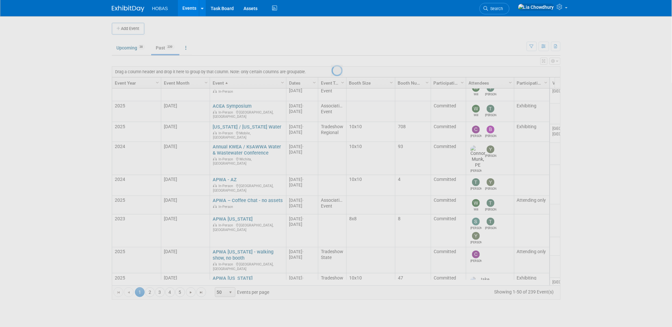
click at [332, 82] on div at bounding box center [336, 163] width 9 height 327
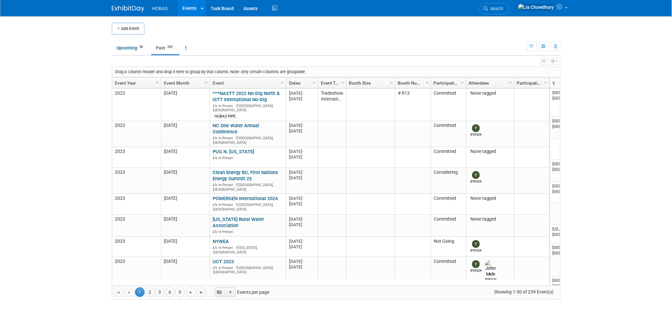
click at [132, 83] on link "Event Year" at bounding box center [136, 82] width 42 height 11
click at [128, 80] on link "Event Year" at bounding box center [136, 82] width 42 height 11
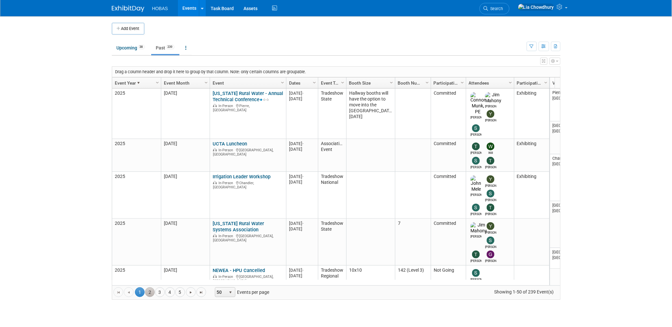
click at [150, 291] on link "2" at bounding box center [150, 292] width 10 height 10
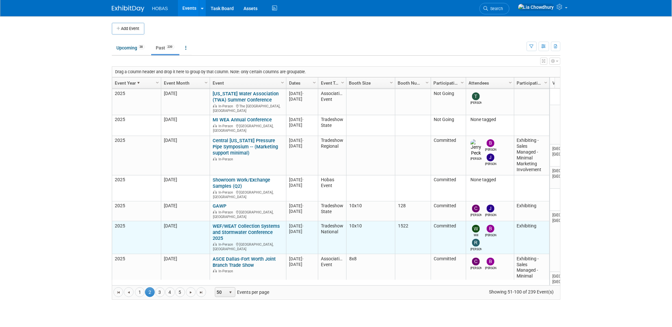
scroll to position [777, 0]
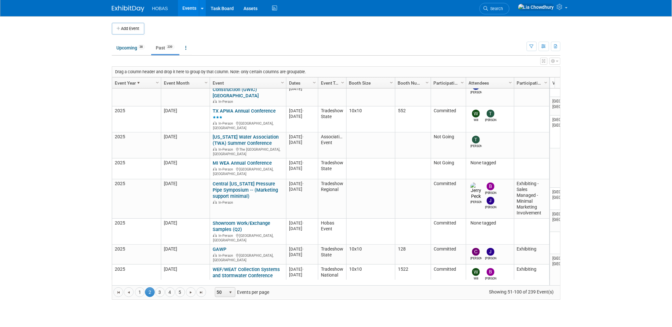
click at [235, 299] on link "ASCE Dallas-Fort Worth Joint Branch Trade Show" at bounding box center [244, 305] width 63 height 12
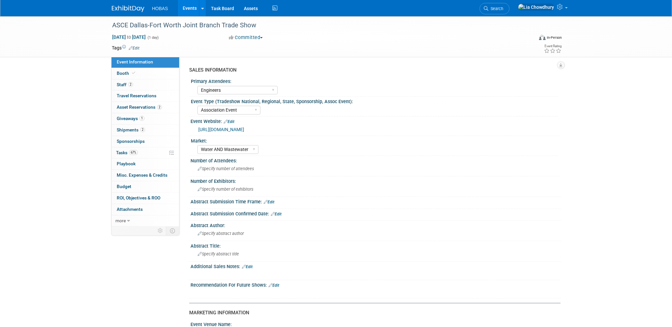
select select "Engineers"
select select "Association Event"
select select "Water AND Wastewater"
select select "Exhibiting - Sales Managed - Minimal Marketing Involvement"
click at [117, 74] on span "Booth" at bounding box center [127, 73] width 20 height 5
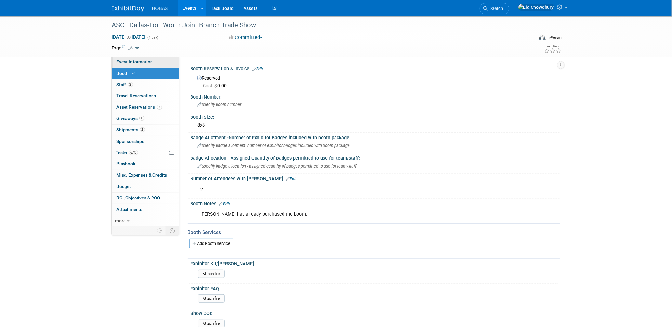
click at [118, 64] on span "Event Information" at bounding box center [135, 61] width 36 height 5
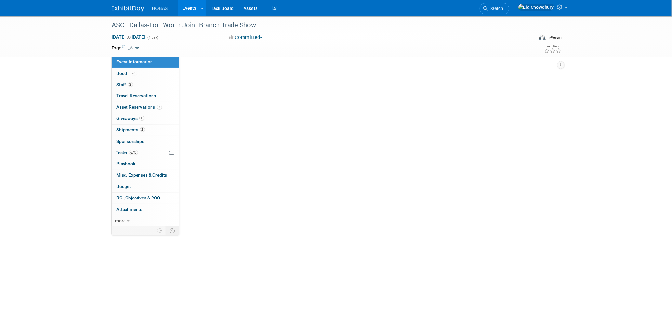
select select "Engineers"
select select "Association Event"
select select "Water AND Wastewater"
select select "Exhibiting - Sales Managed - Minimal Marketing Involvement"
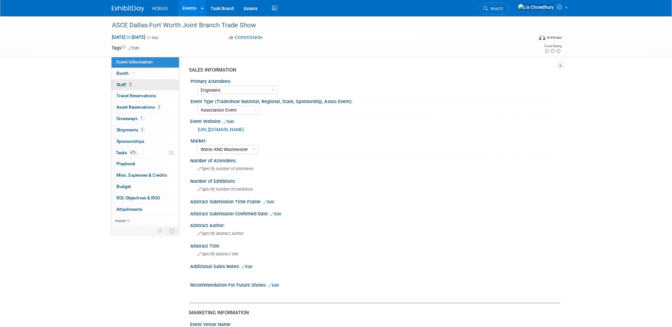
click span "Staff 2"
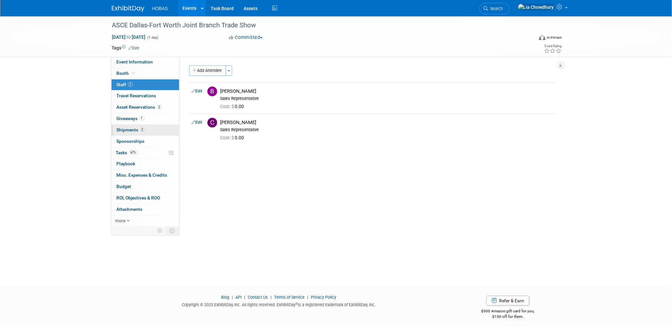
click span "Shipments 2"
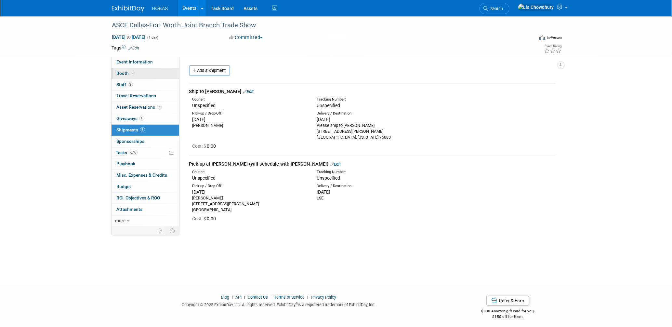
click span "Booth"
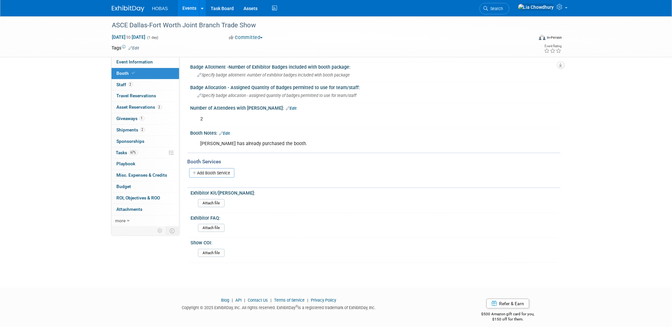
scroll to position [71, 0]
click link "Add Booth Service"
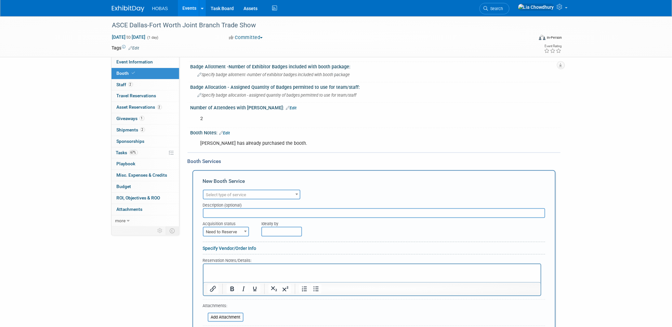
scroll to position [0, 0]
click span "Select type of service"
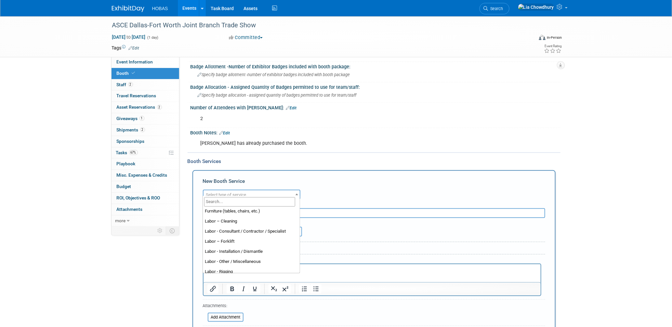
scroll to position [144, 0]
select select "1"
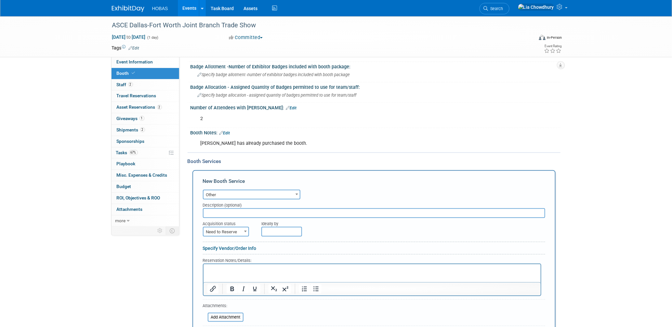
click span "Need to Reserve"
select select "2"
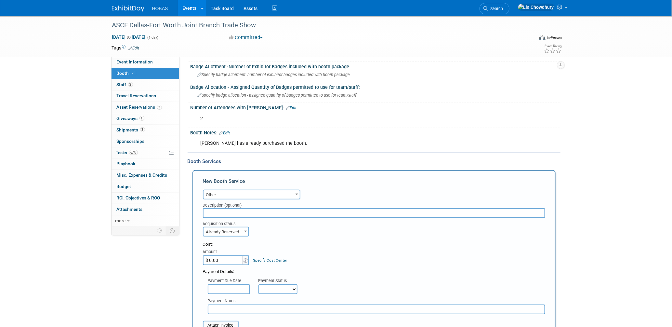
click select "Not Paid Yet Partially Paid Paid in Full"
select select "3"
click select "Not Paid Yet Partially Paid Paid in Full"
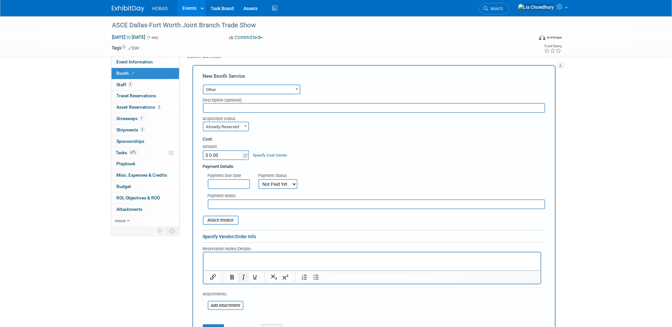
scroll to position [179, 0]
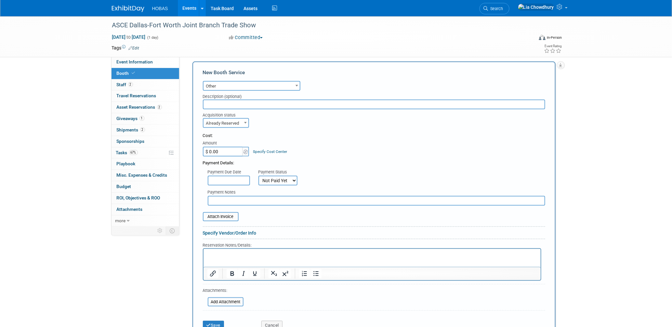
click input "text"
paste input "Exhibit Style: TBD"
type input "Exhibit Style: TBD"
click button "Save"
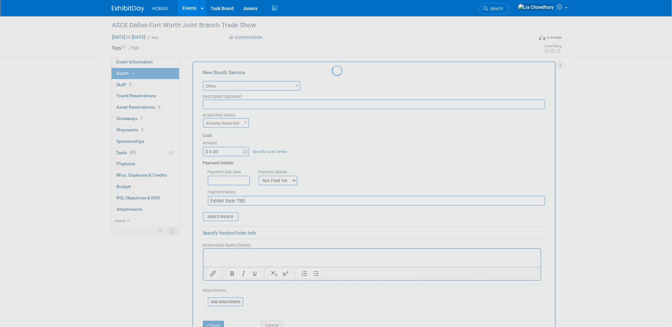
scroll to position [120, 0]
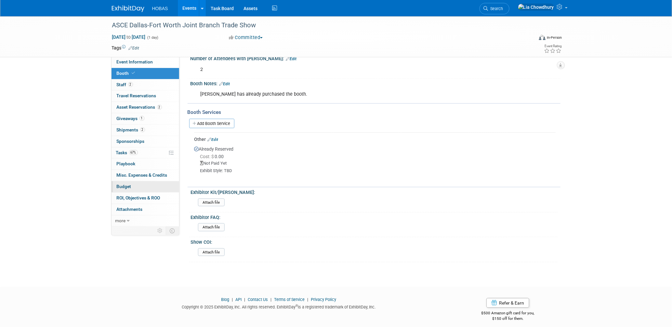
click span "Budget"
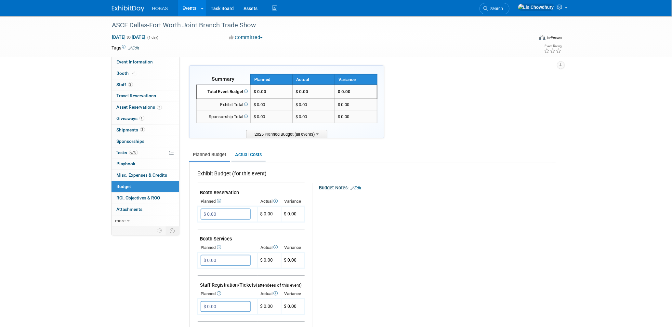
click link "Actual Costs"
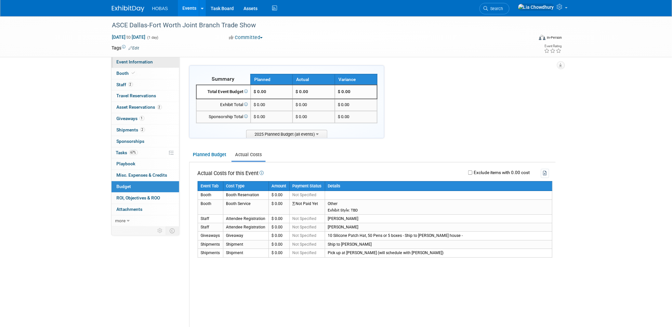
click span "Event Information"
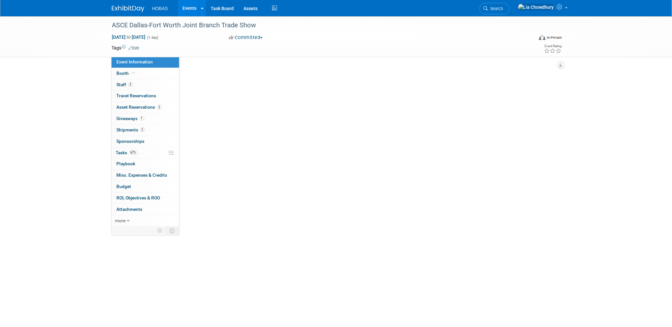
select select "Engineers"
select select "Association Event"
select select "Water AND Wastewater"
select select "Exhibiting - Sales Managed - Minimal Marketing Involvement"
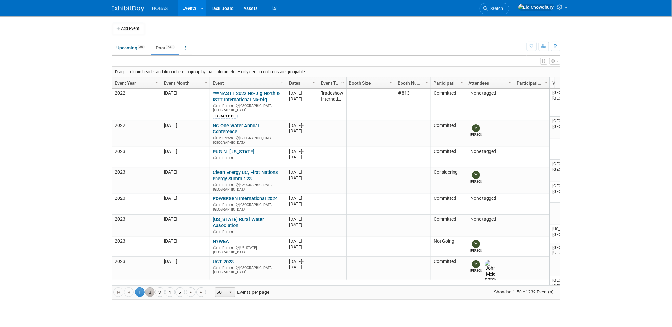
click at [150, 293] on link "2" at bounding box center [150, 292] width 10 height 10
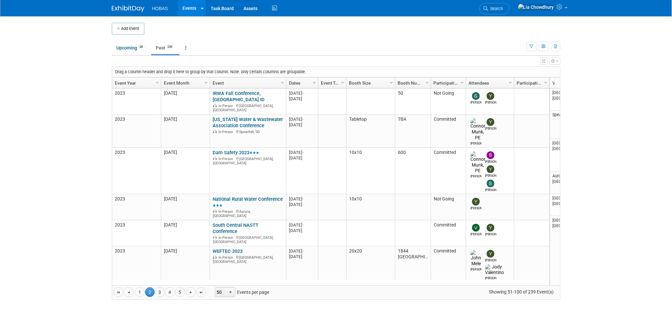
click at [130, 82] on link "Event Year" at bounding box center [136, 82] width 42 height 11
click at [128, 82] on link "Event Year" at bounding box center [136, 82] width 42 height 11
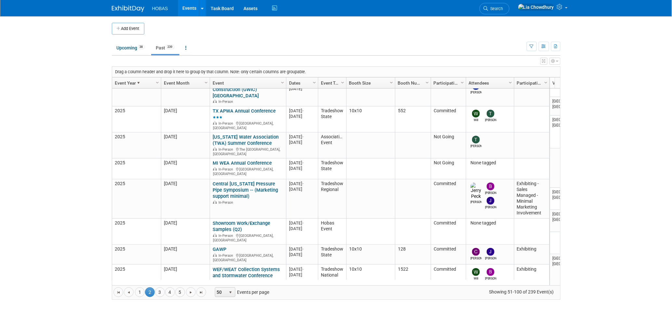
scroll to position [821, 0]
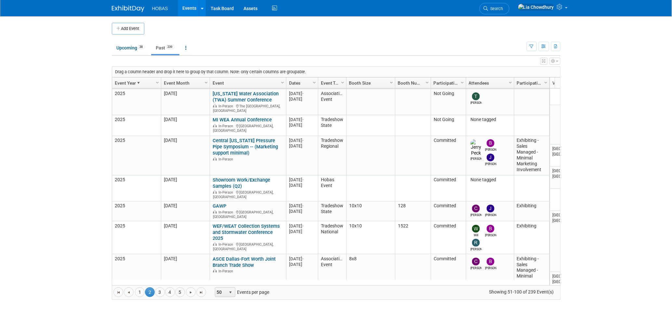
click at [234, 295] on link "KY/TN Water Professional Conference (WPC25)" at bounding box center [241, 301] width 56 height 12
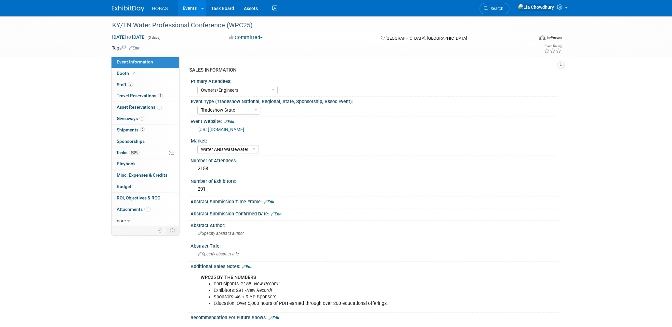
select select "Owners/Engineers"
select select "Tradeshow State"
select select "Water AND Wastewater"
select select "Exhibiting"
click at [121, 71] on span "Booth" at bounding box center [127, 73] width 20 height 5
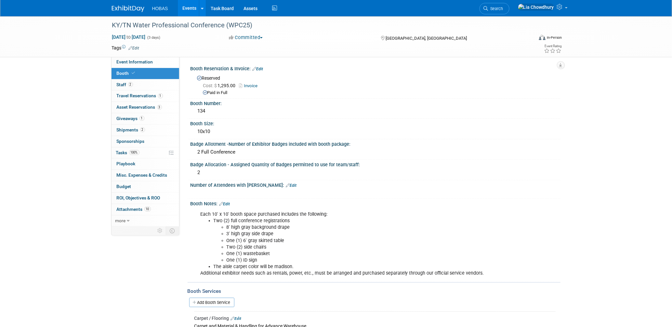
click at [251, 90] on div "Paid in Full" at bounding box center [379, 93] width 352 height 6
click at [251, 86] on link "Invoice" at bounding box center [250, 85] width 22 height 5
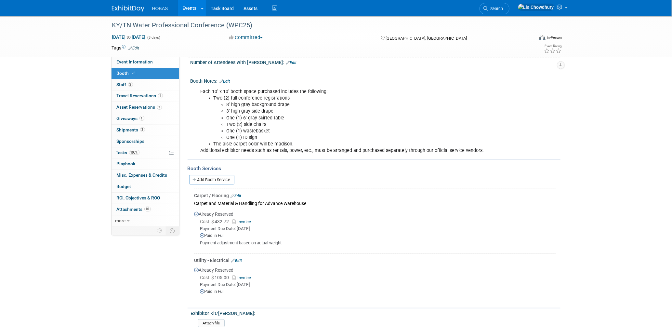
scroll to position [144, 0]
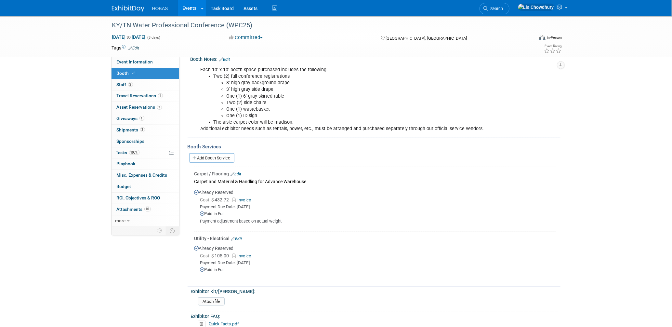
click at [248, 197] on link "Invoice" at bounding box center [243, 199] width 21 height 5
click at [245, 248] on div "Already Reserved Cost: $ 105.00 Invoice Payment Due Date: [DATE] Paid in Full" at bounding box center [374, 260] width 361 height 36
click at [247, 253] on link "Invoice" at bounding box center [243, 255] width 21 height 5
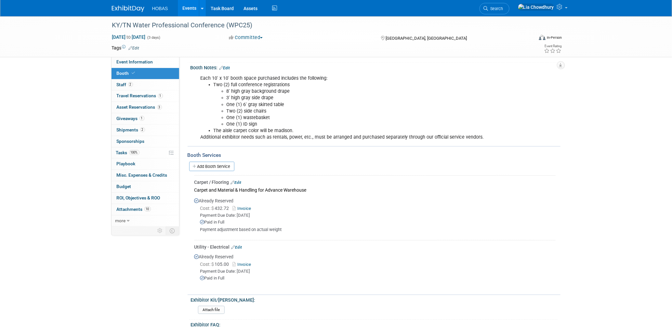
scroll to position [129, 0]
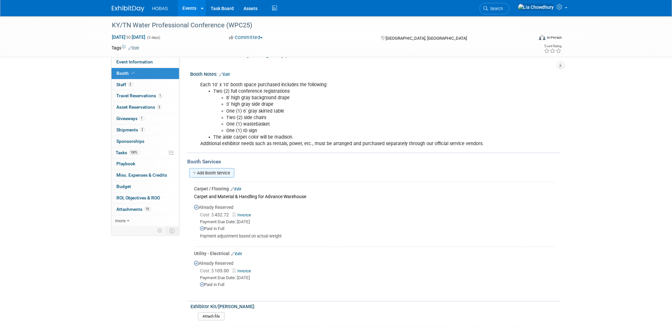
click at [227, 169] on link "Add Booth Service" at bounding box center [211, 172] width 45 height 9
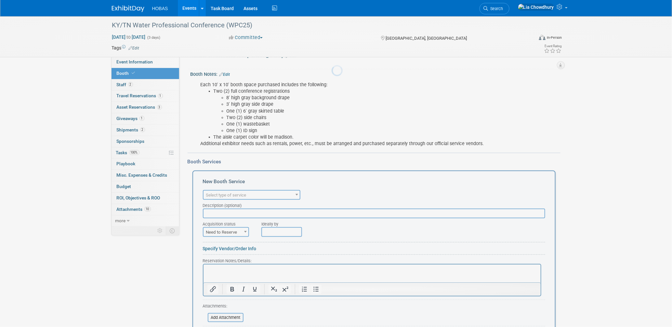
scroll to position [0, 0]
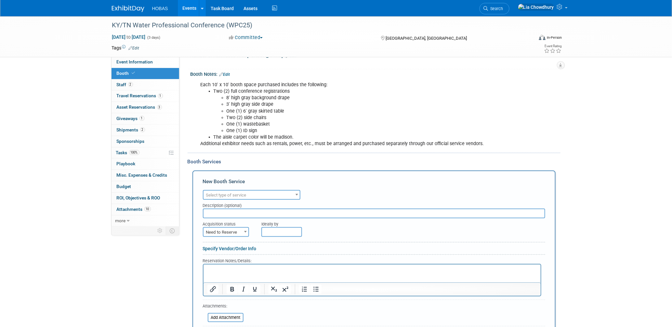
click at [236, 194] on span "Select type of service" at bounding box center [251, 194] width 96 height 9
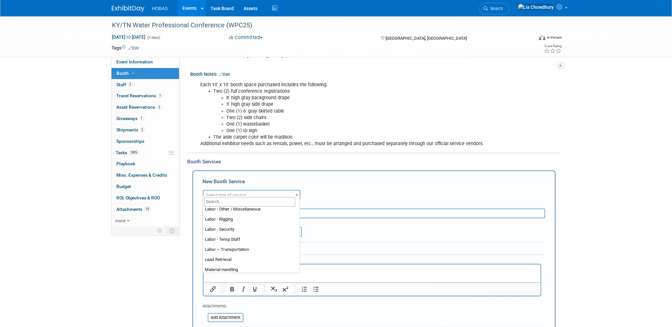
scroll to position [94, 0]
select select "10"
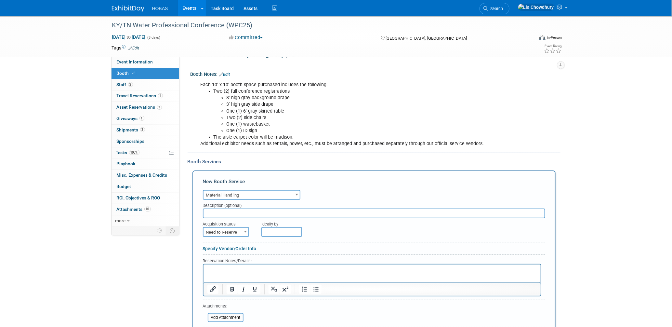
click at [229, 228] on span "Need to Reserve" at bounding box center [225, 232] width 45 height 9
select select "2"
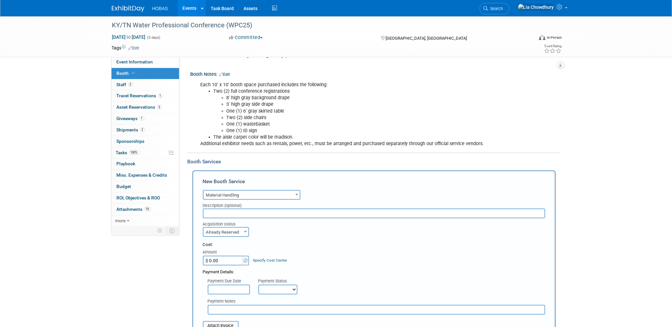
click at [272, 285] on select "Not Paid Yet Partially Paid Paid in Full" at bounding box center [277, 289] width 39 height 10
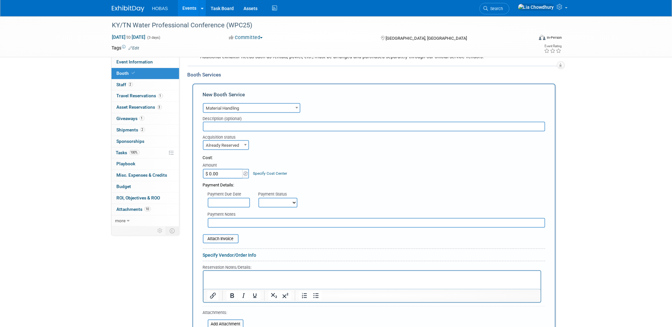
scroll to position [274, 0]
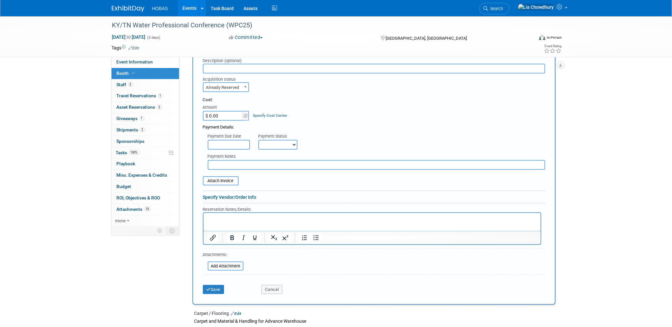
click at [280, 141] on select "Not Paid Yet Partially Paid Paid in Full" at bounding box center [277, 145] width 39 height 10
select select "1"
click at [258, 140] on select "Not Paid Yet Partially Paid Paid in Full" at bounding box center [277, 145] width 39 height 10
click at [224, 160] on input "text" at bounding box center [376, 165] width 337 height 10
type input "Fern: Material Handling"
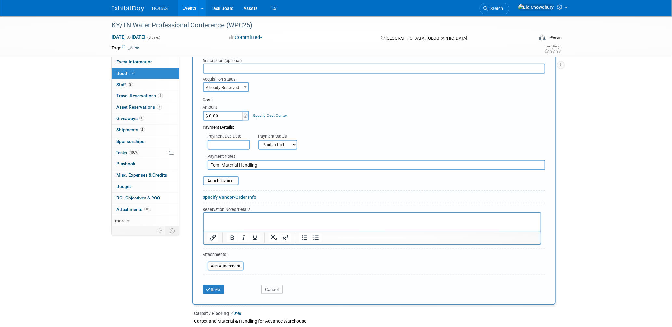
click at [265, 285] on button "Cancel" at bounding box center [271, 289] width 21 height 9
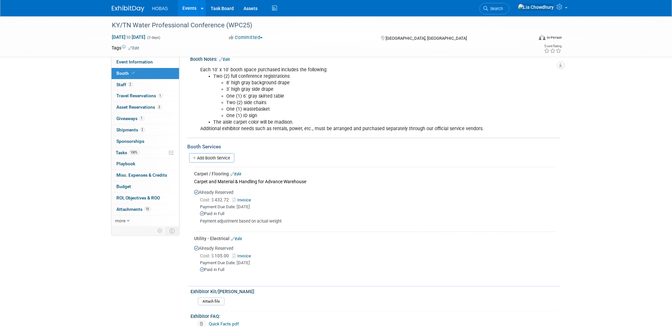
scroll to position [180, 0]
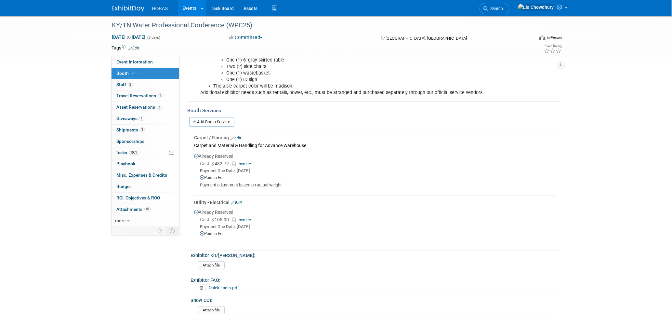
click at [240, 136] on link "Edit" at bounding box center [236, 138] width 11 height 5
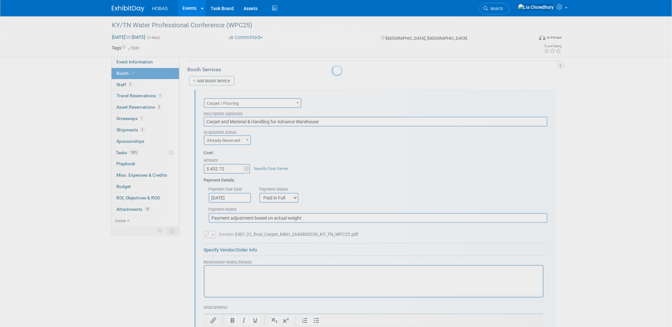
scroll to position [0, 0]
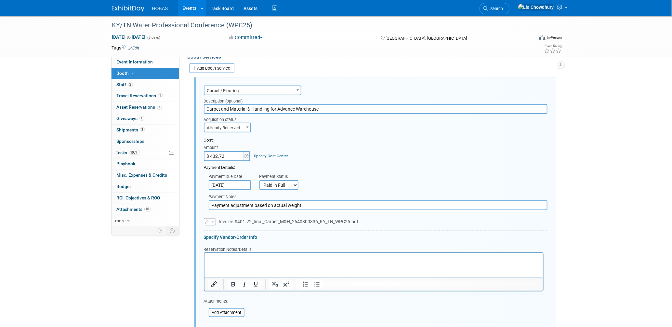
click at [216, 200] on input "Payment adjustment based on actual weight" at bounding box center [378, 205] width 339 height 10
click at [214, 200] on input "Payment adjustment based on actual weight" at bounding box center [378, 205] width 339 height 10
click at [209, 200] on input "Payment adjustment based on actual weight" at bounding box center [378, 205] width 339 height 10
drag, startPoint x: 313, startPoint y: 200, endPoint x: 172, endPoint y: 196, distance: 141.1
click at [172, 196] on div "Event Information Event Info Booth Booth 2 Staff 2 Staff 1 Travel Reservations …" at bounding box center [336, 128] width 458 height 693
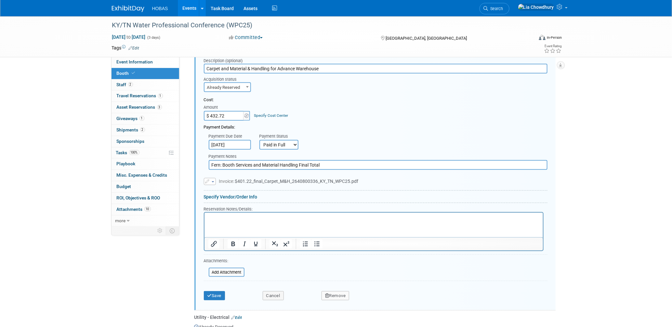
scroll to position [378, 0]
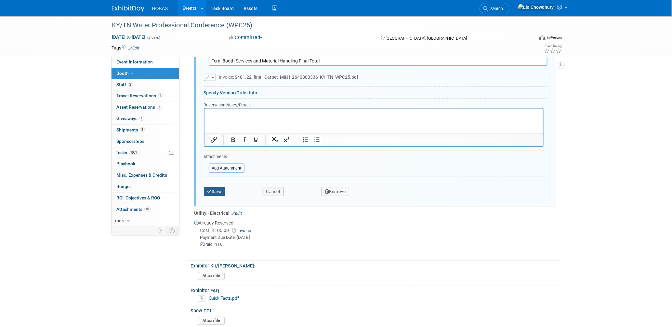
type input "Fern: Booth Services and Material Handling Final Total"
click at [215, 187] on button "Save" at bounding box center [214, 191] width 21 height 9
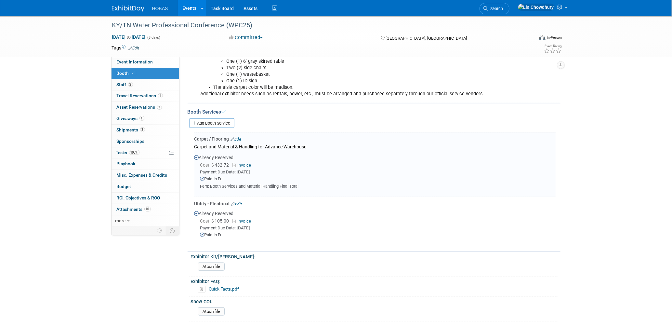
scroll to position [89, 0]
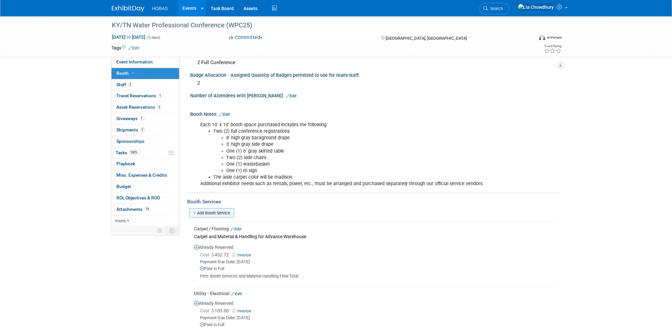
click at [211, 211] on link "Add Booth Service" at bounding box center [211, 212] width 45 height 9
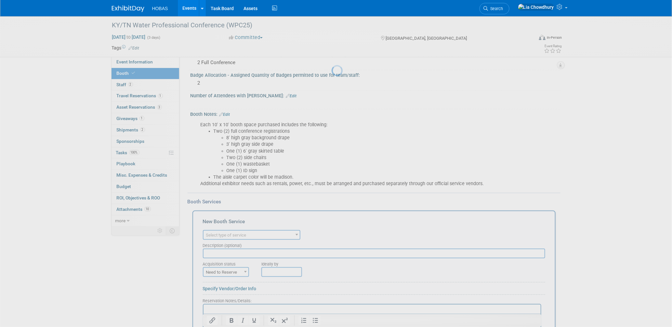
scroll to position [0, 0]
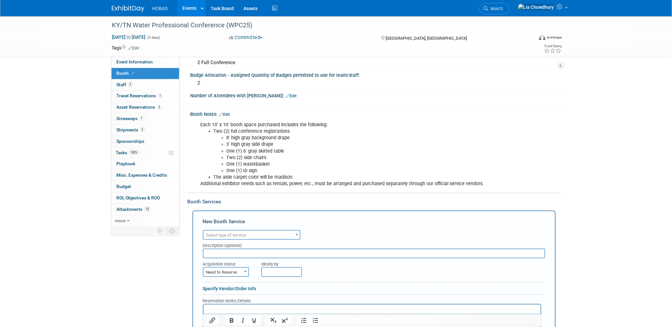
click at [228, 232] on span "Select type of service" at bounding box center [226, 234] width 40 height 5
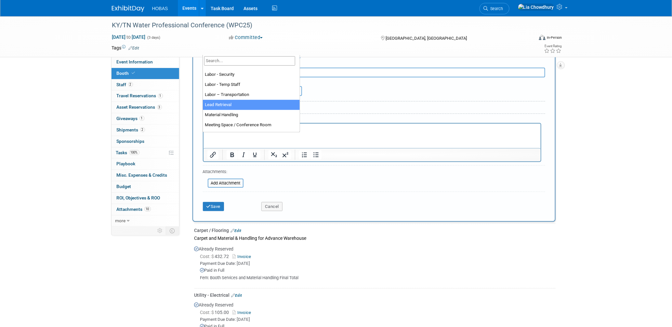
scroll to position [166, 0]
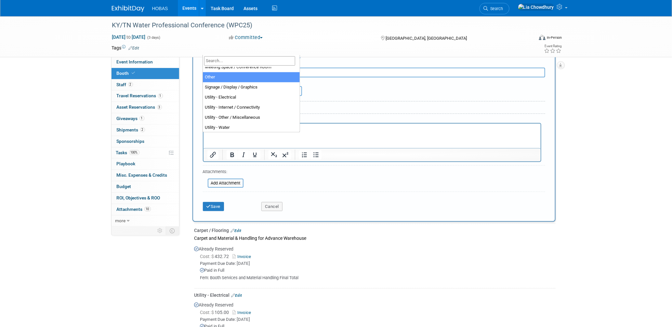
select select "1"
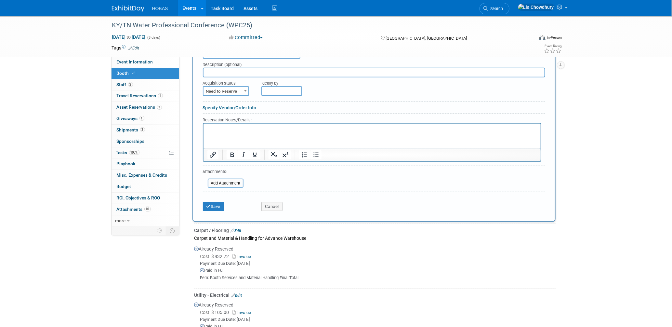
click at [232, 87] on span "Need to Reserve" at bounding box center [225, 91] width 45 height 9
select select "2"
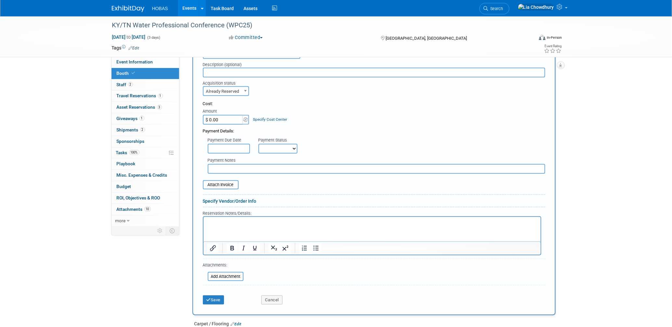
click at [284, 144] on select "Not Paid Yet Partially Paid Paid in Full" at bounding box center [277, 149] width 39 height 10
select select "3"
click at [258, 144] on select "Not Paid Yet Partially Paid Paid in Full" at bounding box center [277, 149] width 39 height 10
click at [225, 164] on input "text" at bounding box center [376, 169] width 337 height 10
paste input "Exhibit Style: TBD"
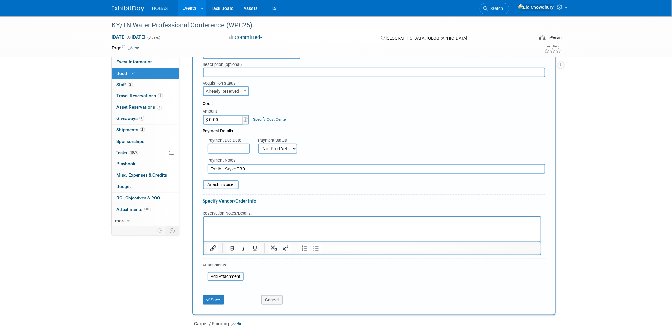
type input "Exhibit Style: TBD"
click at [225, 294] on div "Save" at bounding box center [227, 297] width 59 height 13
click at [215, 295] on button "Save" at bounding box center [213, 299] width 21 height 9
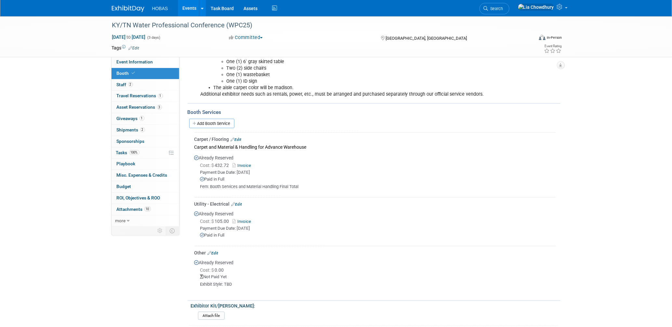
scroll to position [178, 0]
click at [247, 163] on link "Invoice" at bounding box center [243, 165] width 21 height 5
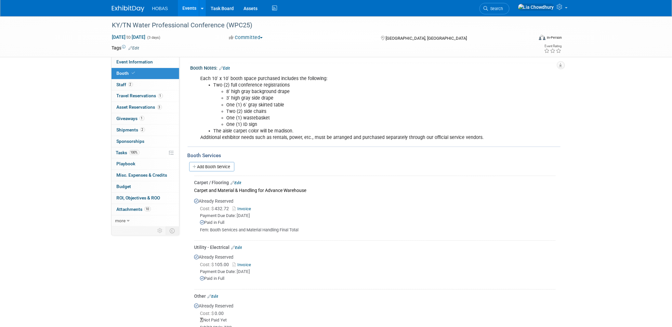
scroll to position [0, 0]
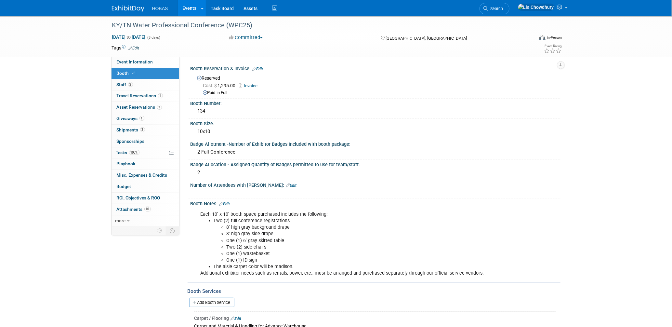
click at [189, 7] on link "Events" at bounding box center [190, 8] width 24 height 16
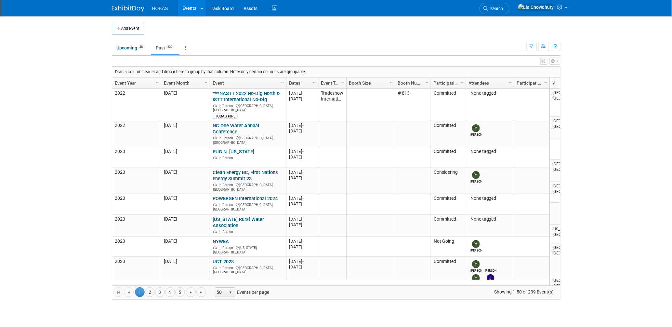
click at [162, 44] on link "Past 239" at bounding box center [165, 48] width 28 height 12
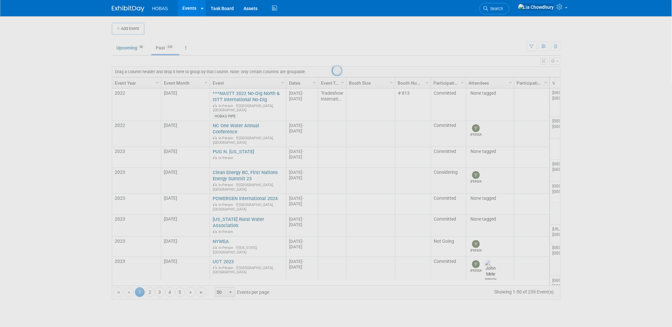
click at [332, 47] on div at bounding box center [336, 163] width 9 height 327
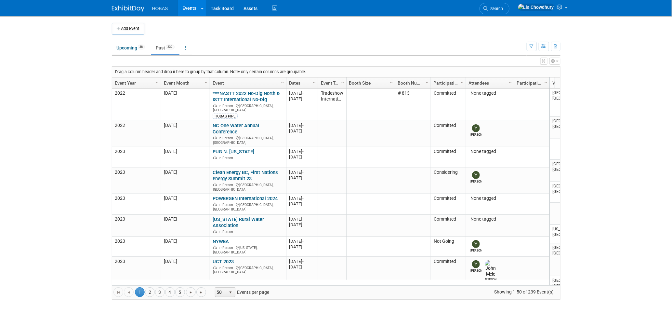
click at [124, 84] on link "Event Year" at bounding box center [136, 82] width 42 height 11
click at [151, 292] on link "2" at bounding box center [150, 292] width 10 height 10
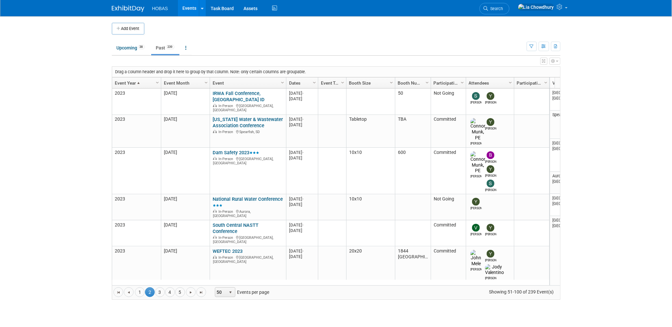
click at [129, 81] on link "Event Year" at bounding box center [136, 82] width 42 height 11
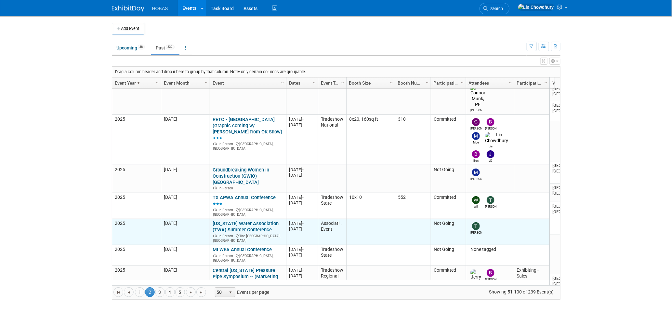
scroll to position [821, 0]
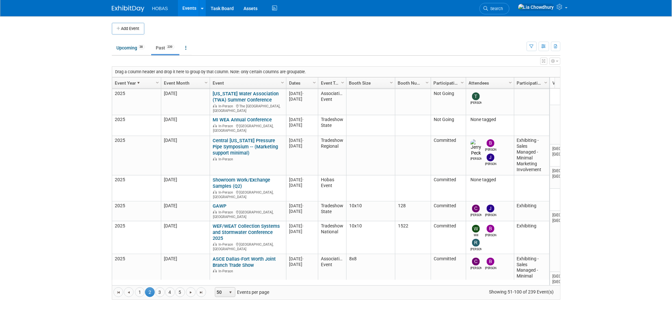
click at [228, 321] on link "[US_STATE] APWA Statewide Conference" at bounding box center [244, 327] width 63 height 12
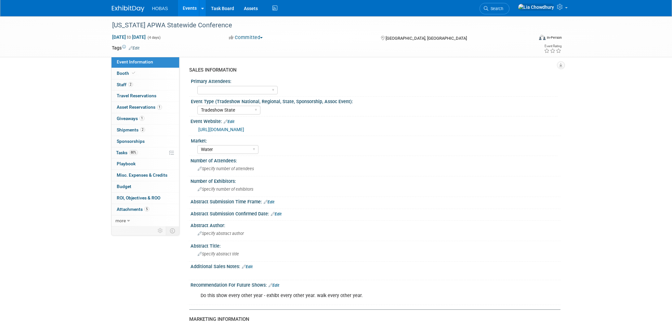
select select "Tradeshow State"
select select "Water"
select select "Exhibiting"
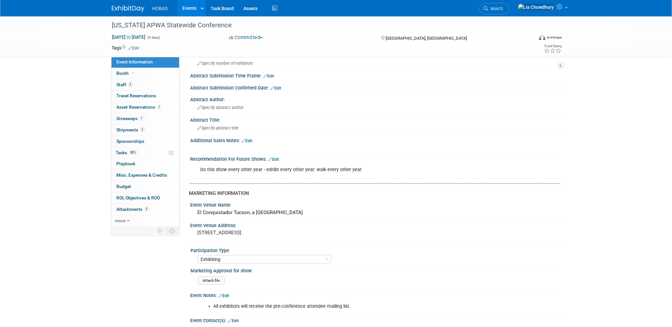
scroll to position [144, 0]
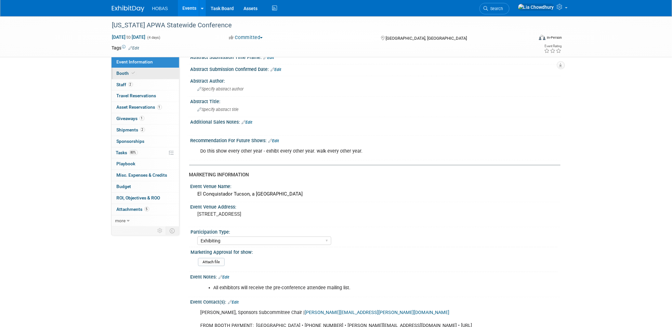
click at [124, 72] on span "Booth" at bounding box center [127, 73] width 20 height 5
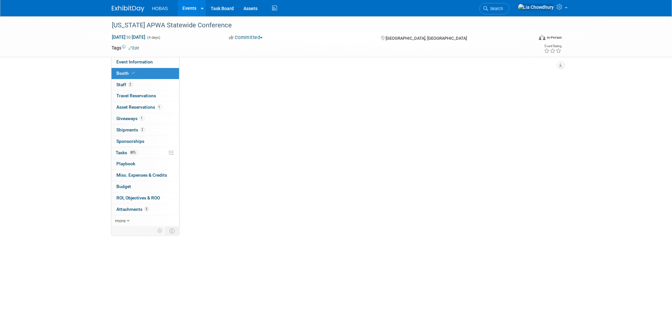
scroll to position [0, 0]
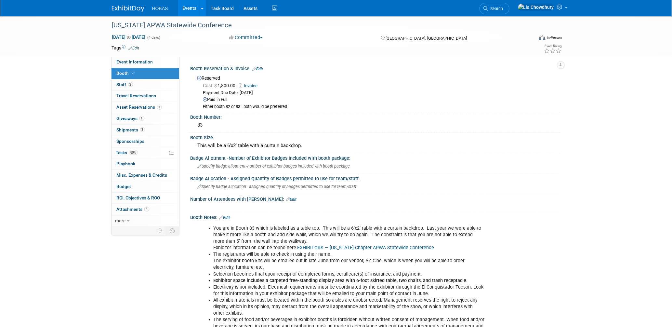
click at [256, 85] on link "Invoice" at bounding box center [250, 85] width 22 height 5
click at [124, 86] on span "Staff 2" at bounding box center [125, 84] width 16 height 5
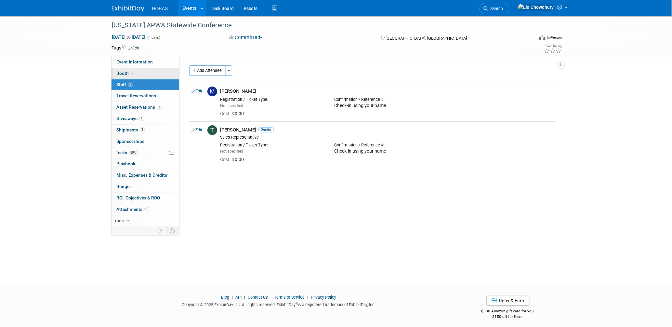
click at [123, 75] on span "Booth" at bounding box center [127, 73] width 20 height 5
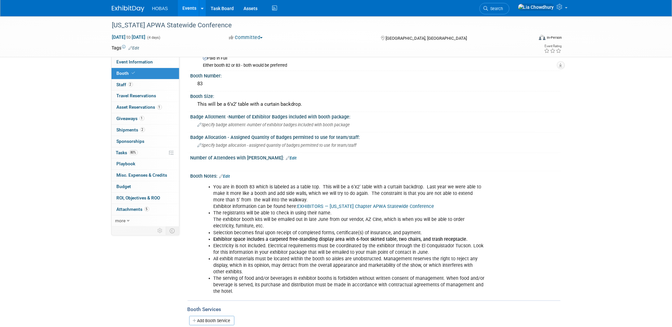
scroll to position [180, 0]
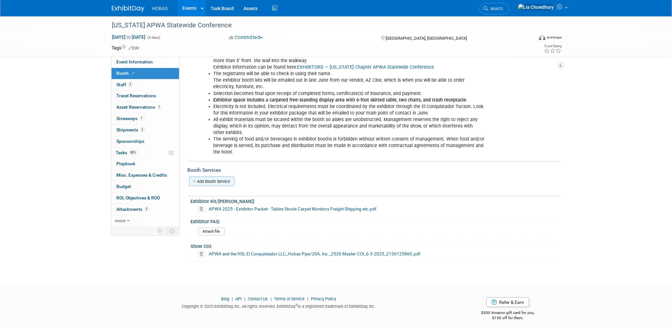
click at [216, 178] on link "Add Booth Service" at bounding box center [211, 180] width 45 height 9
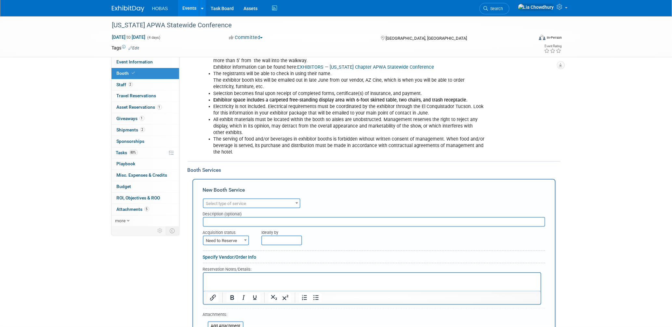
scroll to position [0, 0]
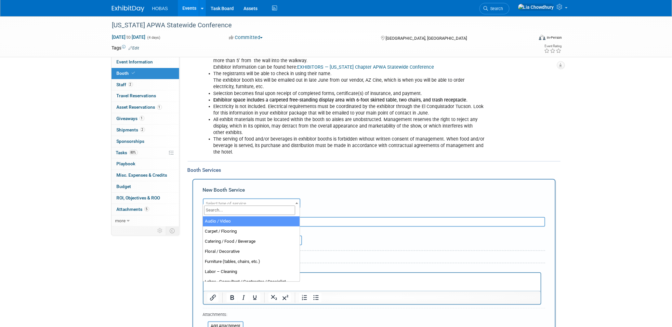
click at [236, 201] on span "Select type of service" at bounding box center [226, 203] width 40 height 5
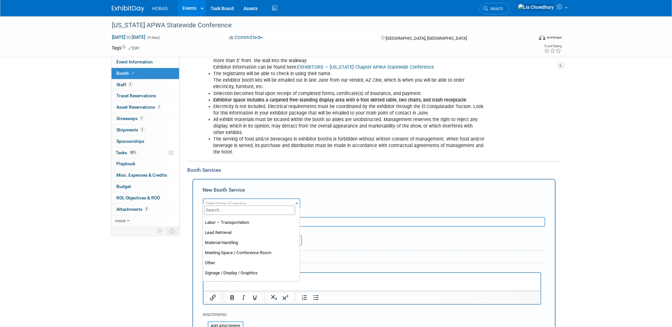
scroll to position [144, 0]
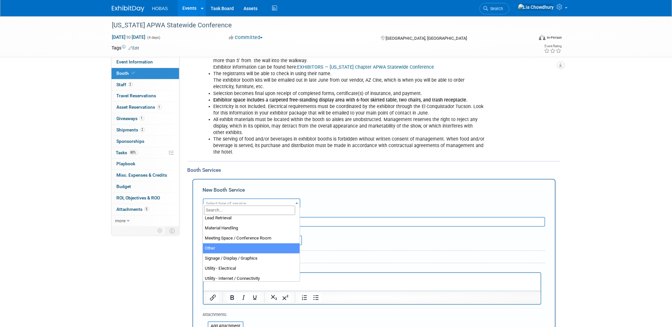
select select "1"
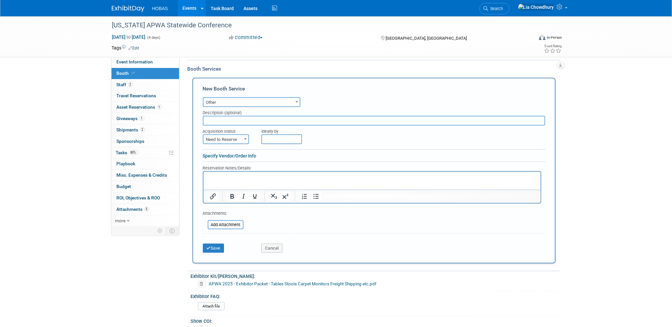
scroll to position [289, 0]
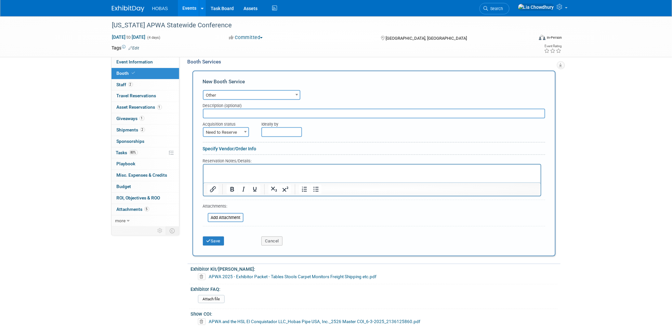
click at [236, 130] on span "Need to Reserve" at bounding box center [225, 132] width 45 height 9
select select "2"
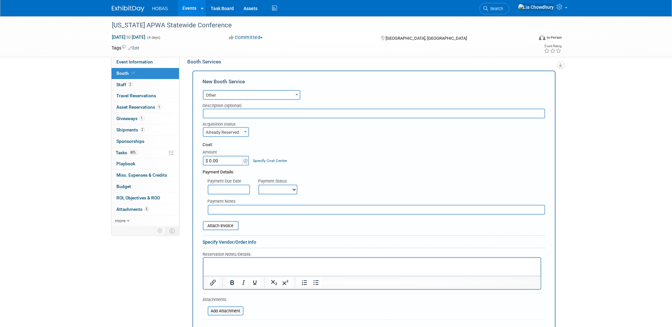
click at [280, 185] on select "Not Paid Yet Partially Paid Paid in Full" at bounding box center [277, 190] width 39 height 10
select select "1"
click at [258, 185] on select "Not Paid Yet Partially Paid Paid in Full" at bounding box center [277, 190] width 39 height 10
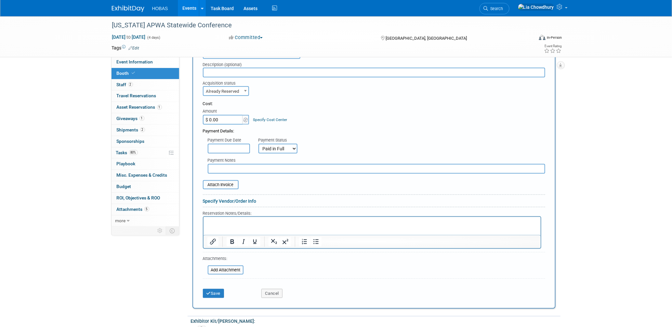
scroll to position [397, 0]
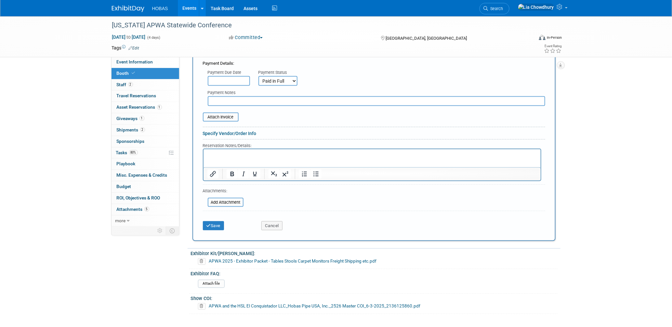
click at [232, 96] on input "text" at bounding box center [376, 101] width 337 height 10
paste input "Exhibit Style: TBD"
type input "Exhibit Style: TBD"
click at [219, 221] on button "Save" at bounding box center [213, 225] width 21 height 9
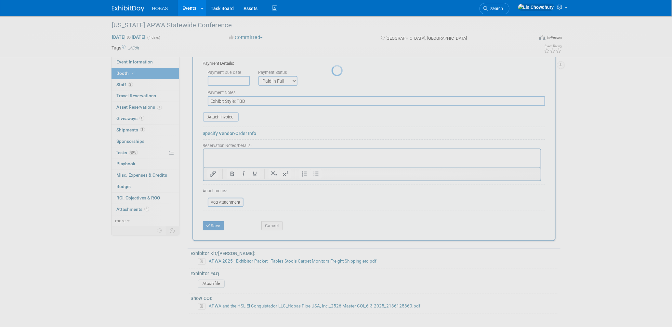
scroll to position [229, 0]
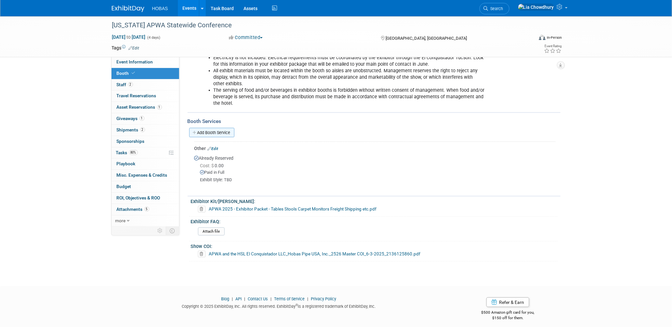
click at [212, 130] on link "Add Booth Service" at bounding box center [211, 132] width 45 height 9
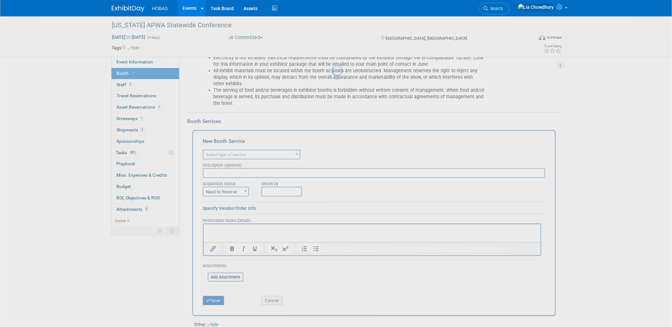
scroll to position [0, 0]
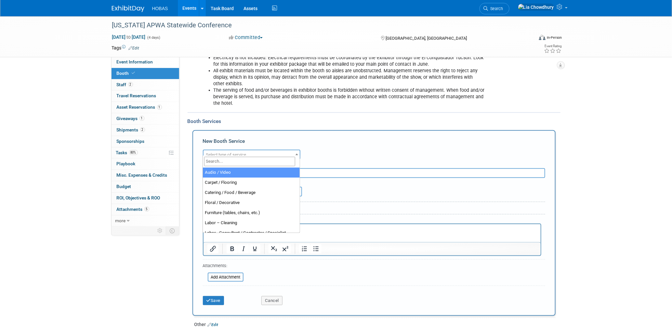
click at [251, 150] on span "Select type of service" at bounding box center [251, 154] width 96 height 9
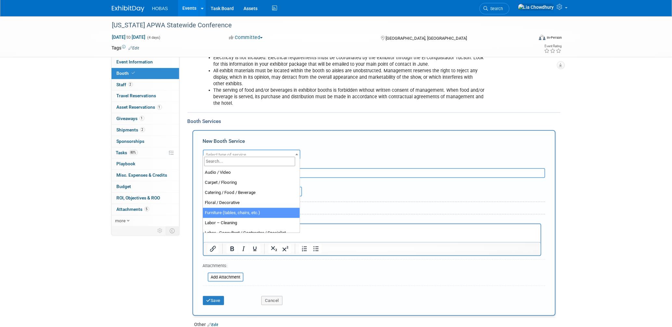
click at [380, 208] on form "Audio / Video Carpet / Flooring Catering / Food / Beverage Floral / Decorative …" at bounding box center [374, 228] width 342 height 160
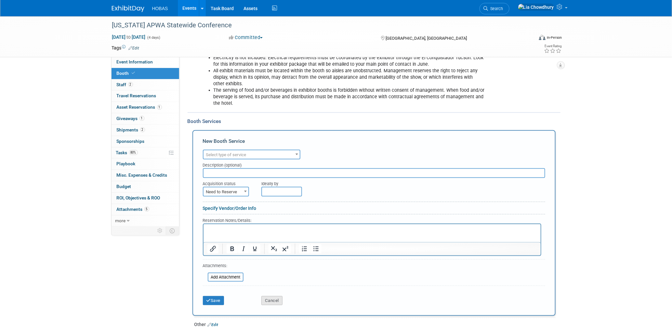
click at [274, 296] on button "Cancel" at bounding box center [271, 300] width 21 height 9
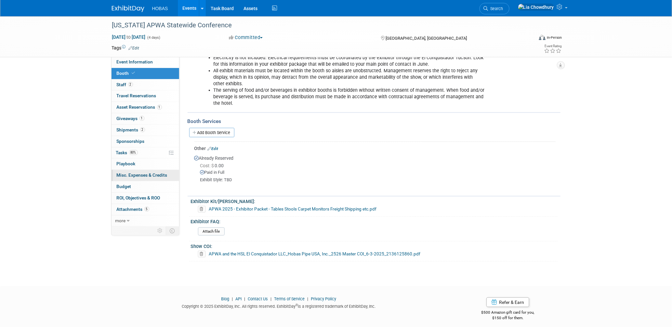
click at [131, 175] on span "Misc. Expenses & Credits 0" at bounding box center [142, 174] width 51 height 5
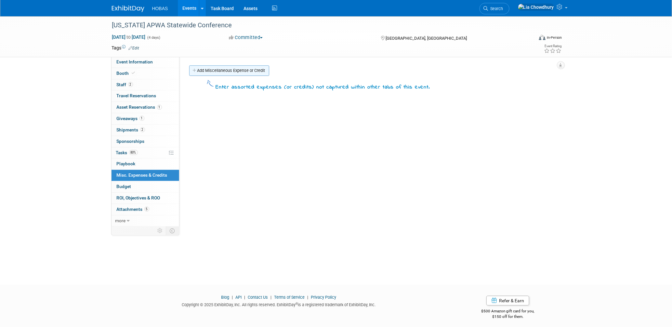
drag, startPoint x: 243, startPoint y: 65, endPoint x: 242, endPoint y: 71, distance: 6.2
click at [243, 65] on div "SALES INFORMATION Primary Attendees: Owners Engineers Contractors Owners/Engine…" at bounding box center [369, 142] width 381 height 170
click at [241, 74] on link "Add Miscellaneous Expense or Credit" at bounding box center [229, 70] width 80 height 10
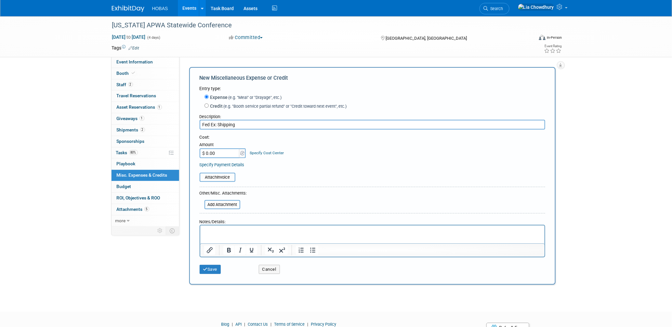
type input "Fed Ex: Shipping"
click at [220, 156] on input "$ 0.00" at bounding box center [220, 153] width 41 height 10
type input "$ 131.53"
click at [223, 173] on input "file" at bounding box center [195, 177] width 77 height 8
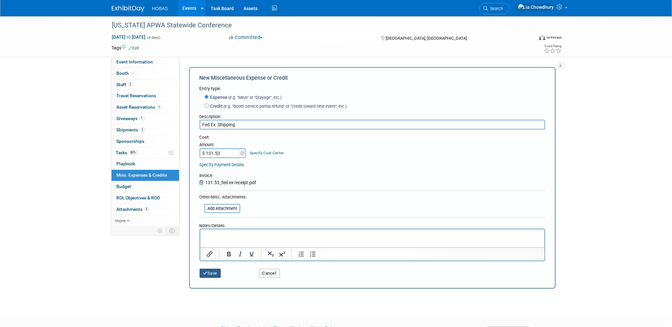
click at [207, 272] on button "Save" at bounding box center [210, 272] width 21 height 9
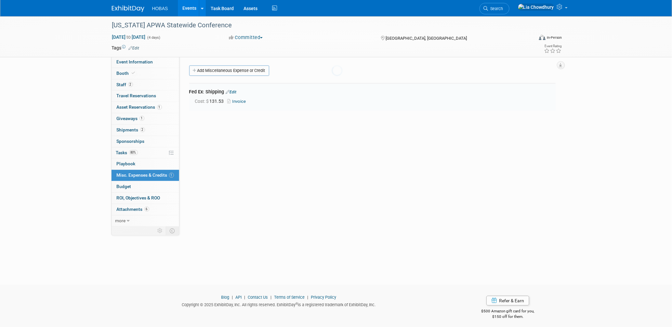
scroll to position [3, 0]
click at [125, 72] on span "Booth" at bounding box center [127, 73] width 20 height 5
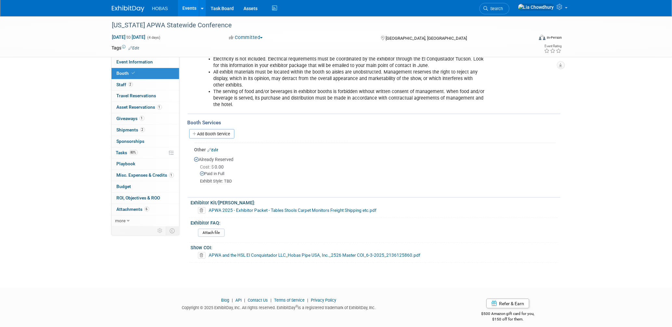
scroll to position [229, 0]
click at [125, 187] on span "Budget" at bounding box center [124, 186] width 15 height 5
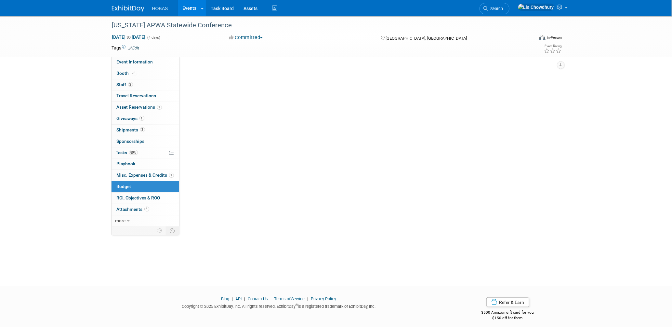
scroll to position [0, 0]
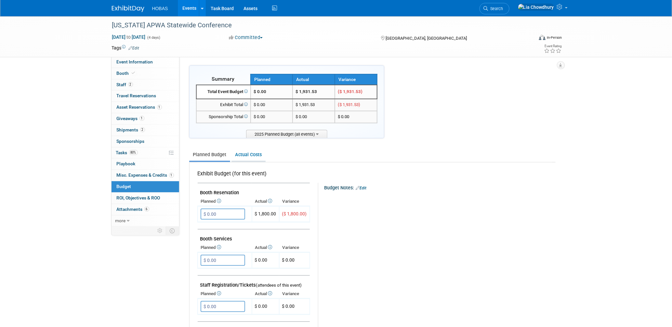
click at [233, 149] on link "Actual Costs" at bounding box center [248, 155] width 34 height 12
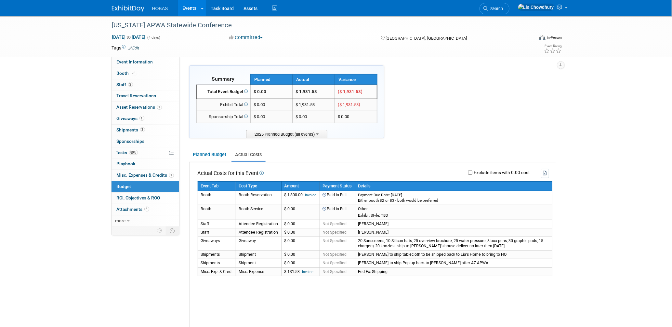
click at [472, 170] on label "Exclude items with 0.00 cost" at bounding box center [501, 172] width 58 height 5
click at [472, 170] on input "Exclude items with 0.00 cost" at bounding box center [470, 172] width 4 height 4
checkbox input "true"
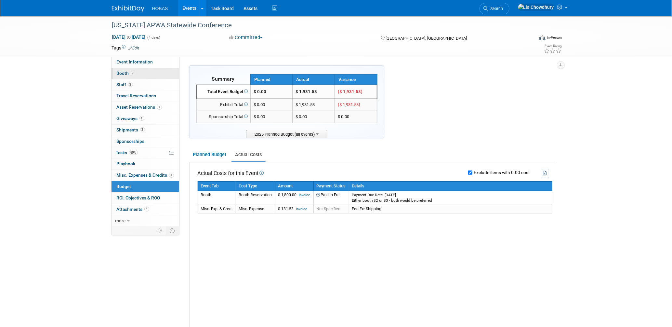
click at [124, 73] on span "Booth" at bounding box center [127, 73] width 20 height 5
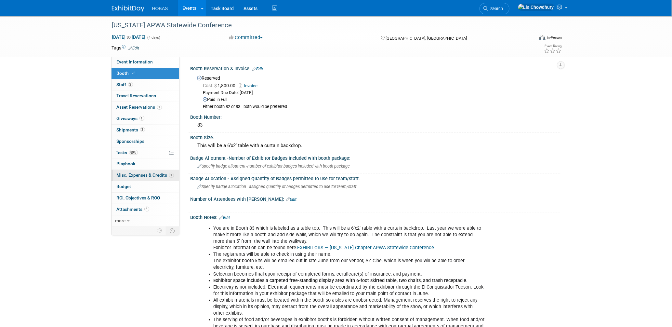
click at [126, 176] on span "Misc. Expenses & Credits 1" at bounding box center [145, 174] width 57 height 5
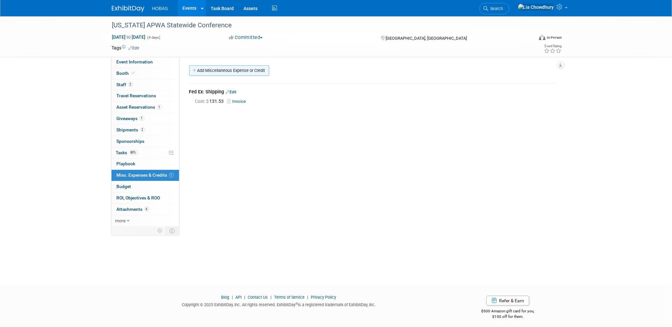
click at [229, 75] on link "Add Miscellaneous Expense or Credit" at bounding box center [229, 70] width 80 height 10
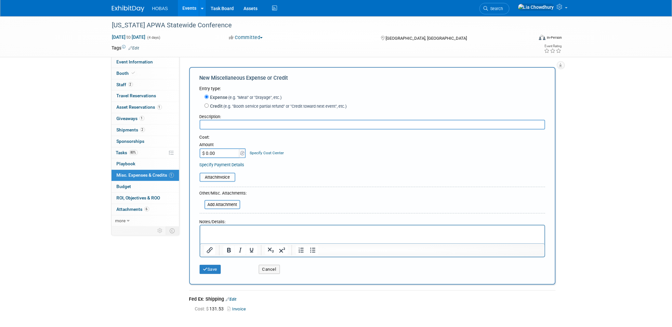
paste input "$440.76 AZ"
type input "$440.76 AZ"
click at [217, 151] on input "$ 0.00" at bounding box center [220, 153] width 41 height 10
paste input "440.76"
type input "$ 440.76"
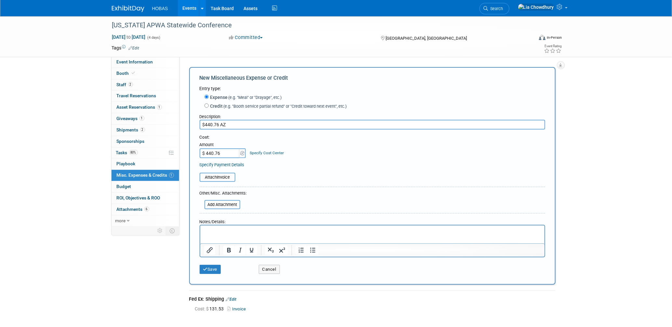
click at [230, 123] on input "$440.76 AZ" at bounding box center [373, 125] width 346 height 10
type input "Fed EX - Ship to Tom"
click at [218, 173] on input "file" at bounding box center [195, 177] width 77 height 8
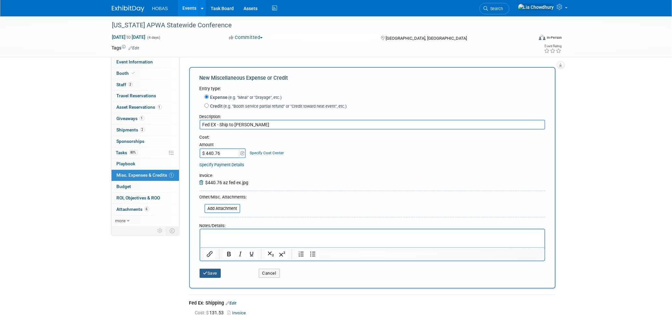
click at [202, 276] on button "Save" at bounding box center [210, 272] width 21 height 9
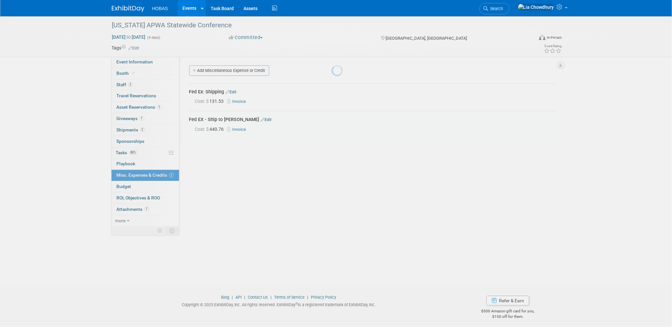
scroll to position [3, 0]
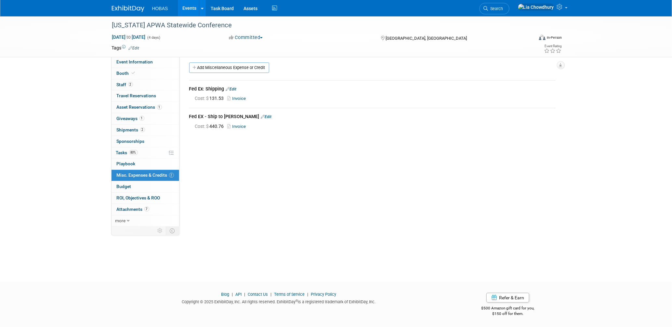
click at [231, 89] on link "Edit" at bounding box center [231, 89] width 11 height 5
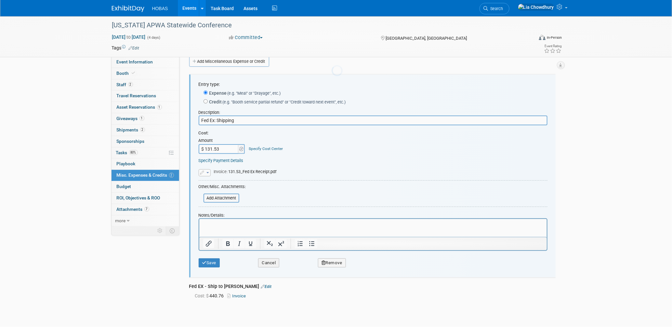
scroll to position [0, 0]
click at [226, 118] on input "Fed Ex: Shipping" at bounding box center [373, 120] width 349 height 10
type input "Fed Ex: Ship to Lia"
click at [215, 263] on button "Save" at bounding box center [209, 262] width 21 height 9
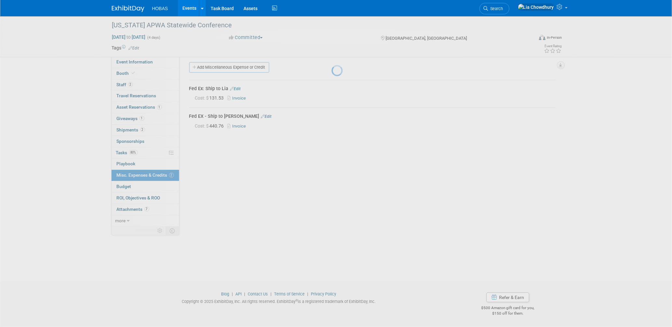
scroll to position [3, 0]
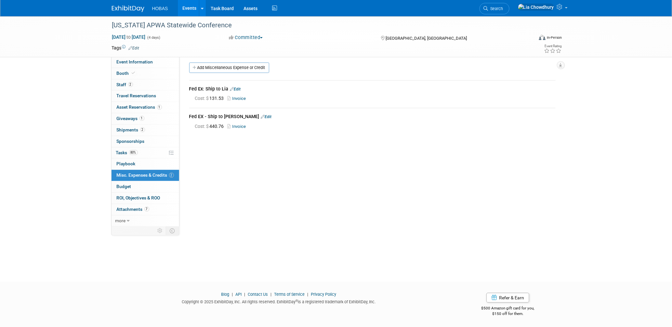
click at [261, 115] on link "Edit" at bounding box center [266, 116] width 11 height 5
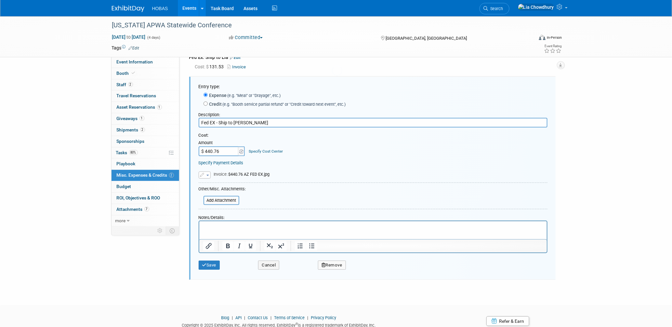
scroll to position [37, 0]
click at [212, 119] on input "Fed EX - Ship to Tom" at bounding box center [373, 120] width 349 height 10
type input "Fed Ex - Ship to [PERSON_NAME]"
click at [213, 260] on button "Save" at bounding box center [209, 262] width 21 height 9
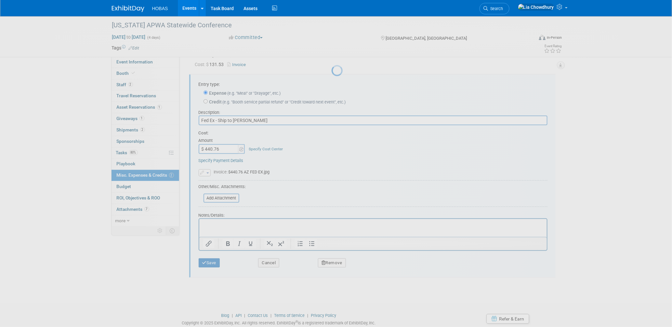
scroll to position [3, 0]
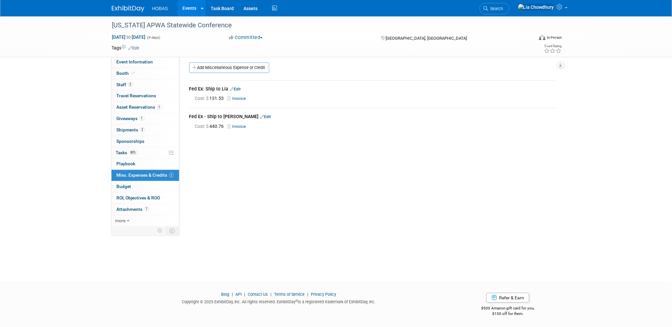
click at [193, 7] on link "Events" at bounding box center [190, 8] width 24 height 16
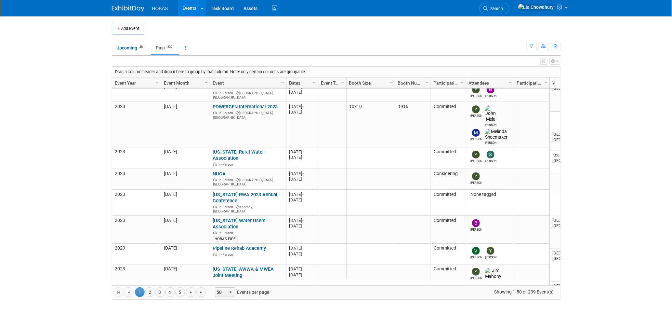
scroll to position [346, 0]
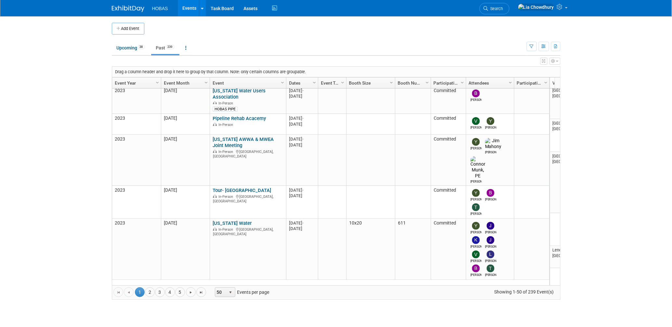
click at [163, 46] on link "Past 239" at bounding box center [165, 48] width 28 height 12
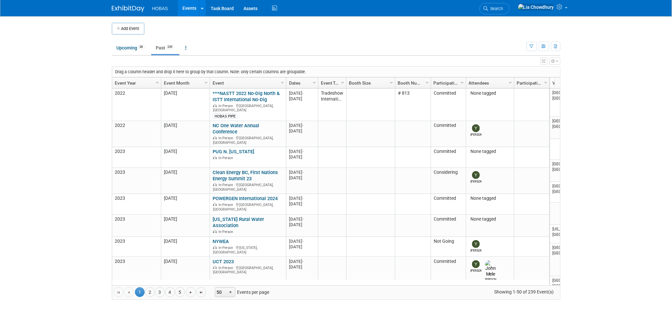
click at [130, 81] on link "Event Year" at bounding box center [136, 82] width 42 height 11
click at [137, 84] on span at bounding box center [138, 82] width 5 height 5
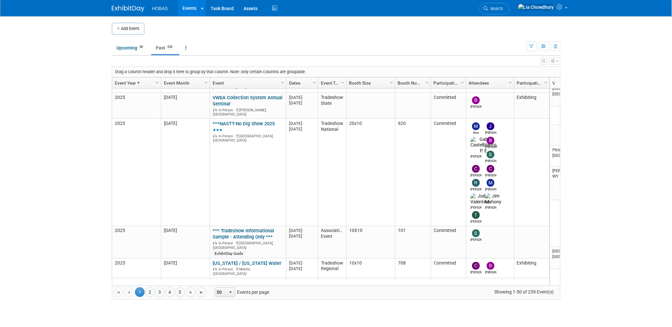
scroll to position [1293, 0]
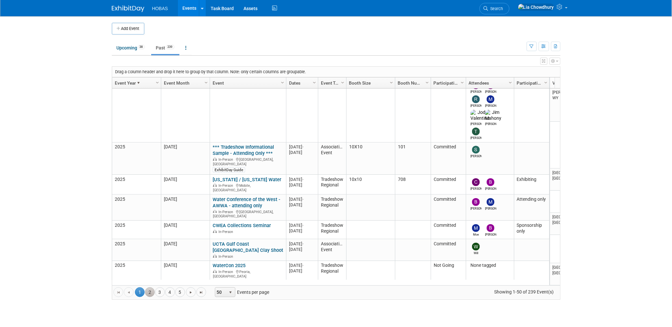
click at [152, 292] on link "2" at bounding box center [150, 292] width 10 height 10
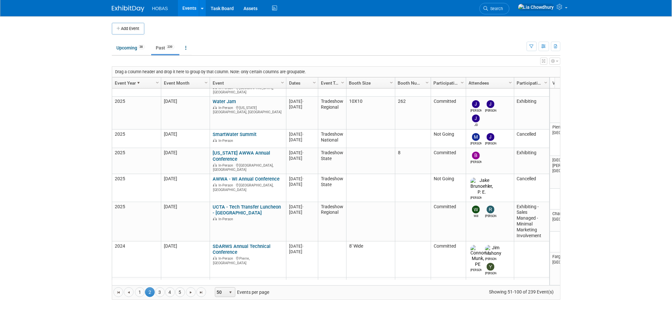
scroll to position [1218, 0]
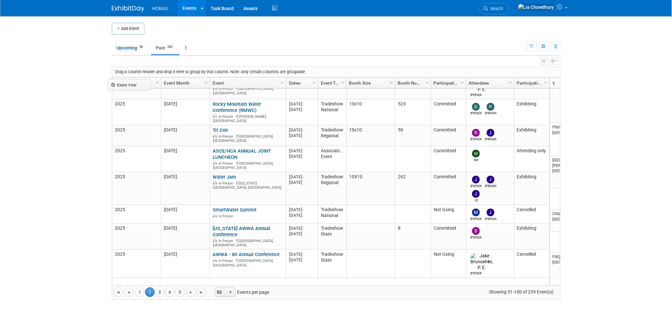
click at [132, 83] on body "HOBAS Events Add Event Bulk Upload Events Shareable Event Boards Recently Viewe…" at bounding box center [336, 163] width 672 height 327
click at [132, 83] on link "Event Year" at bounding box center [136, 82] width 42 height 11
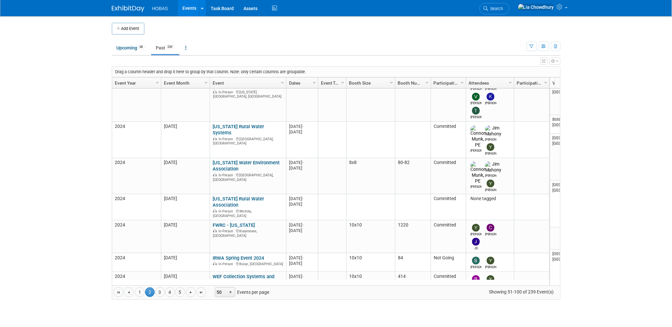
scroll to position [1293, 0]
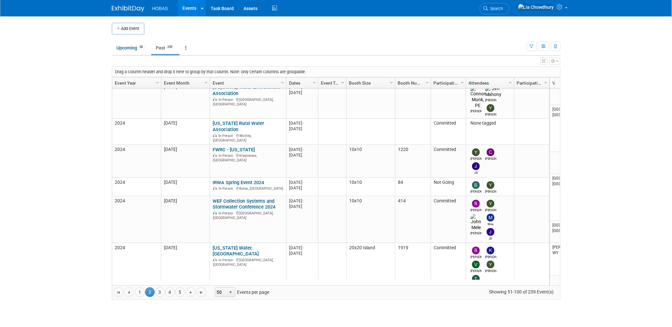
click at [132, 83] on link "Event Year" at bounding box center [136, 82] width 42 height 11
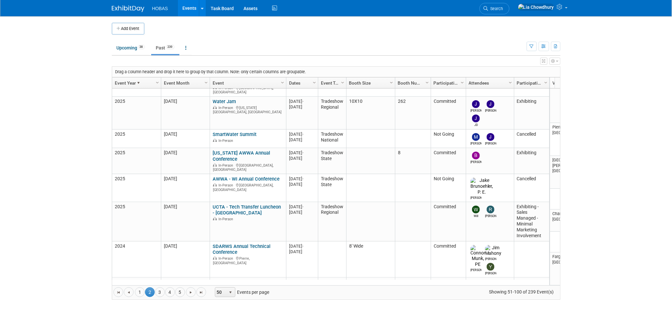
scroll to position [1218, 0]
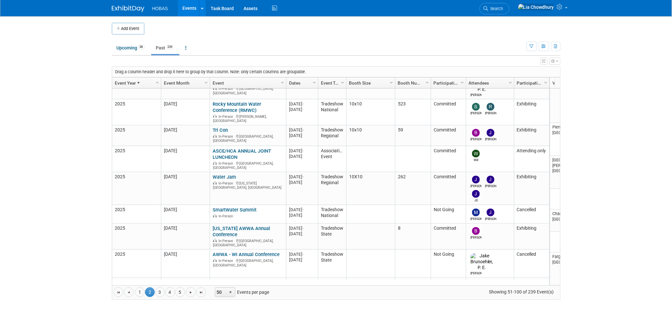
click at [116, 77] on div "Drag a column header and drop it here to group by that column. Note: only certa…" at bounding box center [336, 182] width 449 height 233
drag, startPoint x: 116, startPoint y: 77, endPoint x: 119, endPoint y: 80, distance: 4.4
click at [119, 80] on link "Event Year" at bounding box center [136, 82] width 42 height 11
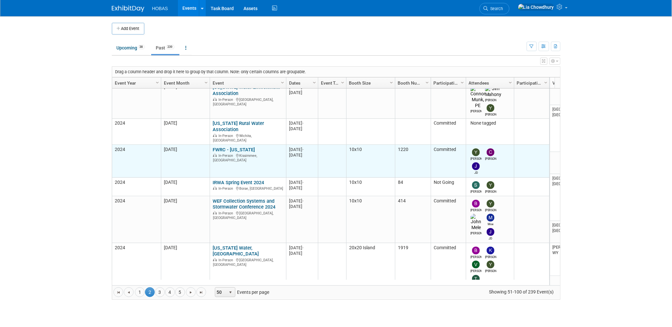
scroll to position [0, 0]
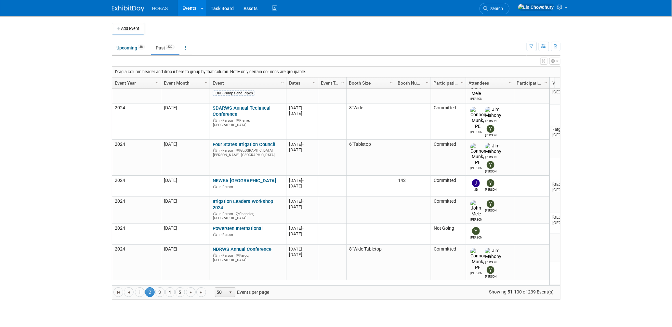
click at [137, 83] on link "Event Year" at bounding box center [136, 82] width 42 height 11
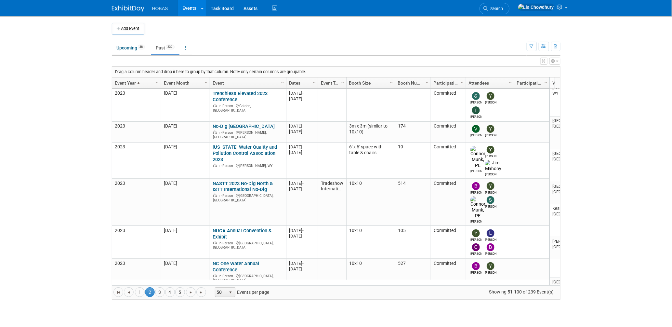
click at [137, 85] on link "Event Year" at bounding box center [136, 82] width 42 height 11
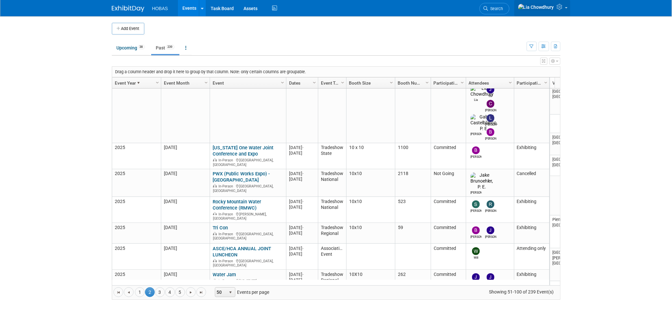
click at [560, 10] on icon at bounding box center [560, 7] width 7 height 6
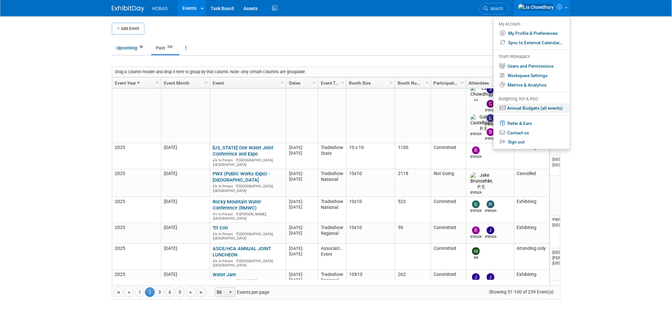
click at [529, 107] on link "Annual Budgets (all events)" at bounding box center [531, 107] width 76 height 9
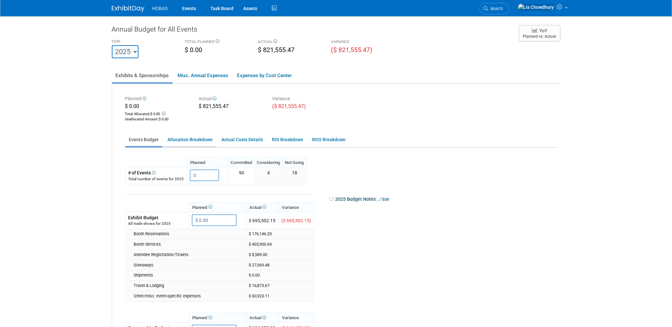
click at [192, 138] on link "Allocation Breakdown" at bounding box center [190, 139] width 53 height 13
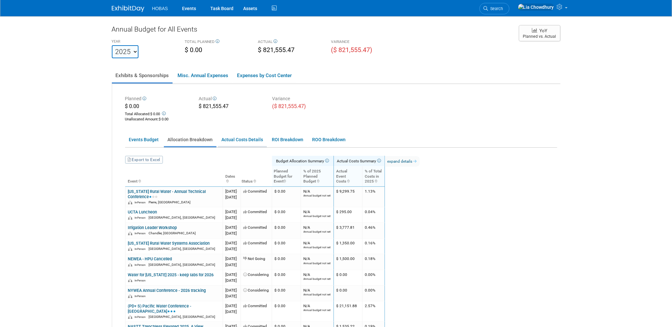
click at [237, 137] on link "Actual Costs Details" at bounding box center [242, 139] width 49 height 13
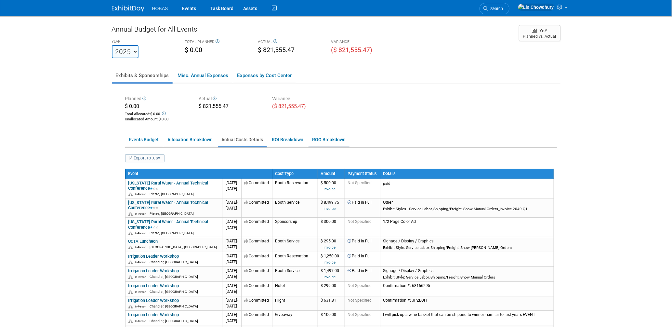
click at [318, 136] on link "ROO Breakdown" at bounding box center [328, 139] width 41 height 13
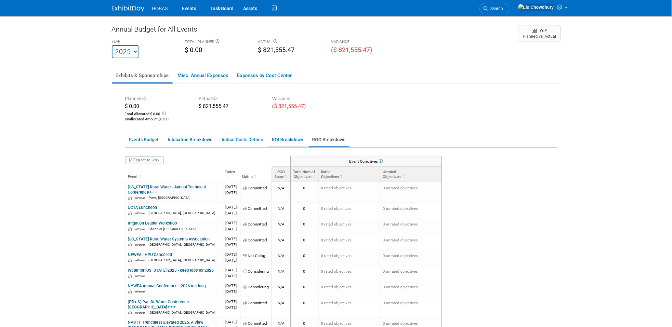
click at [288, 138] on link "ROI Breakdown" at bounding box center [287, 139] width 39 height 13
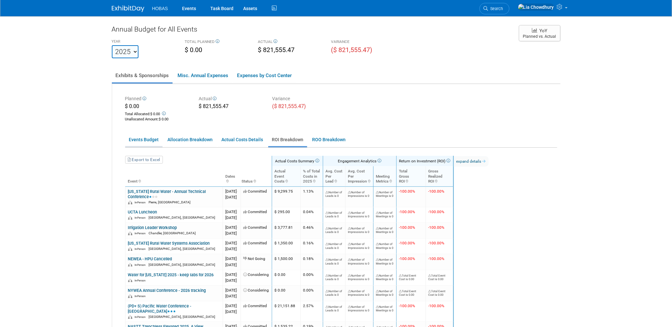
click at [154, 136] on link "Events Budget" at bounding box center [143, 139] width 37 height 13
